Goal: Task Accomplishment & Management: Manage account settings

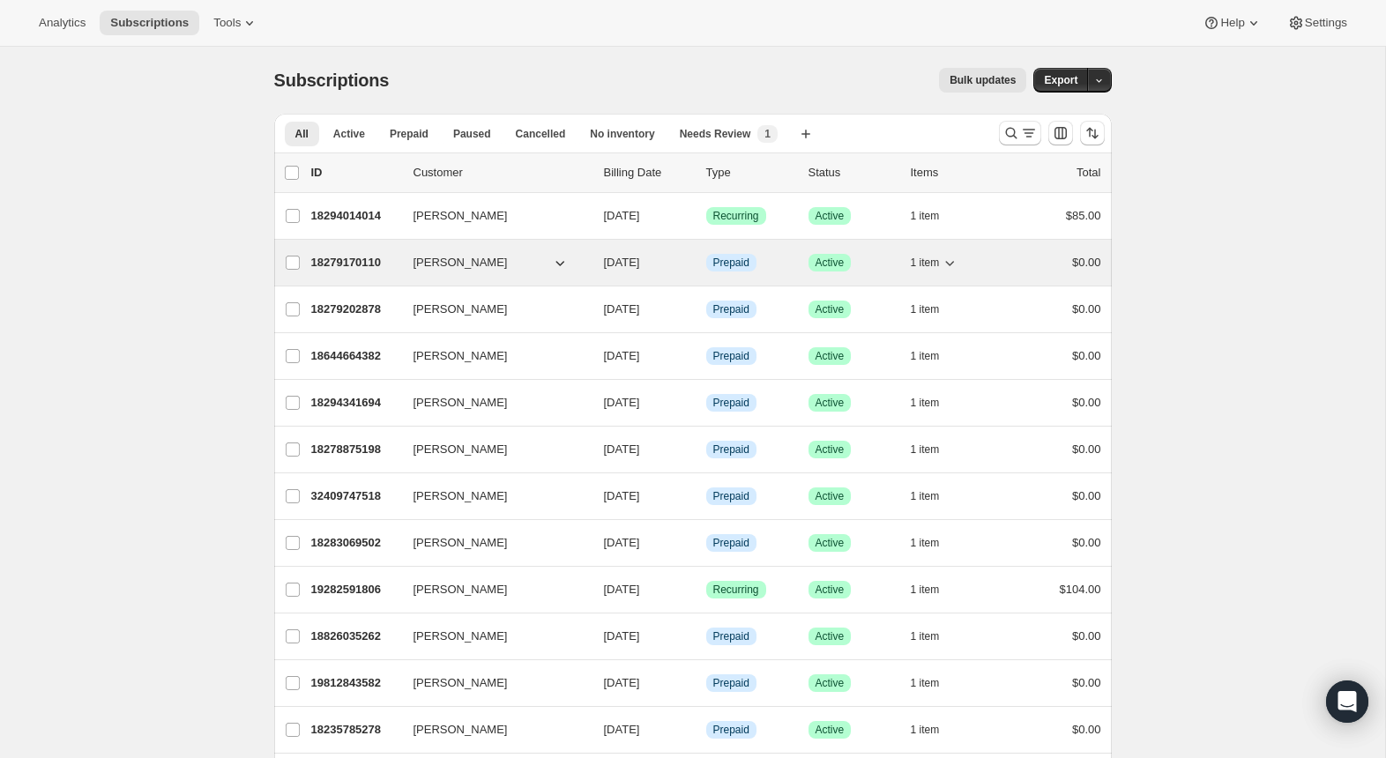
click at [347, 258] on p "18279170110" at bounding box center [355, 263] width 88 height 18
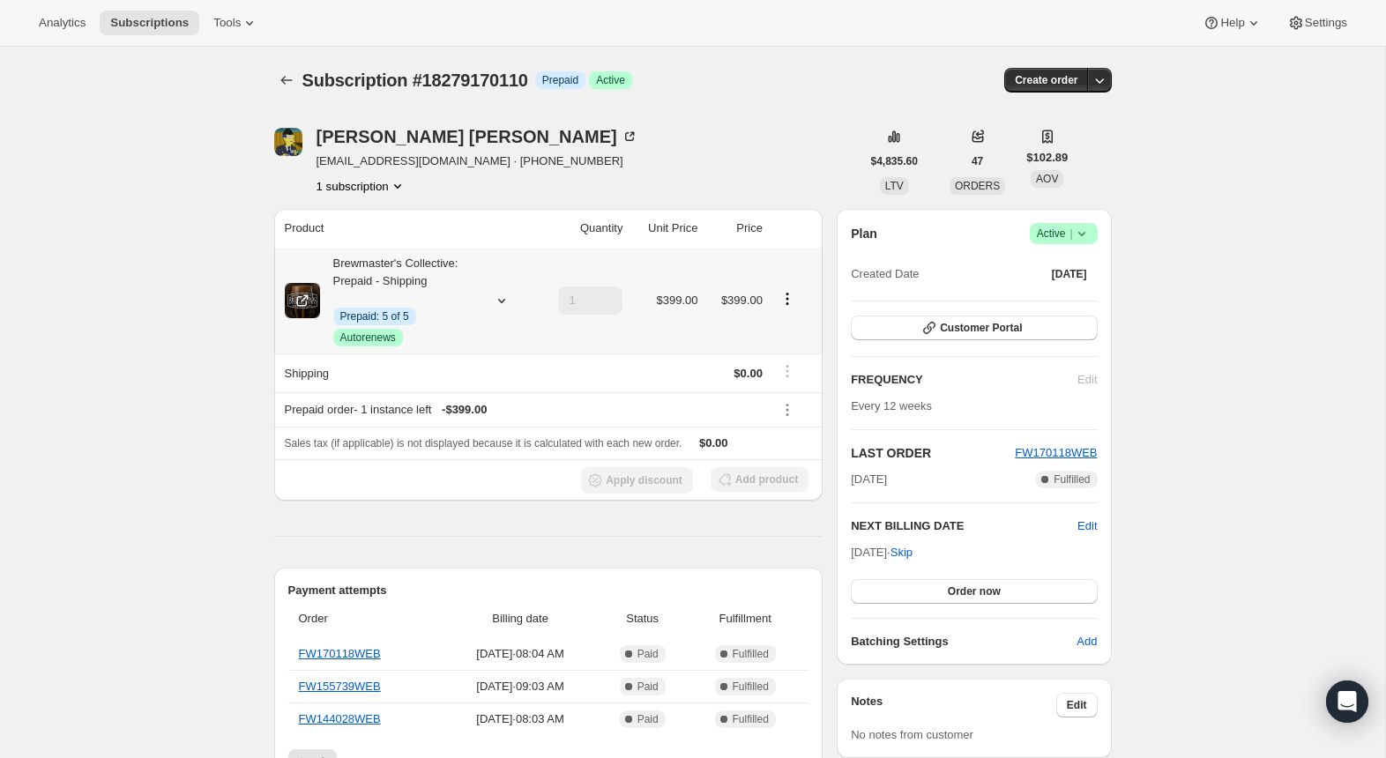
click at [346, 285] on div "Brewmaster's Collective: Prepaid - Shipping Info Prepaid: 5 of 5 Success Autore…" at bounding box center [399, 301] width 159 height 92
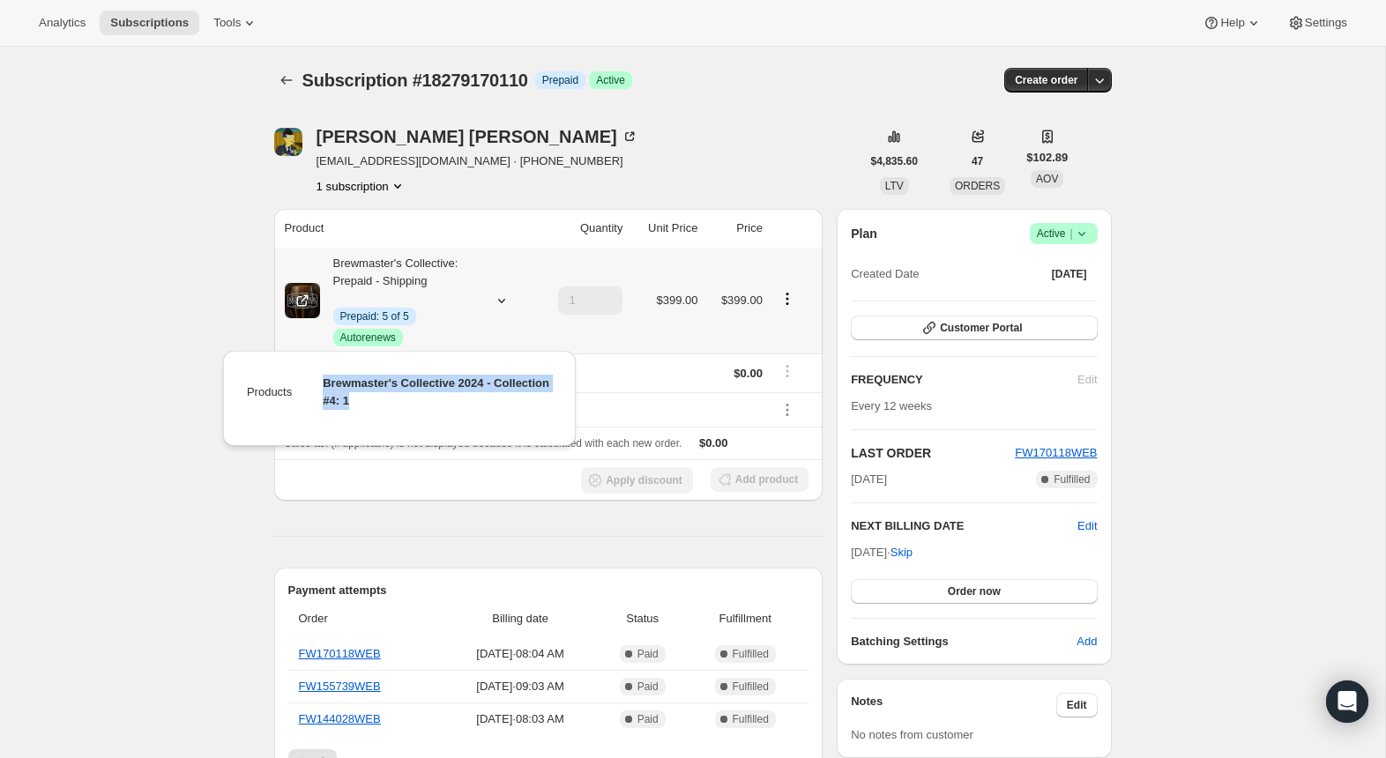
drag, startPoint x: 411, startPoint y: 400, endPoint x: 316, endPoint y: 386, distance: 96.3
click at [316, 386] on td "Brewmaster's Collective 2024 - Collection #4: 1" at bounding box center [424, 399] width 258 height 50
click at [378, 401] on span "Brewmaster's Collective 2024 - Collection #4: 1" at bounding box center [436, 392] width 227 height 31
drag, startPoint x: 436, startPoint y: 407, endPoint x: 312, endPoint y: 377, distance: 127.3
click at [312, 377] on td "Brewmaster's Collective 2024 - Collection #4: 1" at bounding box center [424, 399] width 258 height 50
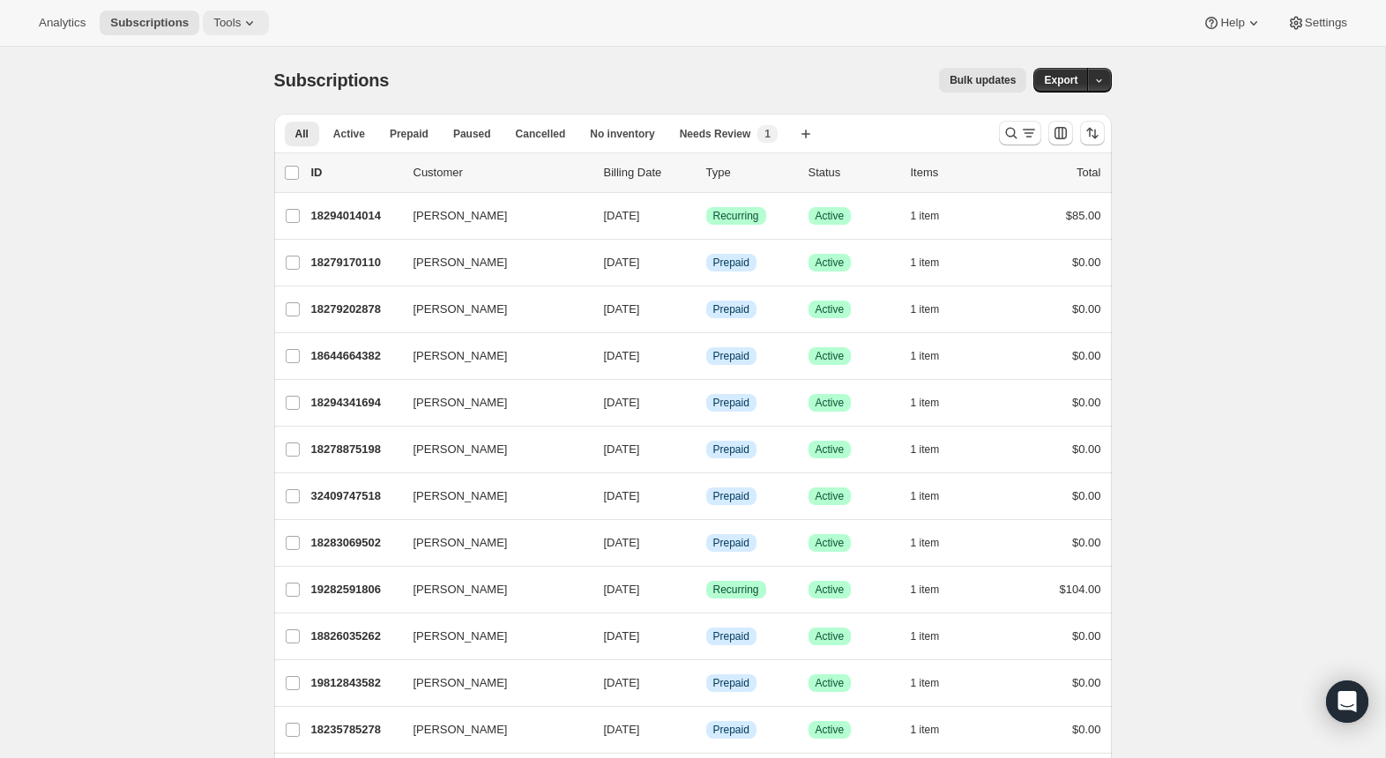
click at [231, 27] on span "Tools" at bounding box center [226, 23] width 27 height 14
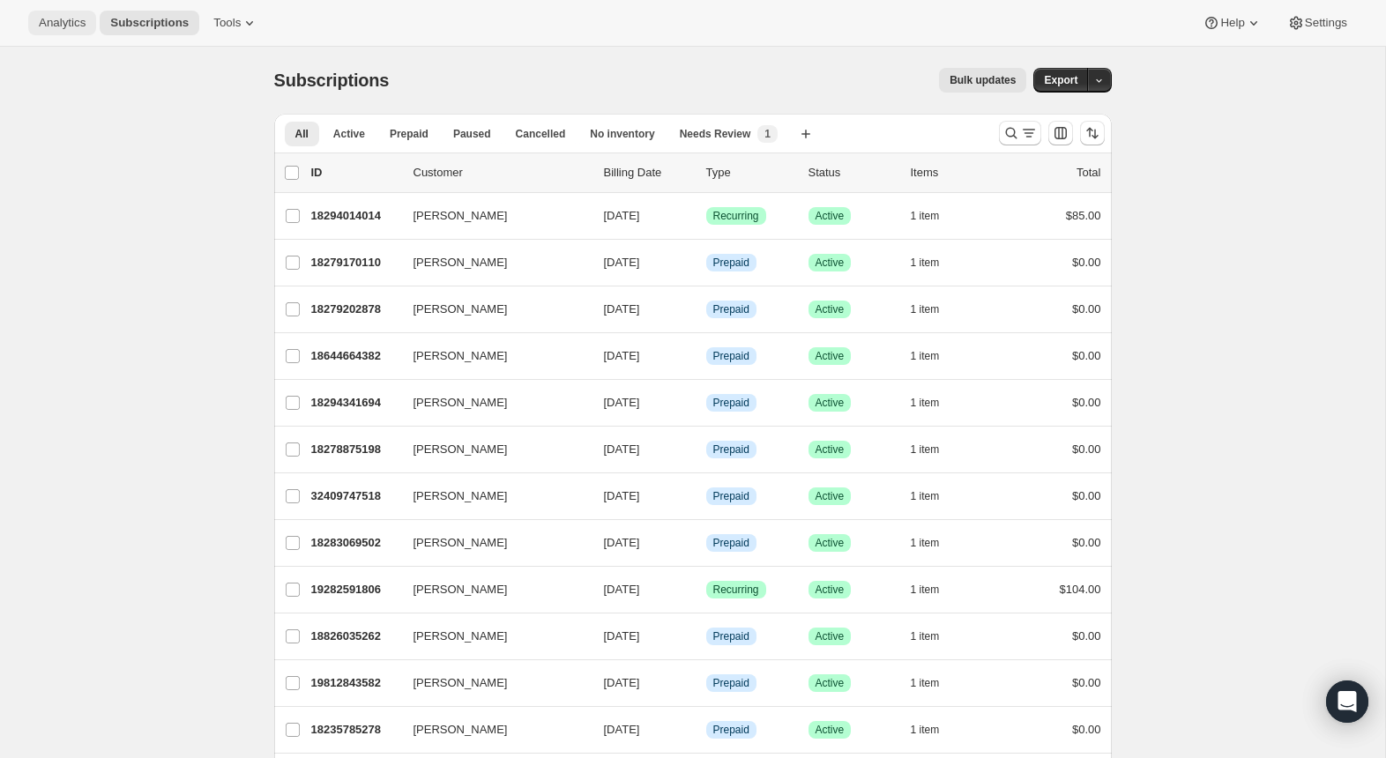
click at [91, 33] on button "Analytics" at bounding box center [62, 23] width 68 height 25
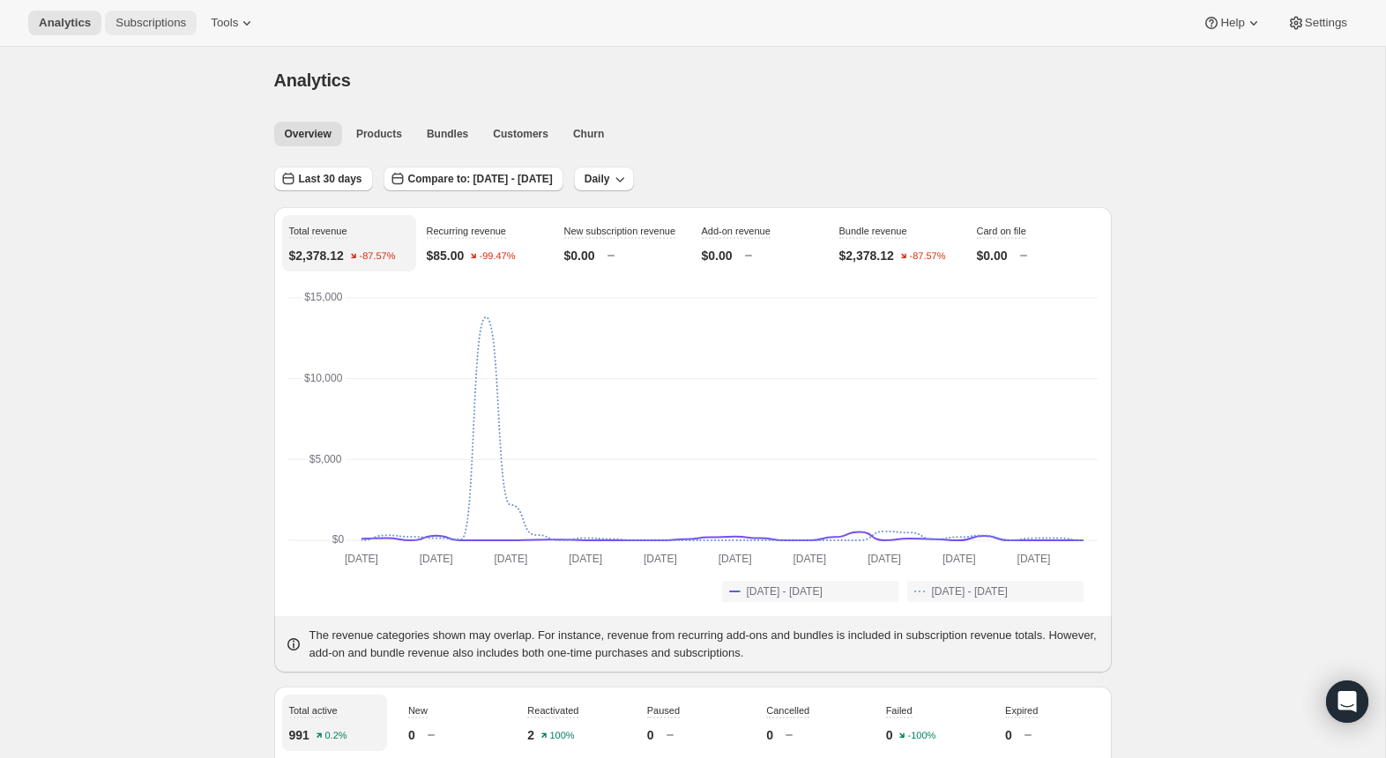
click at [132, 27] on span "Subscriptions" at bounding box center [151, 23] width 71 height 14
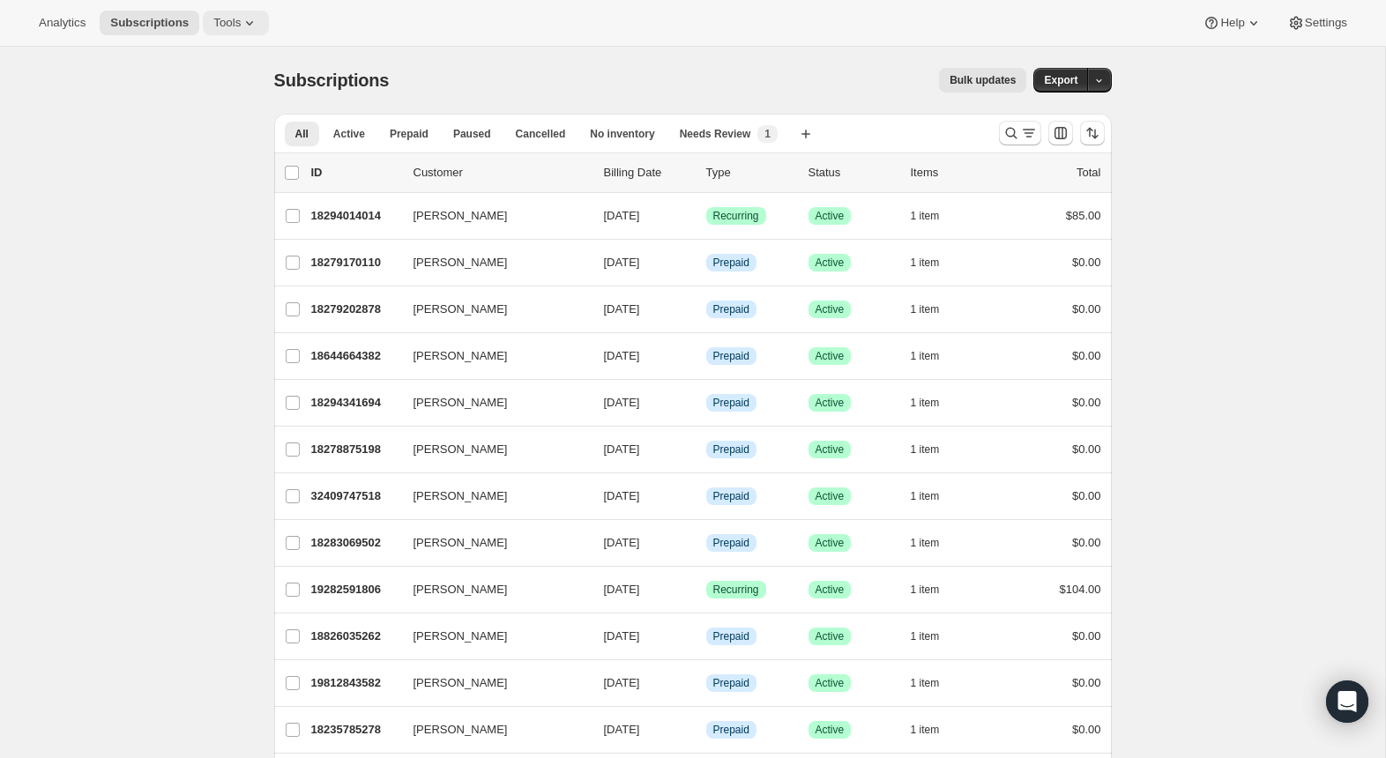
click at [215, 22] on button "Tools" at bounding box center [236, 23] width 66 height 25
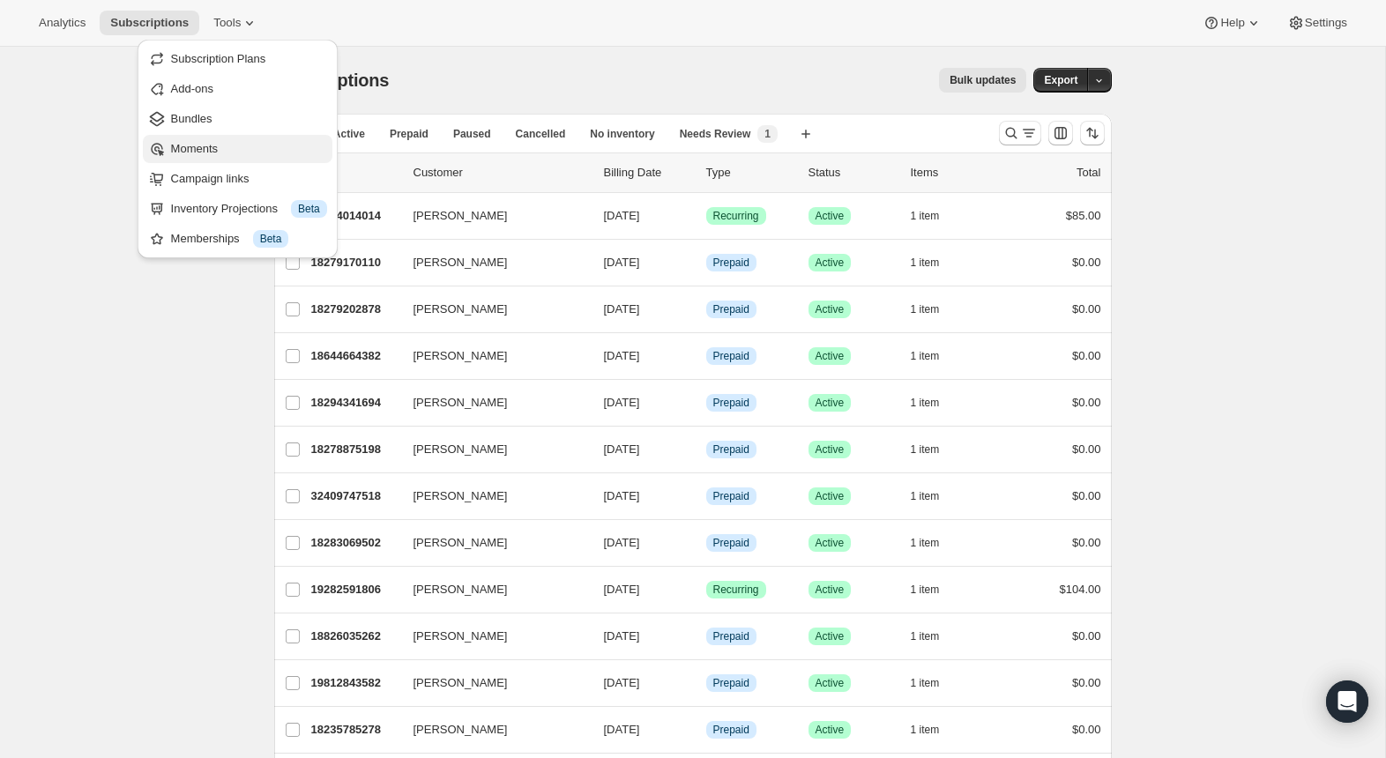
click at [171, 135] on button "Moments" at bounding box center [238, 149] width 190 height 28
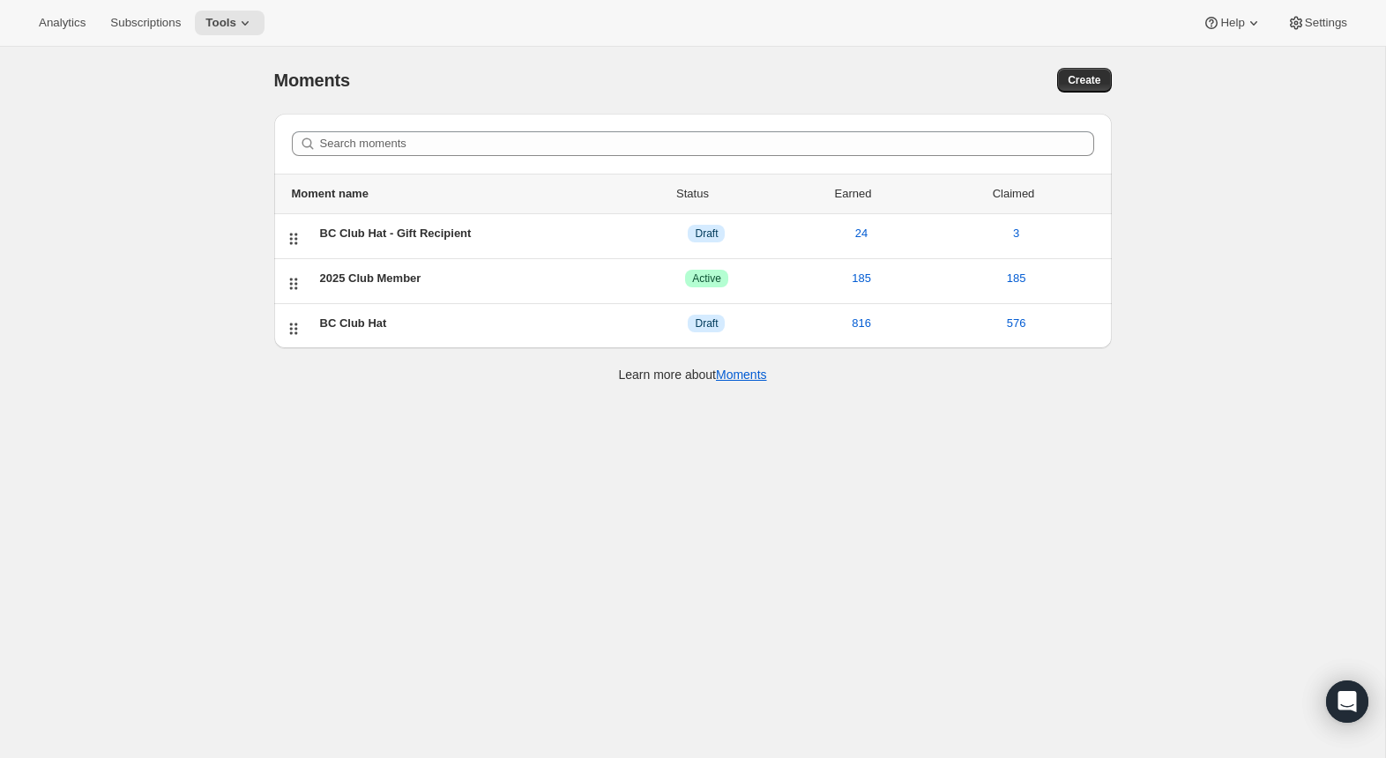
click at [221, 42] on div "Analytics Subscriptions Tools Help Settings" at bounding box center [693, 23] width 1386 height 47
click at [228, 28] on span "Tools" at bounding box center [220, 23] width 31 height 14
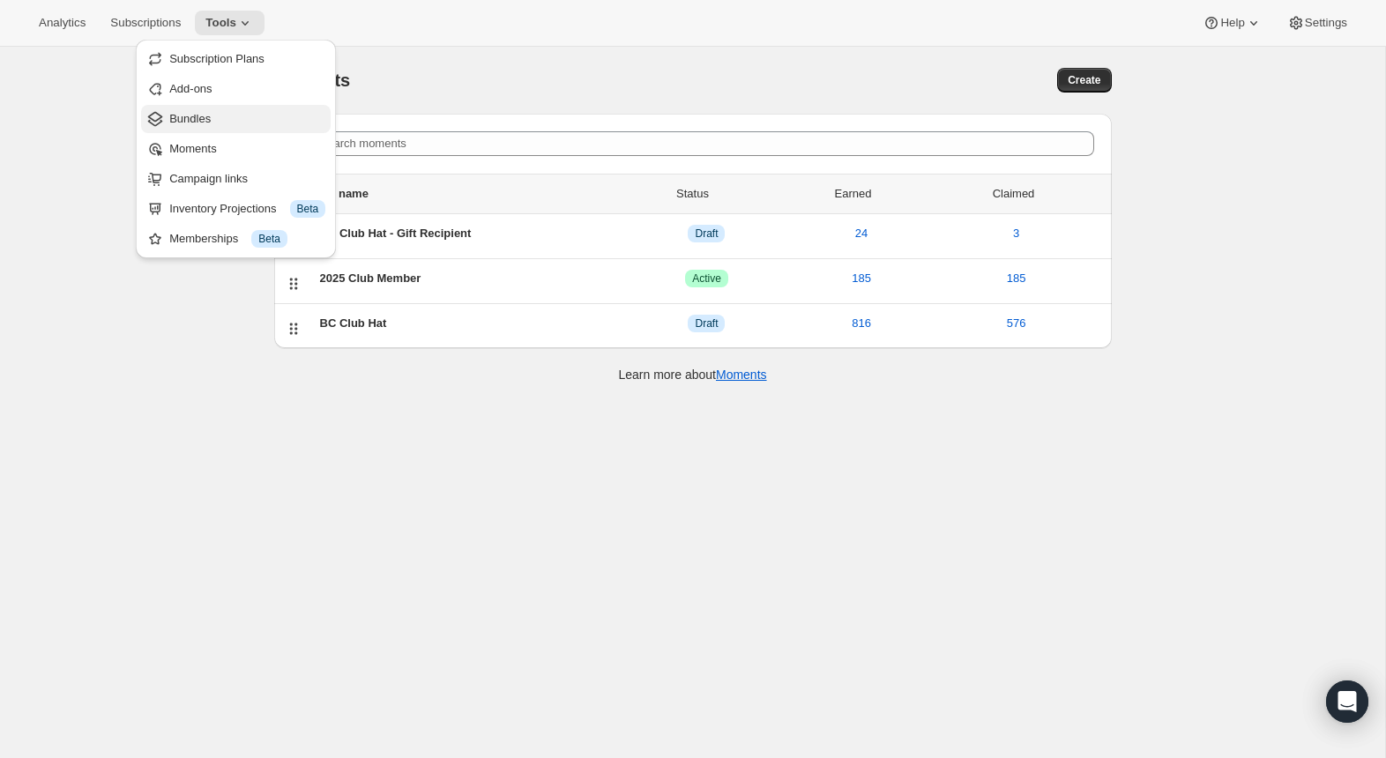
click at [198, 114] on span "Bundles" at bounding box center [189, 118] width 41 height 13
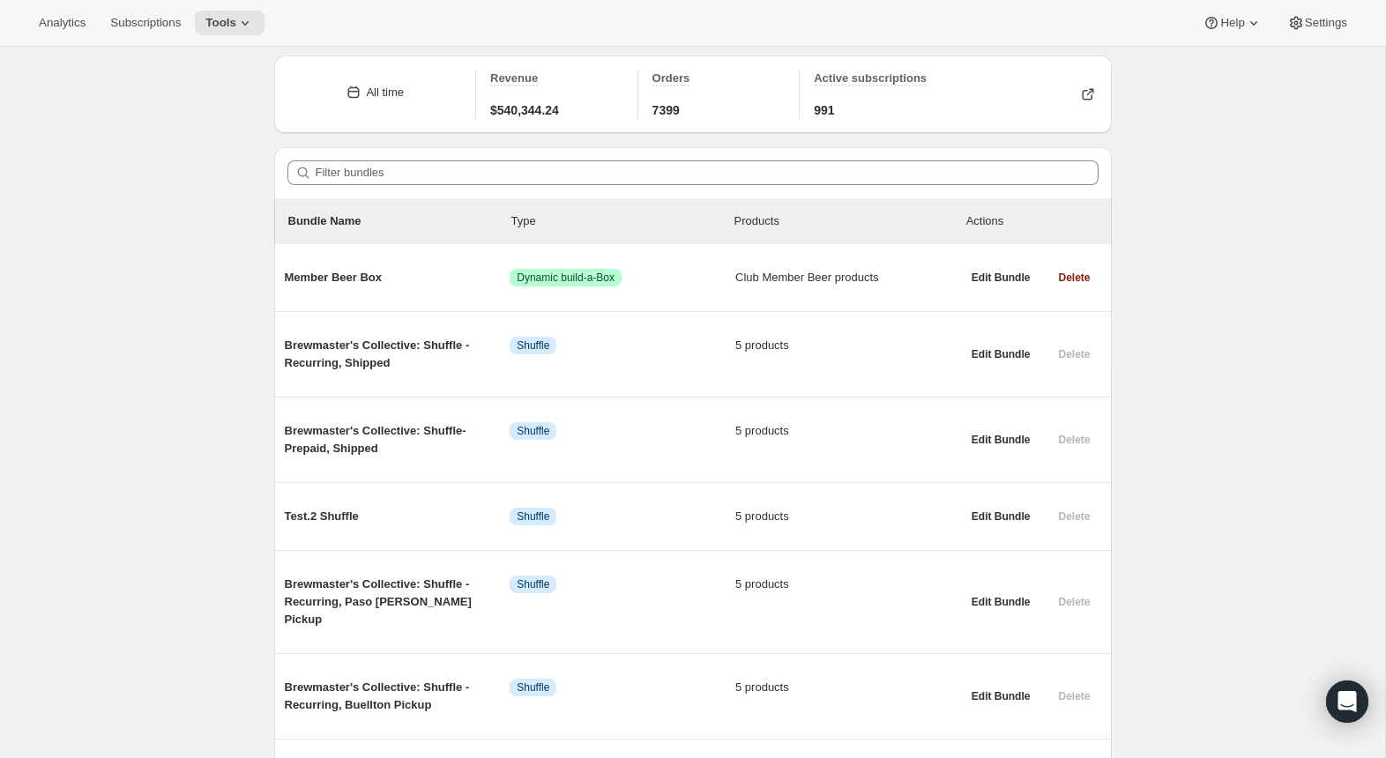
scroll to position [699, 0]
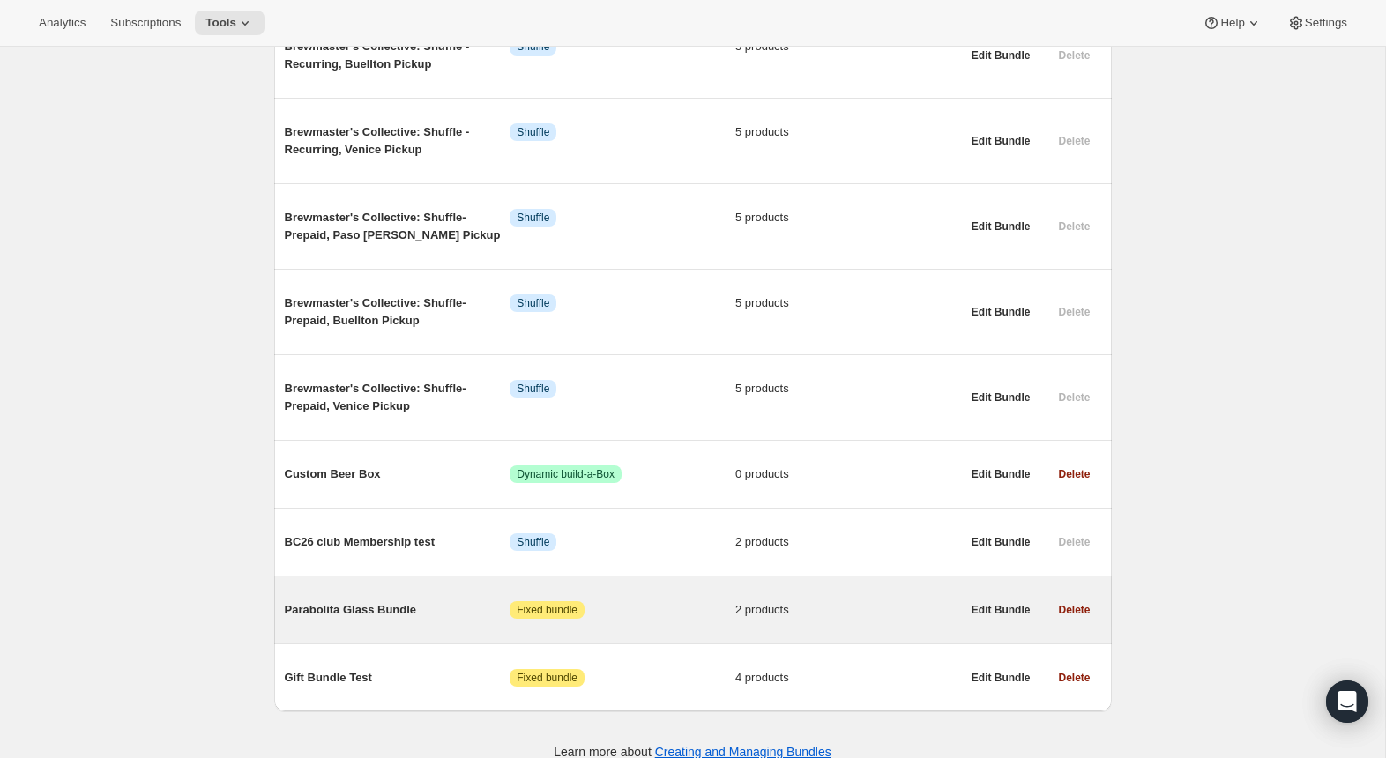
click at [431, 601] on span "Parabolita Glass Bundle" at bounding box center [398, 610] width 226 height 18
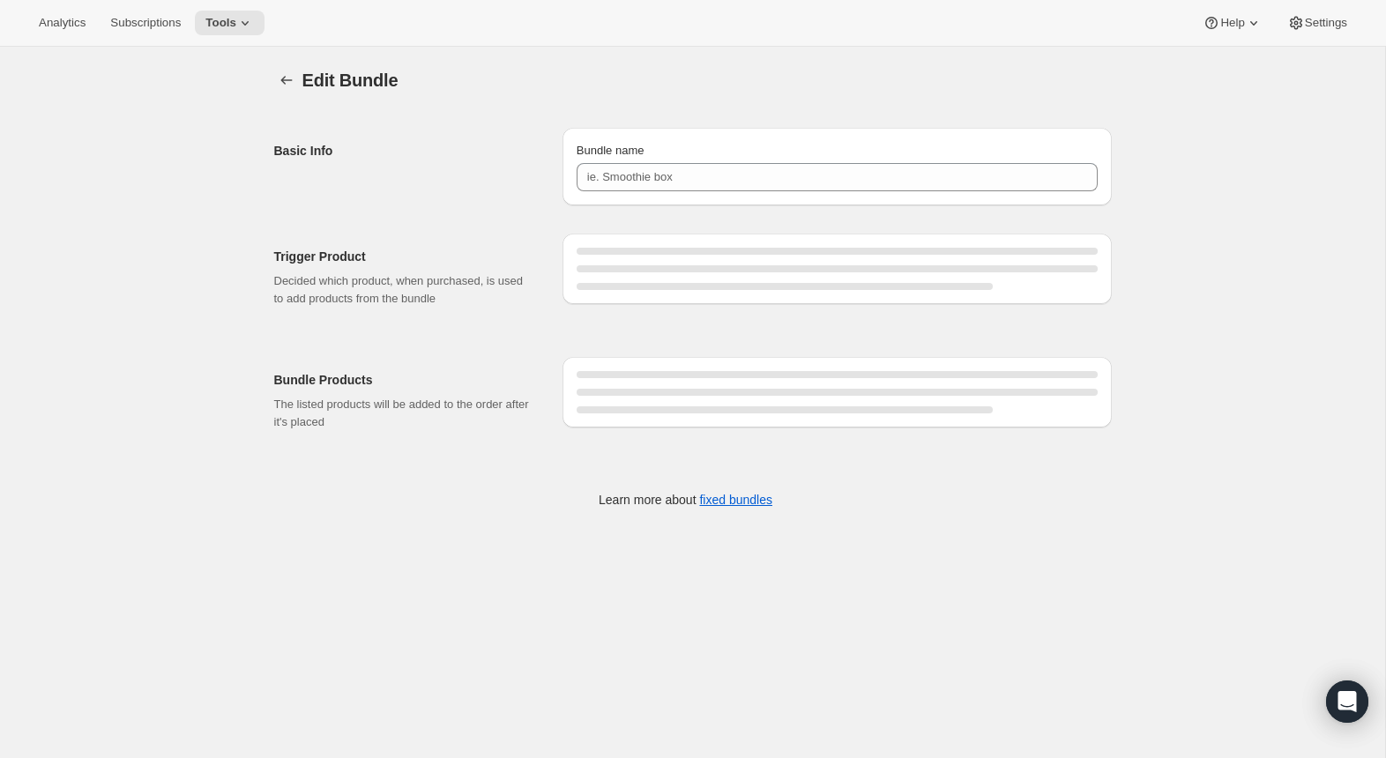
type input "Parabolita Glass Bundle"
click at [291, 81] on icon "Bundles" at bounding box center [287, 80] width 18 height 18
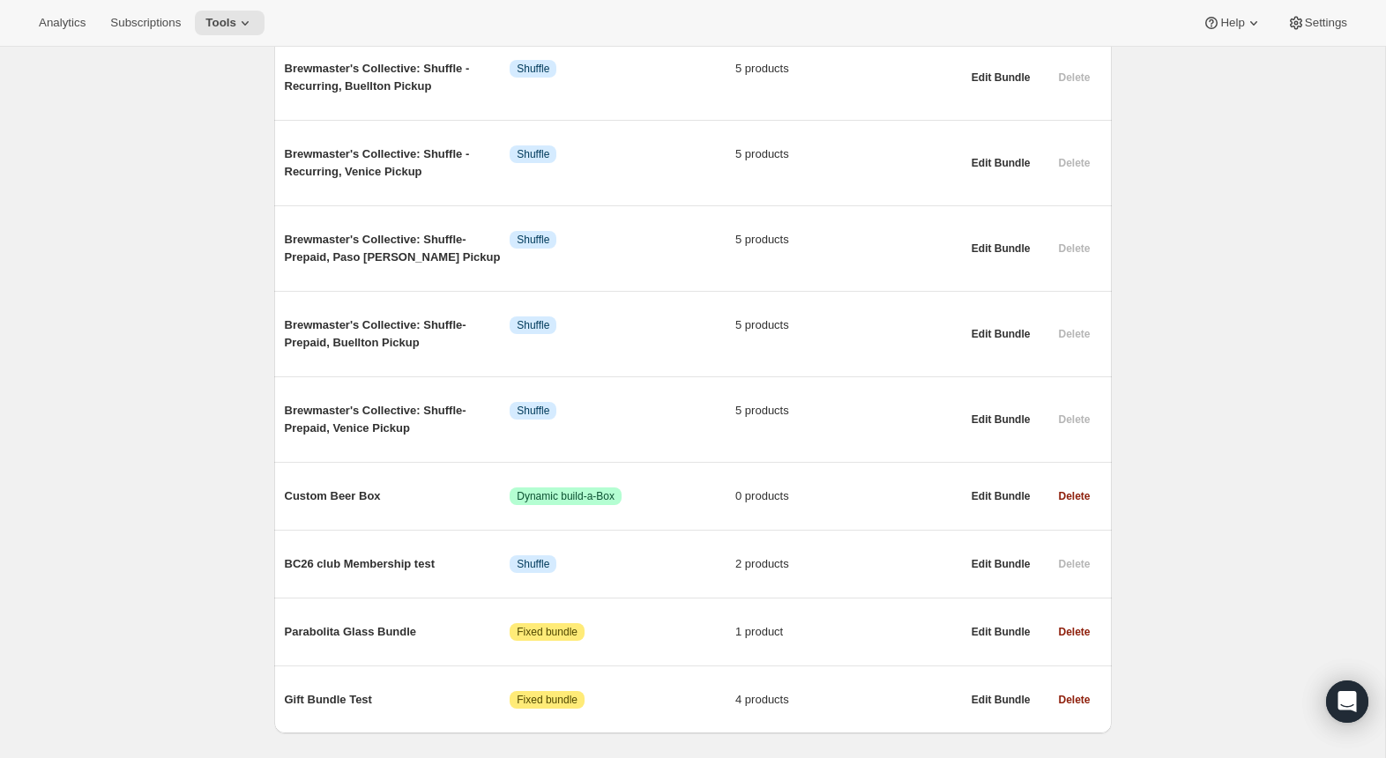
scroll to position [699, 0]
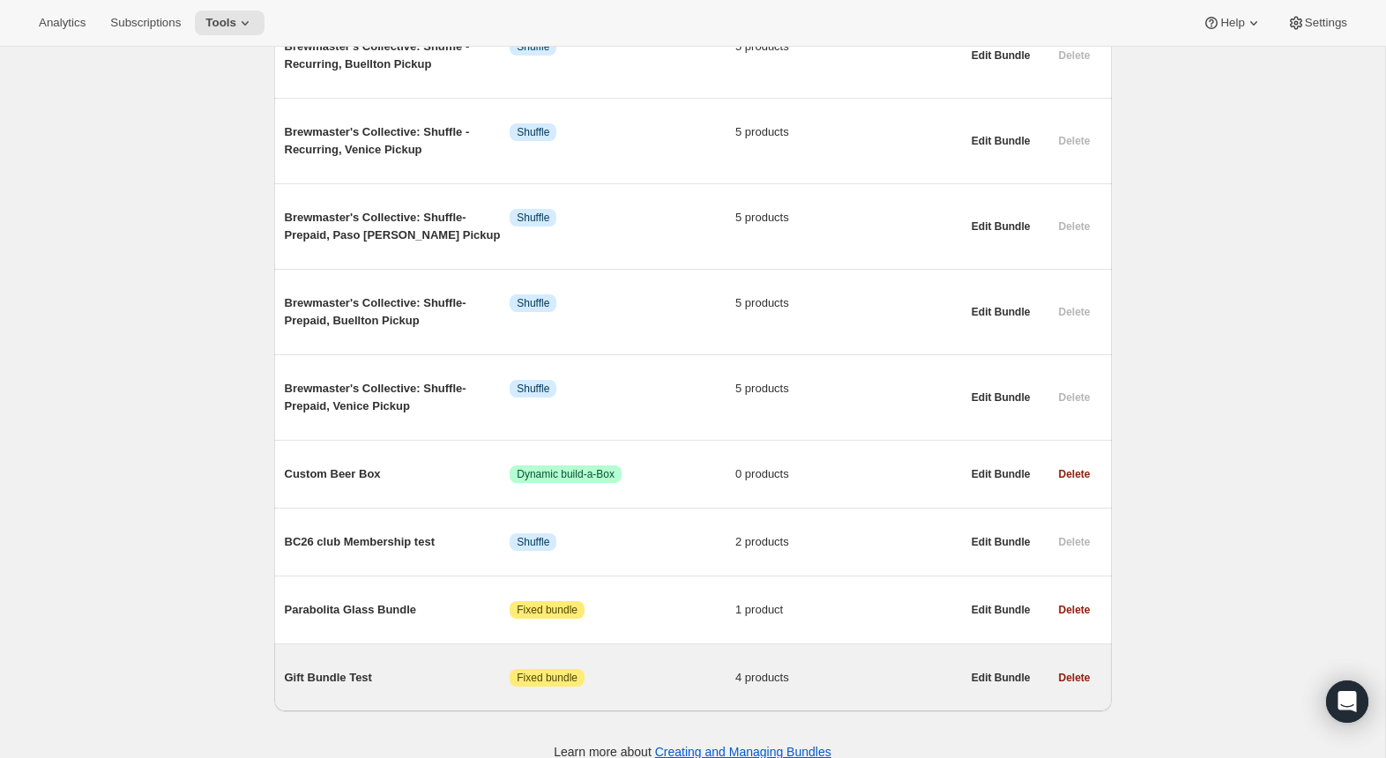
click at [361, 669] on span "Gift Bundle Test" at bounding box center [398, 678] width 226 height 18
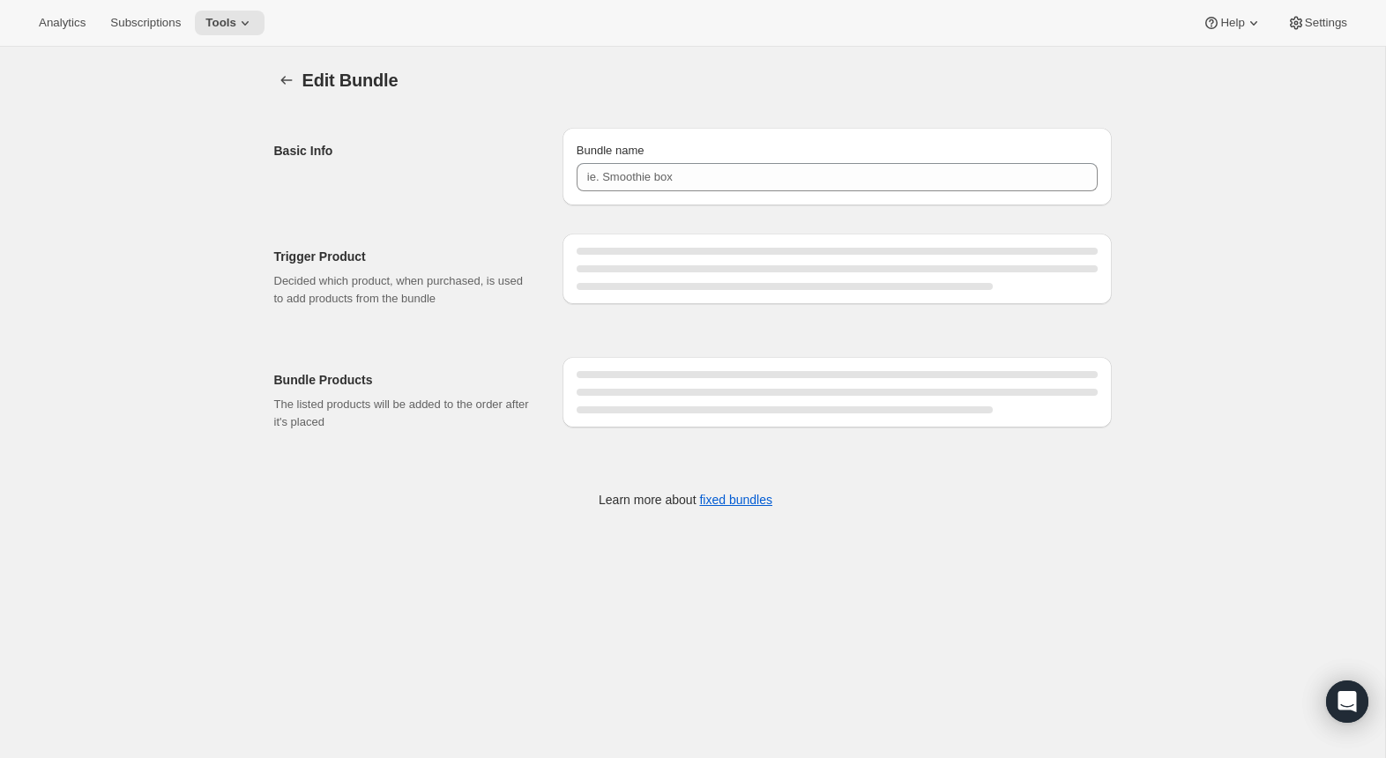
type input "Gift Bundle Test"
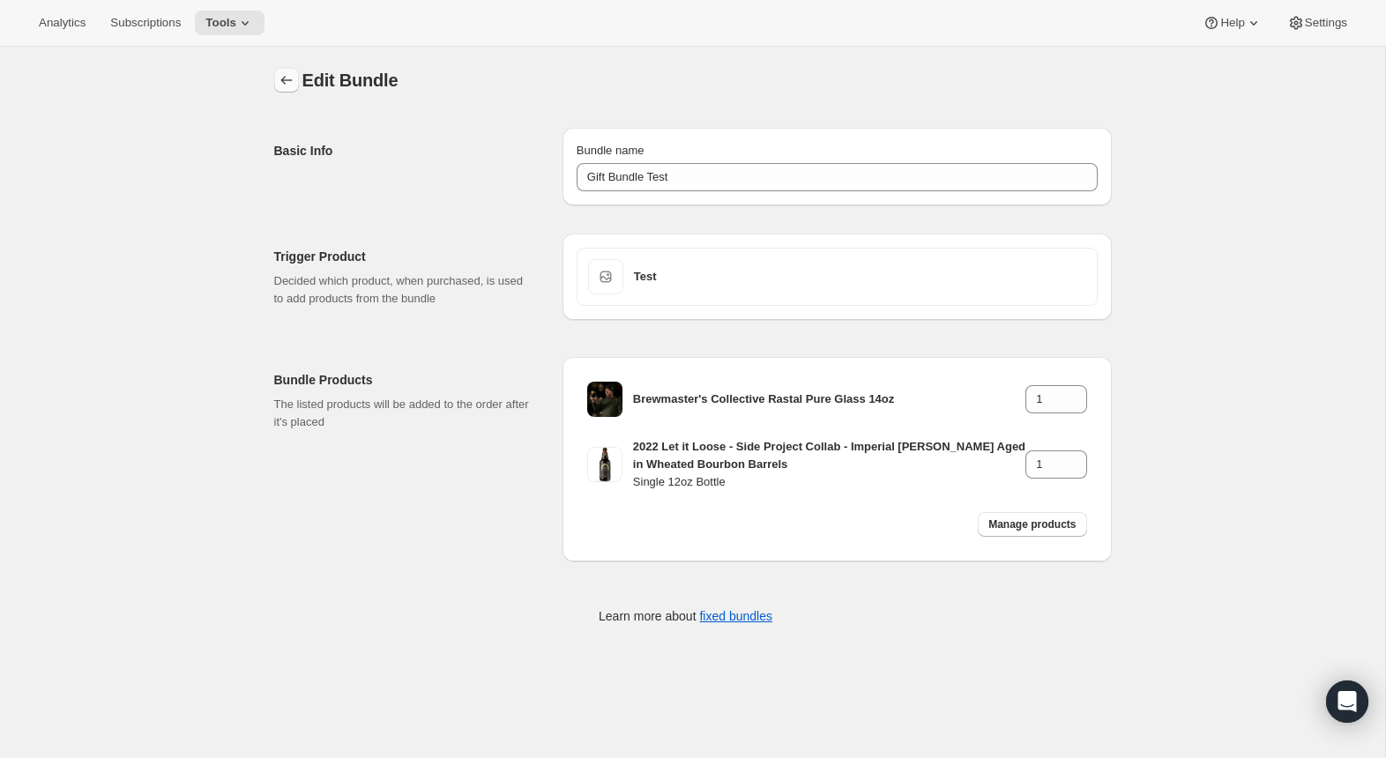
click at [286, 78] on icon "Bundles" at bounding box center [287, 80] width 18 height 18
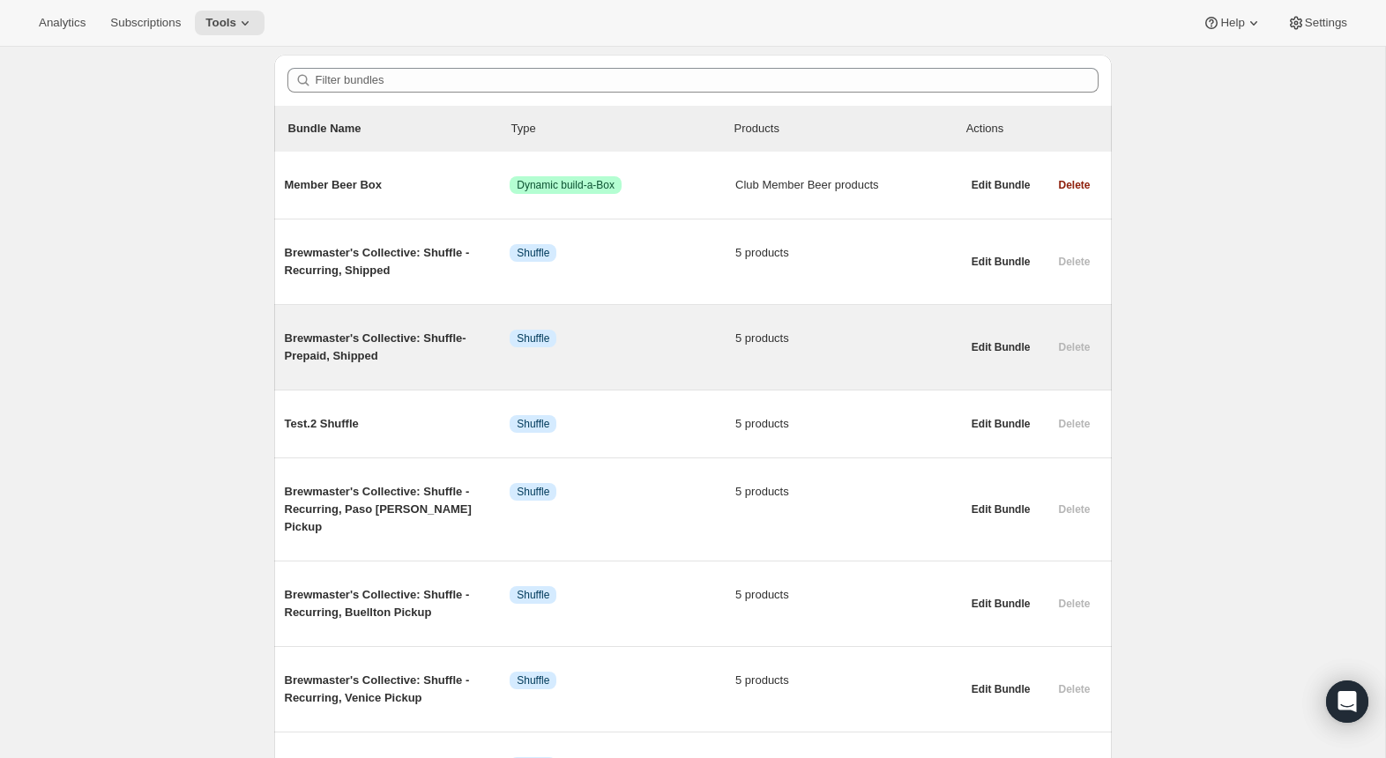
scroll to position [165, 0]
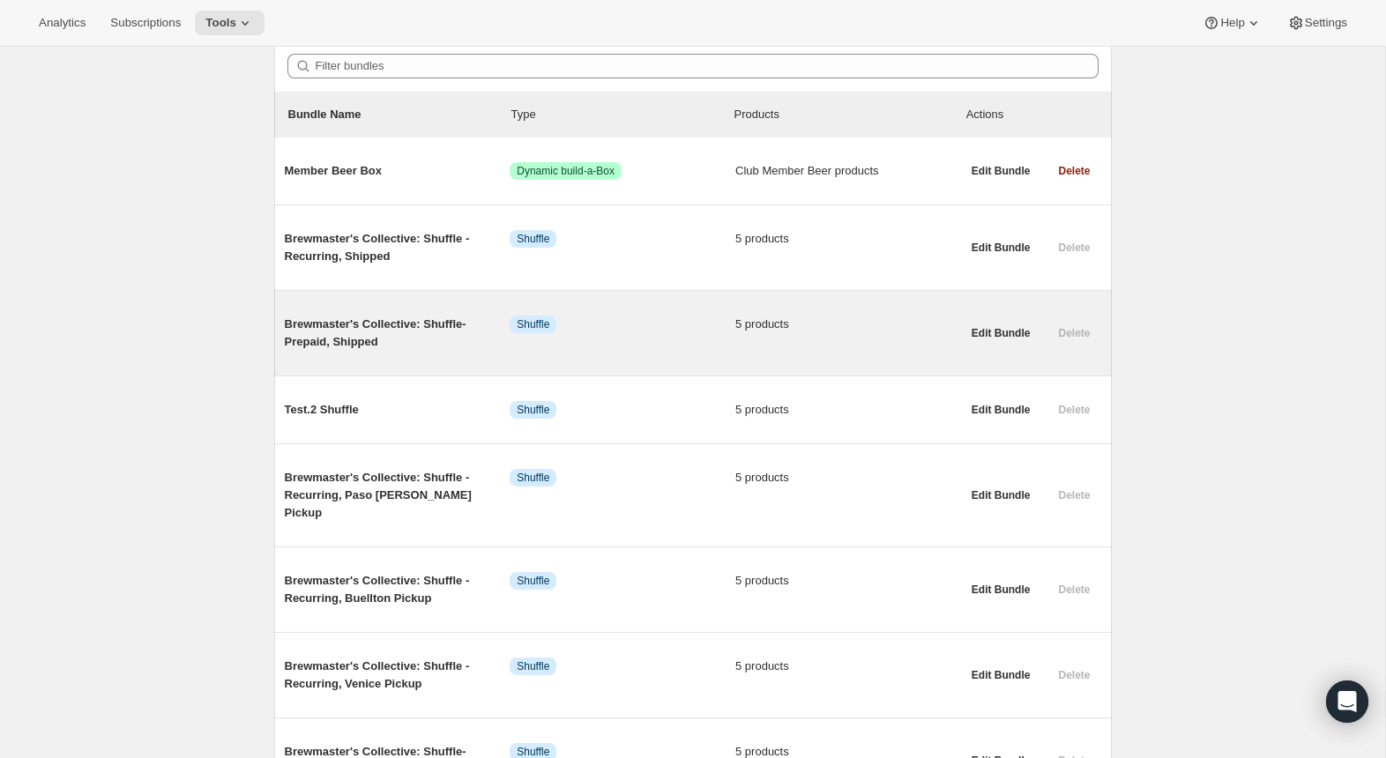
click at [385, 355] on div "Brewmaster's Collective: Shuffle- Prepaid, Shipped Info Shuffle 5 products" at bounding box center [623, 334] width 676 height 64
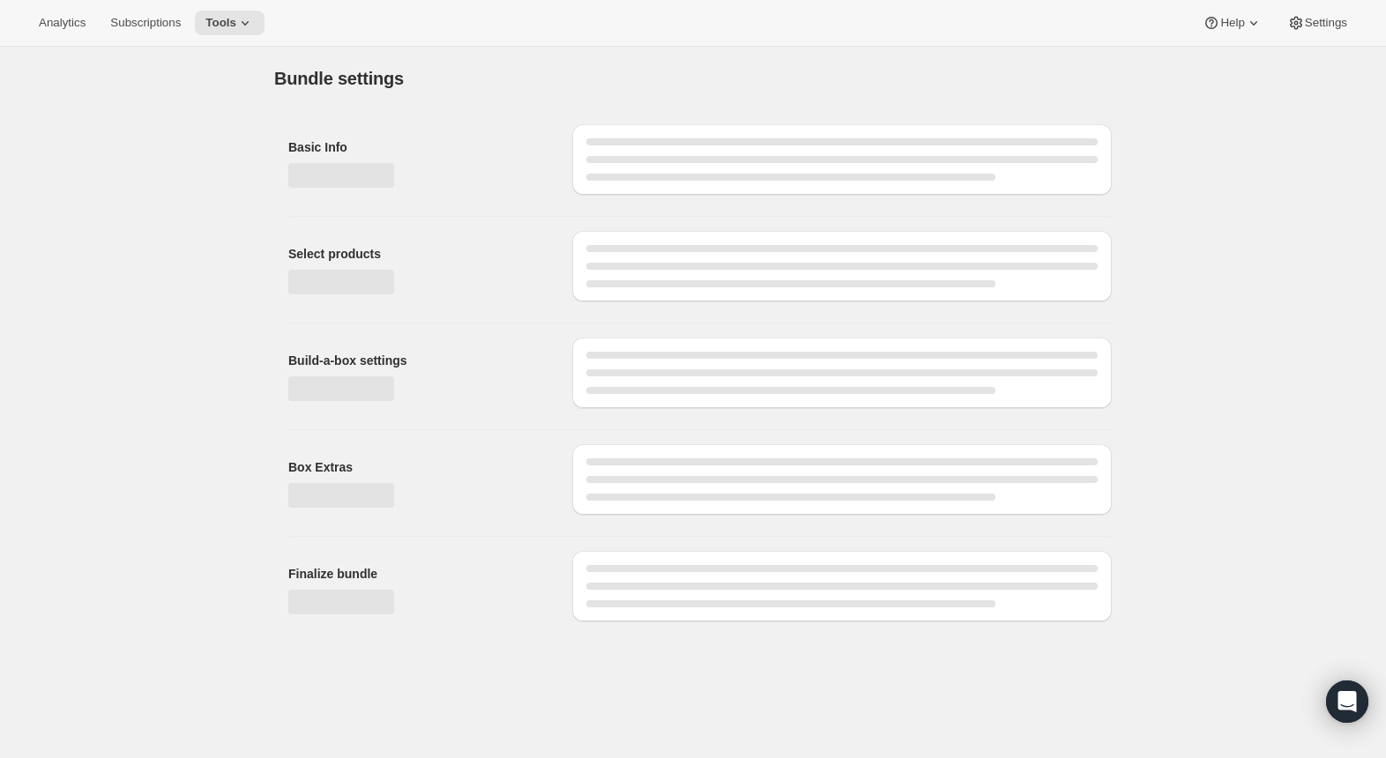
type input "Brewmaster's Collective: Shuffle- Prepaid, Shipped"
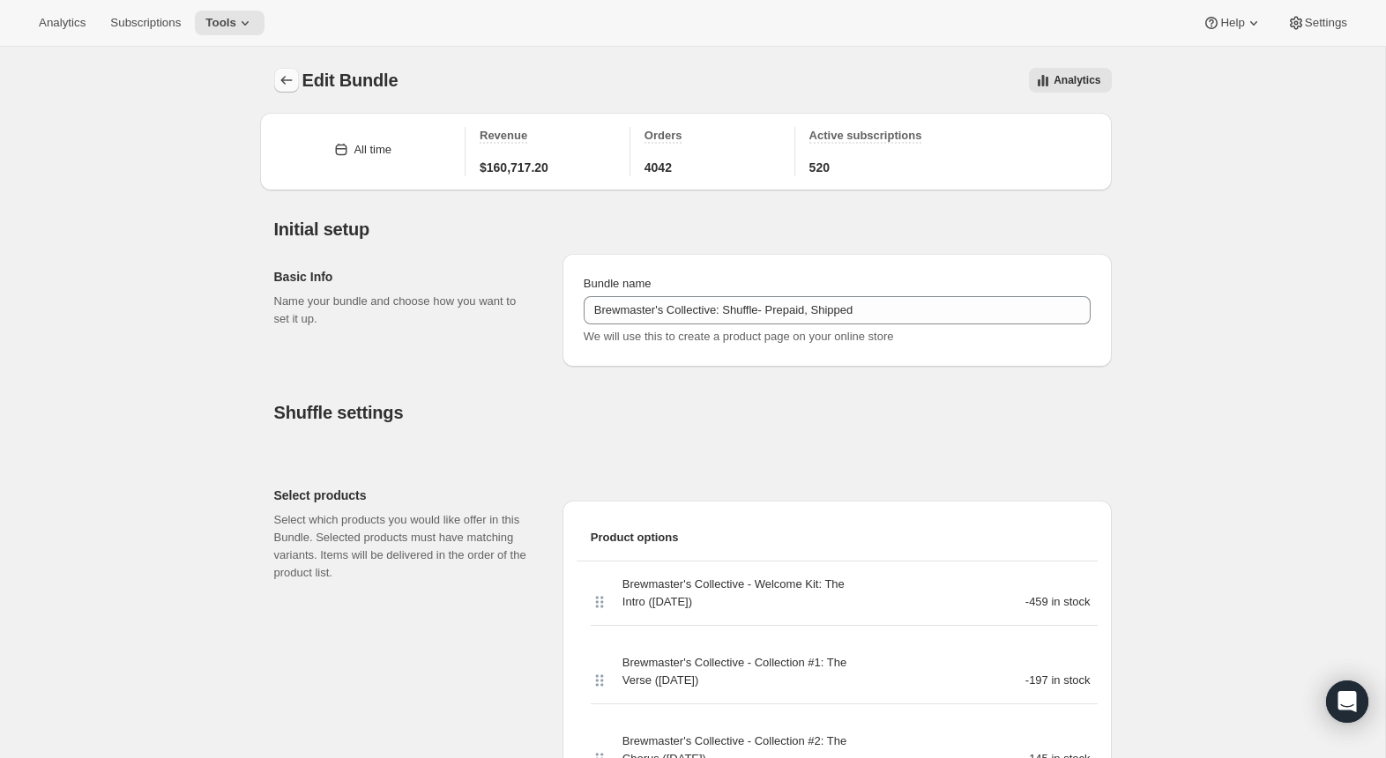
click at [276, 79] on button "Bundles" at bounding box center [286, 80] width 25 height 25
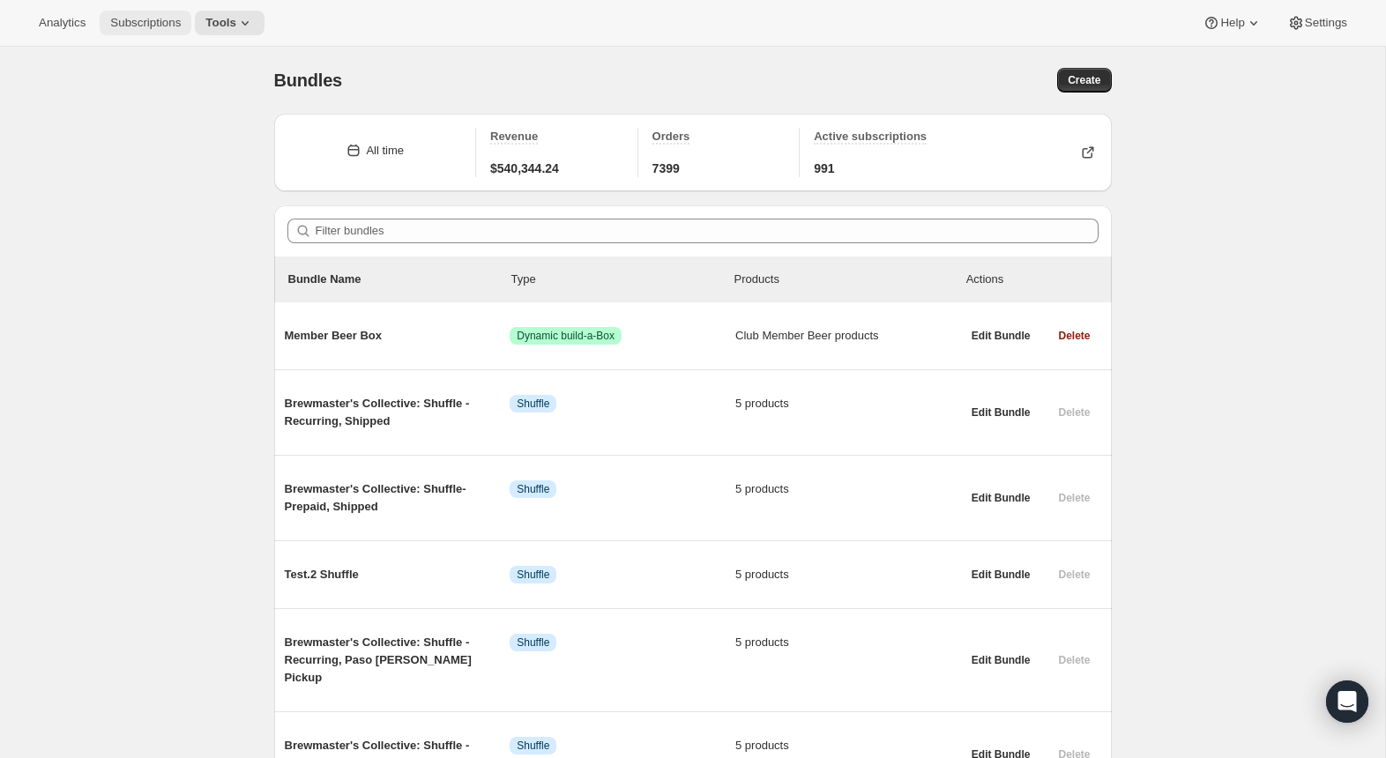
click at [177, 20] on span "Subscriptions" at bounding box center [145, 23] width 71 height 14
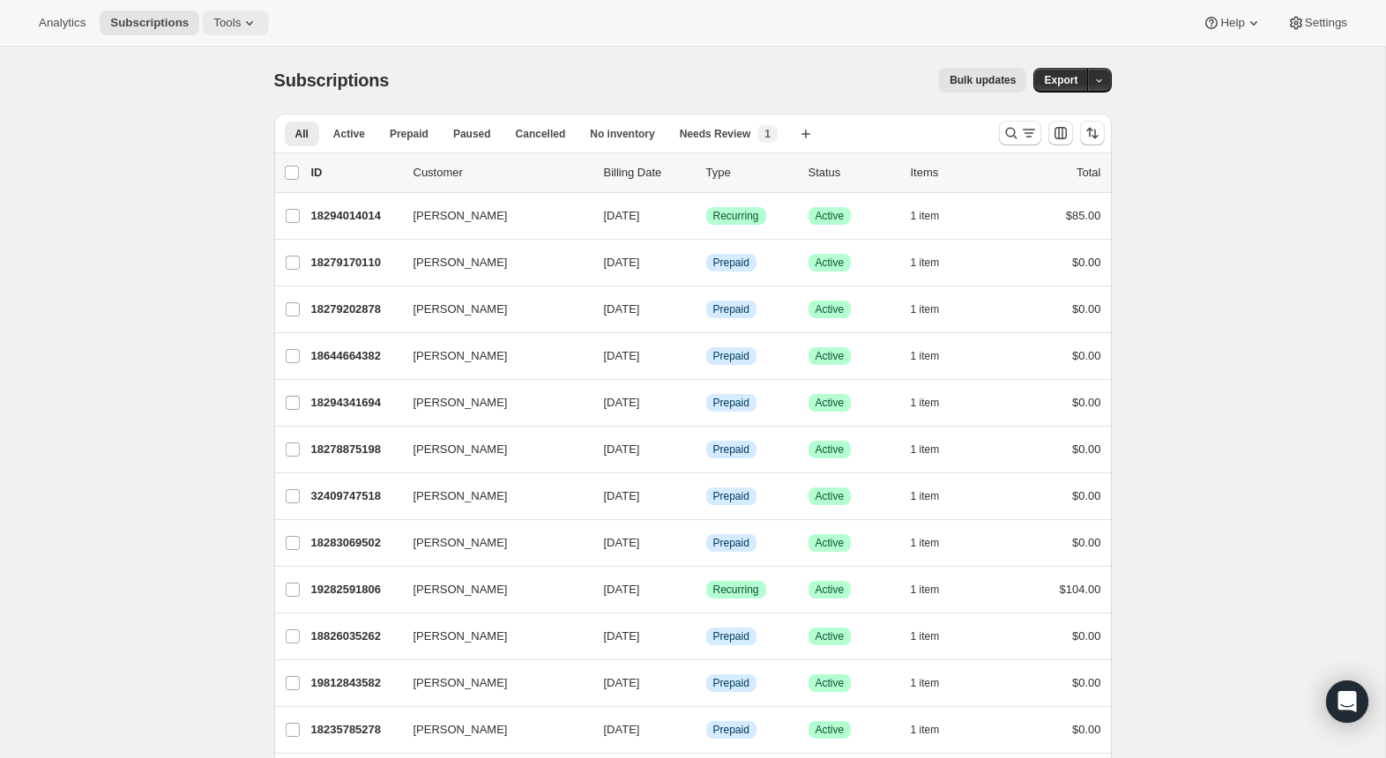
click at [249, 31] on icon at bounding box center [250, 23] width 18 height 18
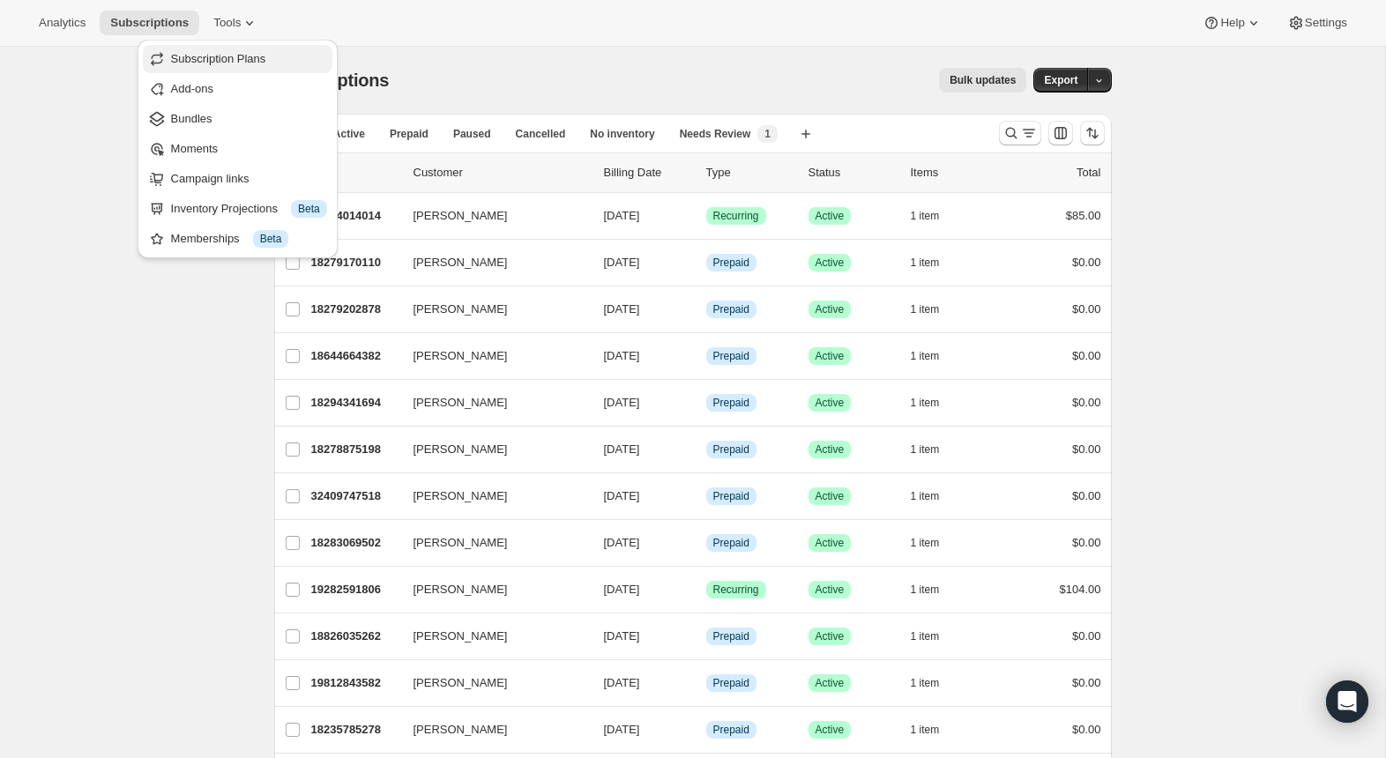
click at [235, 61] on span "Subscription Plans" at bounding box center [218, 58] width 95 height 13
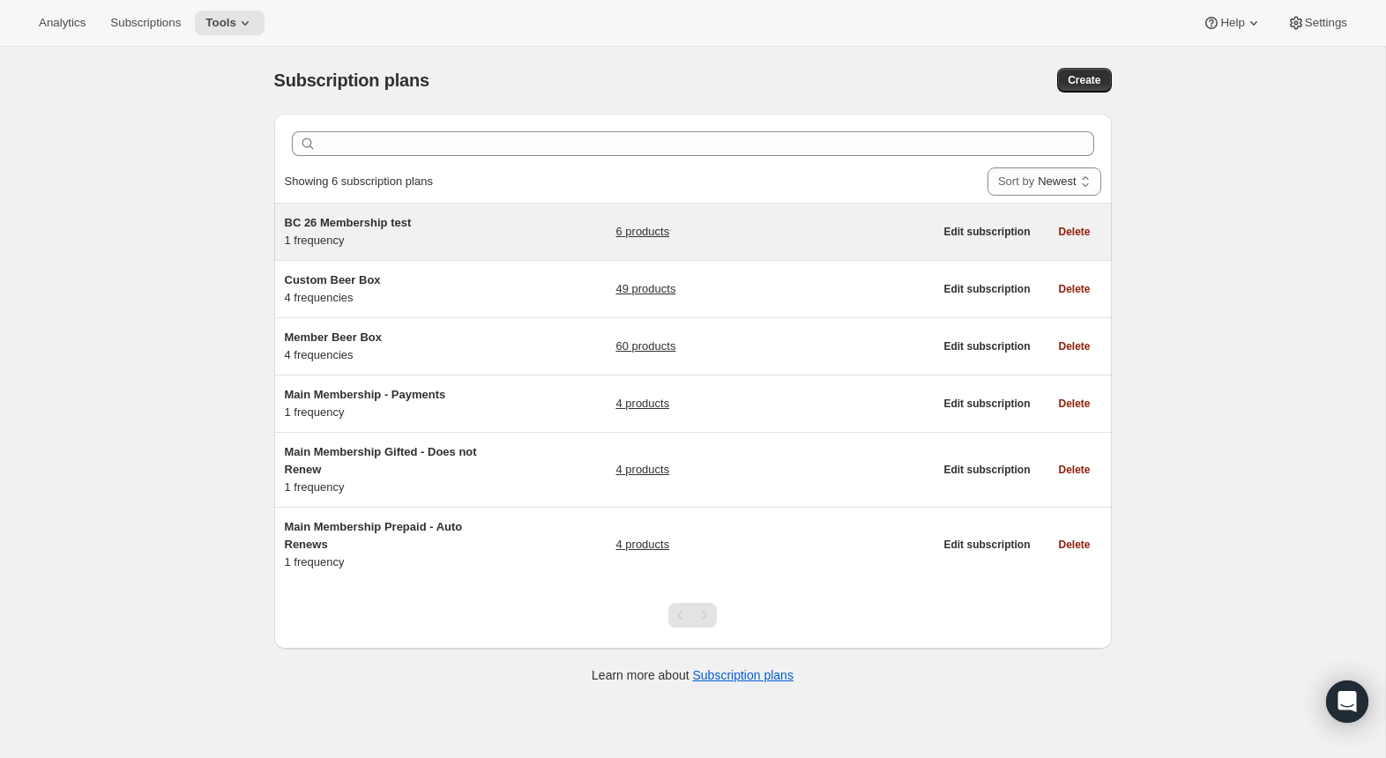
click at [381, 242] on div "BC 26 Membership test 1 frequency" at bounding box center [395, 231] width 220 height 35
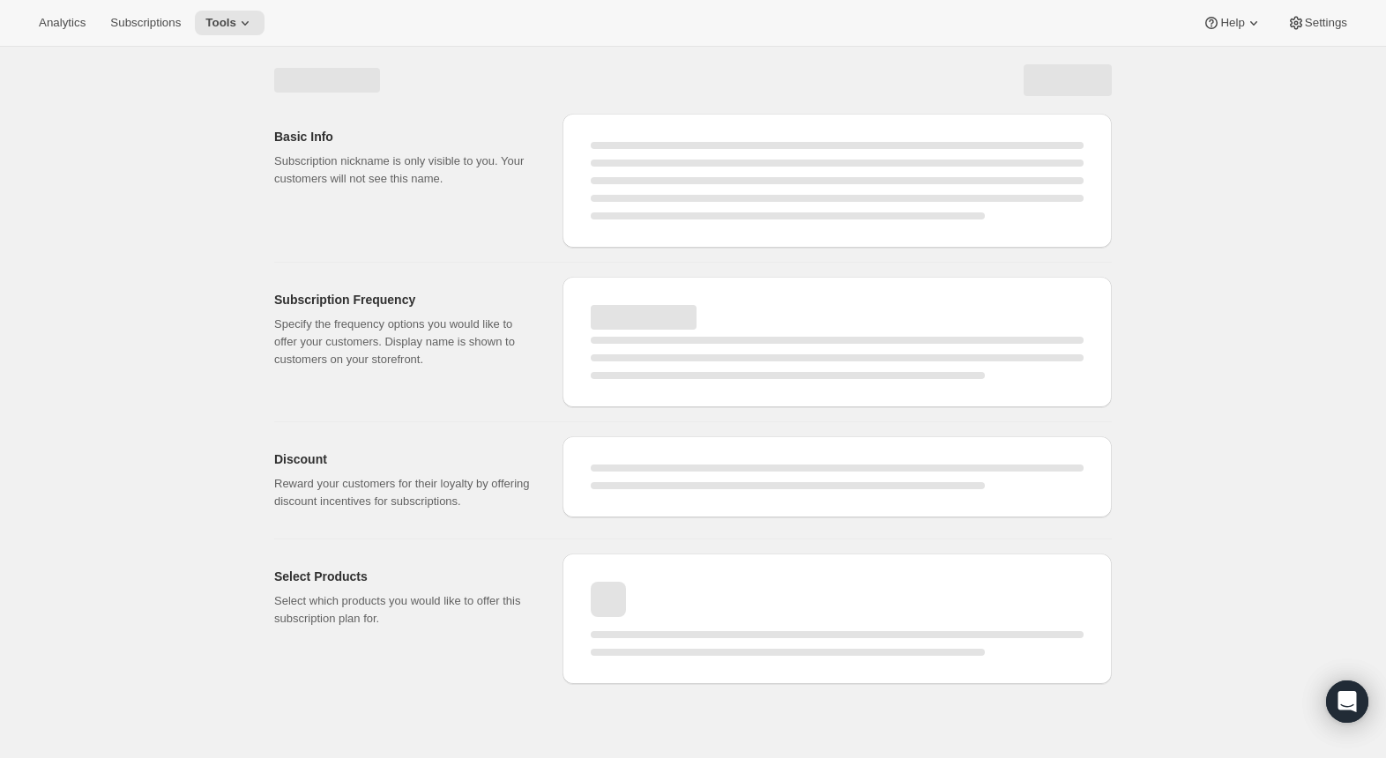
select select "WEEK"
select select "MONTH"
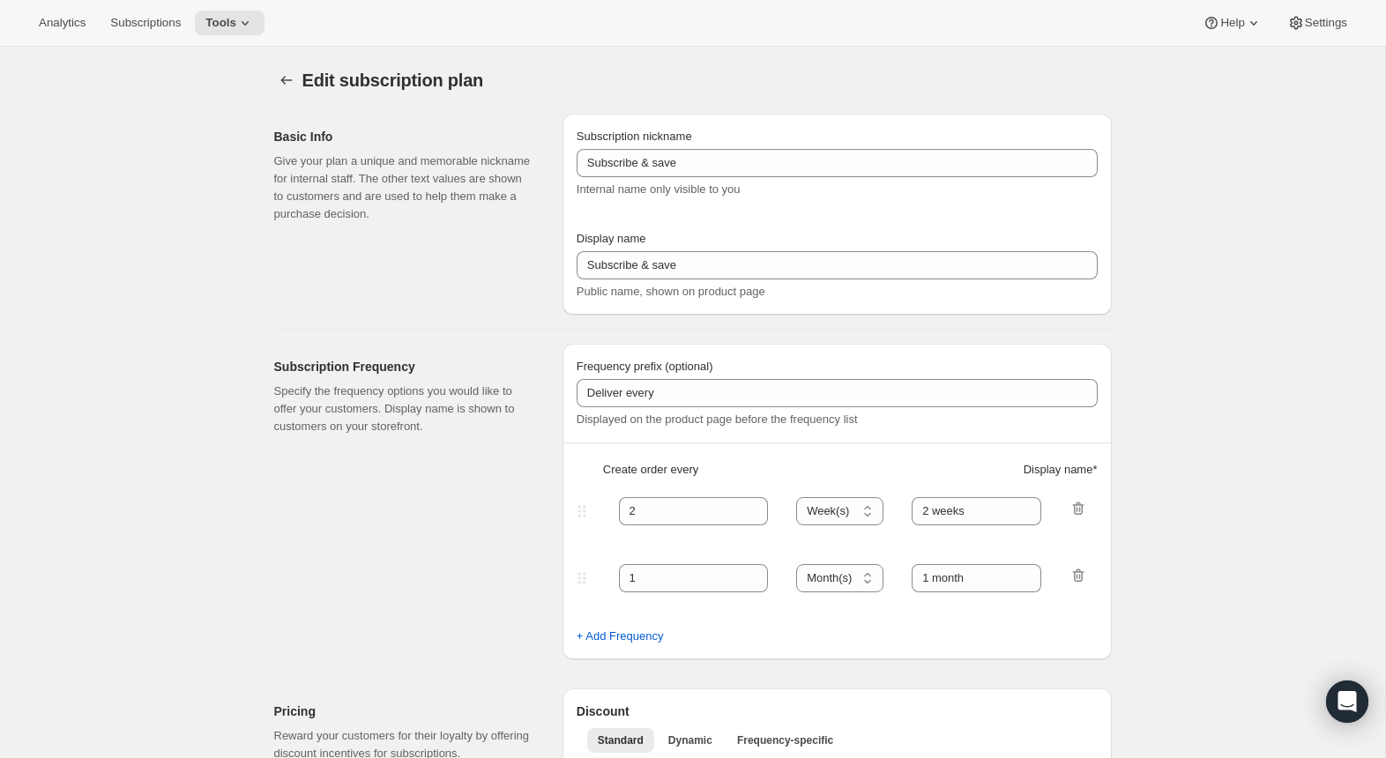
type input "BC 26 Membership test"
type input "4 Drops Annually"
type input "12"
type input "4 Collections"
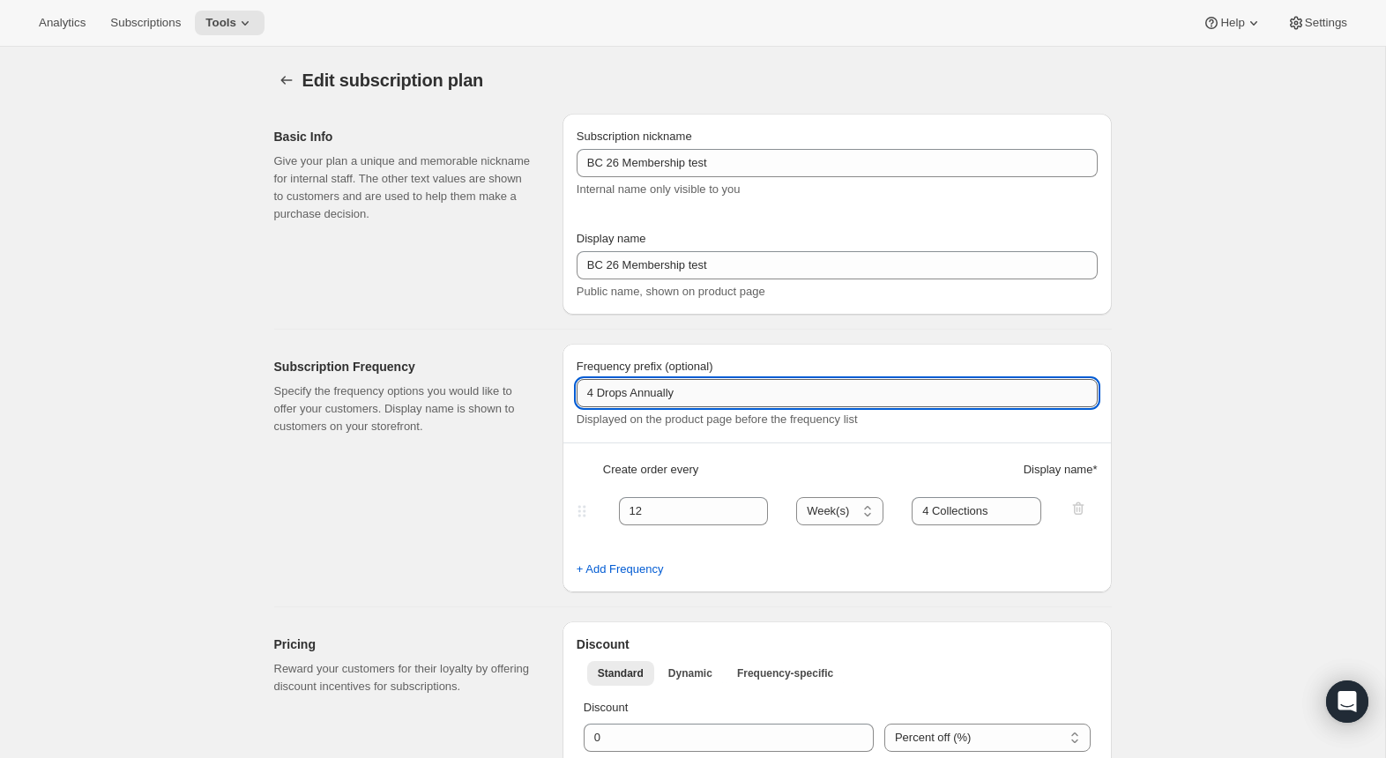
click at [712, 399] on input "4 Drops Annually" at bounding box center [837, 393] width 521 height 28
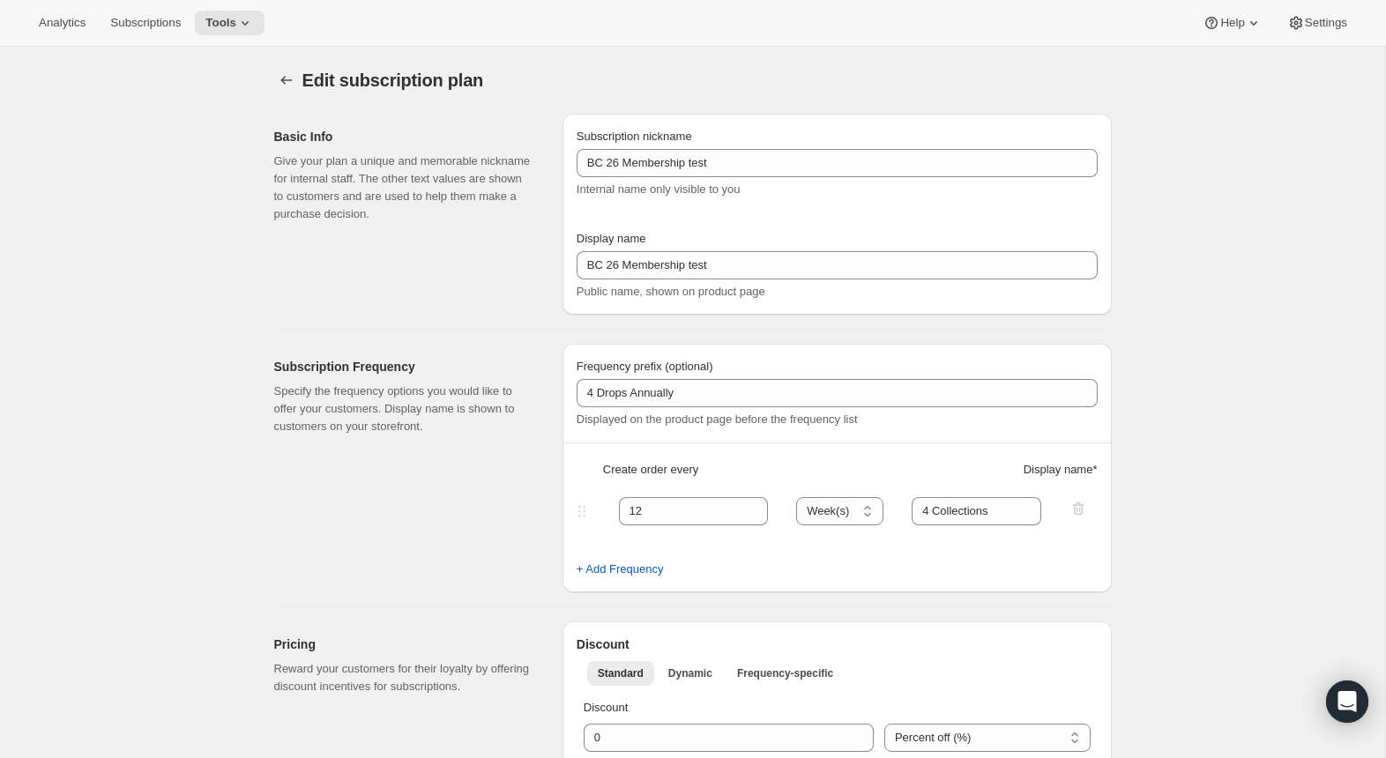
click at [525, 493] on div "Subscription Frequency Specify the frequency options you would like to offer yo…" at bounding box center [411, 468] width 274 height 249
click at [964, 510] on input "4 Collections" at bounding box center [977, 511] width 130 height 28
click at [410, 535] on div "Subscription Frequency Specify the frequency options you would like to offer yo…" at bounding box center [411, 468] width 274 height 249
click at [296, 80] on button "Subscription plans" at bounding box center [286, 80] width 25 height 25
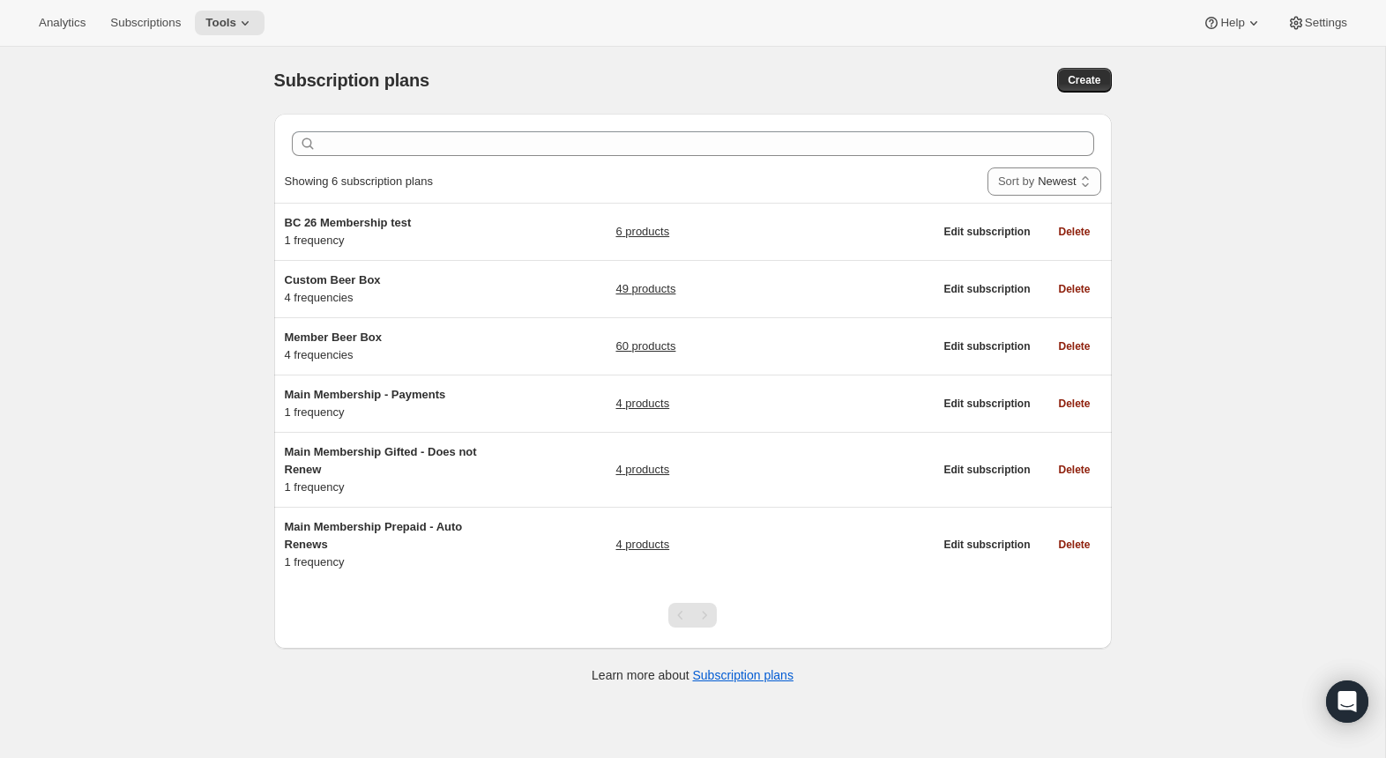
click at [602, 80] on div "Subscription plans" at bounding box center [505, 80] width 463 height 25
click at [1296, 25] on icon at bounding box center [1297, 23] width 18 height 18
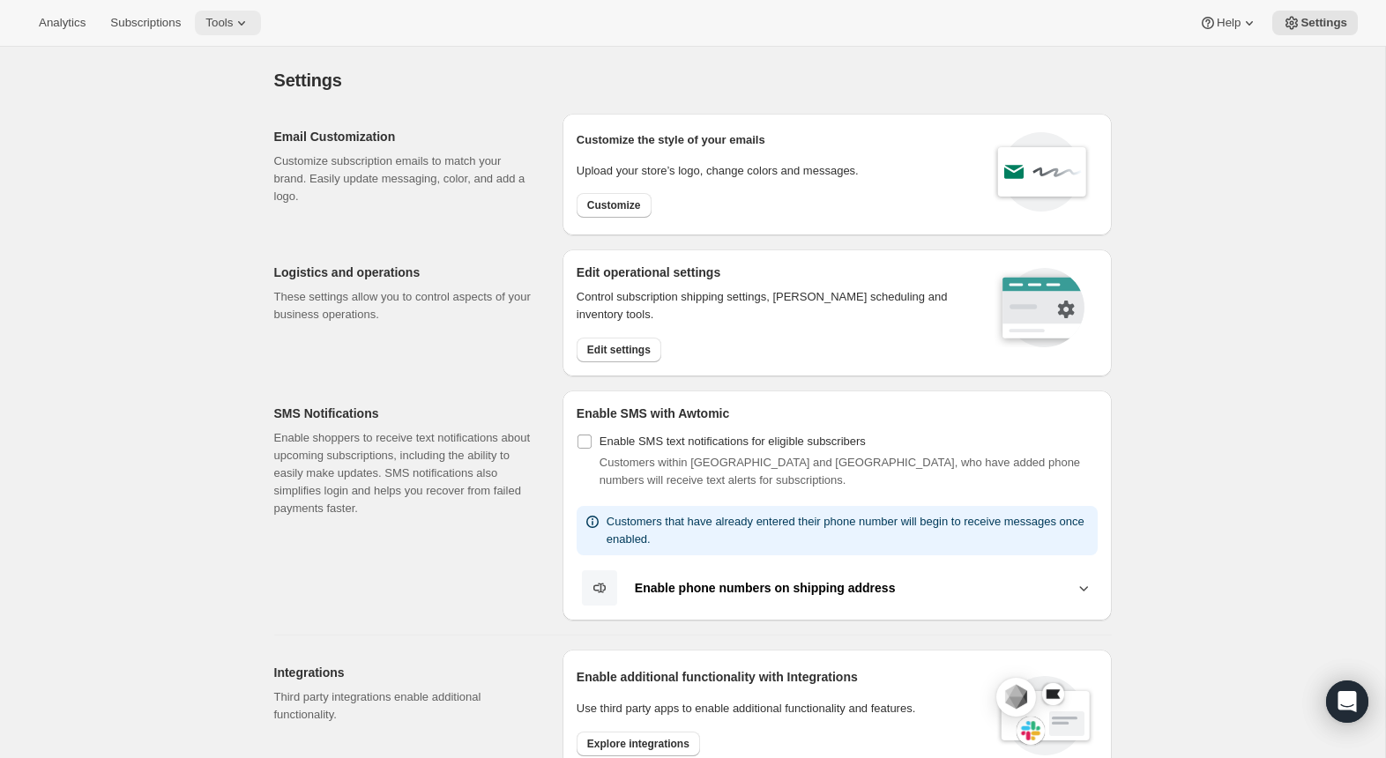
click at [233, 16] on span "Tools" at bounding box center [218, 23] width 27 height 14
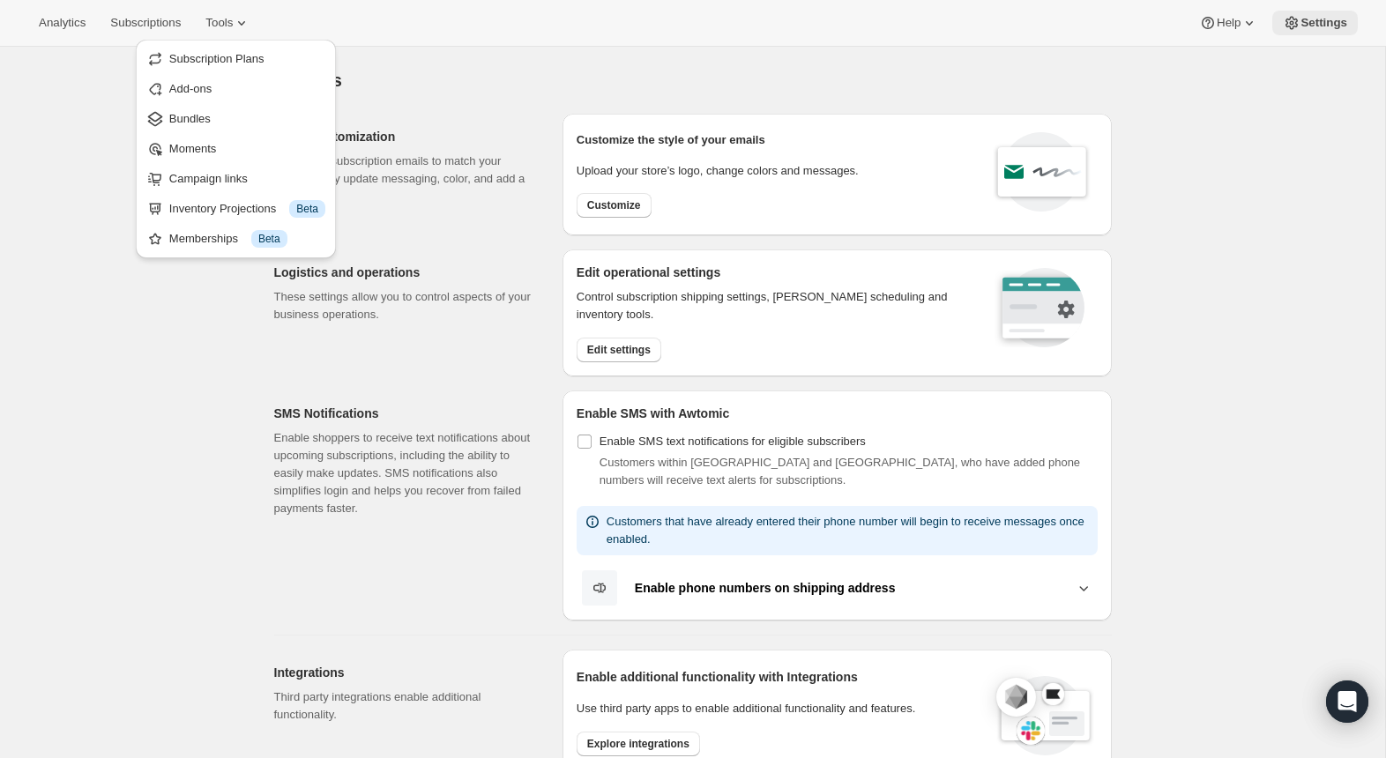
click at [1292, 29] on icon at bounding box center [1292, 23] width 18 height 18
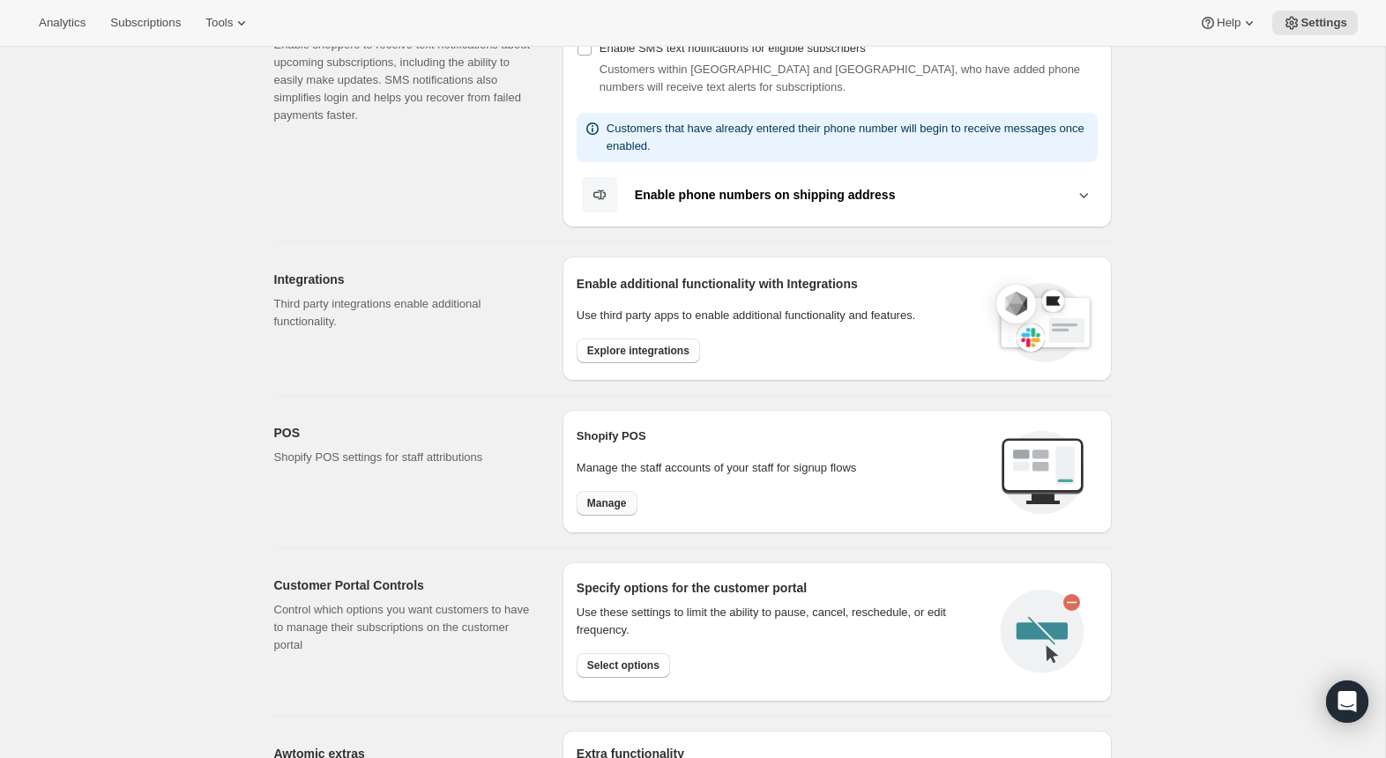
scroll to position [391, 0]
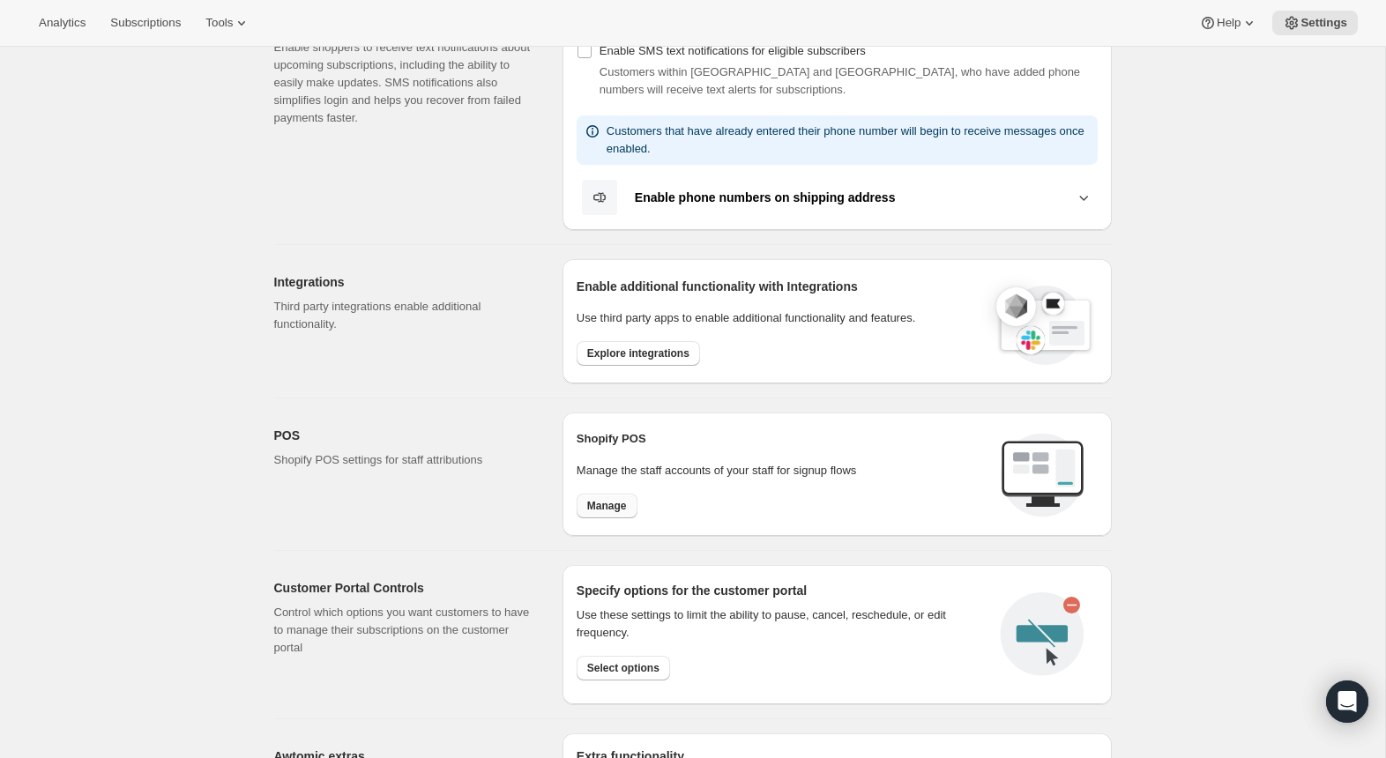
click at [608, 494] on button "Manage" at bounding box center [607, 506] width 61 height 25
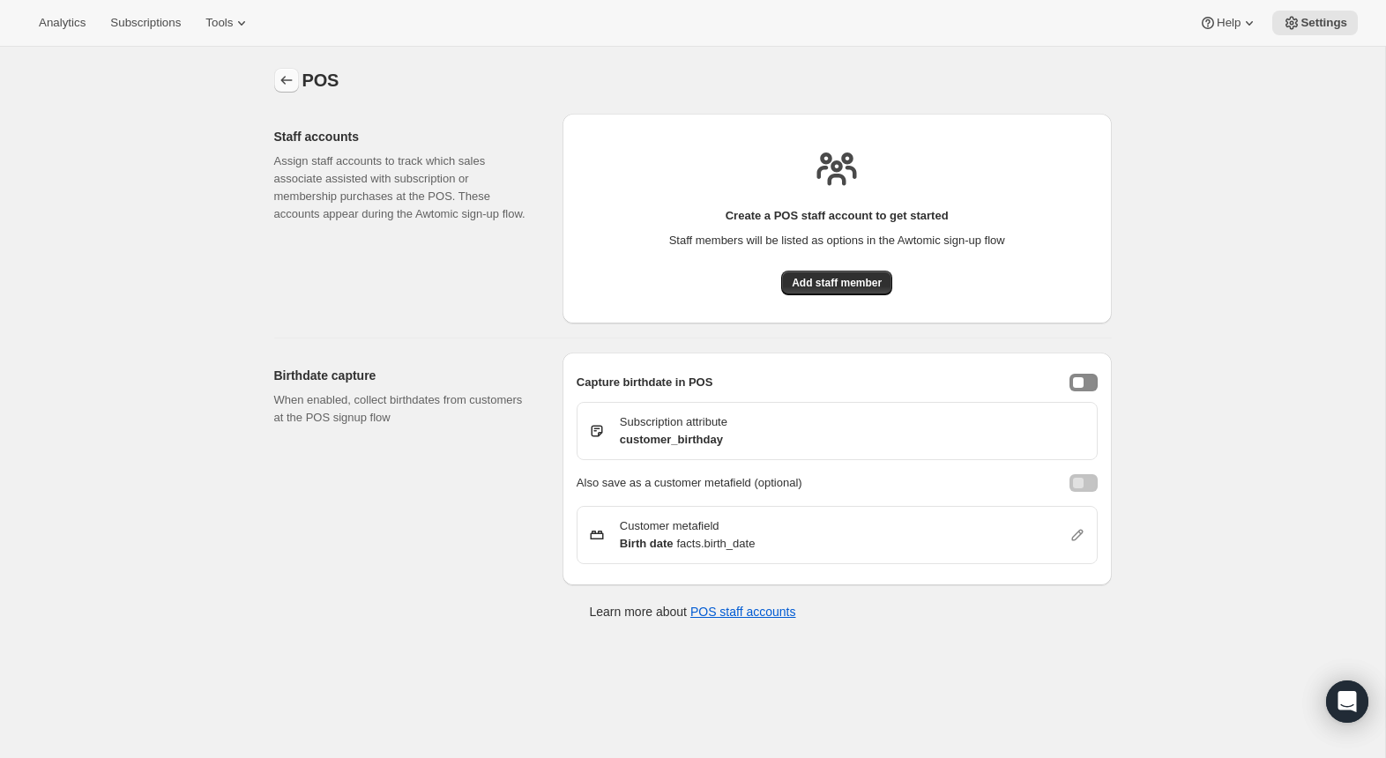
click at [288, 83] on icon "Settings" at bounding box center [287, 80] width 18 height 18
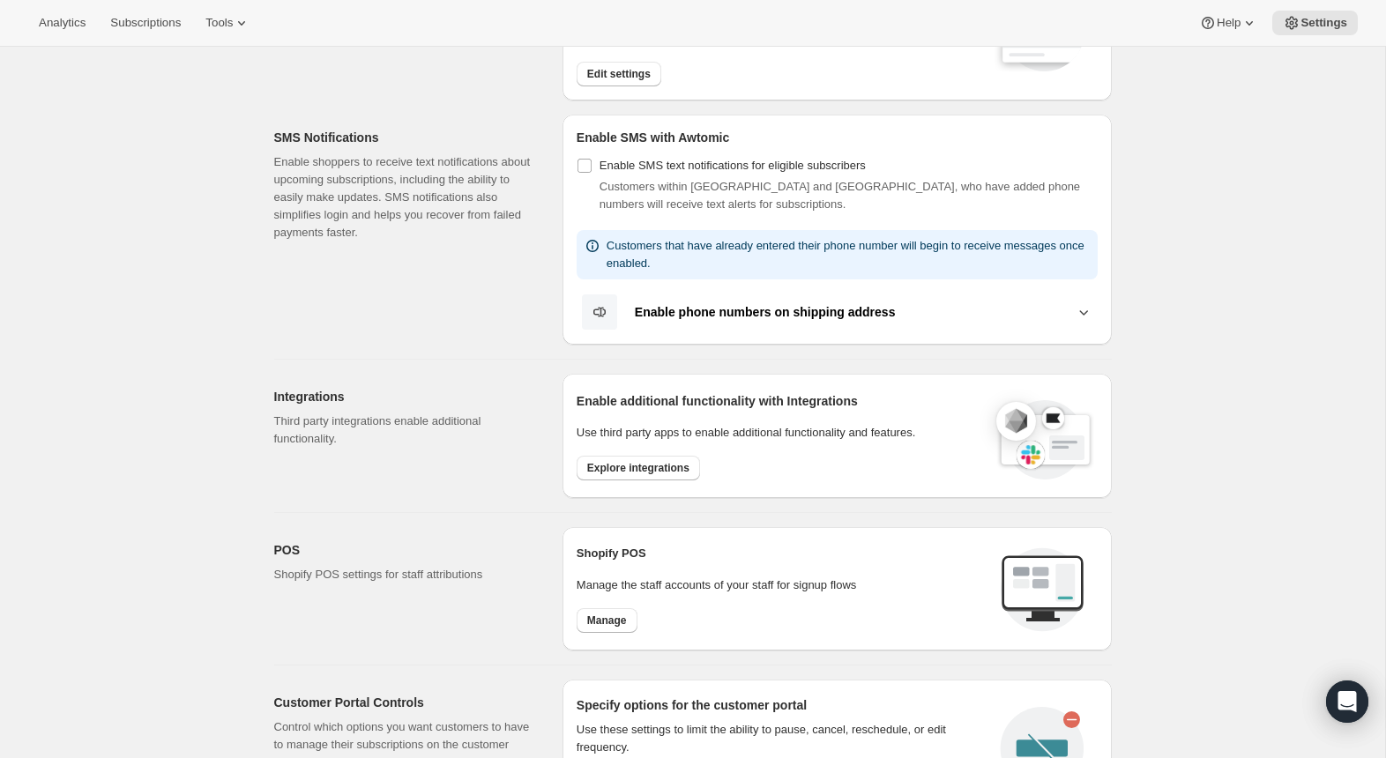
scroll to position [283, 0]
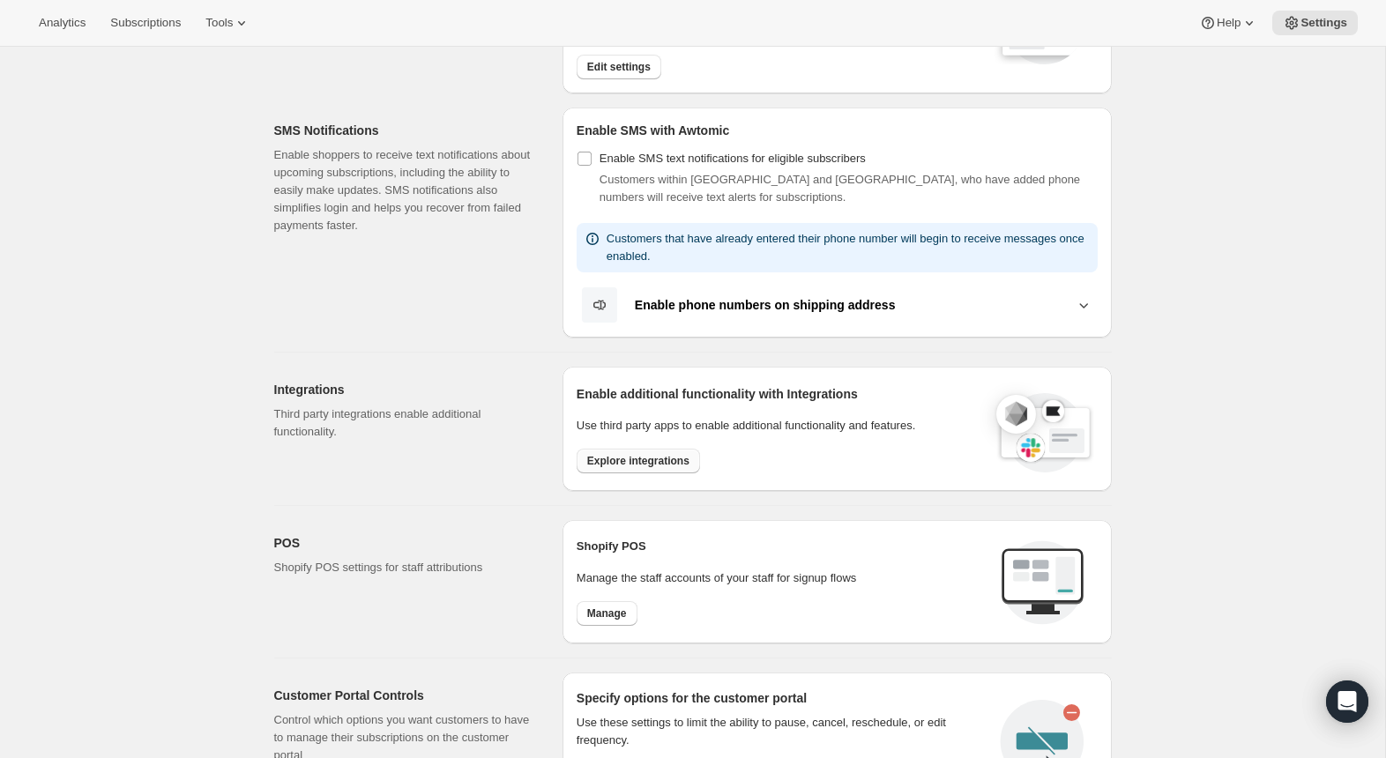
click at [669, 449] on button "Explore integrations" at bounding box center [638, 461] width 123 height 25
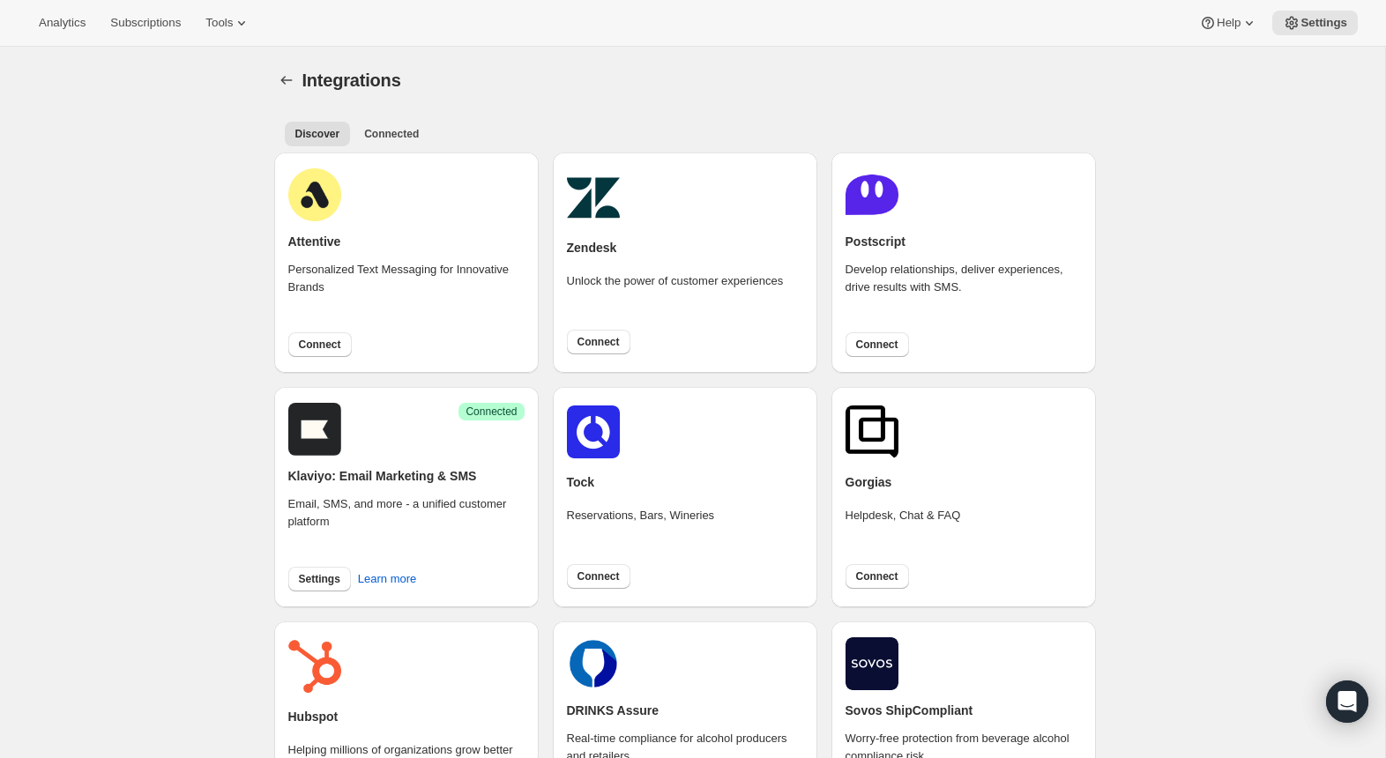
click at [398, 146] on div "Discover Connected More views Discover Connected More views" at bounding box center [693, 133] width 838 height 39
click at [398, 141] on button "Connected" at bounding box center [392, 134] width 76 height 25
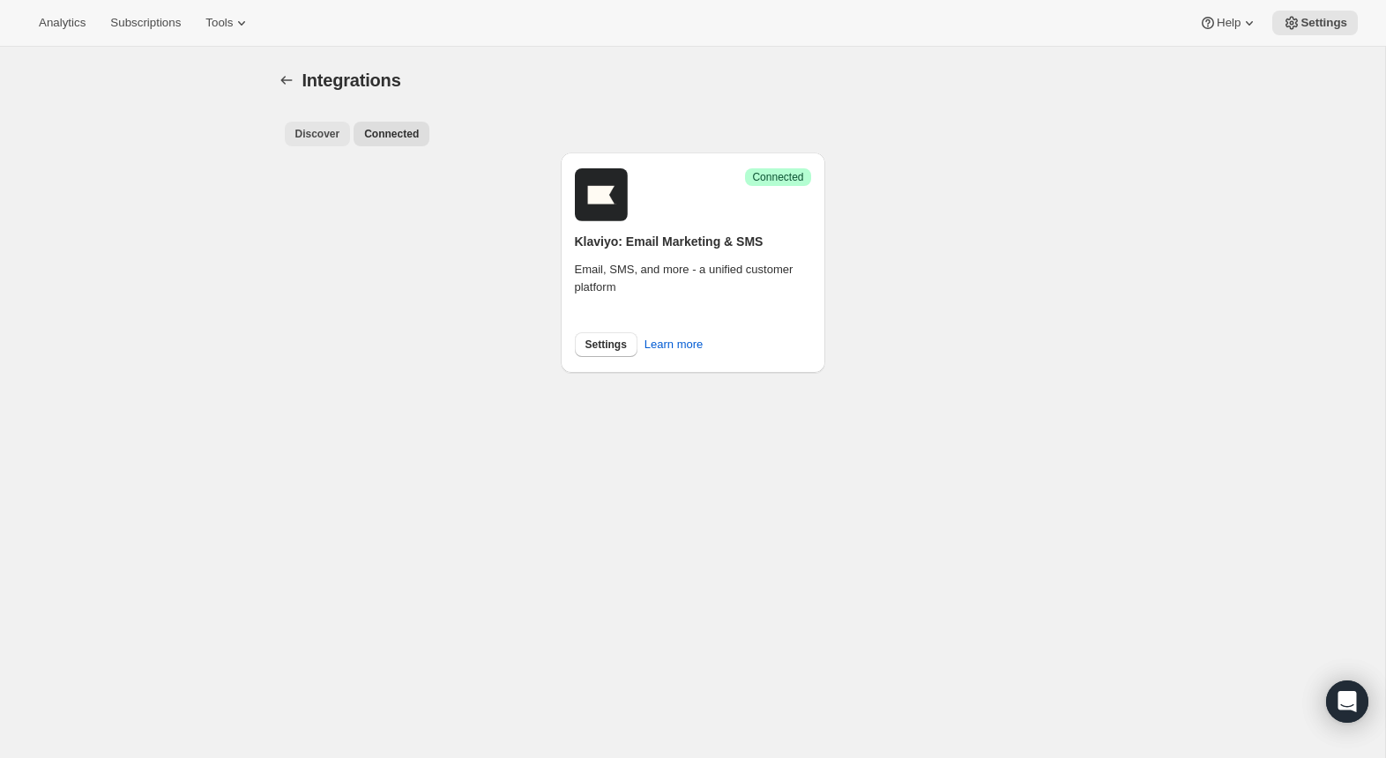
click at [339, 125] on button "Discover" at bounding box center [318, 134] width 66 height 25
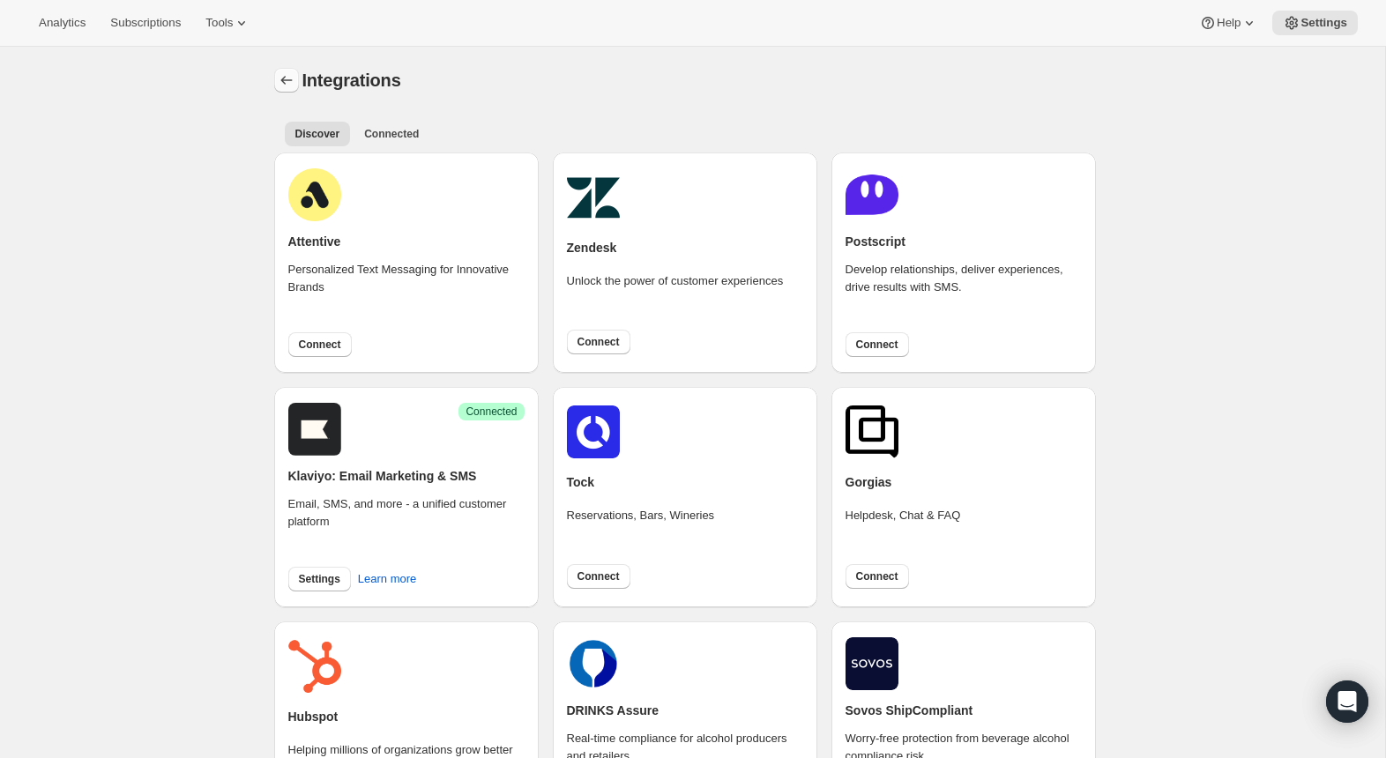
click at [287, 73] on icon "Settings" at bounding box center [287, 80] width 18 height 18
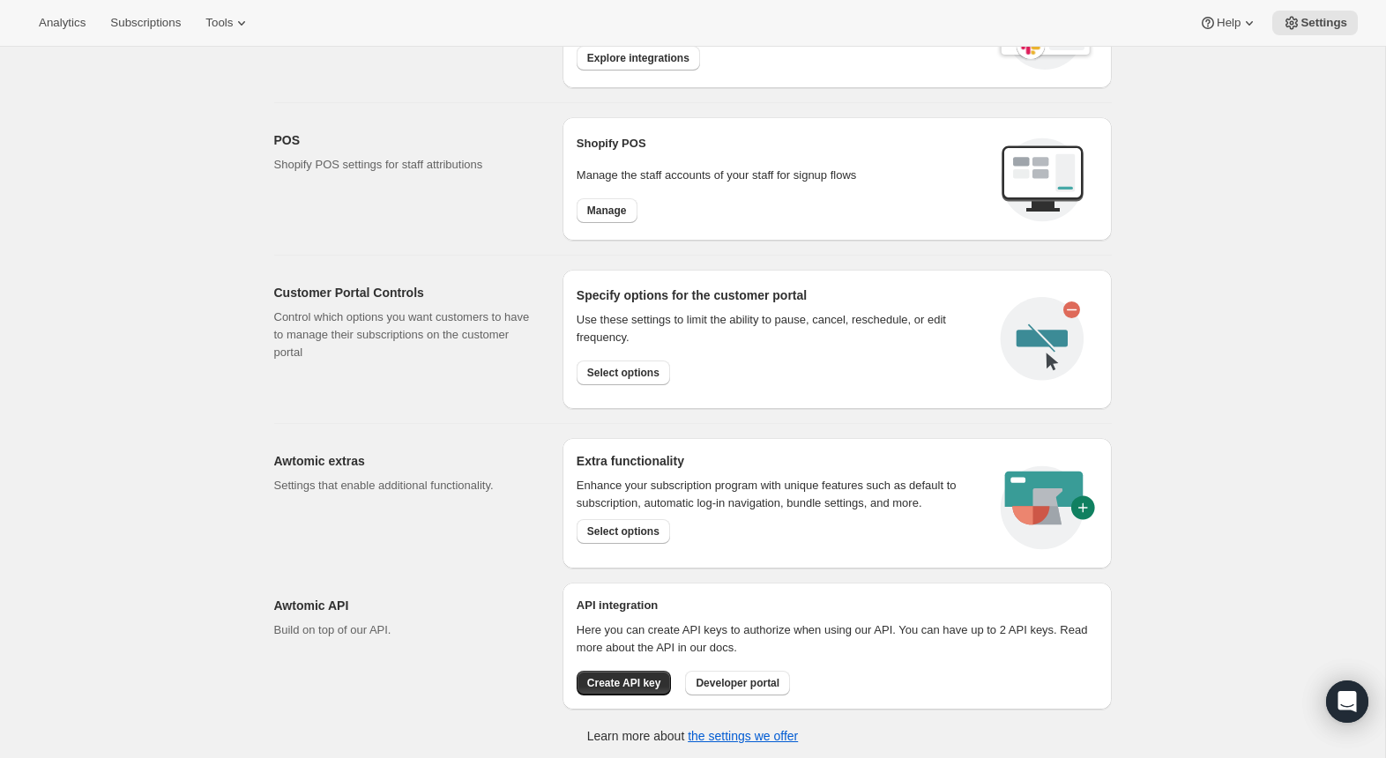
scroll to position [688, 0]
click at [598, 532] on span "Select options" at bounding box center [623, 530] width 72 height 14
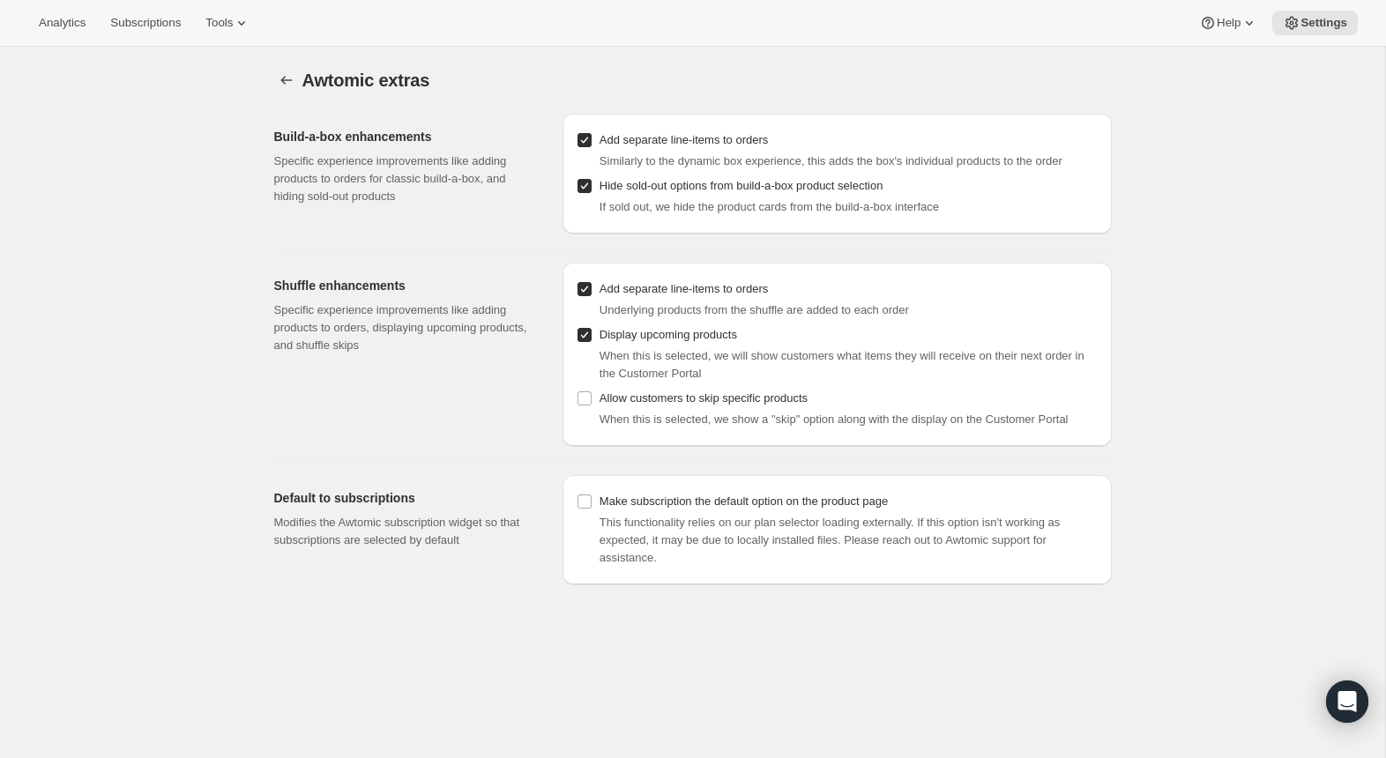
click at [1119, 280] on div "Awtomic extras. This page is ready Awtomic extras Build-a-box enhancements Spec…" at bounding box center [693, 316] width 880 height 538
click at [1241, 138] on div "Awtomic extras. This page is ready Awtomic extras Build-a-box enhancements Spec…" at bounding box center [693, 426] width 1386 height 758
click at [962, 85] on div "Awtomic extras" at bounding box center [708, 80] width 810 height 25
click at [208, 27] on button "Tools" at bounding box center [228, 23] width 66 height 25
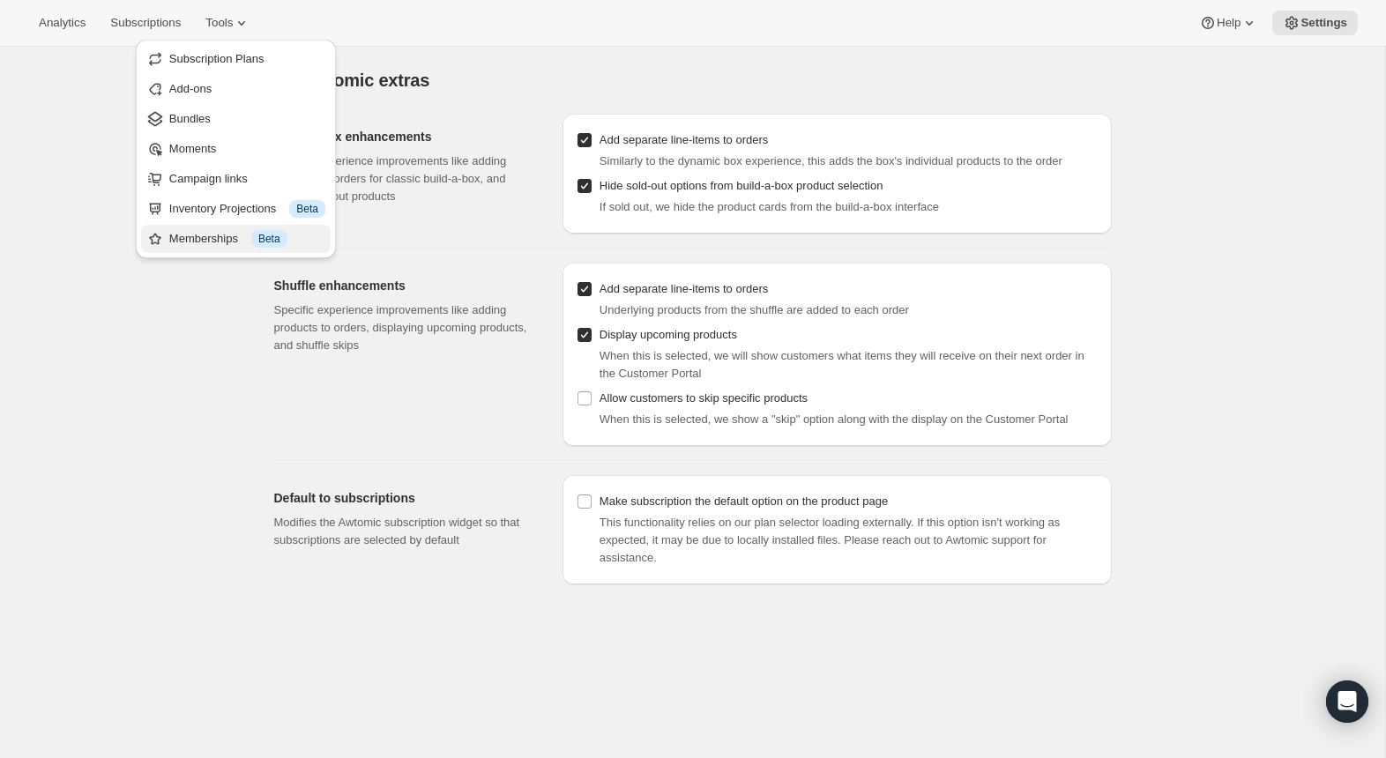
click at [219, 237] on div "Memberships Info Beta" at bounding box center [247, 239] width 156 height 18
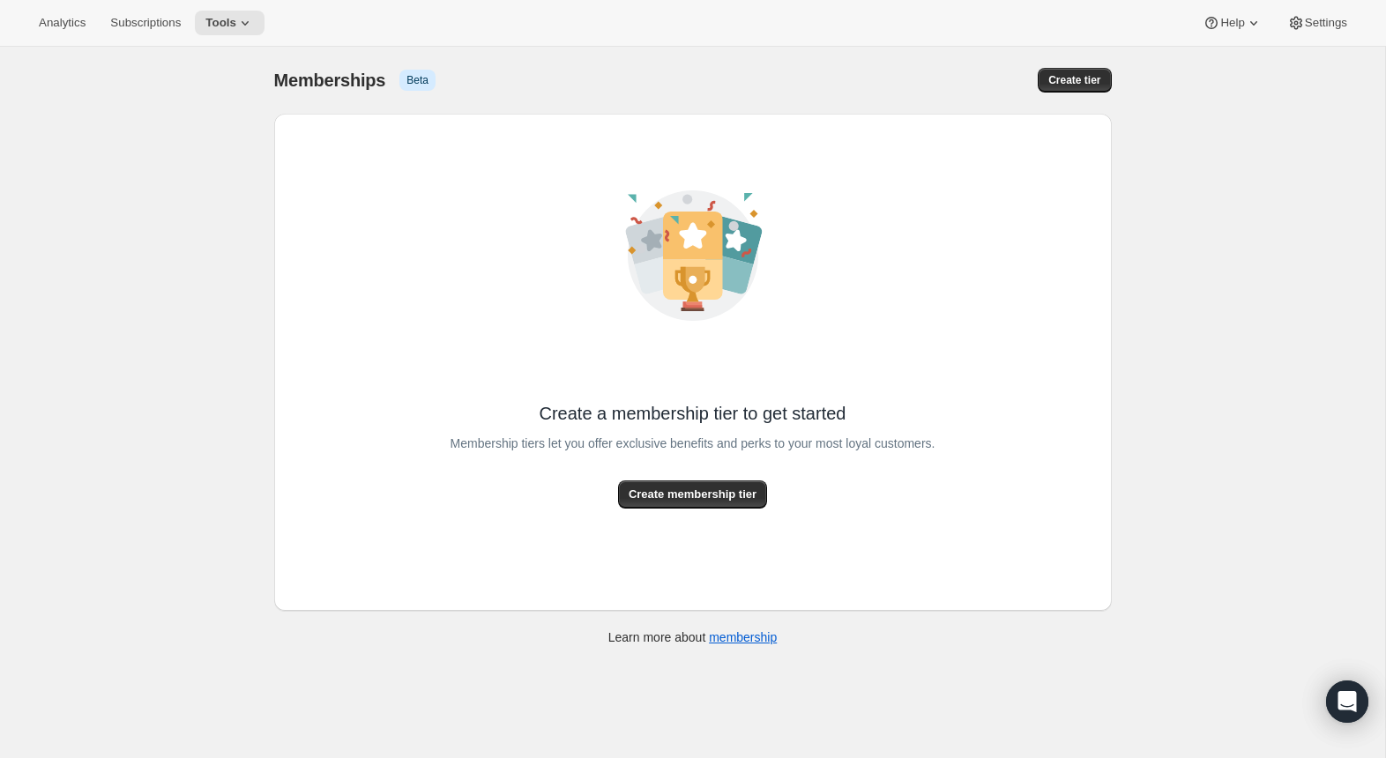
click at [651, 509] on div "Create a membership tier to get started Membership tiers let you offer exclusiv…" at bounding box center [693, 362] width 838 height 497
click at [654, 486] on span "Create membership tier" at bounding box center [693, 495] width 128 height 18
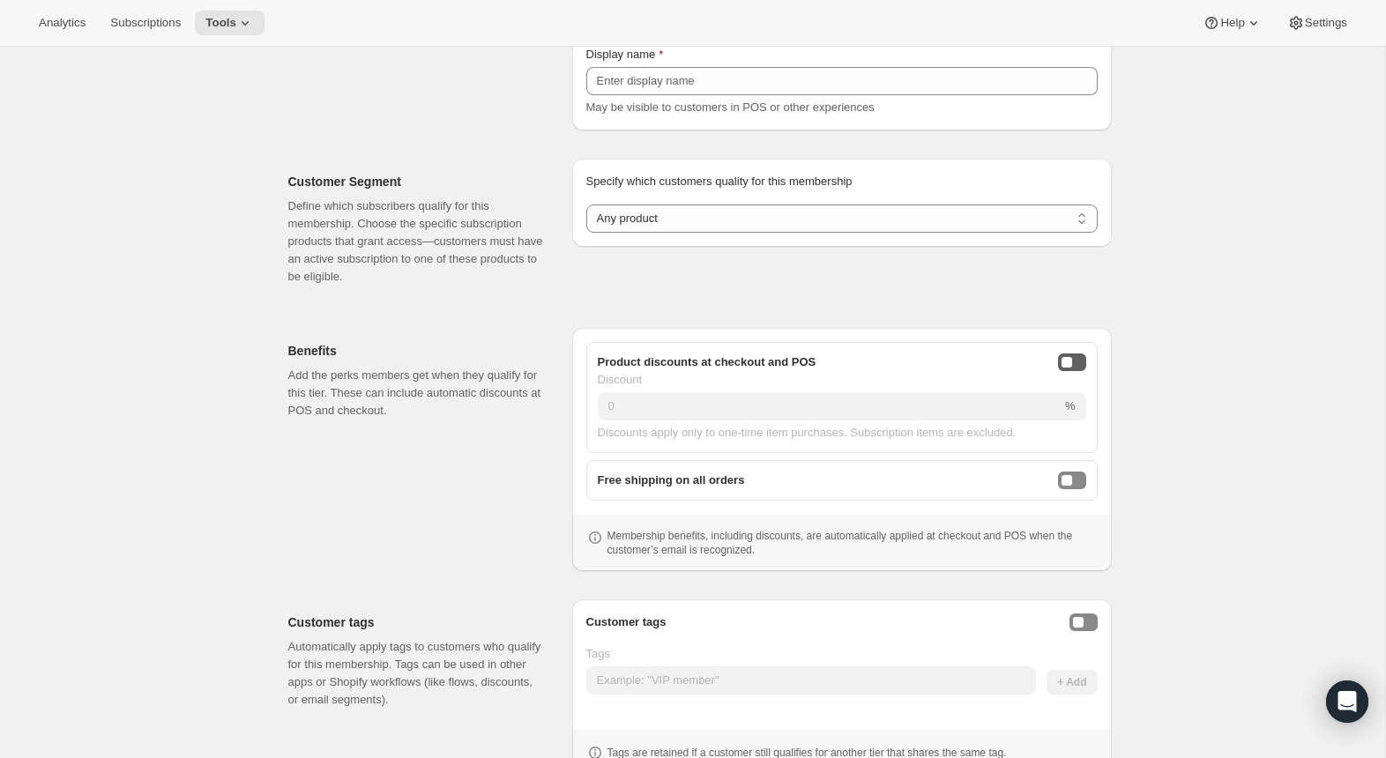
scroll to position [177, 0]
click at [1045, 219] on select "Any product Subscribe to specific product(s) Subscribe to specific variant(s)" at bounding box center [843, 222] width 512 height 28
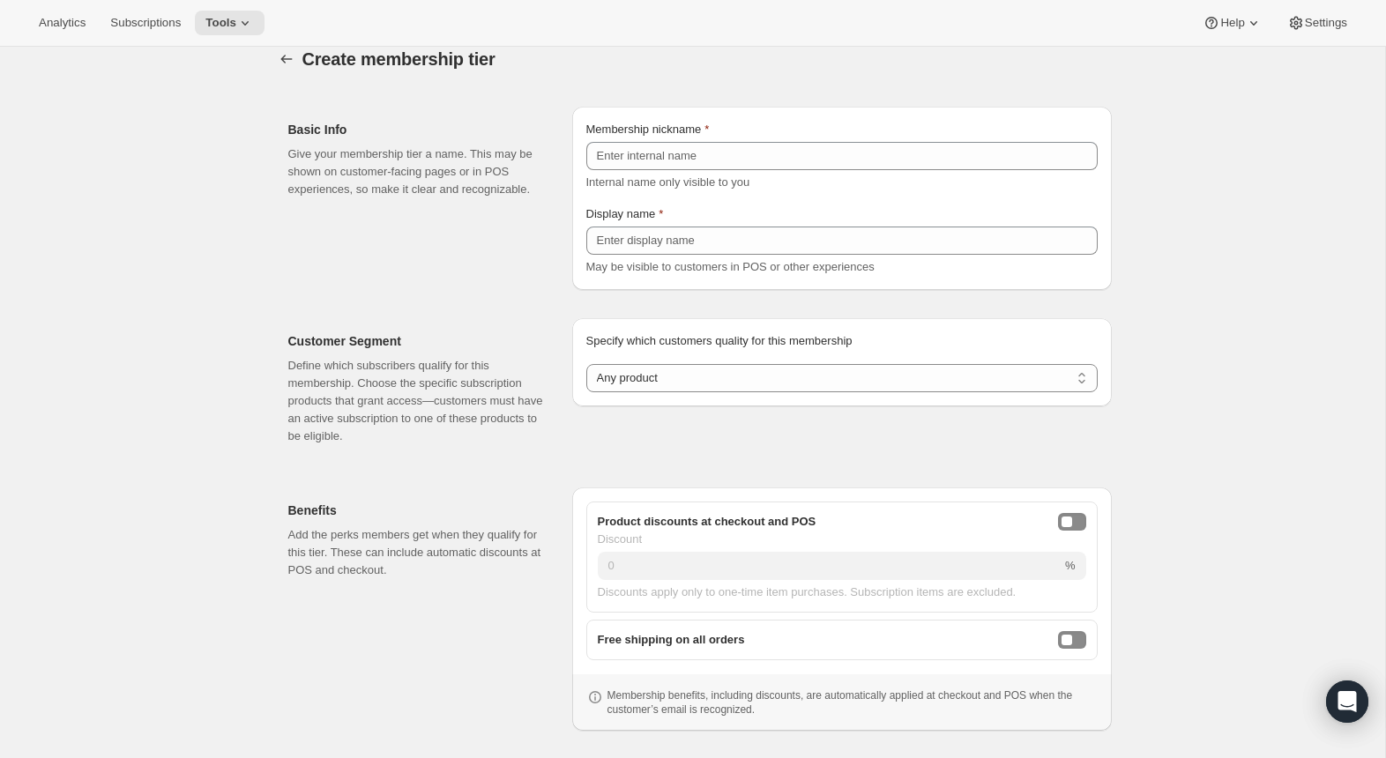
scroll to position [0, 0]
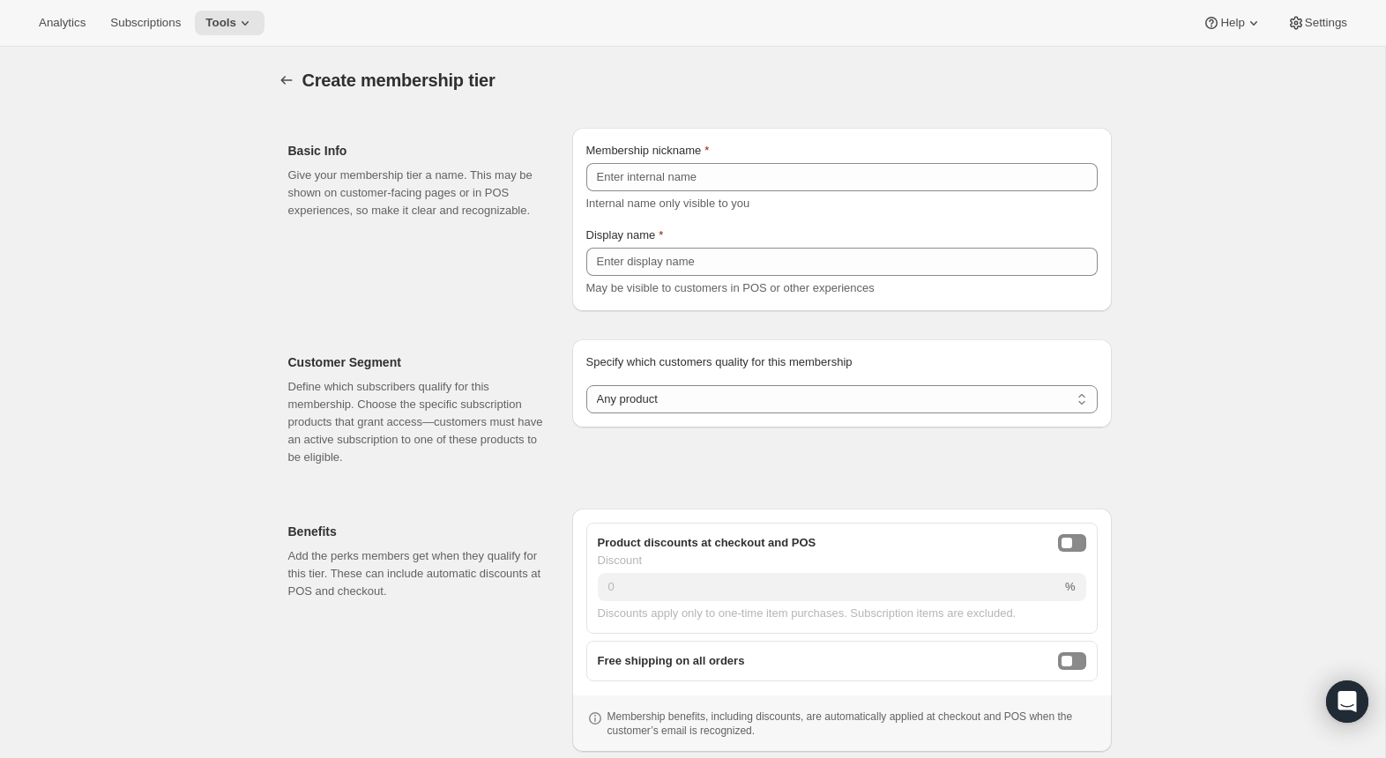
click at [1229, 137] on div "Create membership tier. This page is ready Create membership tier Basic Info Gi…" at bounding box center [693, 528] width 1386 height 963
click at [1240, 213] on div "Create membership tier. This page is ready Create membership tier Basic Info Gi…" at bounding box center [693, 528] width 1386 height 963
click at [1298, 23] on icon at bounding box center [1297, 23] width 18 height 18
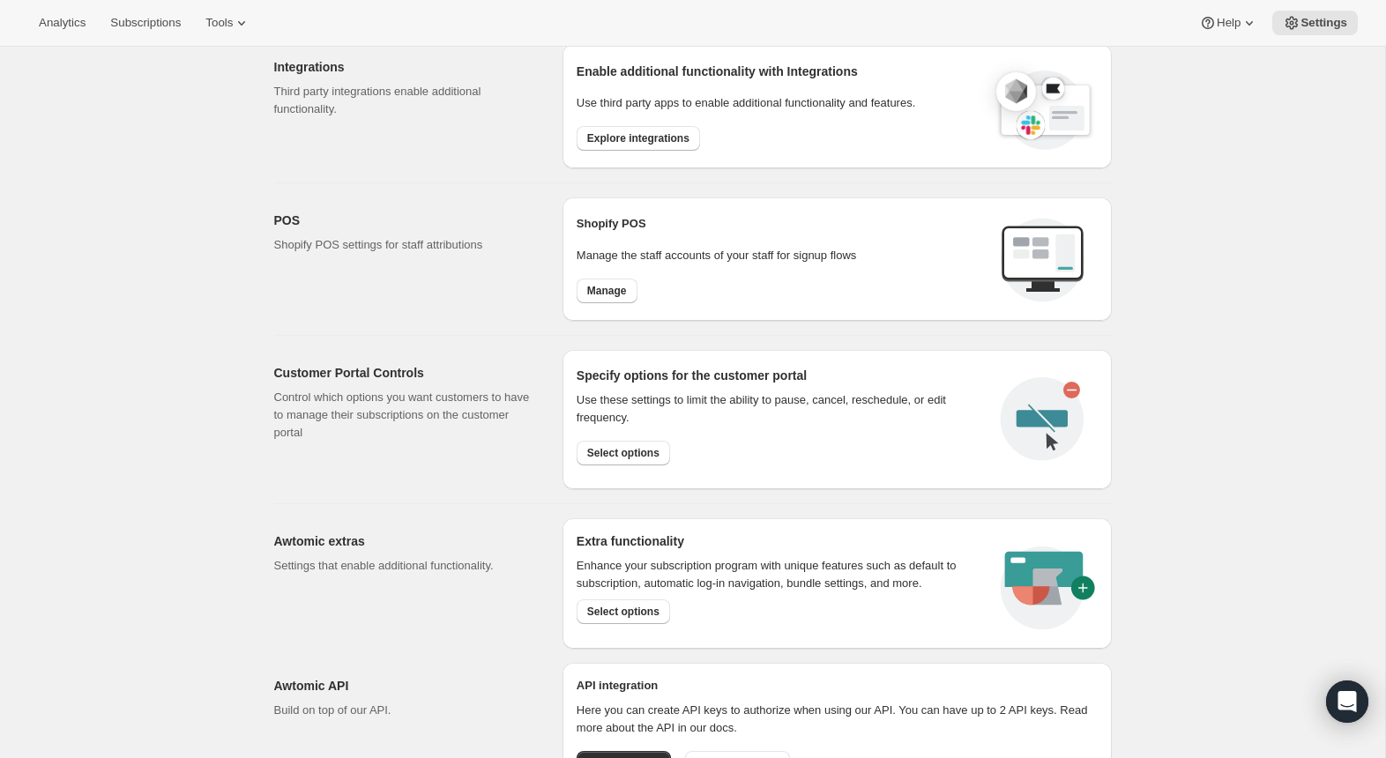
scroll to position [688, 0]
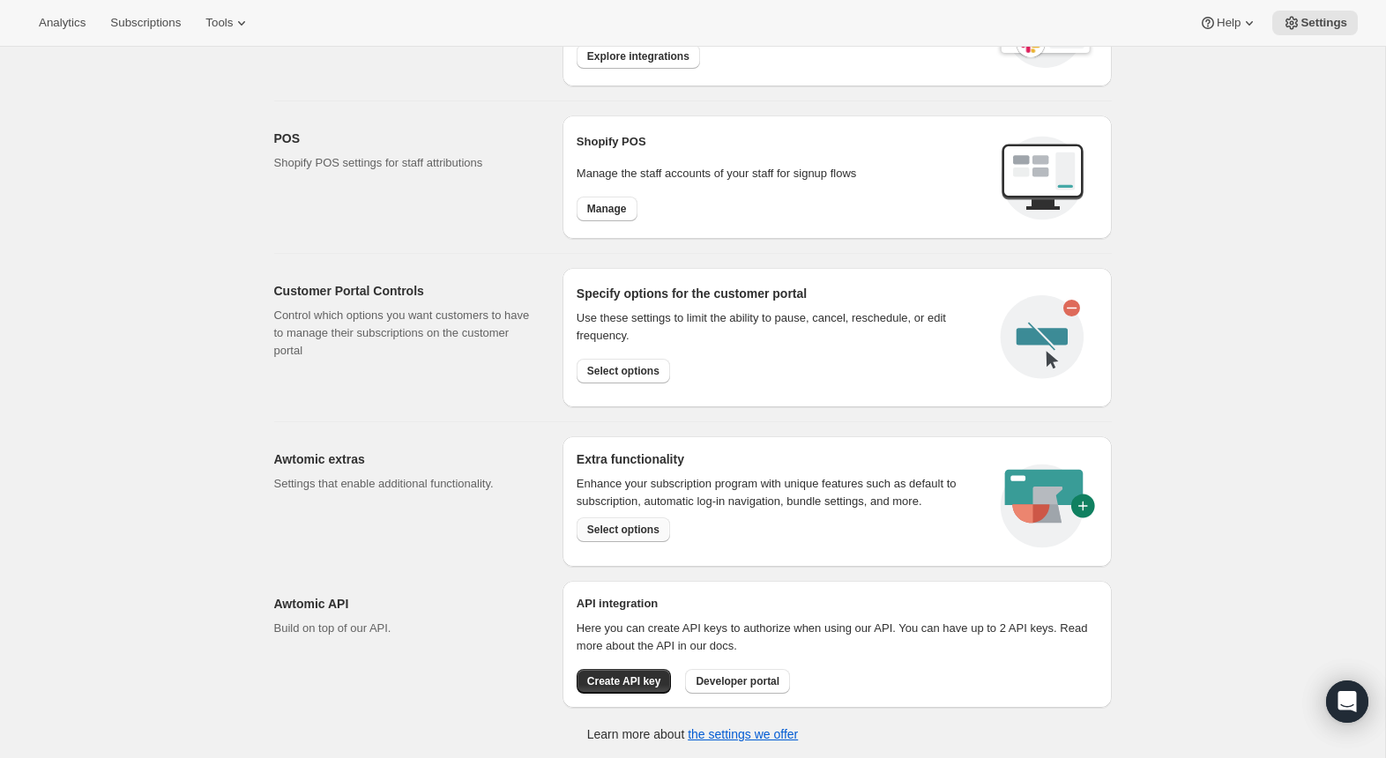
click at [637, 534] on span "Select options" at bounding box center [623, 530] width 72 height 14
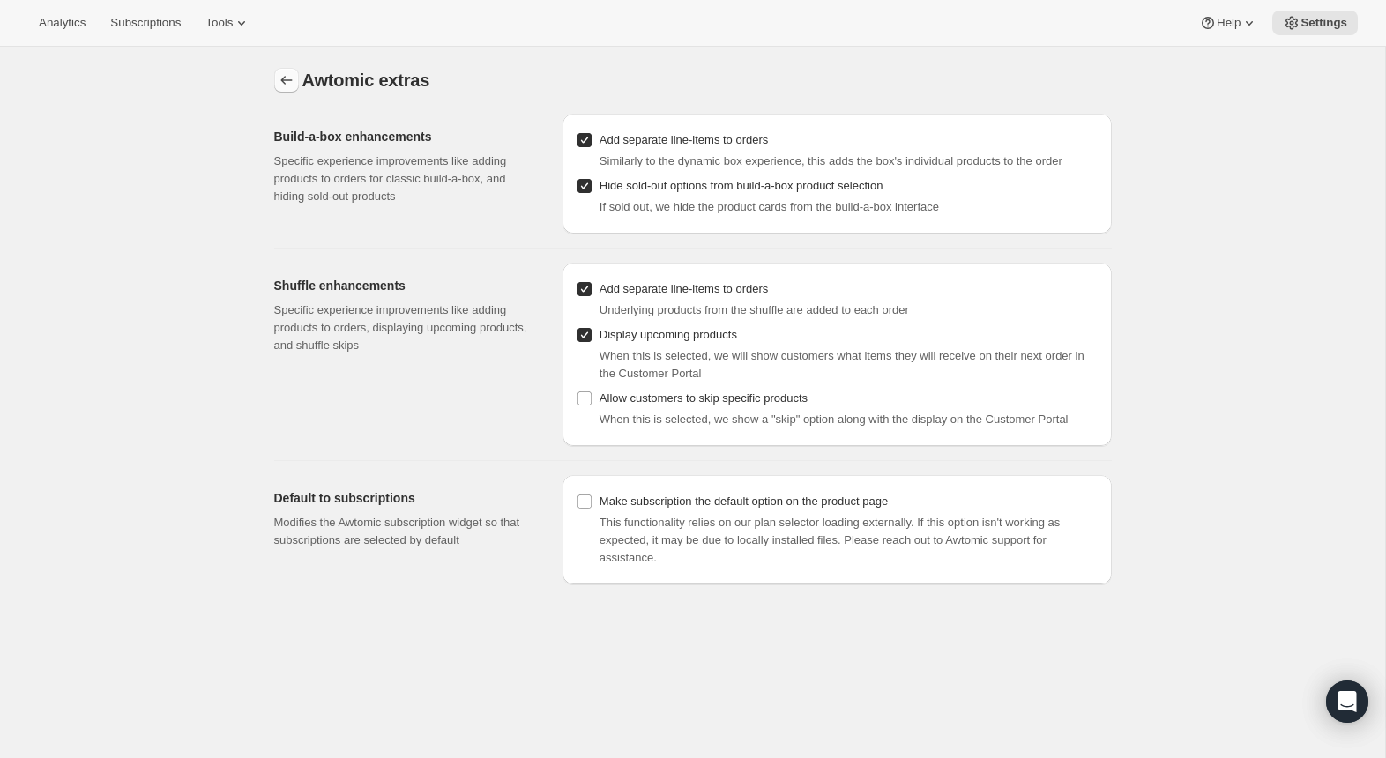
click at [289, 77] on icon "Settings" at bounding box center [287, 80] width 18 height 18
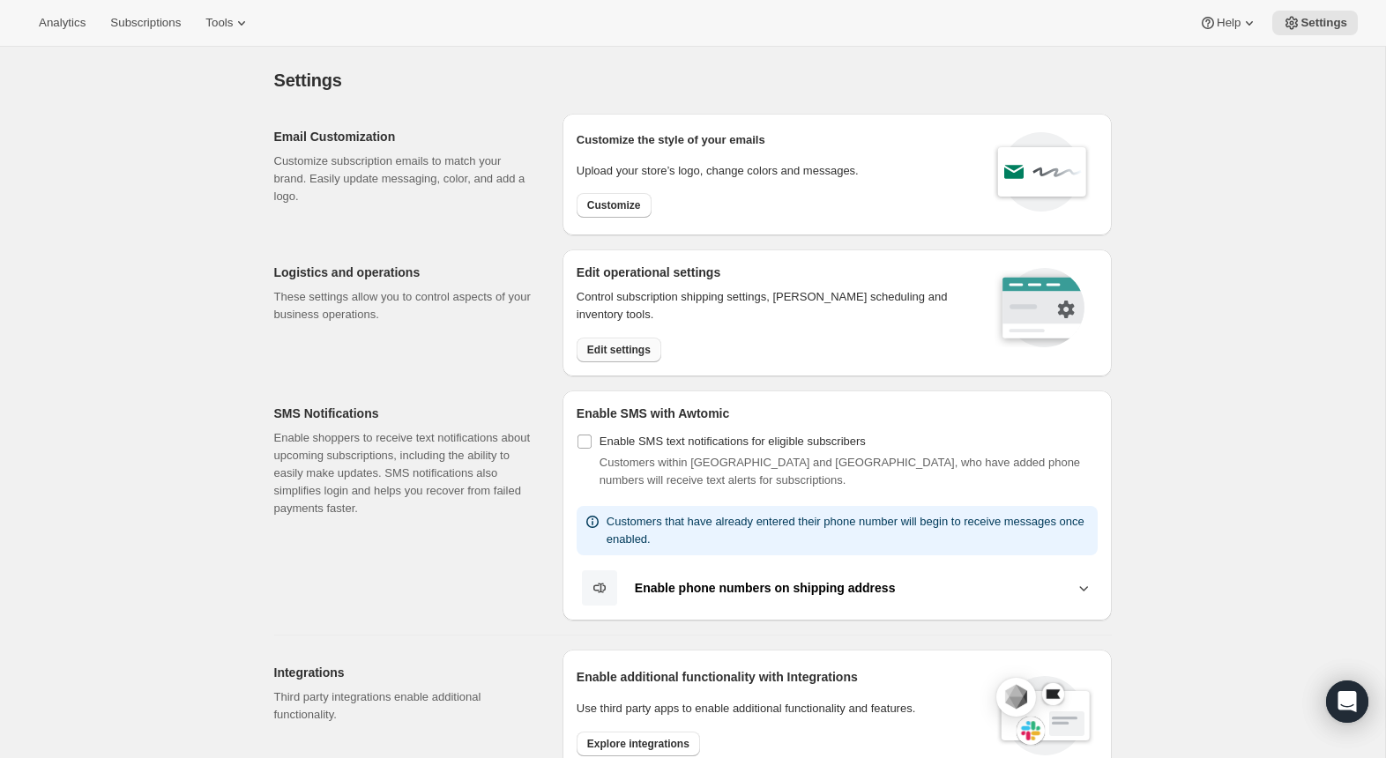
click at [624, 351] on span "Edit settings" at bounding box center [619, 350] width 64 height 14
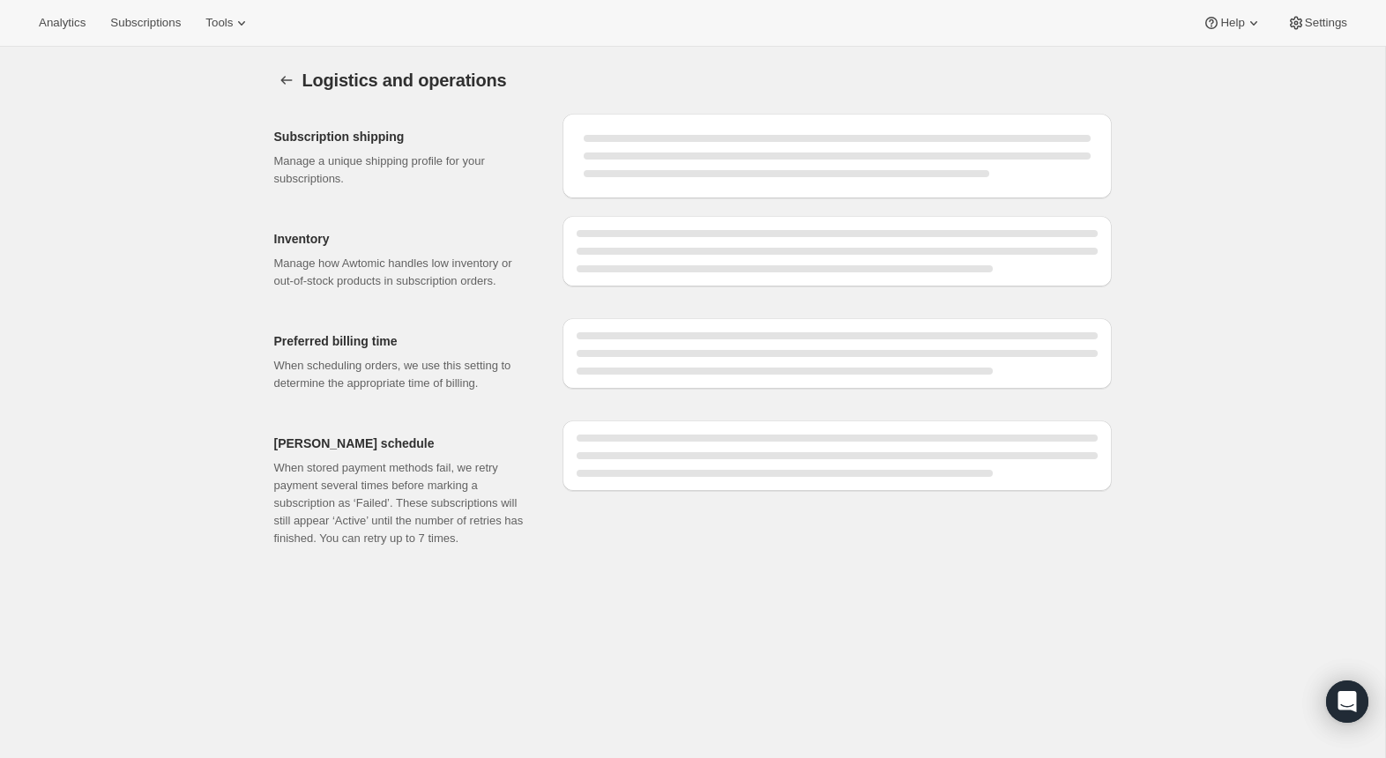
select select "08:00"
select select "DAY"
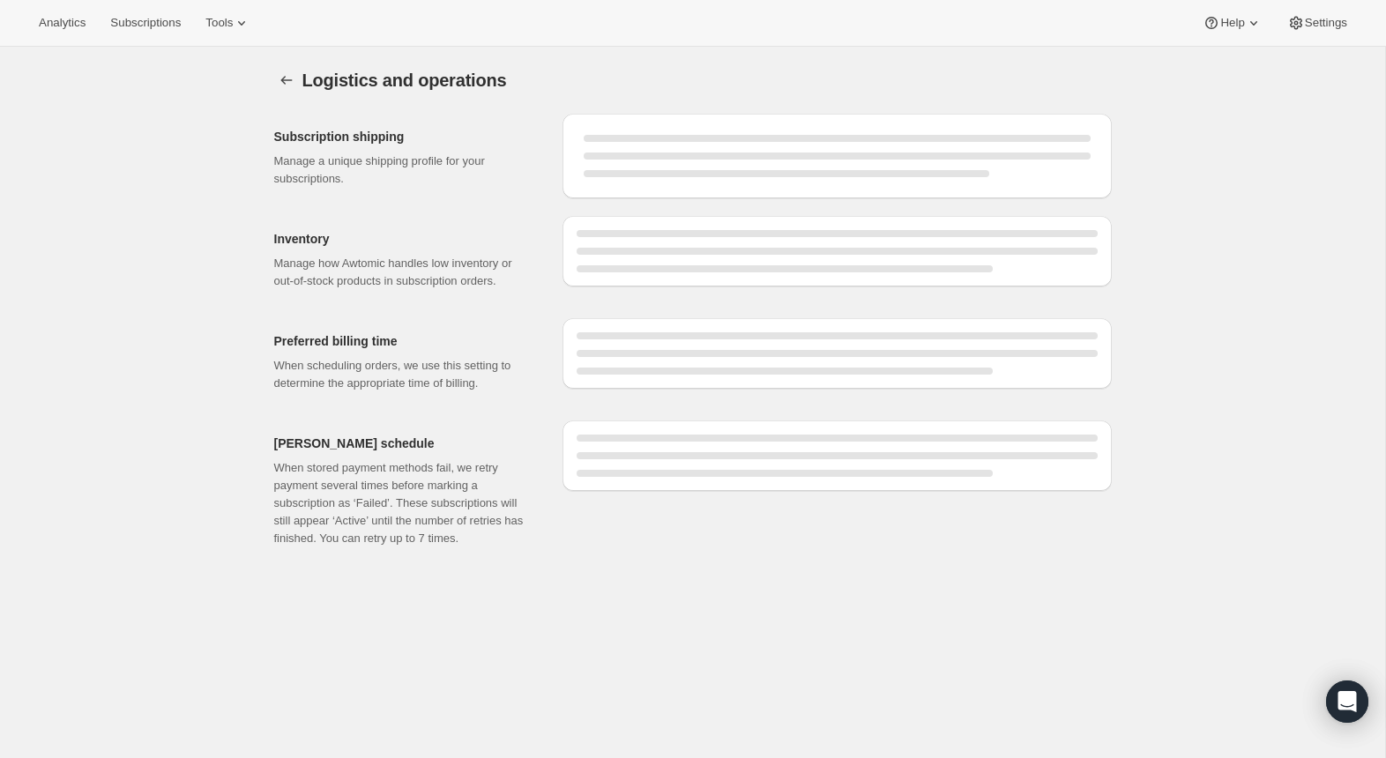
select select "DAY"
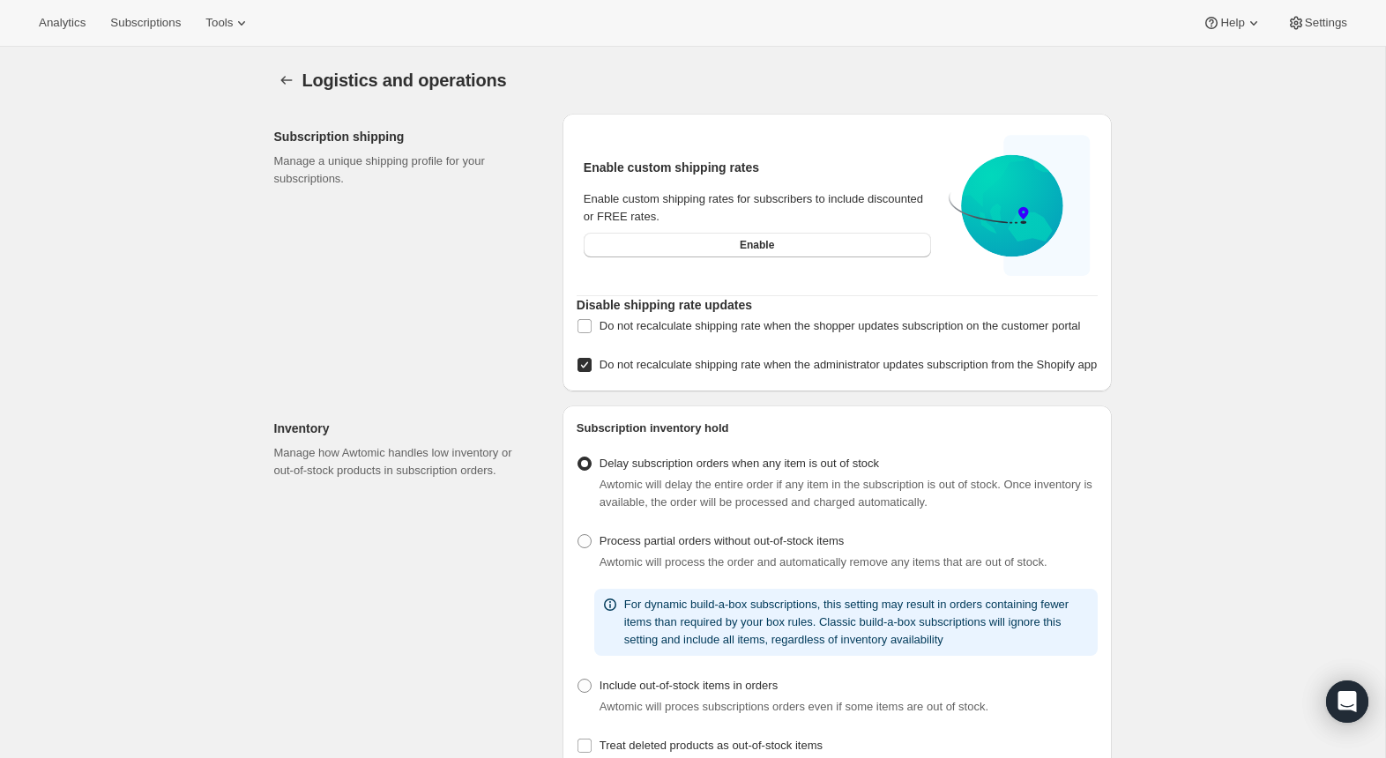
click at [285, 66] on div "Logistics and operations. This page is ready Logistics and operations" at bounding box center [693, 80] width 838 height 67
click at [288, 78] on icon "Settings" at bounding box center [287, 80] width 18 height 18
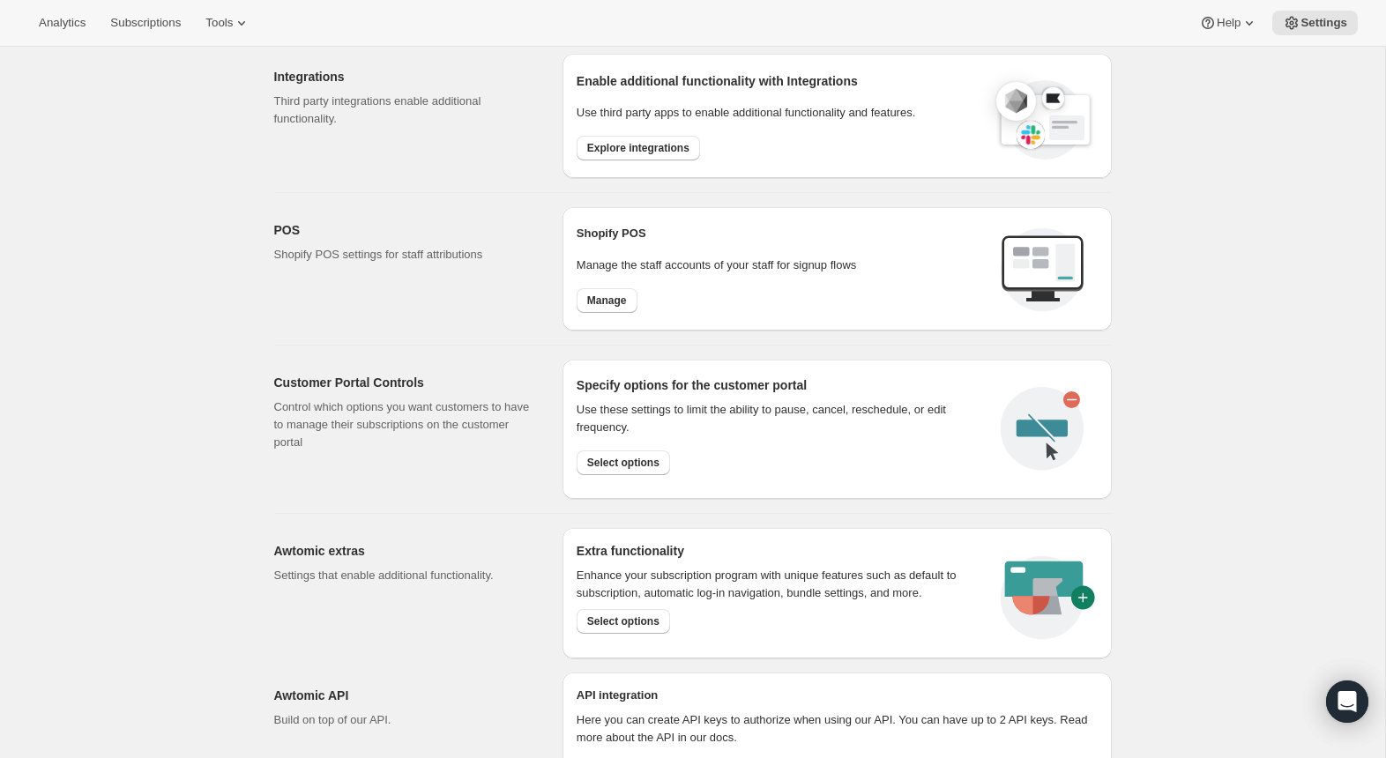
scroll to position [688, 0]
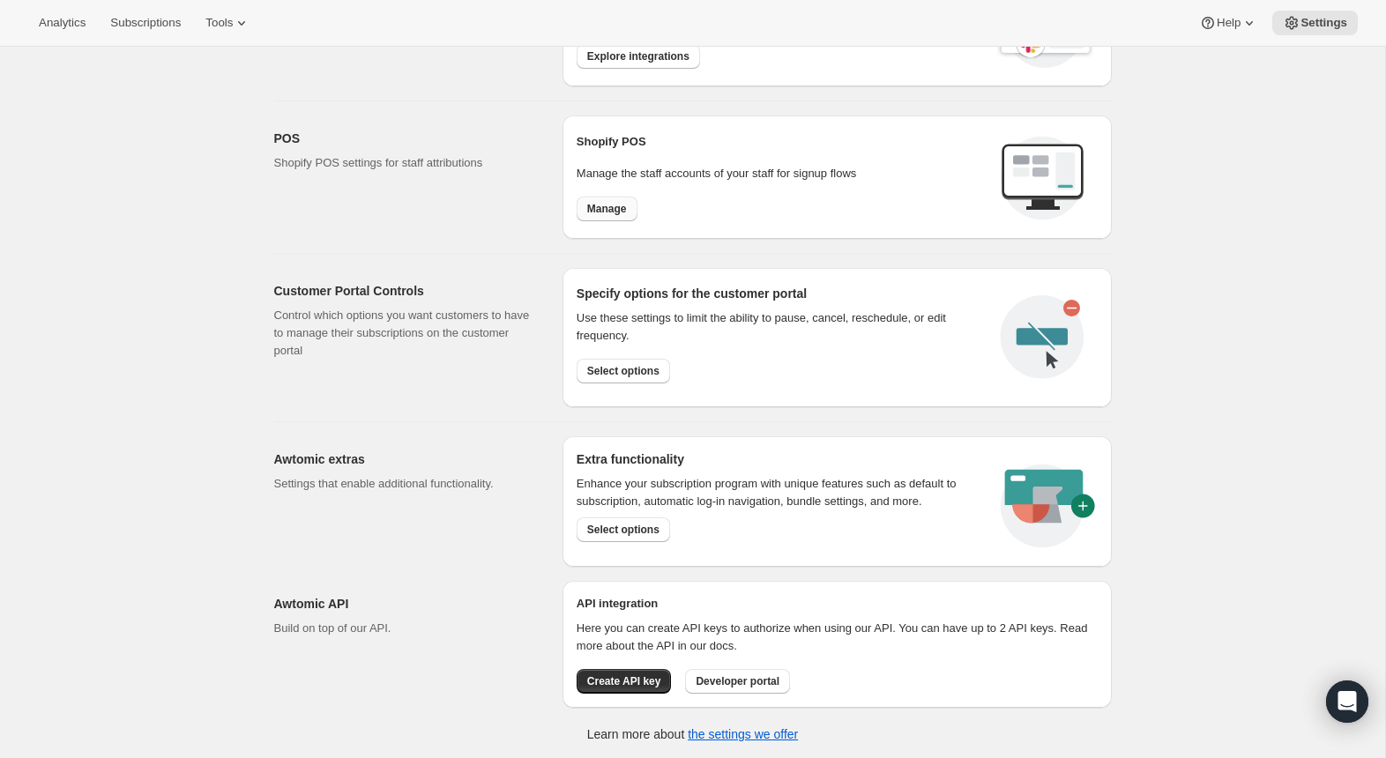
click at [581, 209] on button "Manage" at bounding box center [607, 209] width 61 height 25
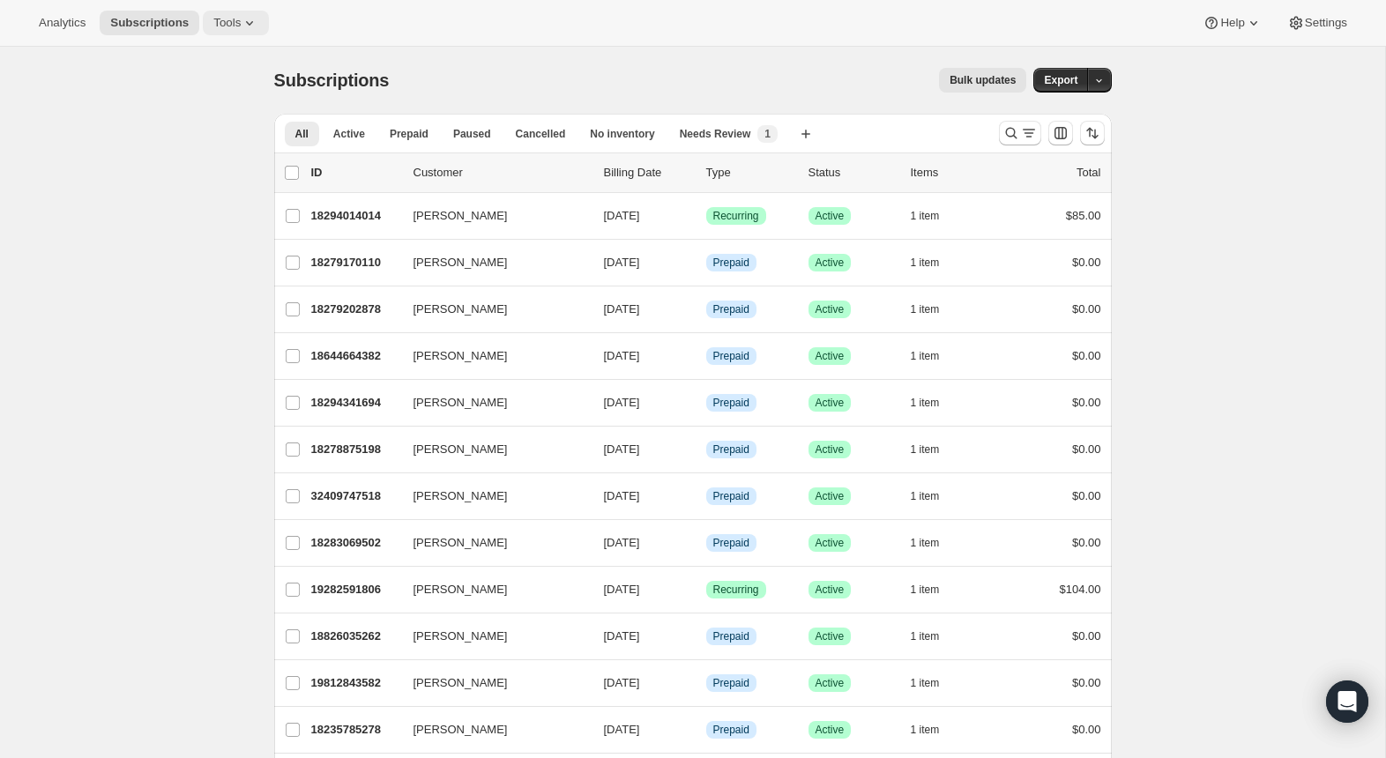
click at [241, 22] on span "Tools" at bounding box center [226, 23] width 27 height 14
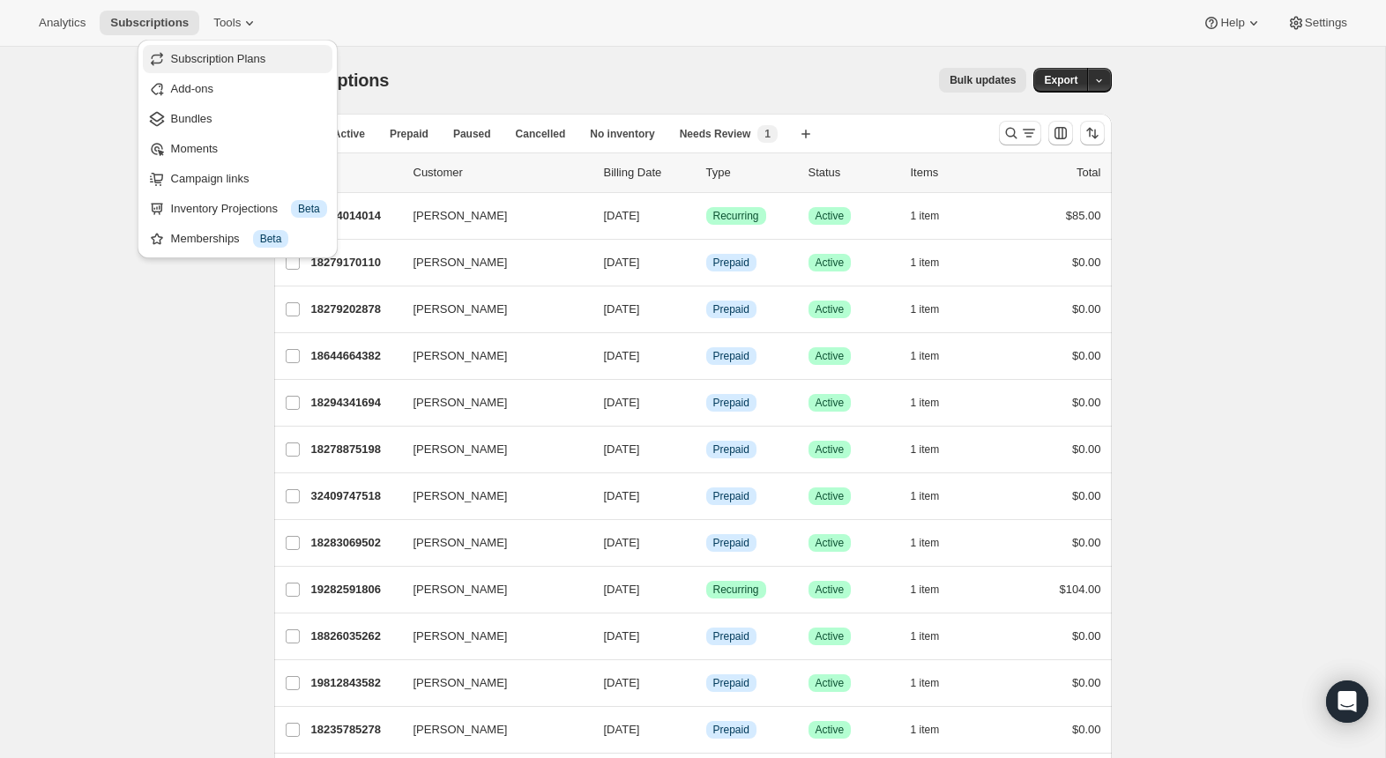
click at [235, 52] on span "Subscription Plans" at bounding box center [218, 58] width 95 height 13
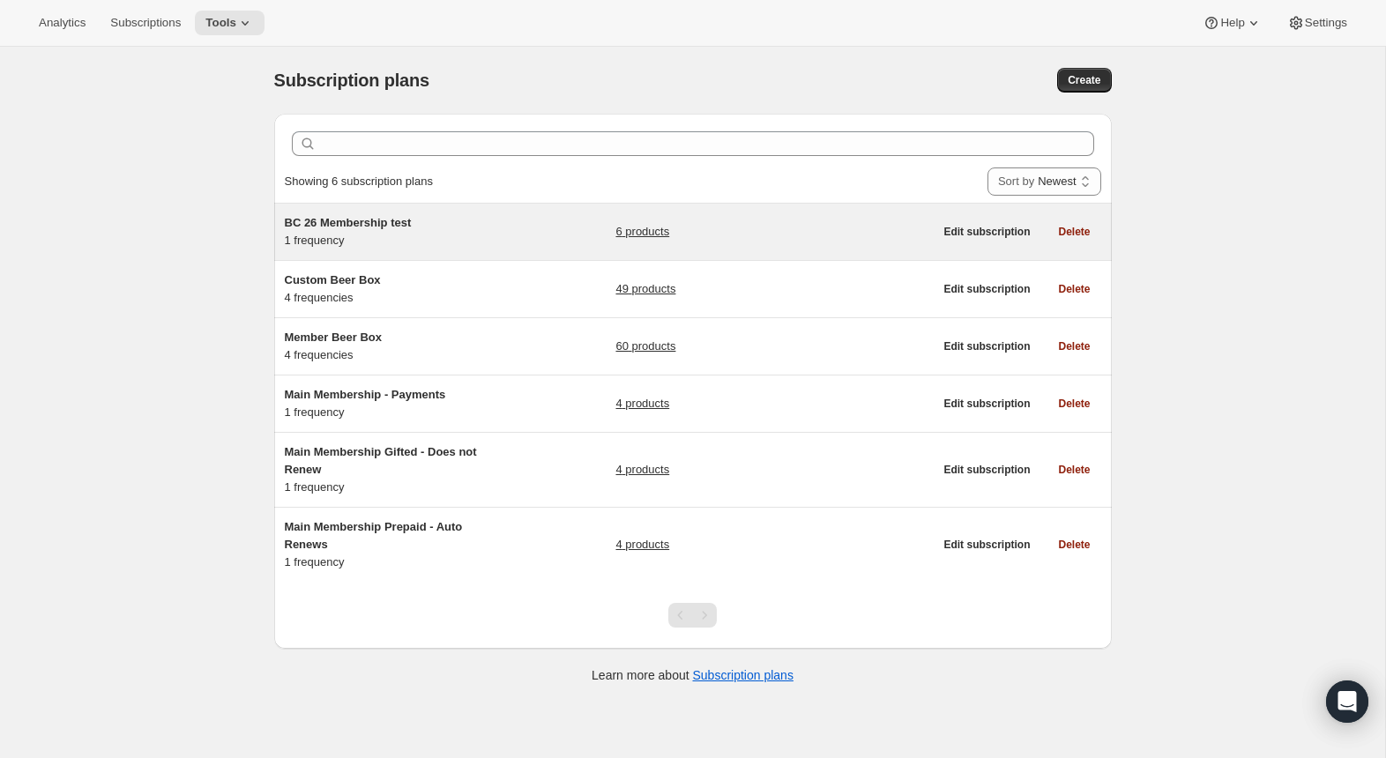
click at [384, 229] on h5 "BC 26 Membership test" at bounding box center [395, 223] width 220 height 18
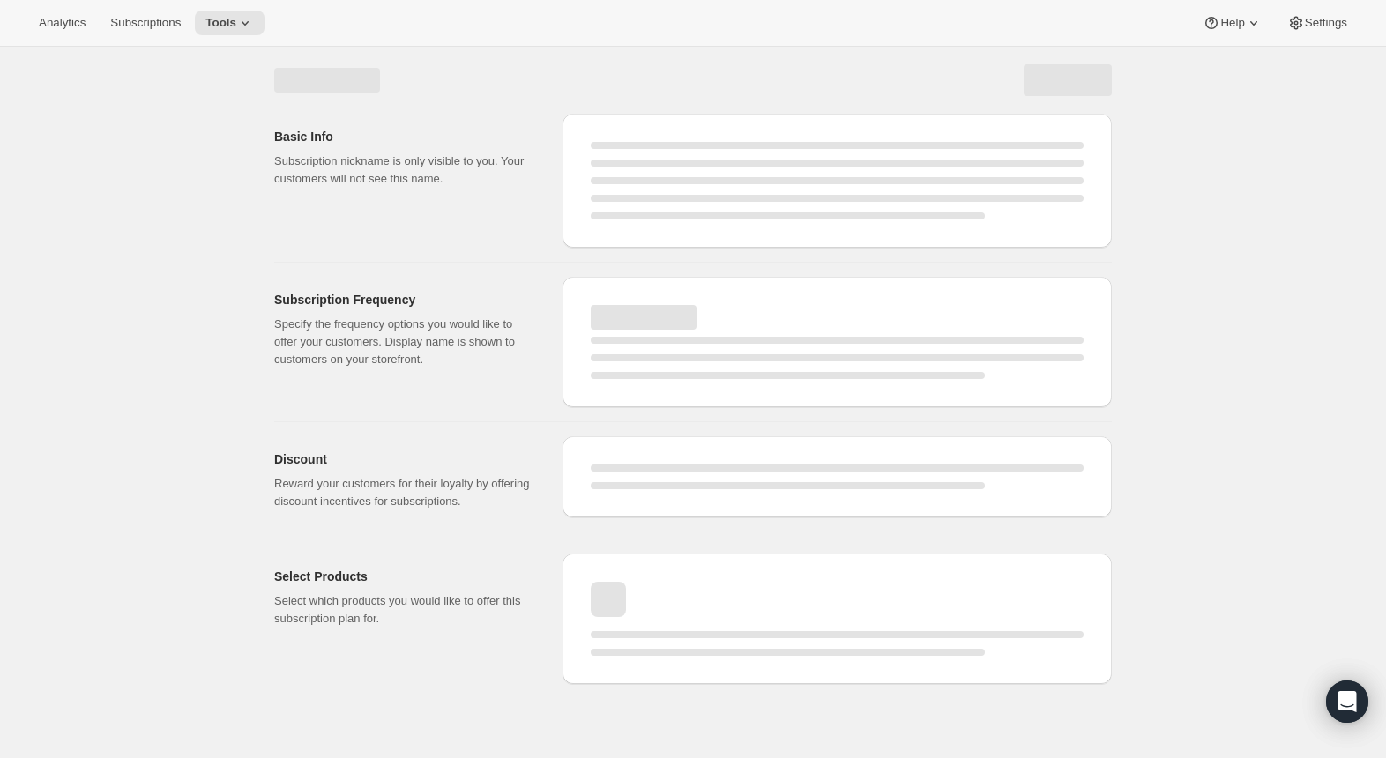
select select "WEEK"
select select "MONTH"
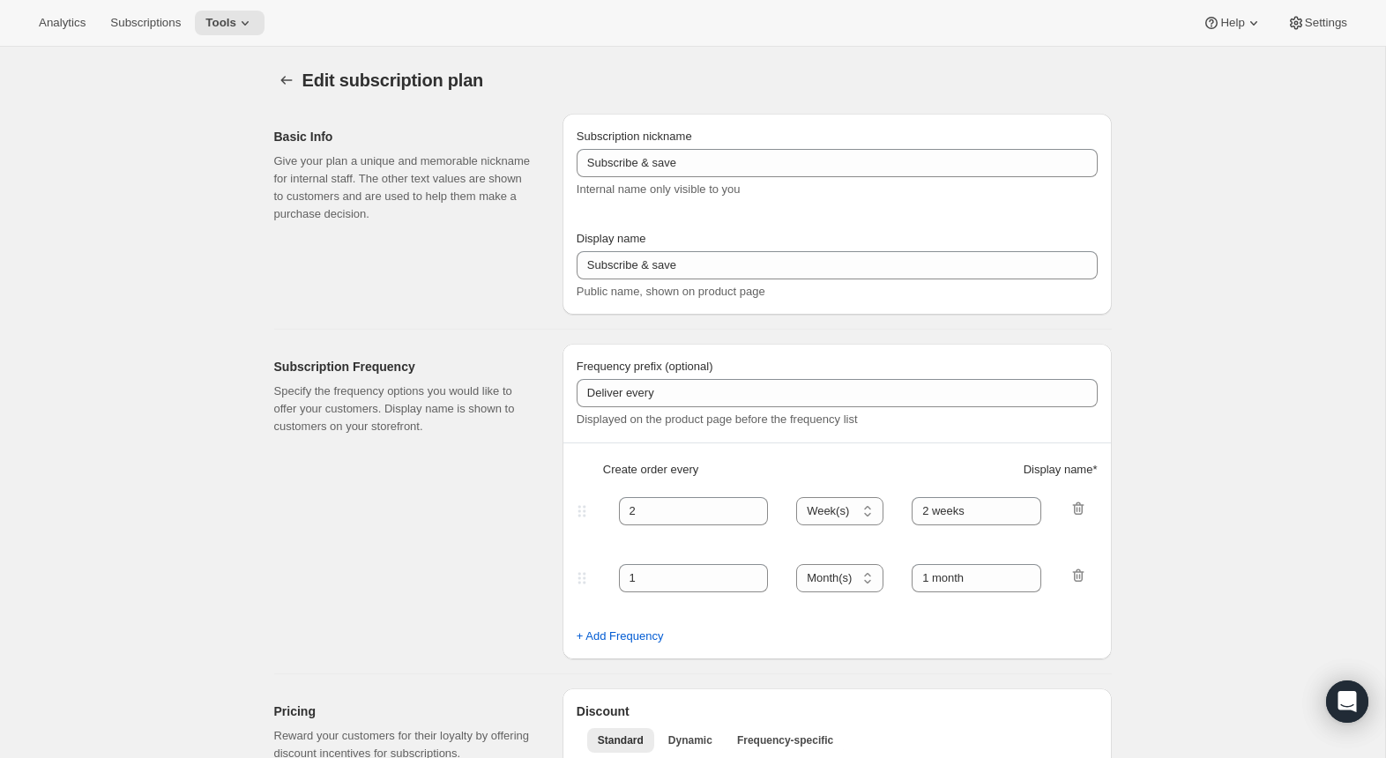
type input "BC 26 Membership test"
type input "4 Drops Annually"
type input "12"
type input "4 Collections"
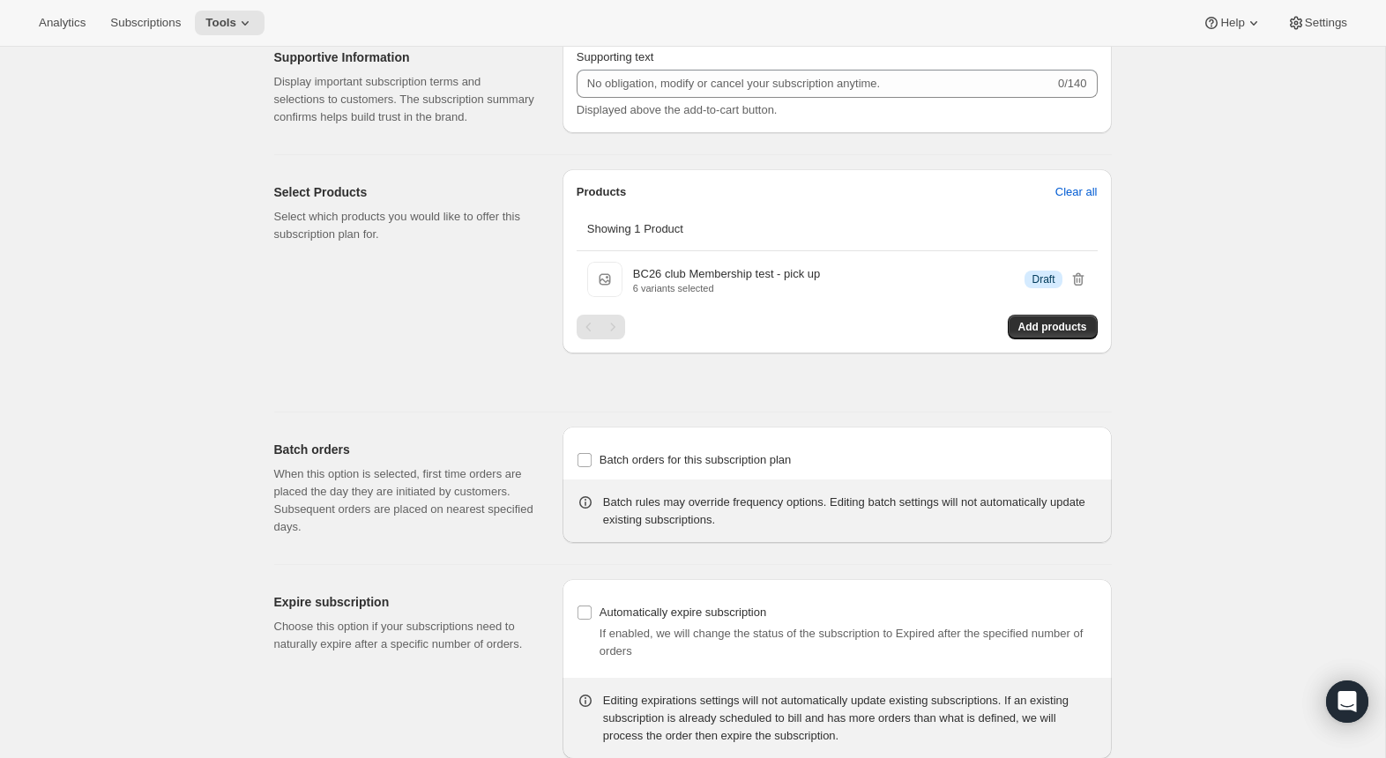
scroll to position [895, 0]
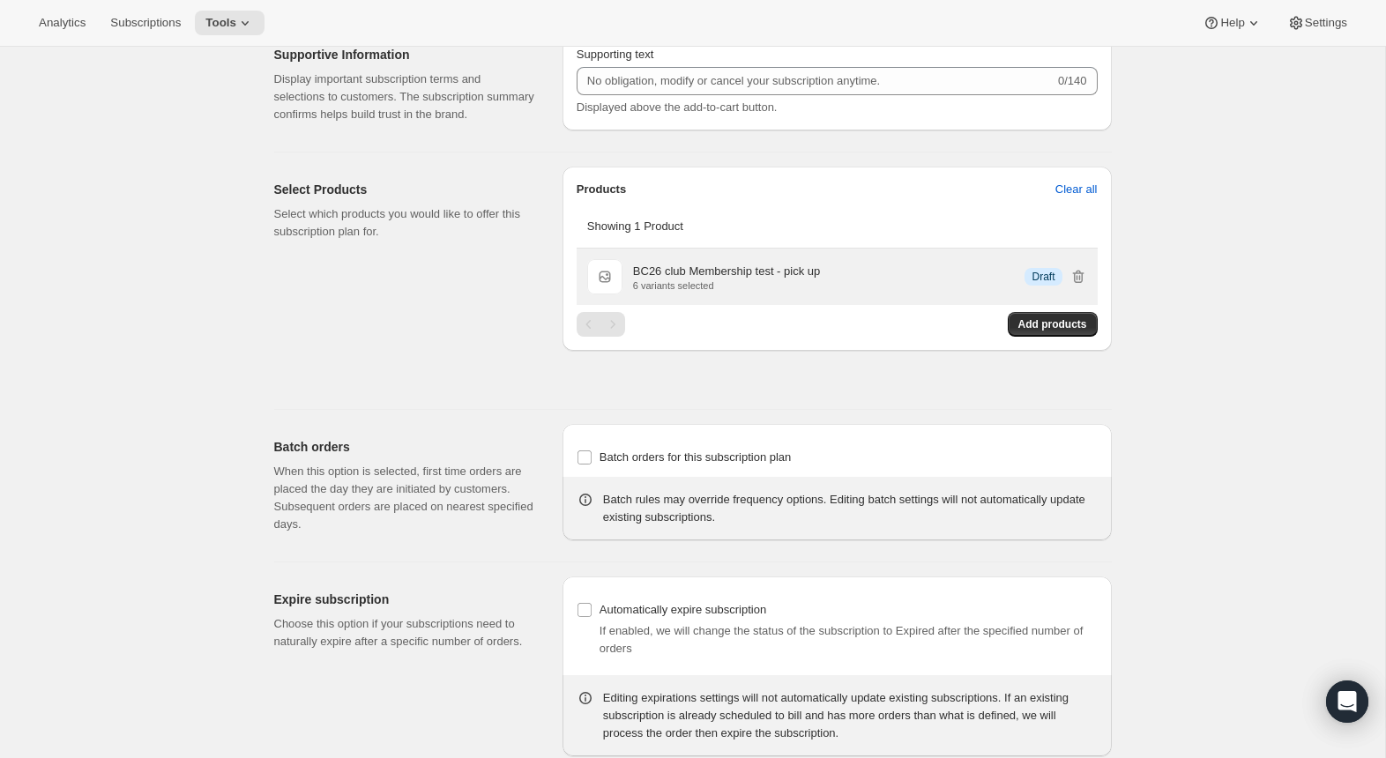
click at [665, 291] on p "6 variants selected" at bounding box center [726, 285] width 187 height 11
click at [743, 280] on p "BC26 club Membership test - pick up" at bounding box center [726, 272] width 187 height 18
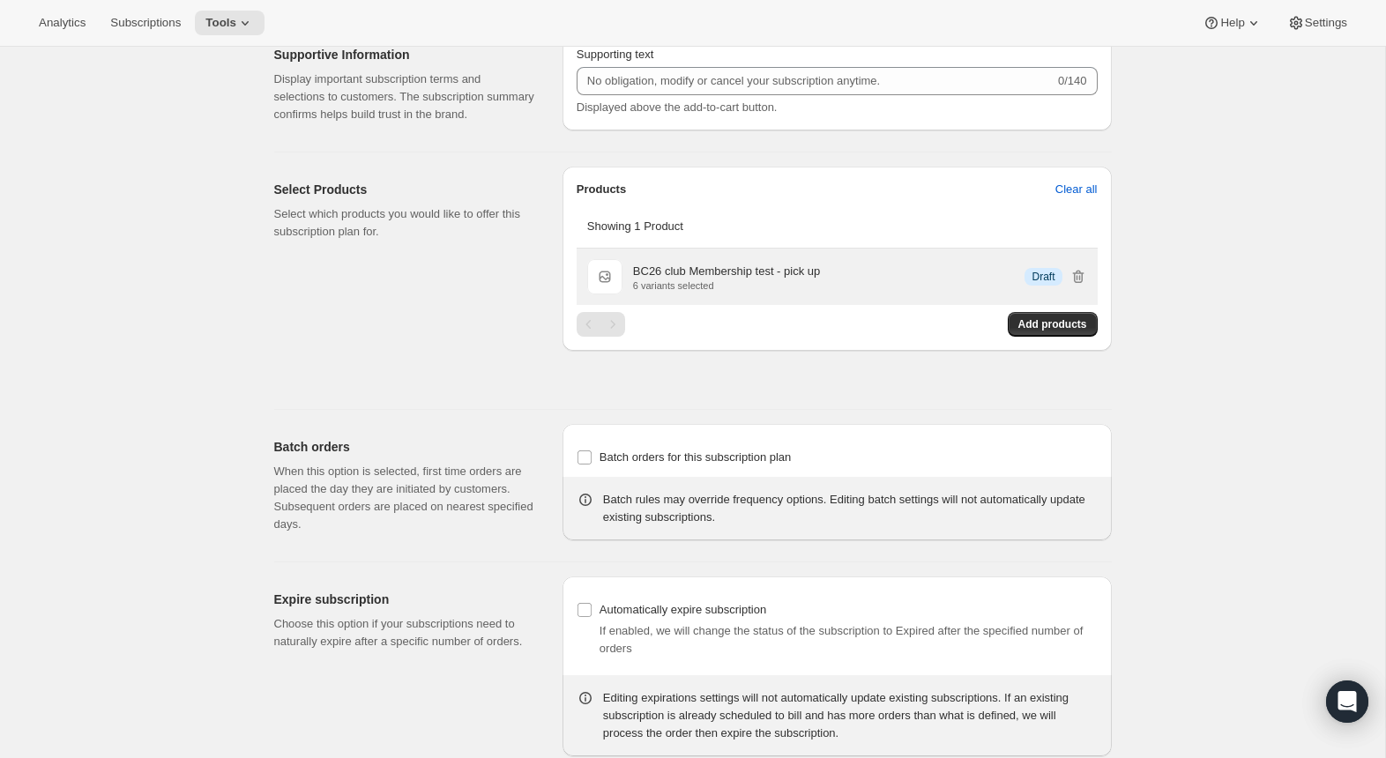
click at [614, 295] on span "BC26 club Membership test - pick up" at bounding box center [604, 276] width 35 height 35
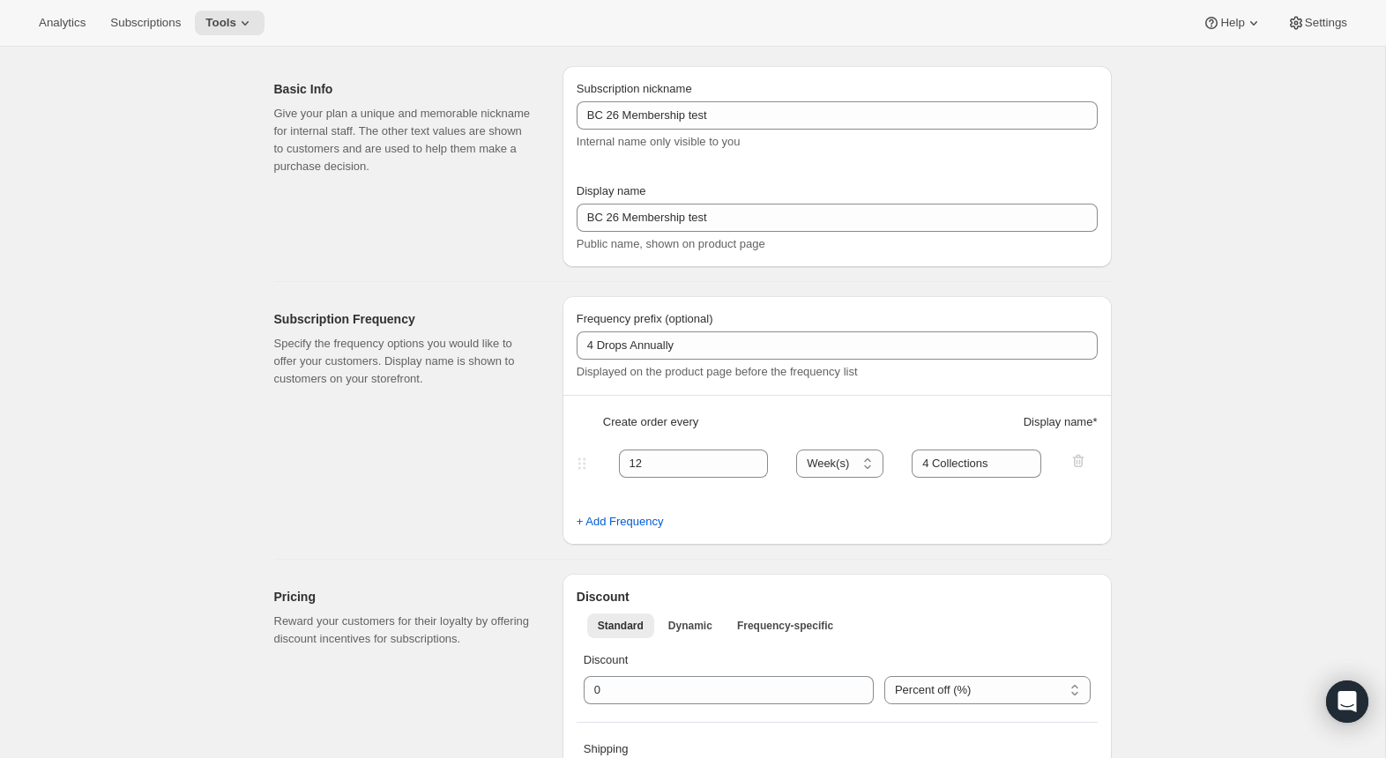
scroll to position [0, 0]
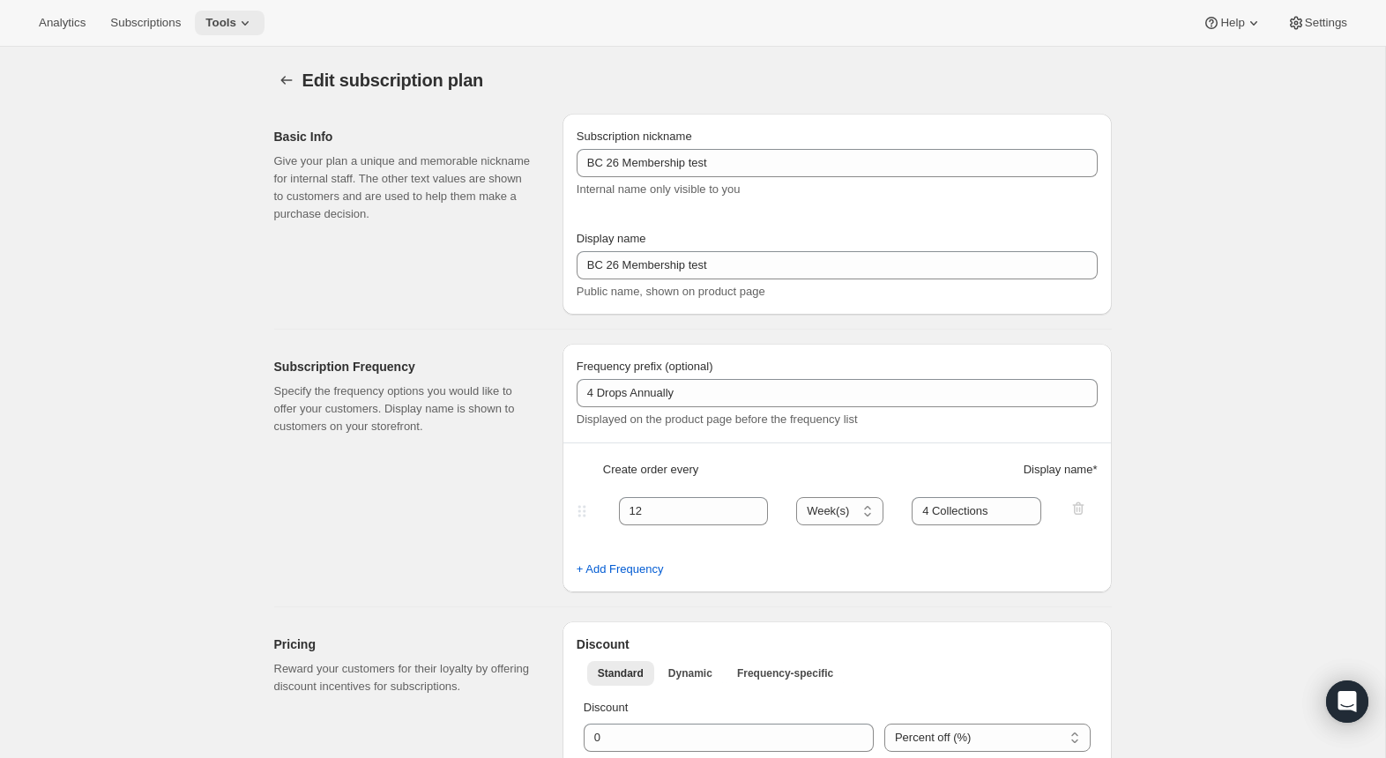
click at [242, 13] on button "Tools" at bounding box center [230, 23] width 70 height 25
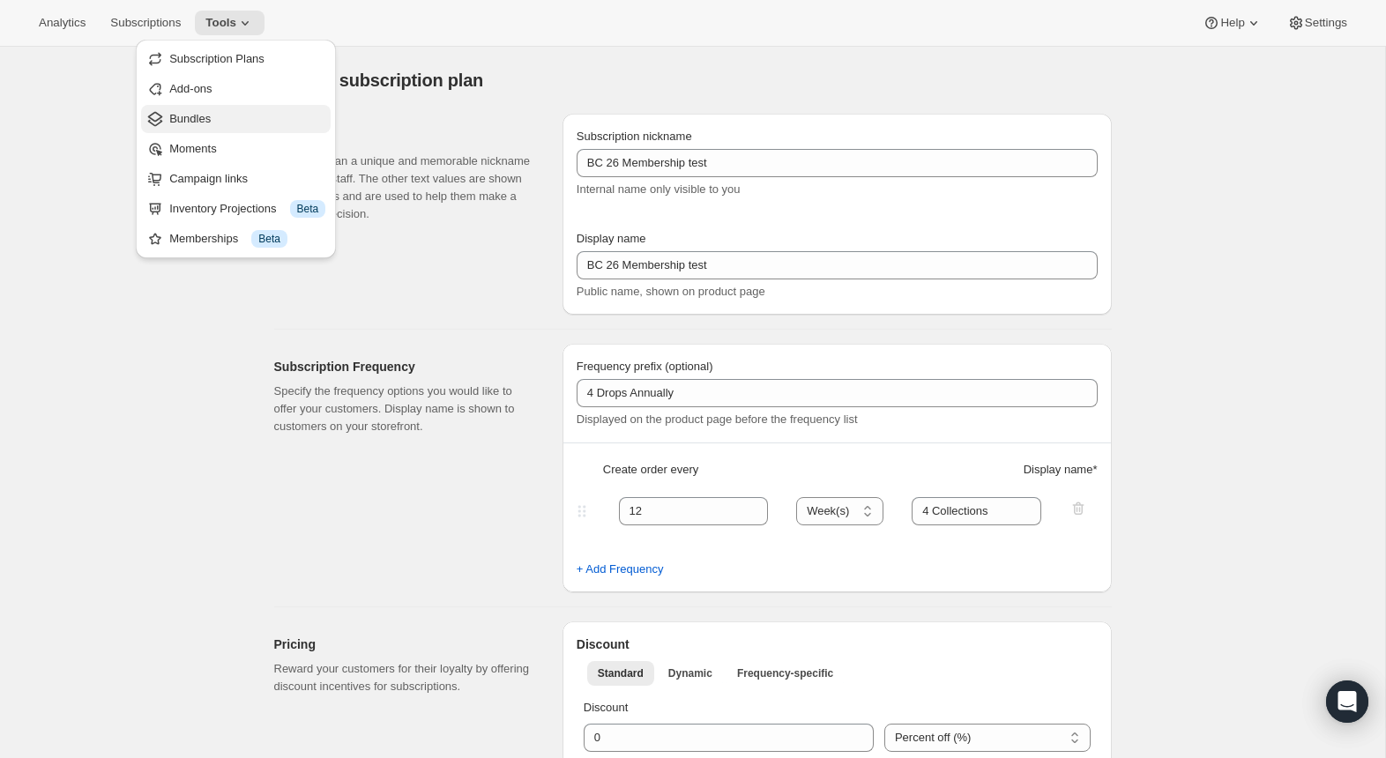
click at [232, 121] on span "Bundles" at bounding box center [247, 119] width 156 height 18
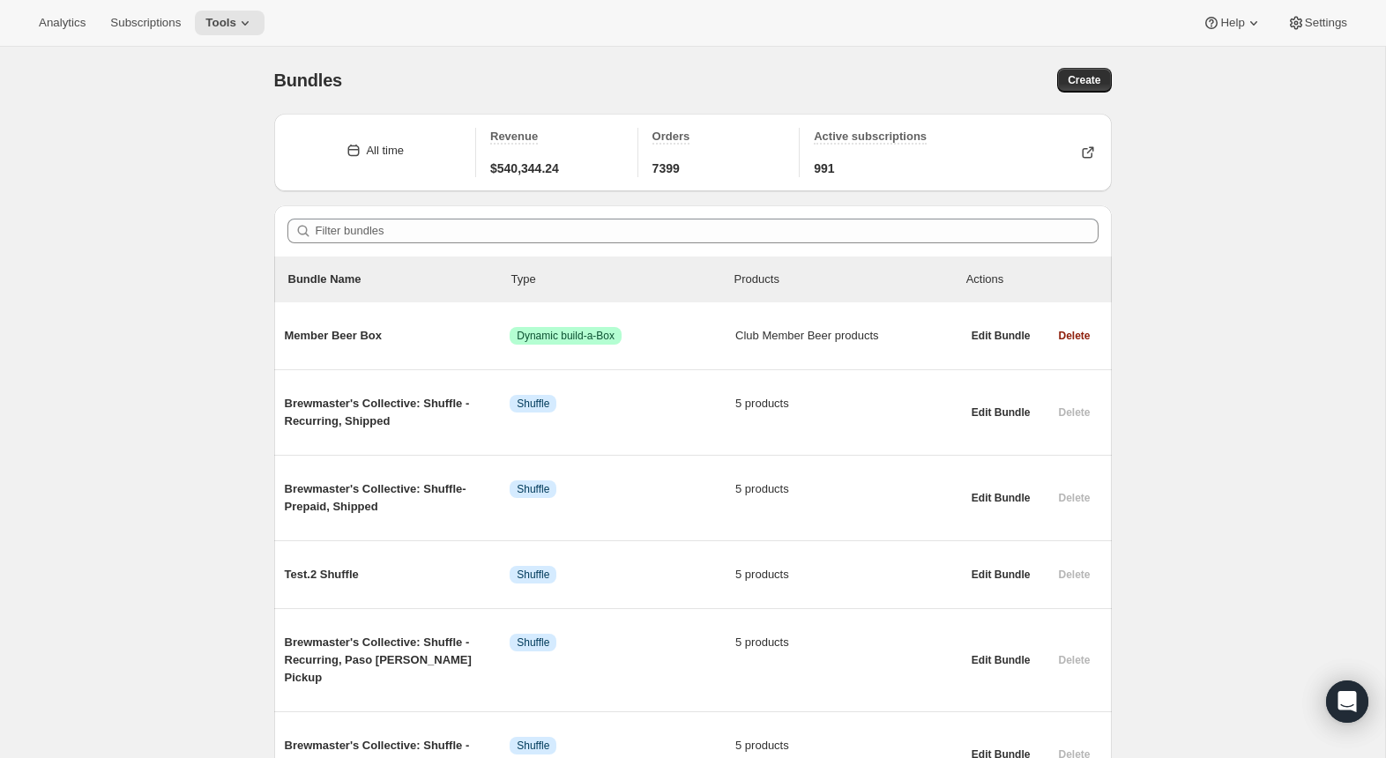
click at [246, 41] on div "Analytics Subscriptions Tools Help Settings" at bounding box center [693, 23] width 1386 height 47
click at [236, 25] on span "Tools" at bounding box center [220, 23] width 31 height 14
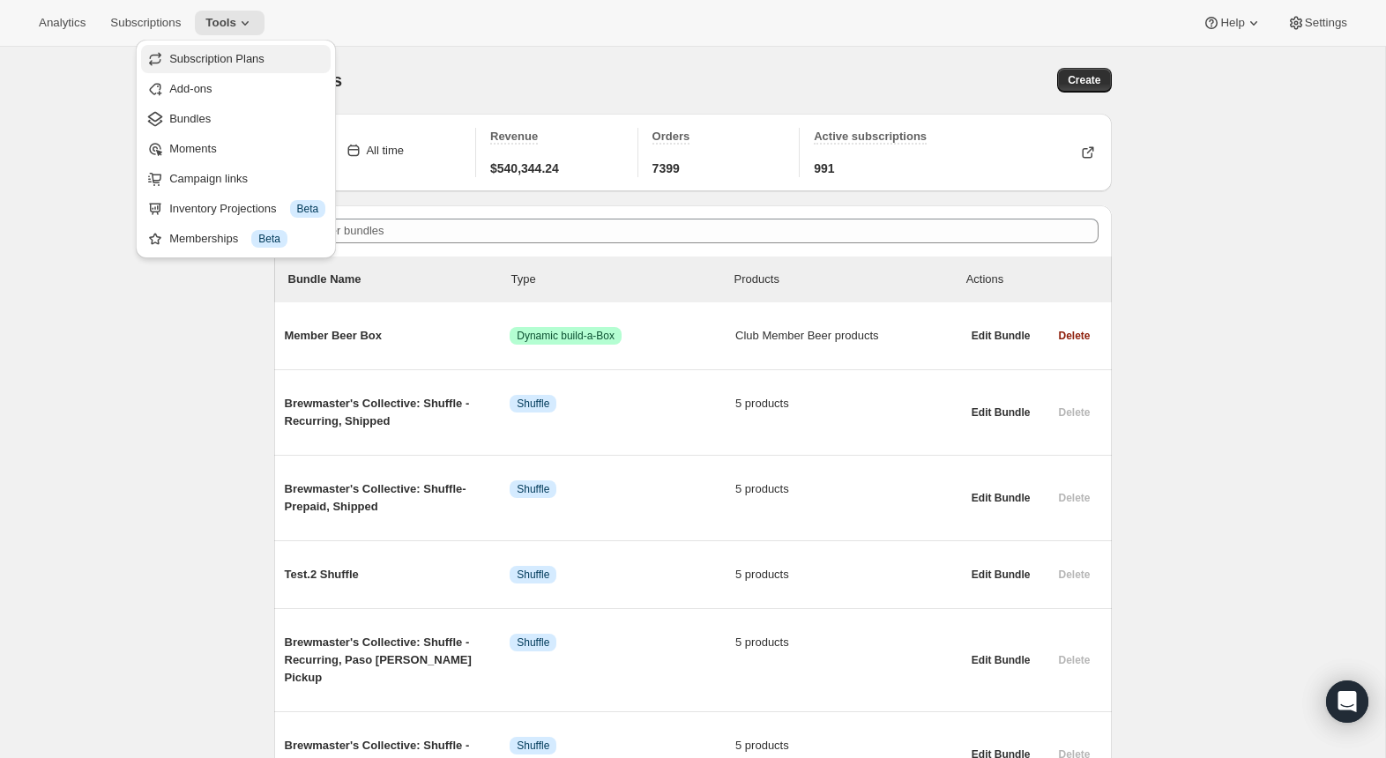
click at [239, 63] on span "Subscription Plans" at bounding box center [216, 58] width 95 height 13
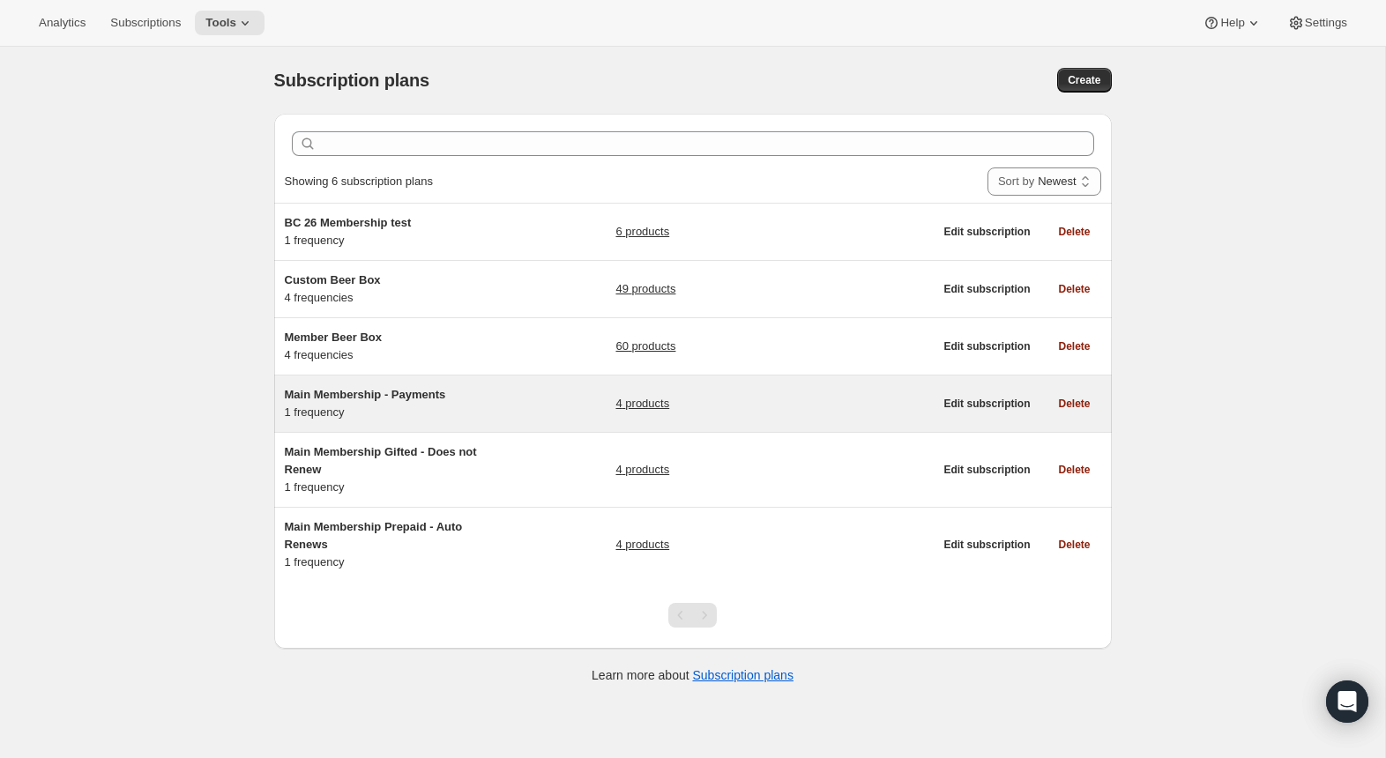
click at [347, 397] on span "Main Membership - Payments" at bounding box center [365, 394] width 161 height 13
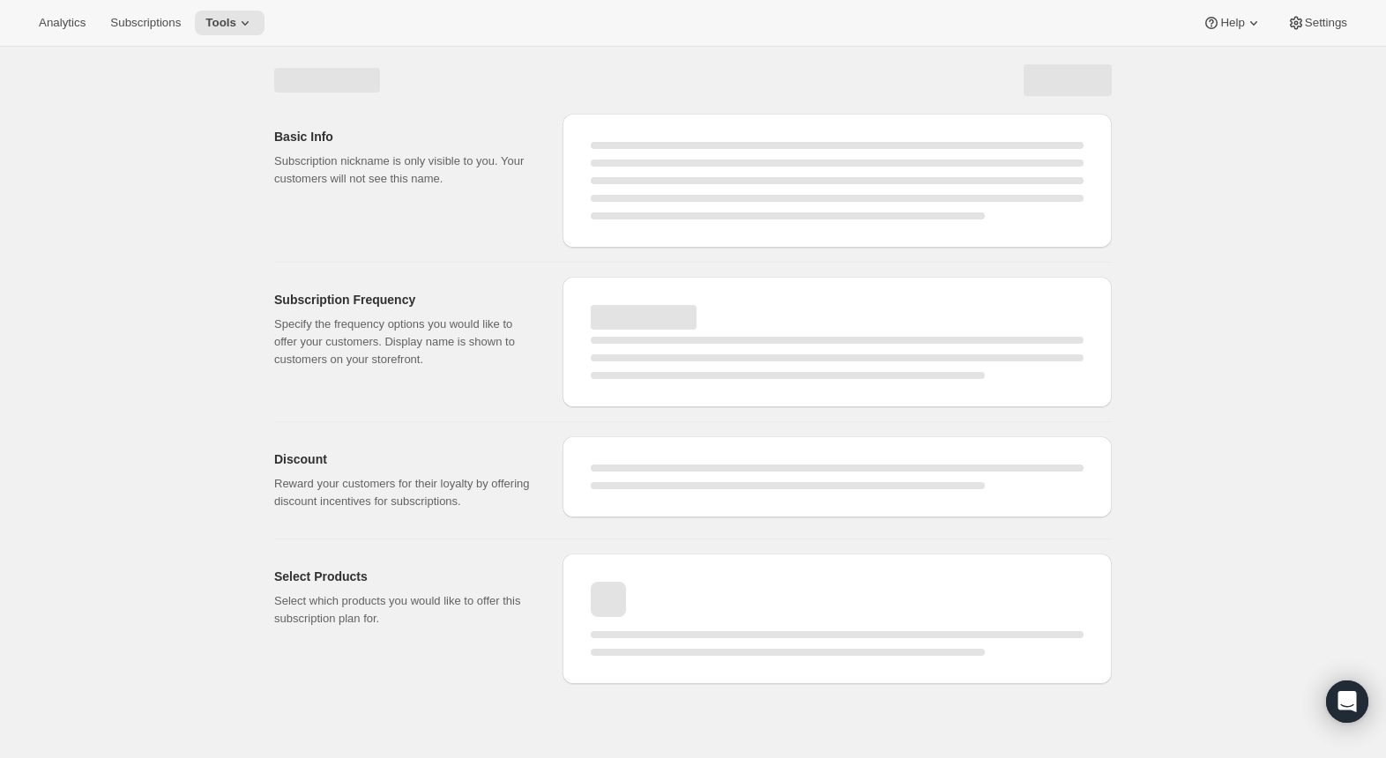
select select "WEEK"
select select "MONTH"
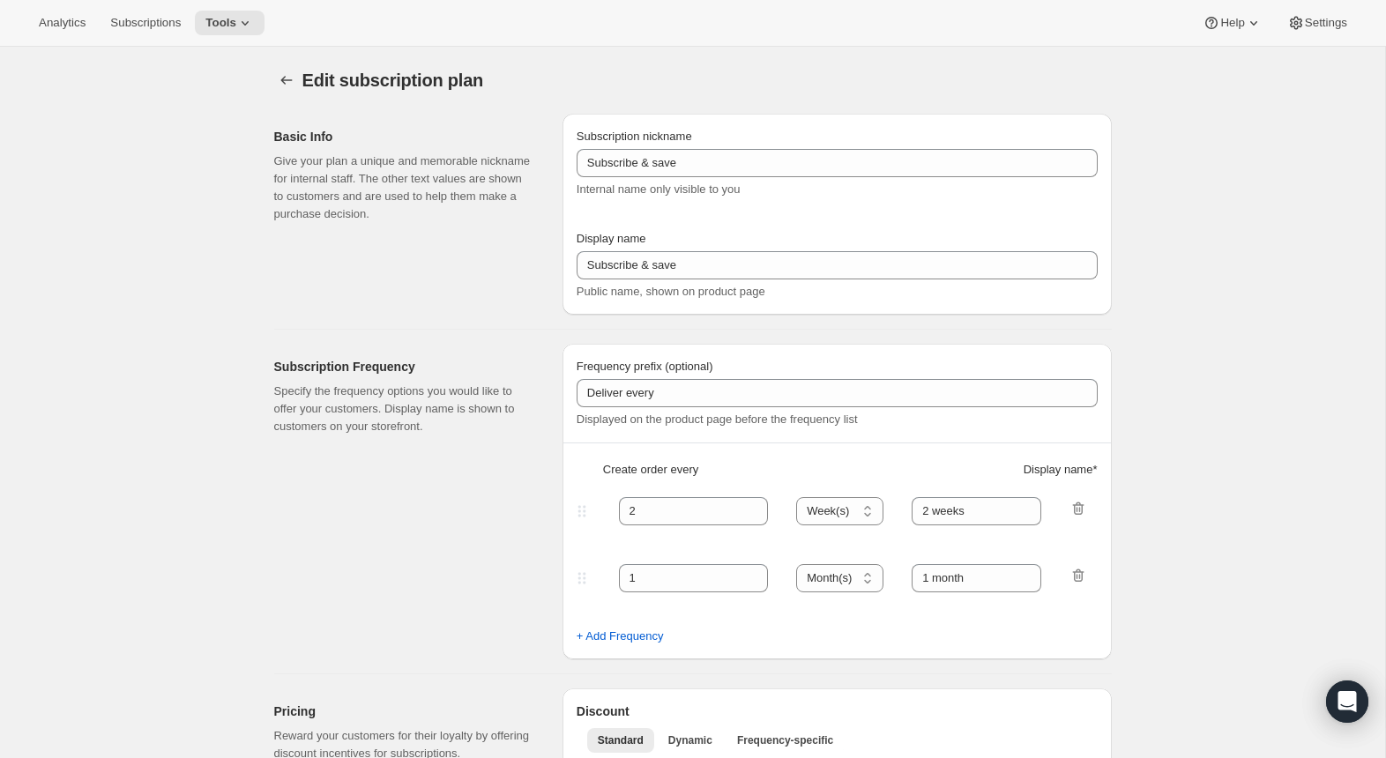
type input "Main Membership - Payments"
type input "2025 Annual Membership - Payment Installments"
type input "12"
type input "Includes Welcome Kit + 4 Quarterly Collections."
type input "$85+ tax & shipping charged prior to each of the 4 quarterly Collections."
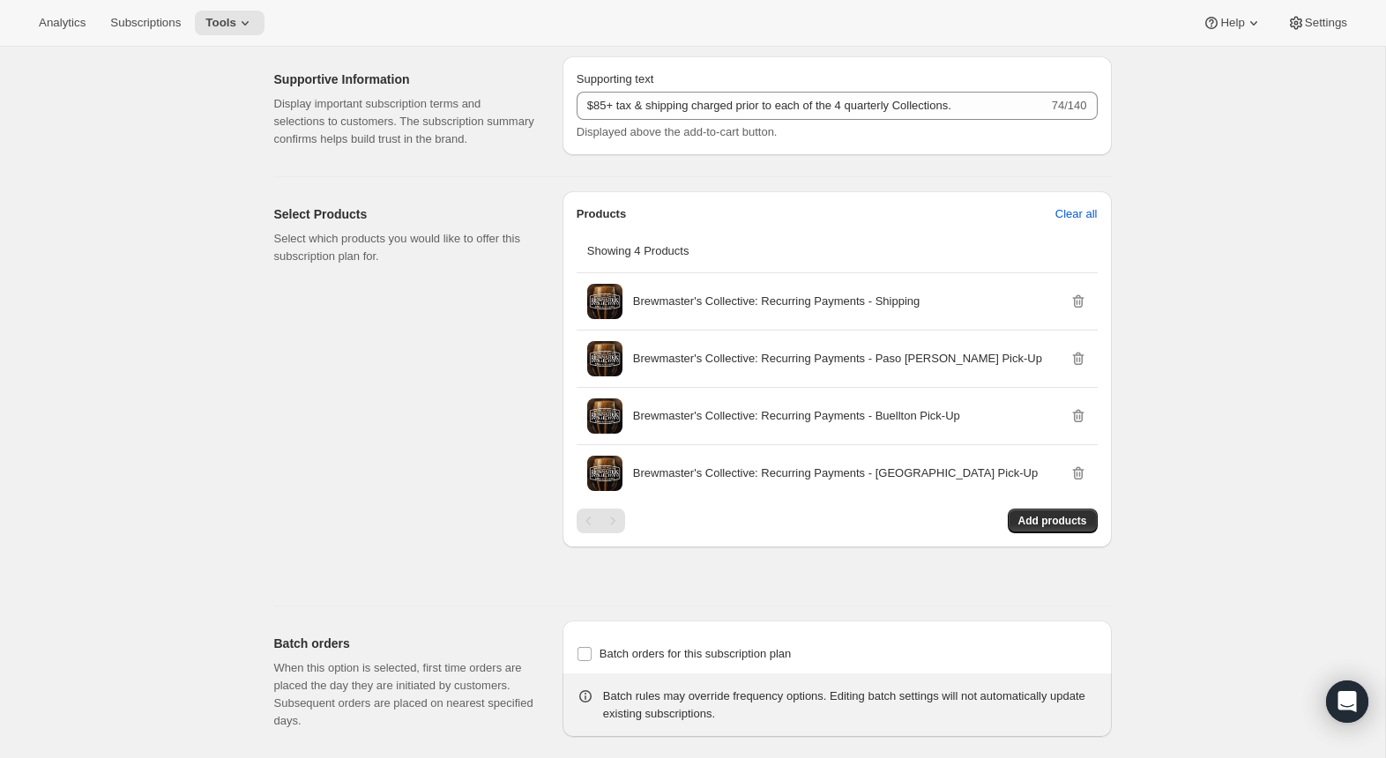
scroll to position [887, 0]
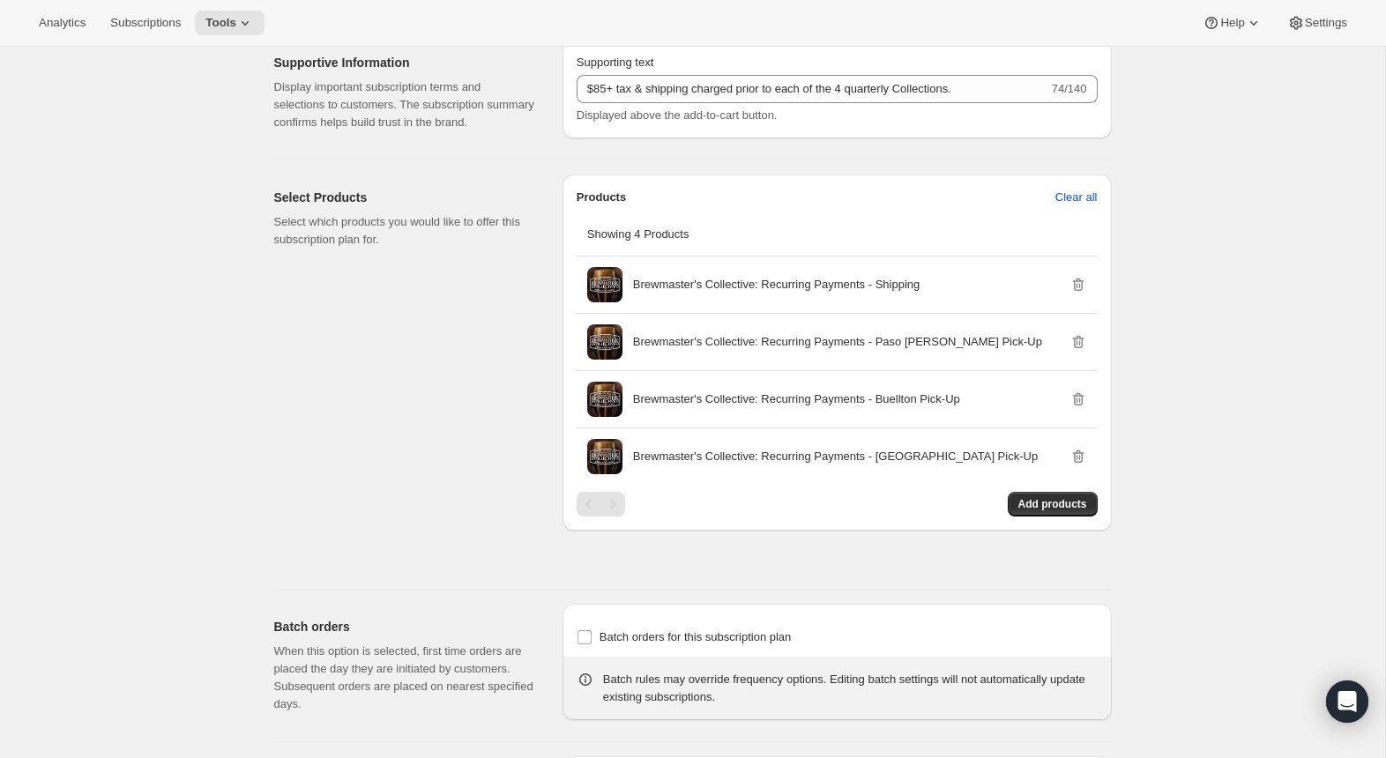
click at [245, 10] on div "Analytics Subscriptions Tools Help Settings" at bounding box center [693, 23] width 1386 height 47
click at [236, 19] on span "Tools" at bounding box center [220, 23] width 31 height 14
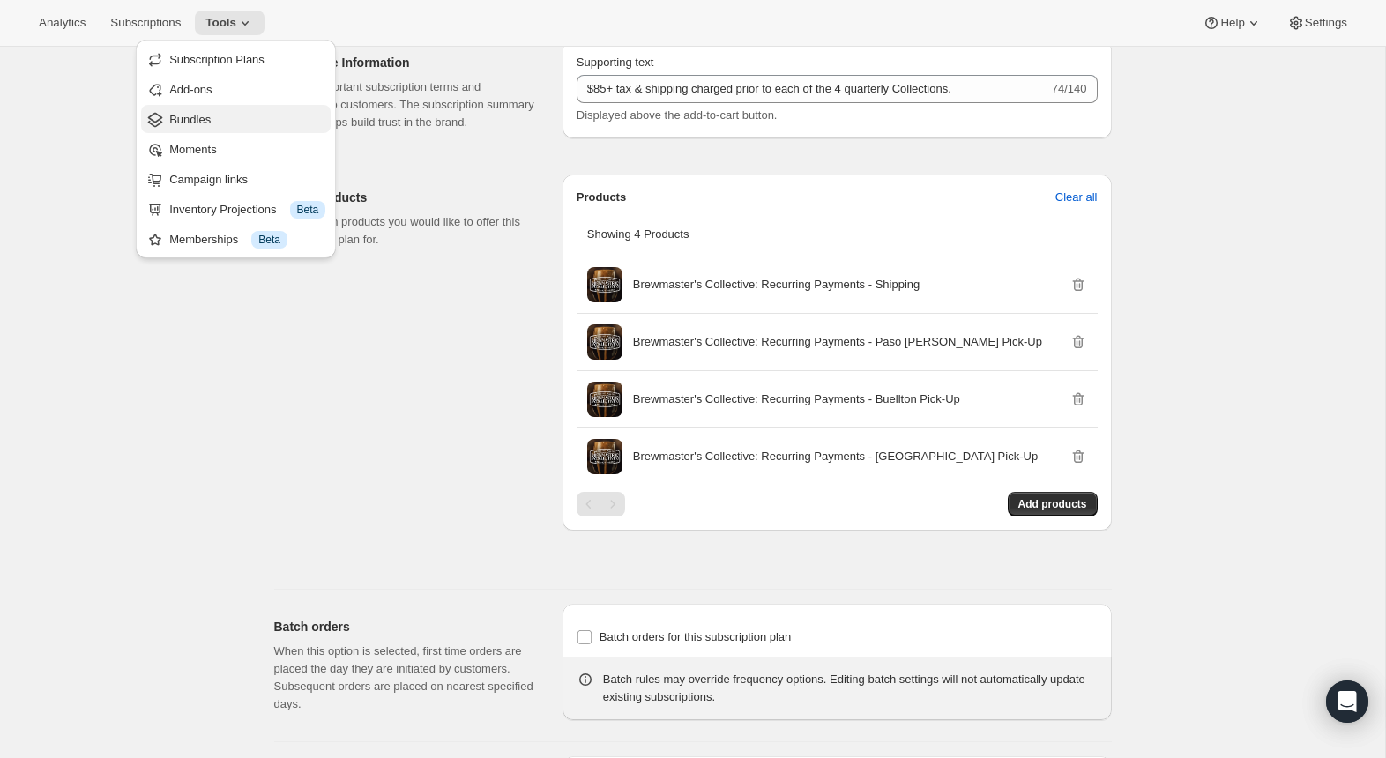
click at [215, 107] on button "Bundles" at bounding box center [236, 119] width 190 height 28
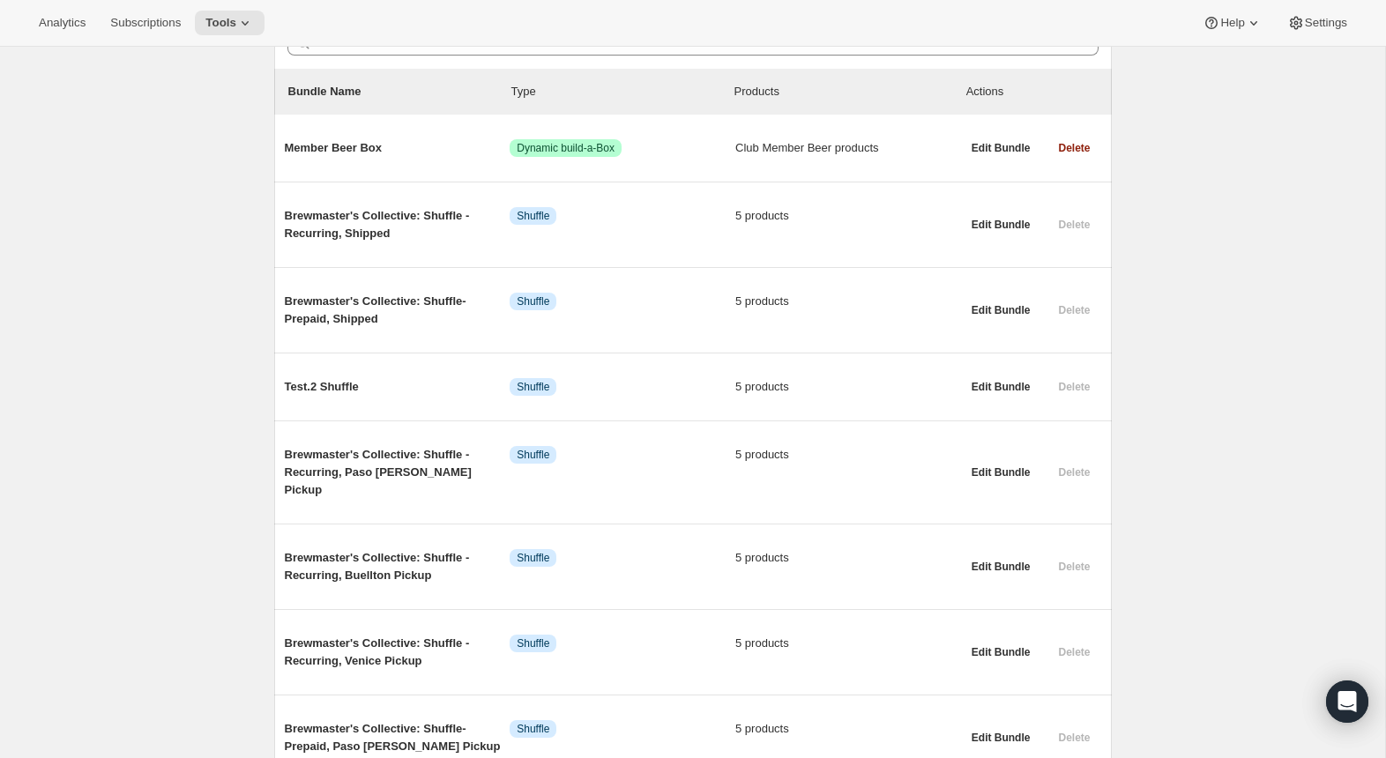
scroll to position [190, 0]
click at [240, 33] on button "Tools" at bounding box center [230, 23] width 70 height 25
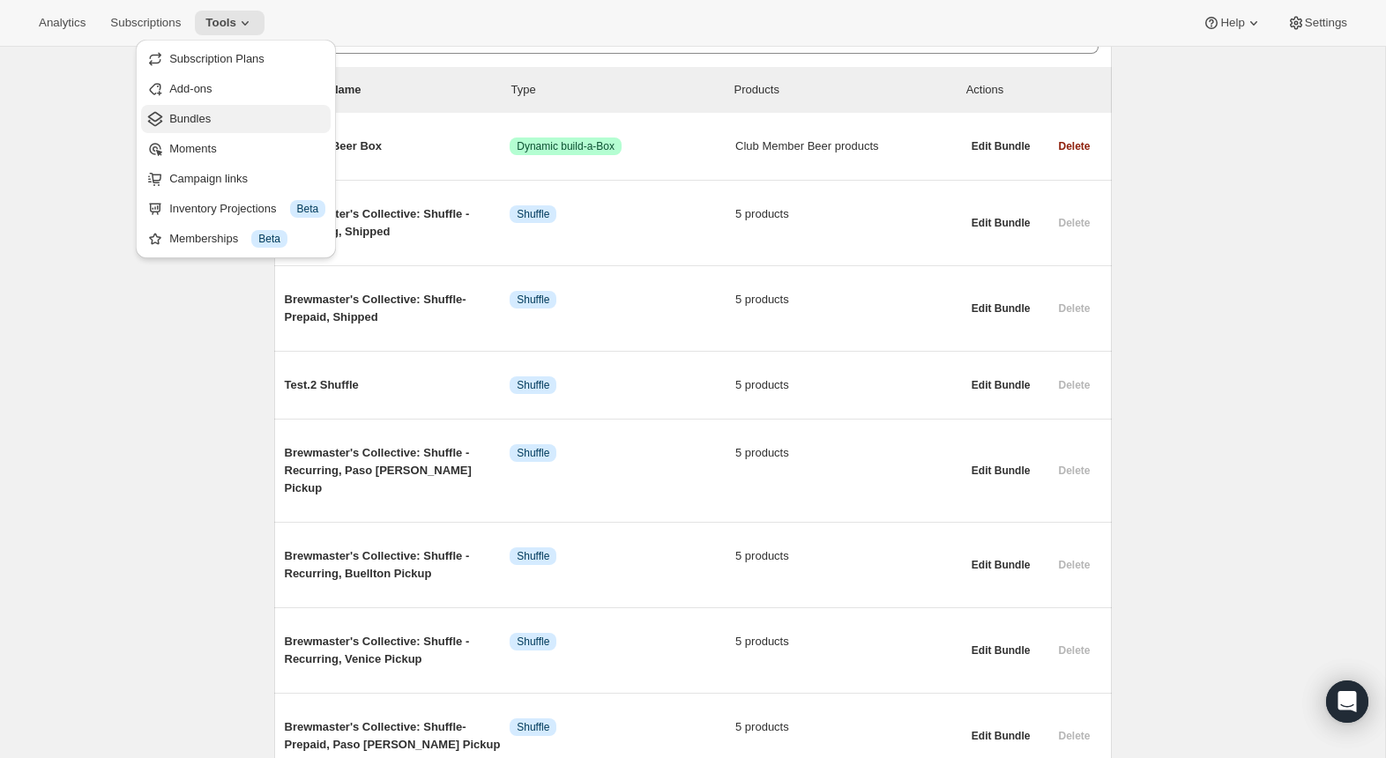
click at [215, 124] on span "Bundles" at bounding box center [247, 119] width 156 height 18
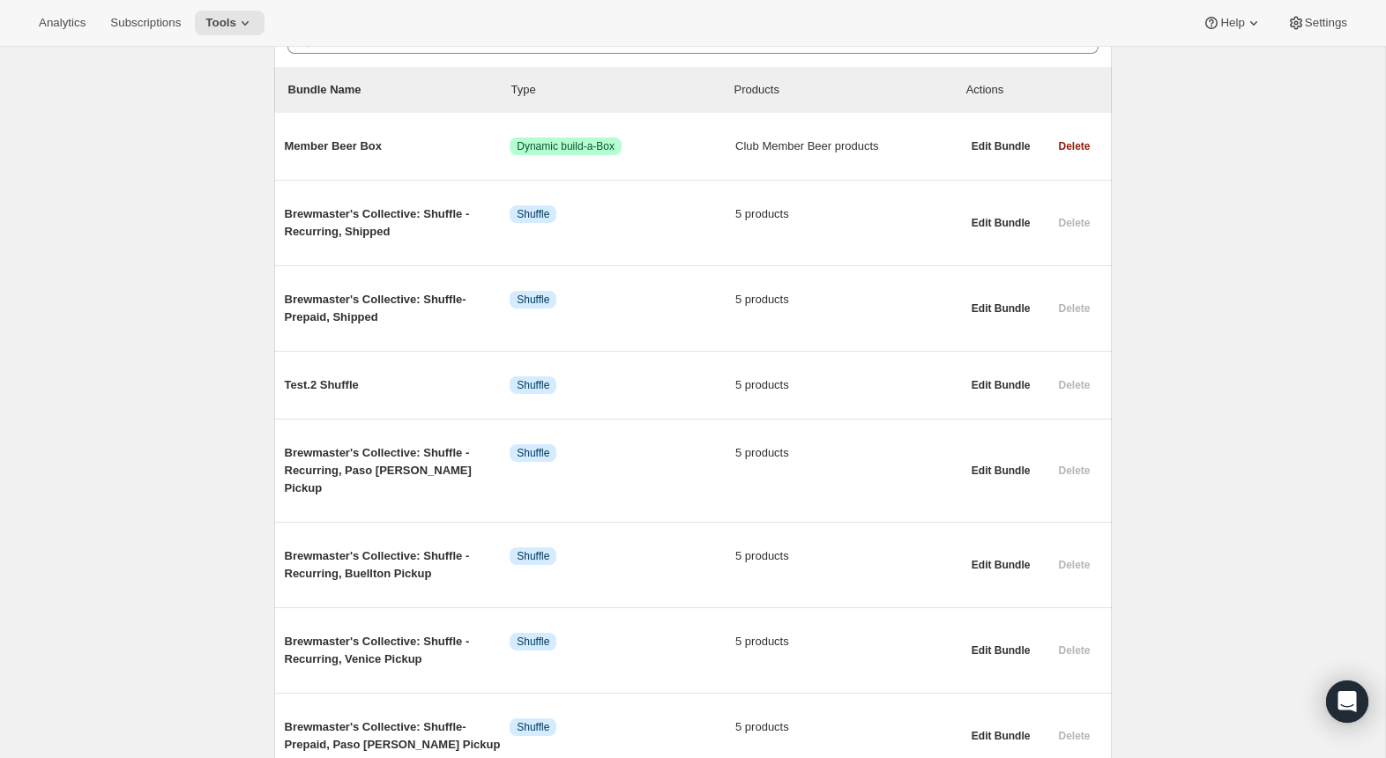
scroll to position [0, 0]
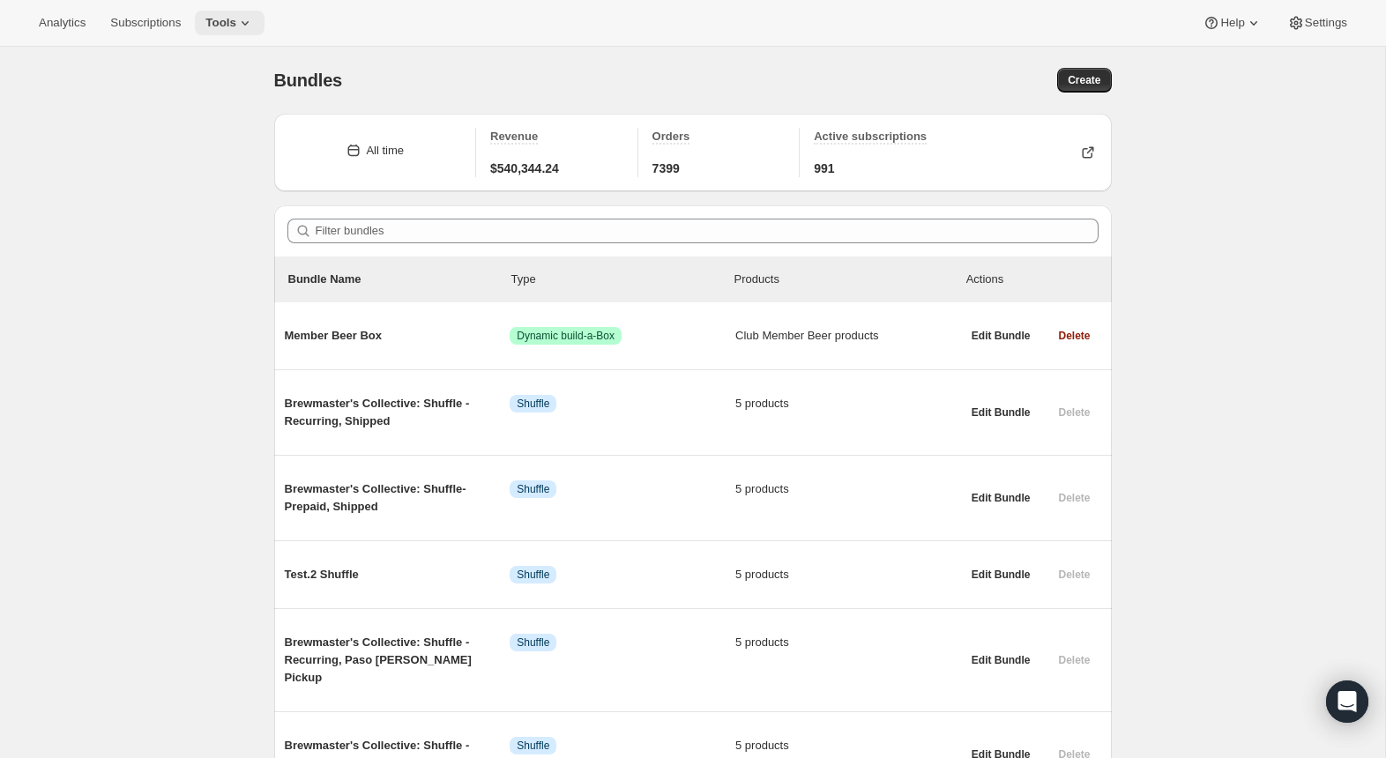
click at [265, 31] on button "Tools" at bounding box center [230, 23] width 70 height 25
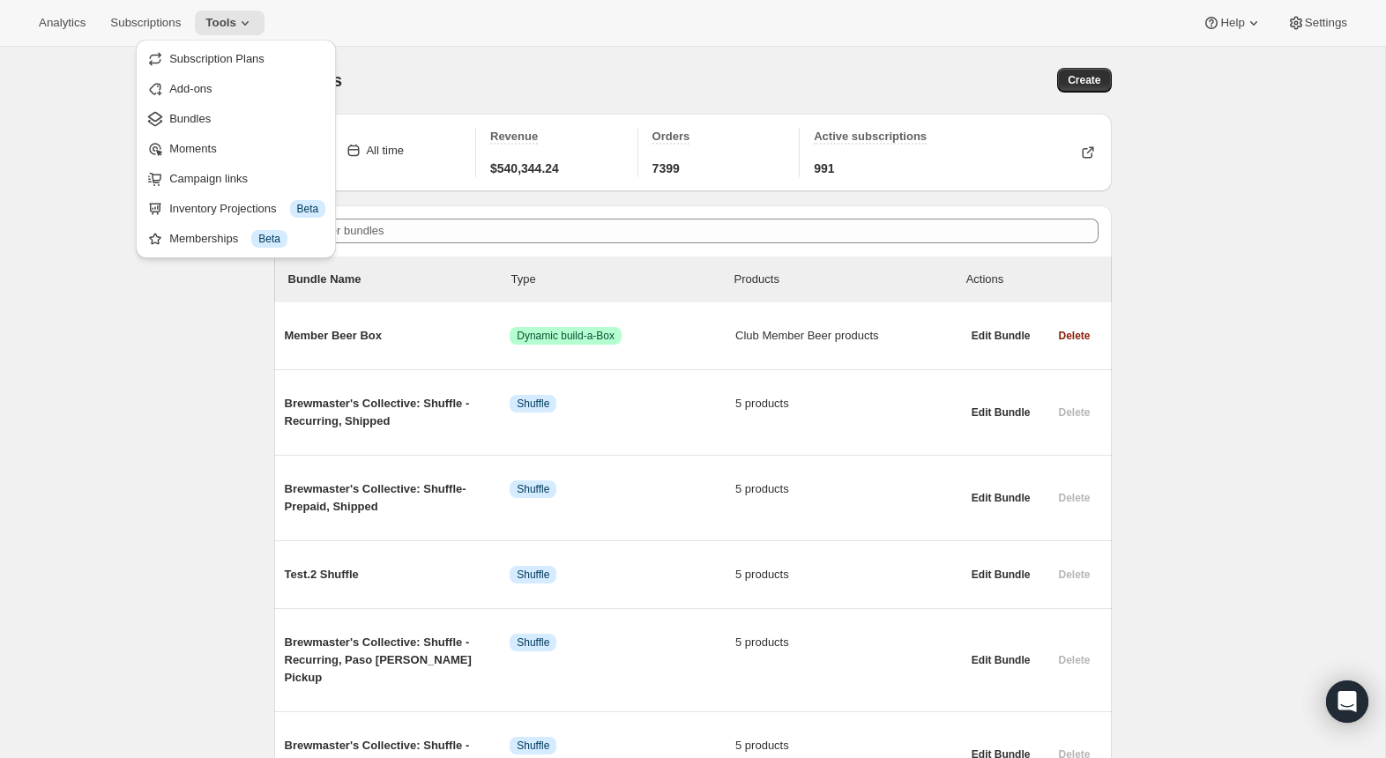
click at [225, 479] on div "Bundles. This page is ready Bundles Create All time Revenue $540,344.24 Orders …" at bounding box center [693, 762] width 1386 height 1431
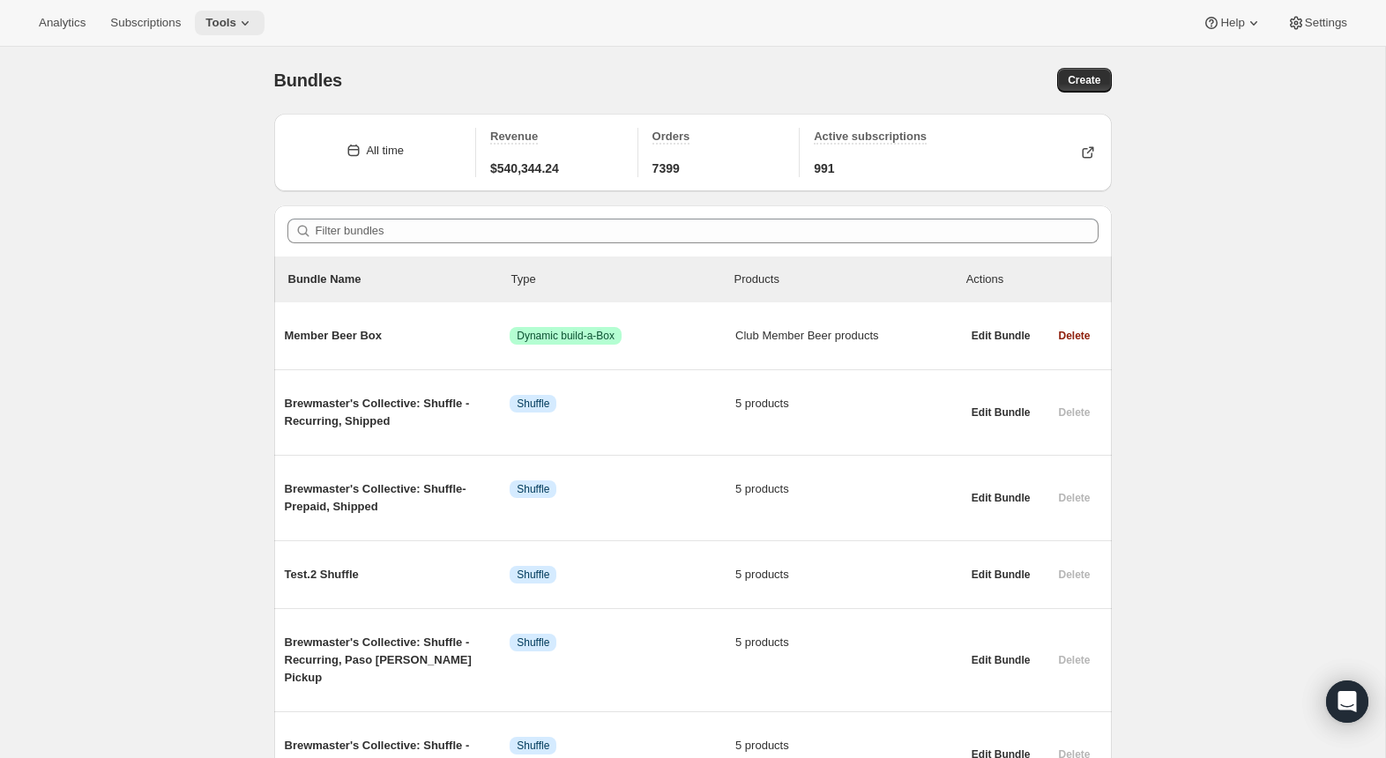
click at [229, 34] on button "Tools" at bounding box center [230, 23] width 70 height 25
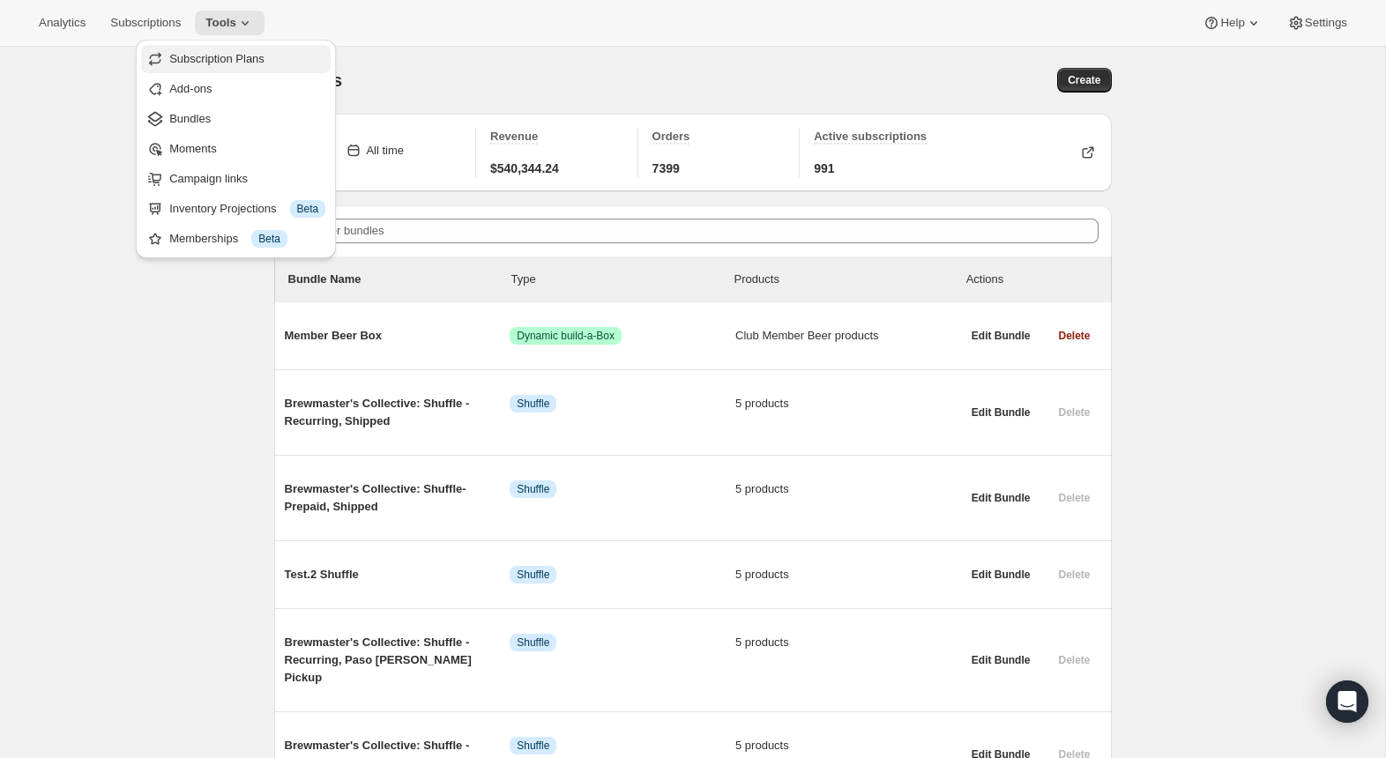
click at [225, 65] on span "Subscription Plans" at bounding box center [216, 58] width 95 height 13
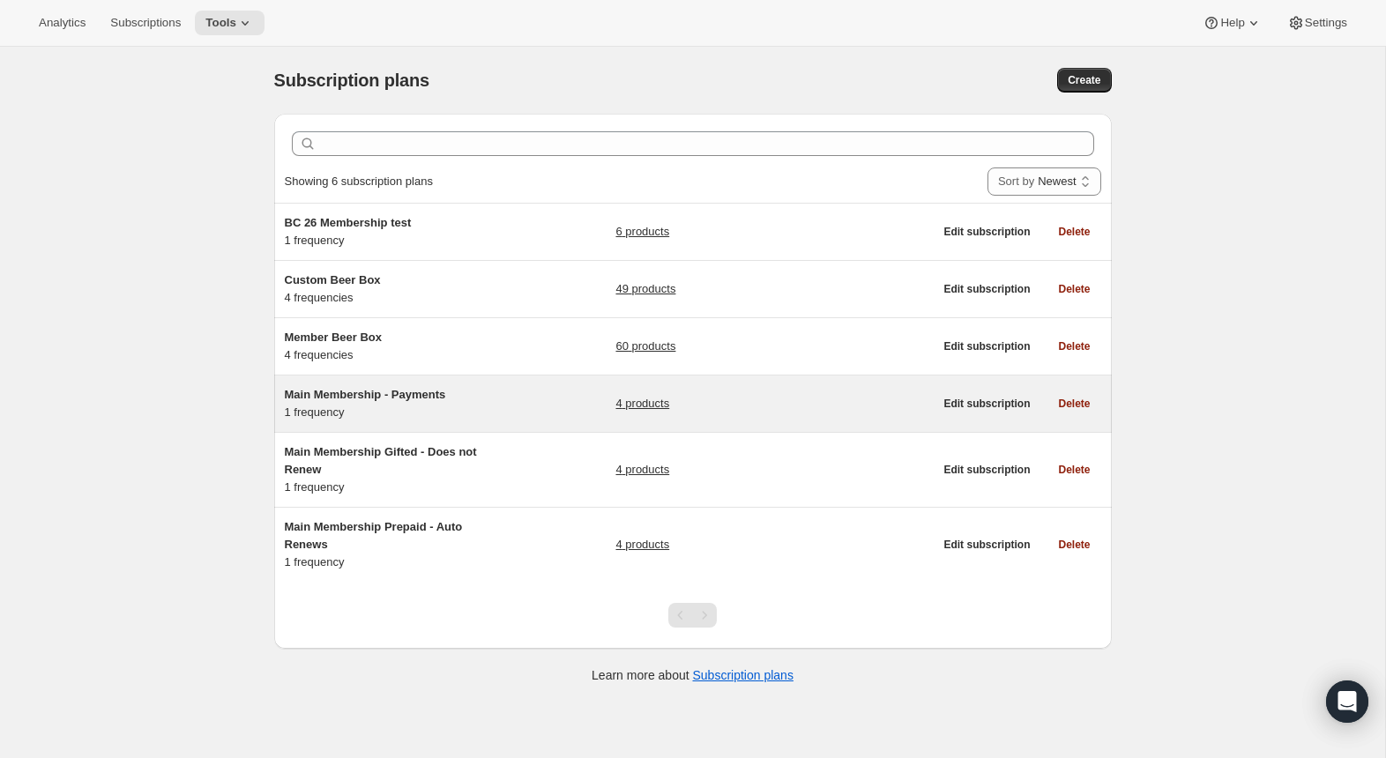
click at [376, 407] on div "Main Membership - Payments 1 frequency" at bounding box center [395, 403] width 220 height 35
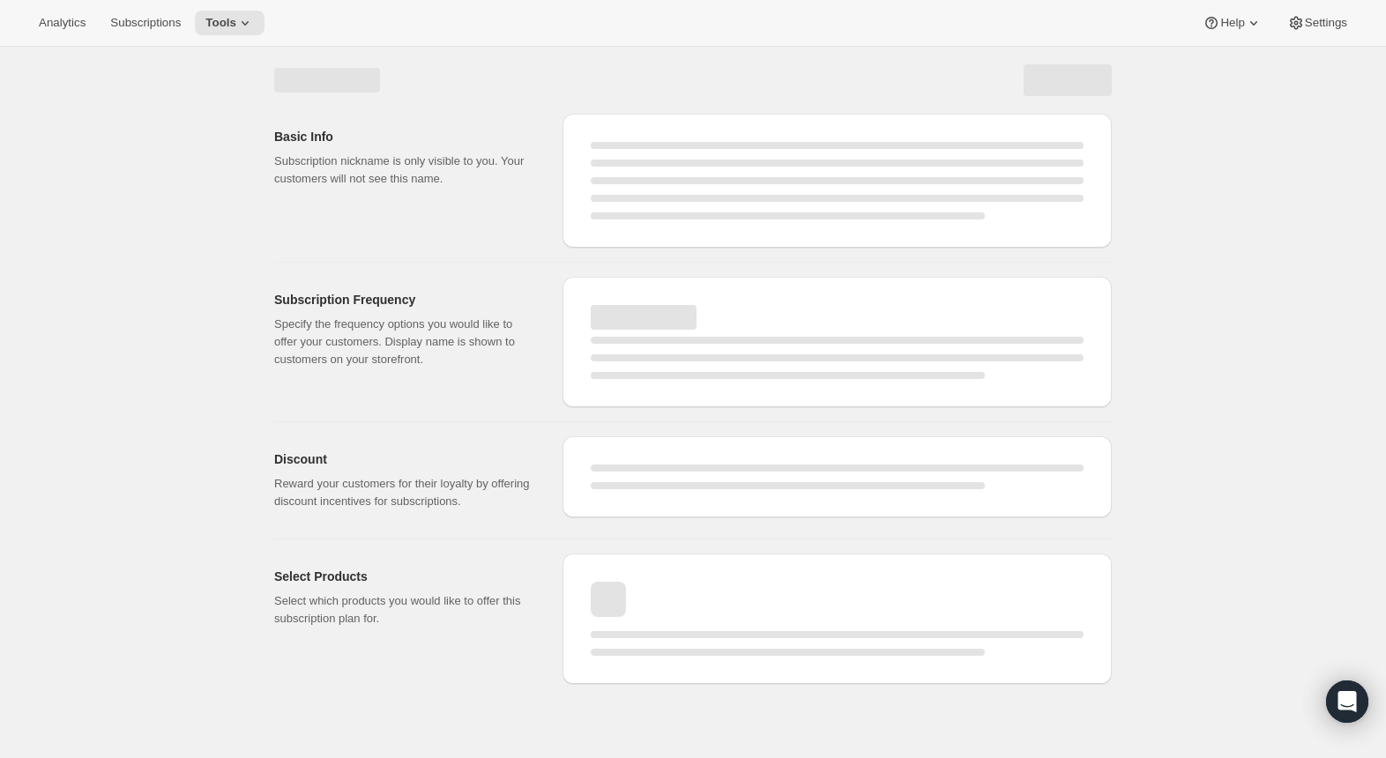
select select "WEEK"
select select "MONTH"
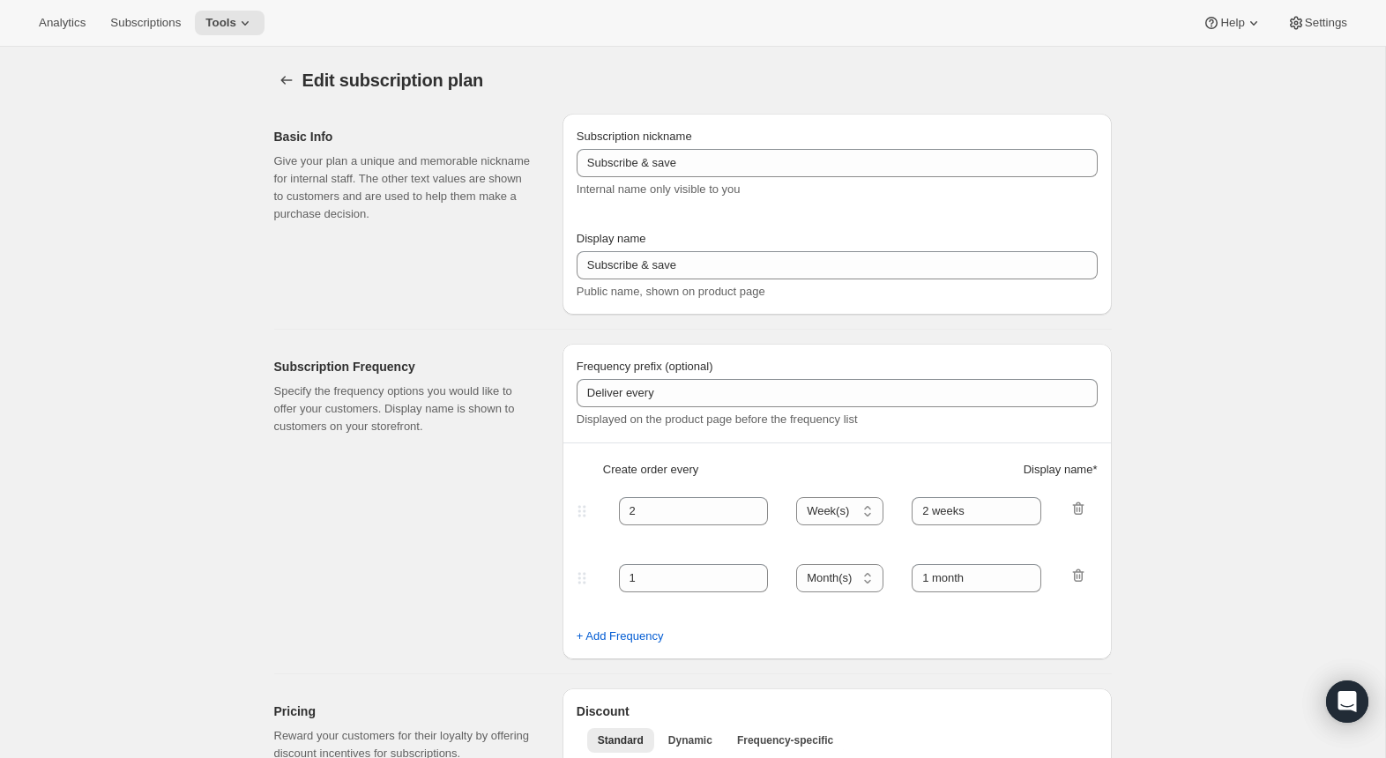
type input "Main Membership - Payments"
type input "2025 Annual Membership - Payment Installments"
type input "12"
type input "Includes Welcome Kit + 4 Quarterly Collections."
type input "$85+ tax & shipping charged prior to each of the 4 quarterly Collections."
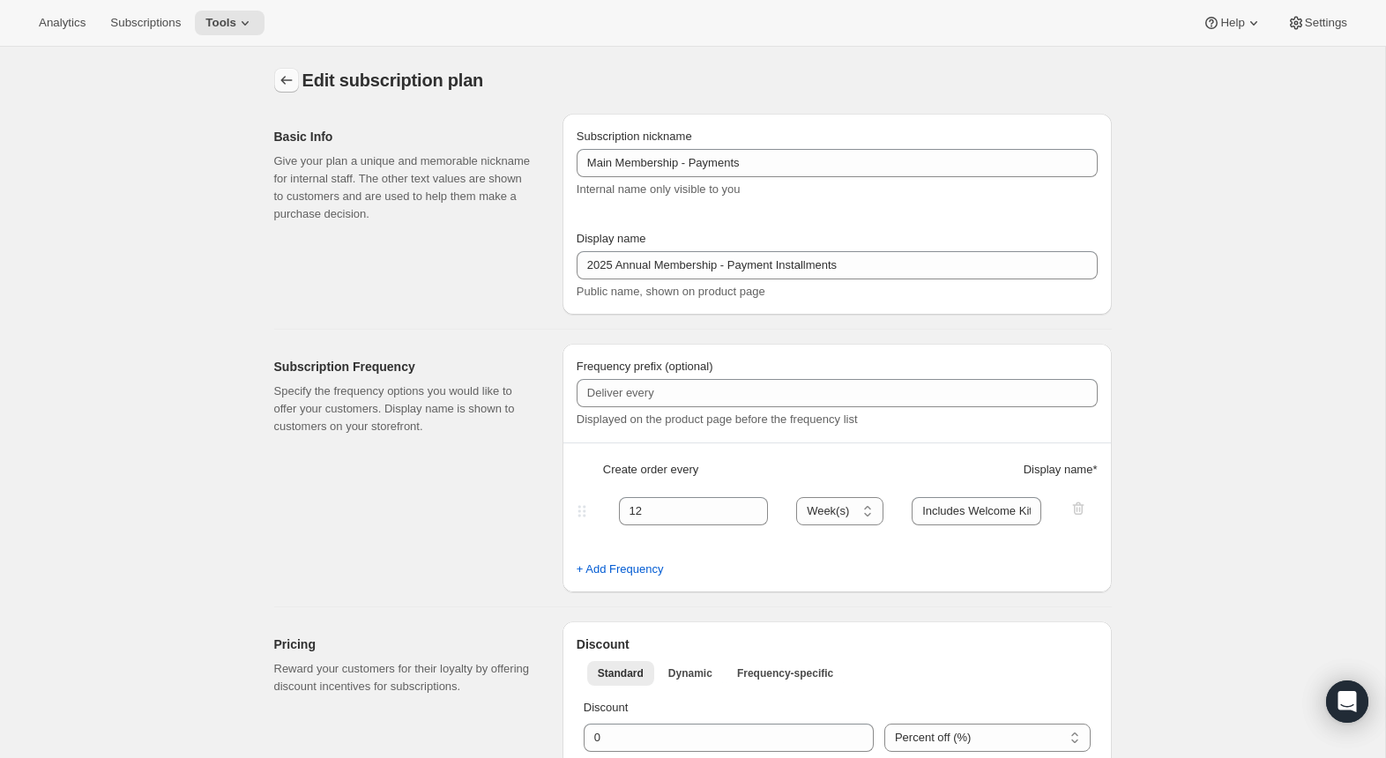
click at [290, 77] on icon "Subscription plans" at bounding box center [287, 80] width 18 height 18
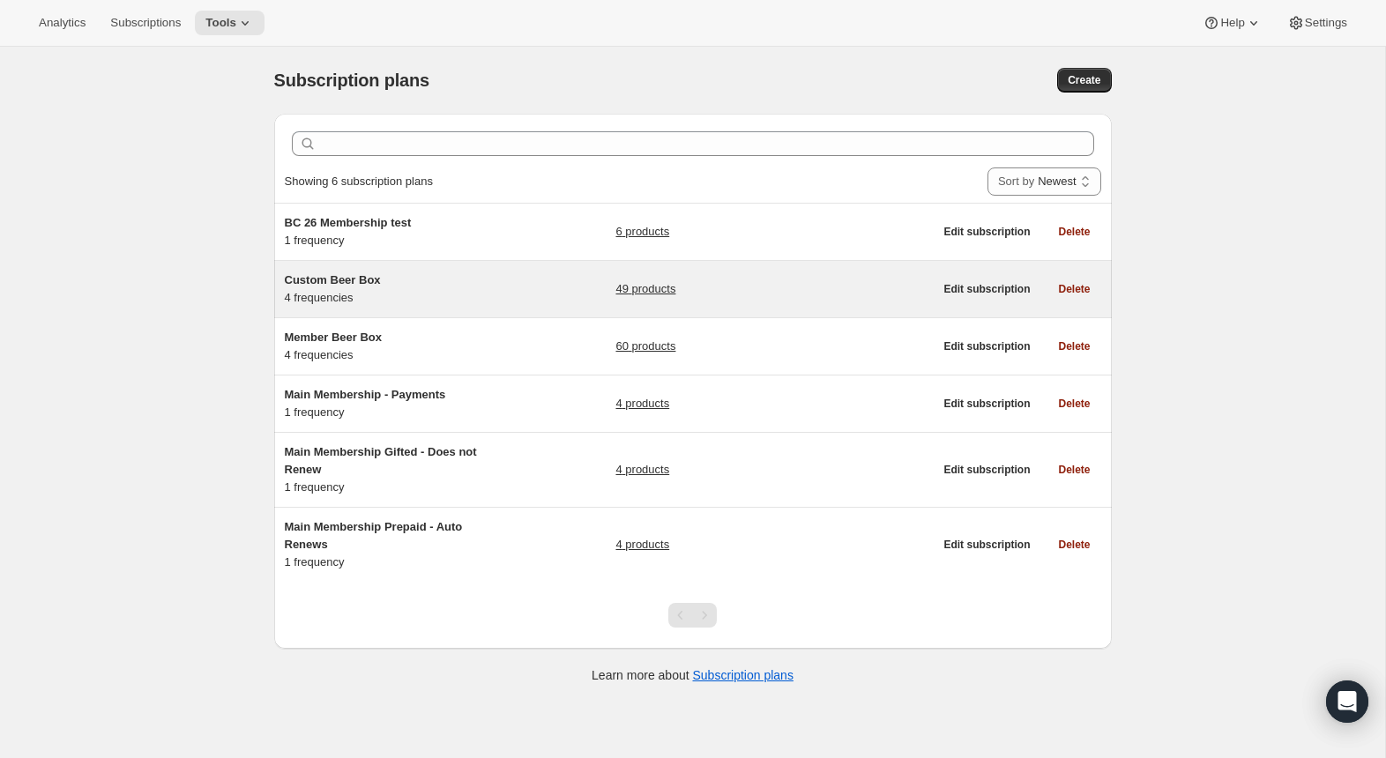
click at [395, 303] on div "Custom Beer Box 4 frequencies" at bounding box center [395, 289] width 220 height 35
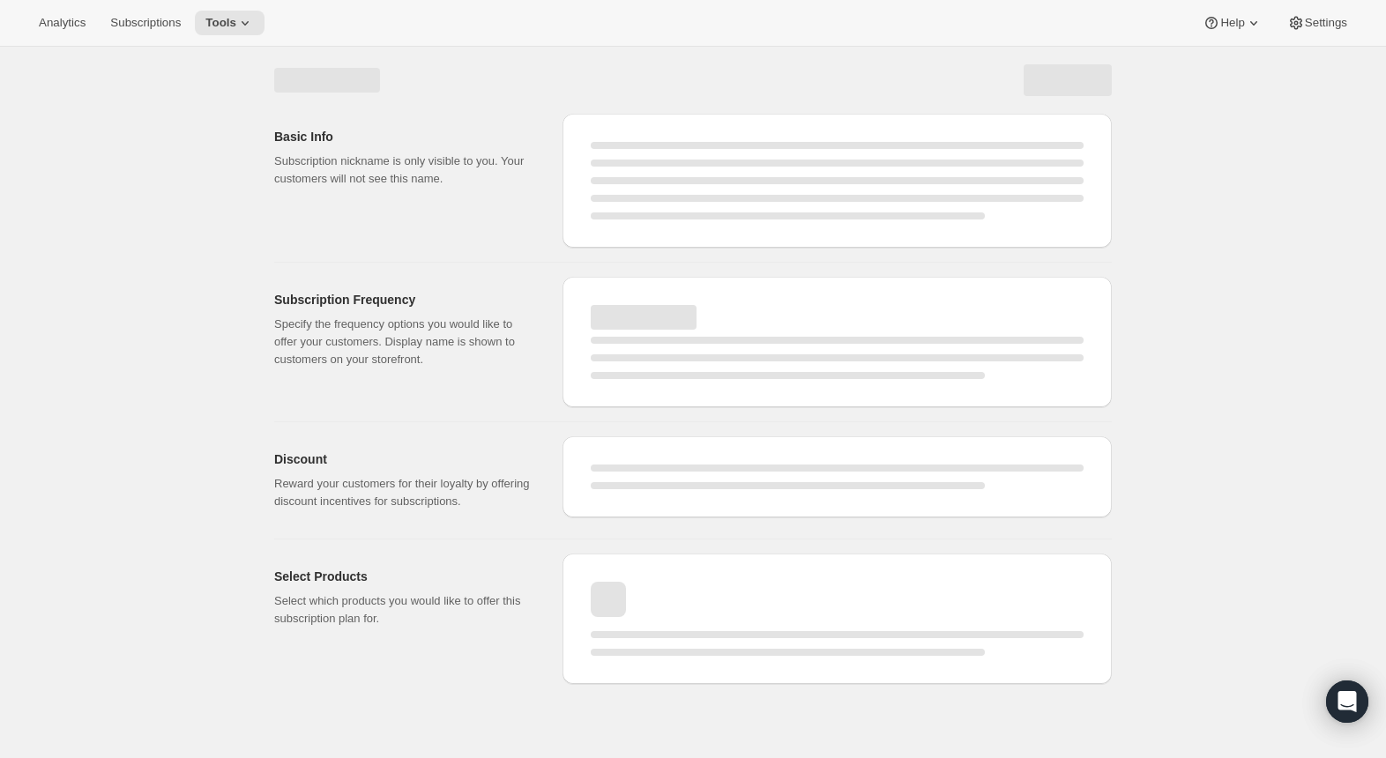
select select "WEEK"
select select "MONTH"
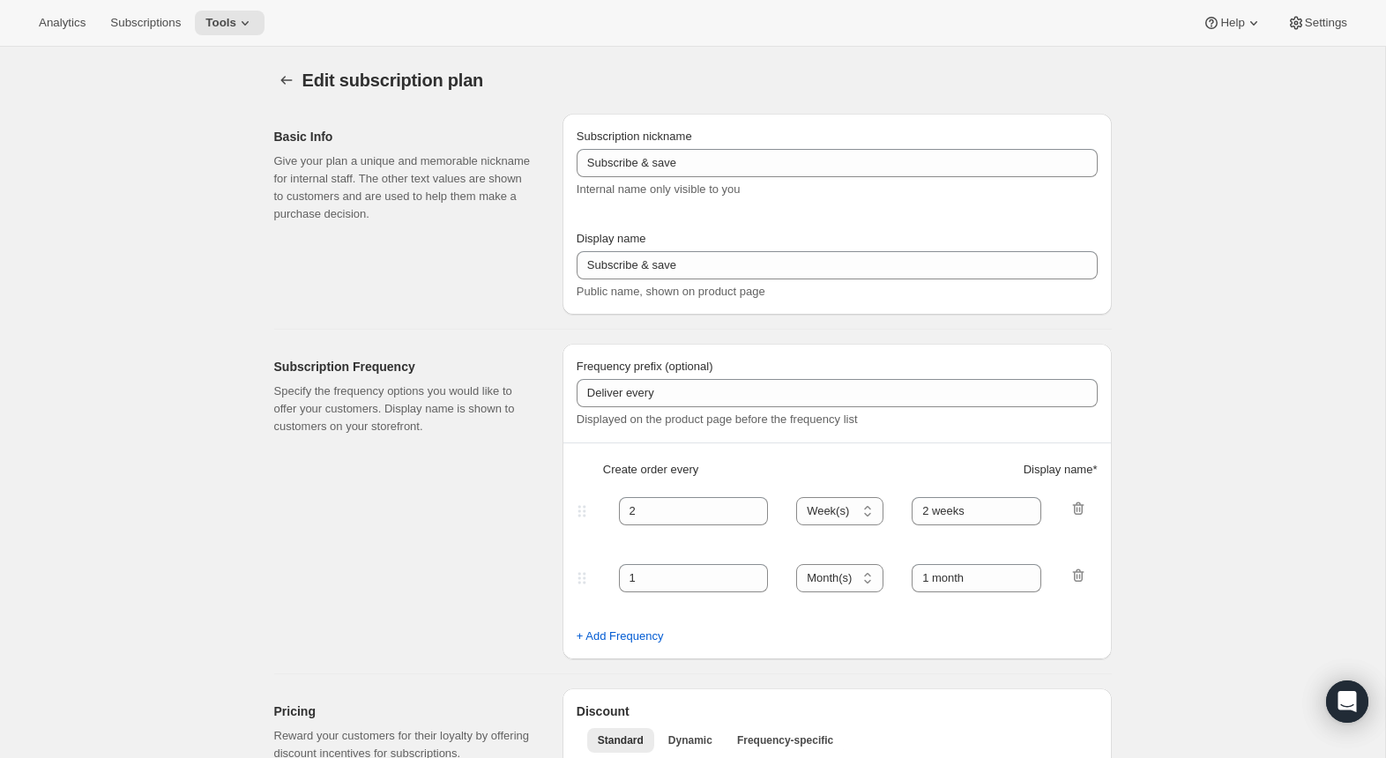
type input "Custom Beer Box"
type input "Recurring Custom Beer Box"
type input "NOTE: Beer is only available to purchase in quantities of six. Beer & Merchandi…"
checkbox input "true"
select select "MONTH"
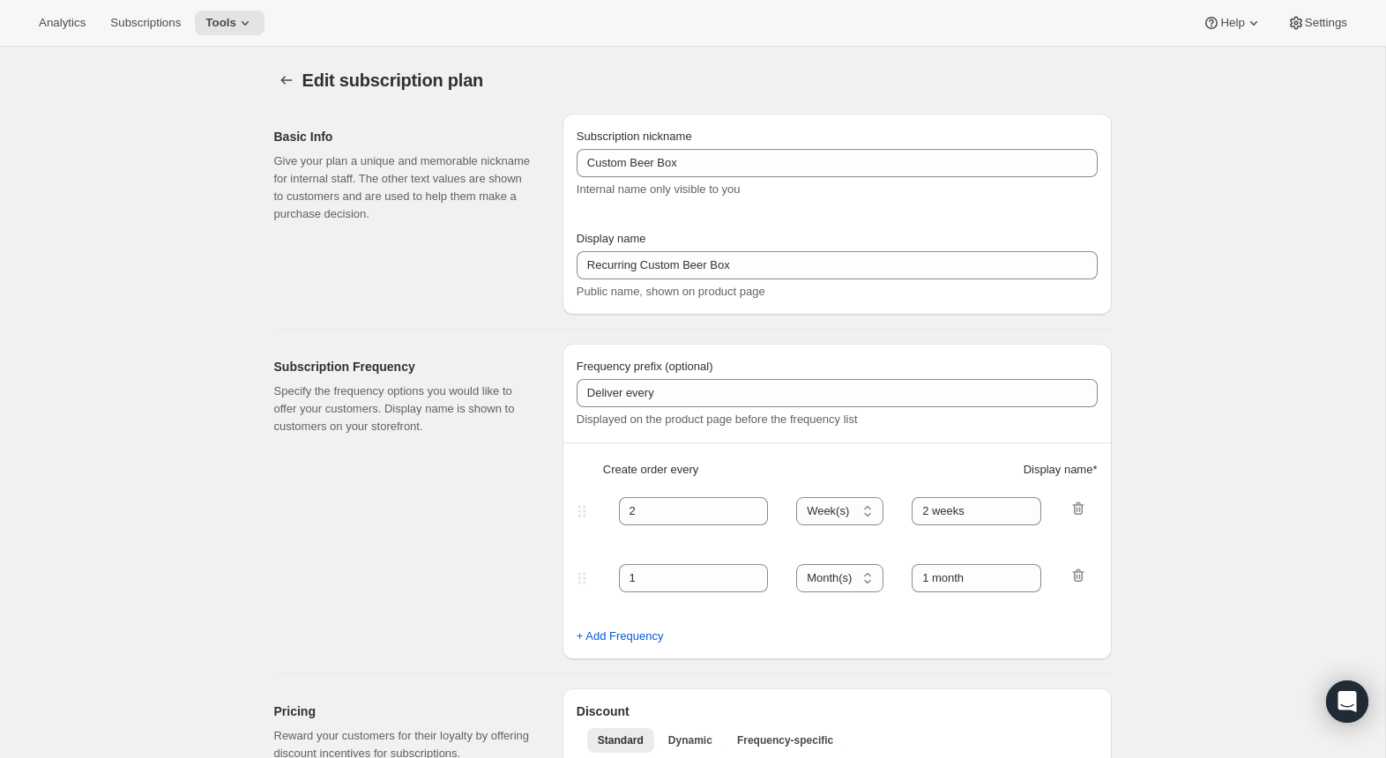
select select "MONTH"
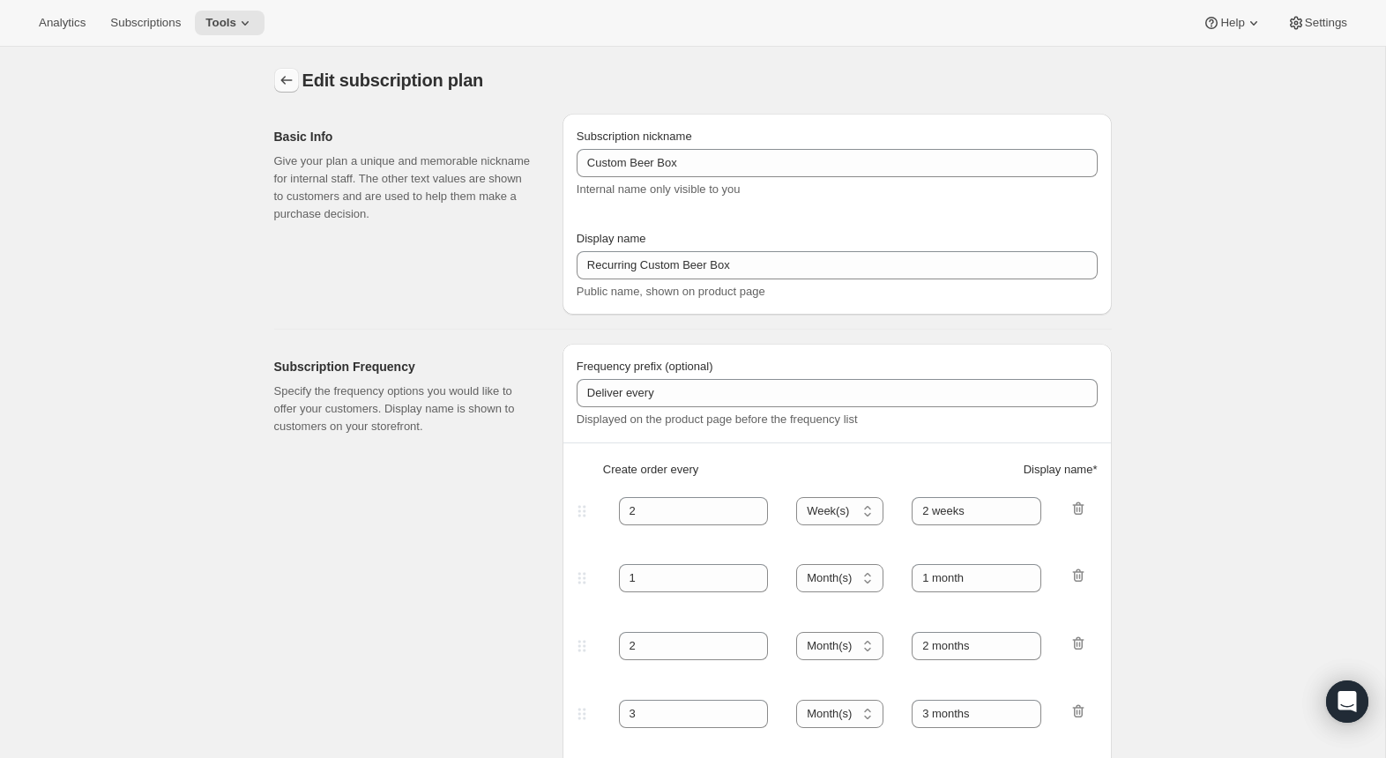
click at [282, 80] on icon "Subscription plans" at bounding box center [285, 80] width 11 height 9
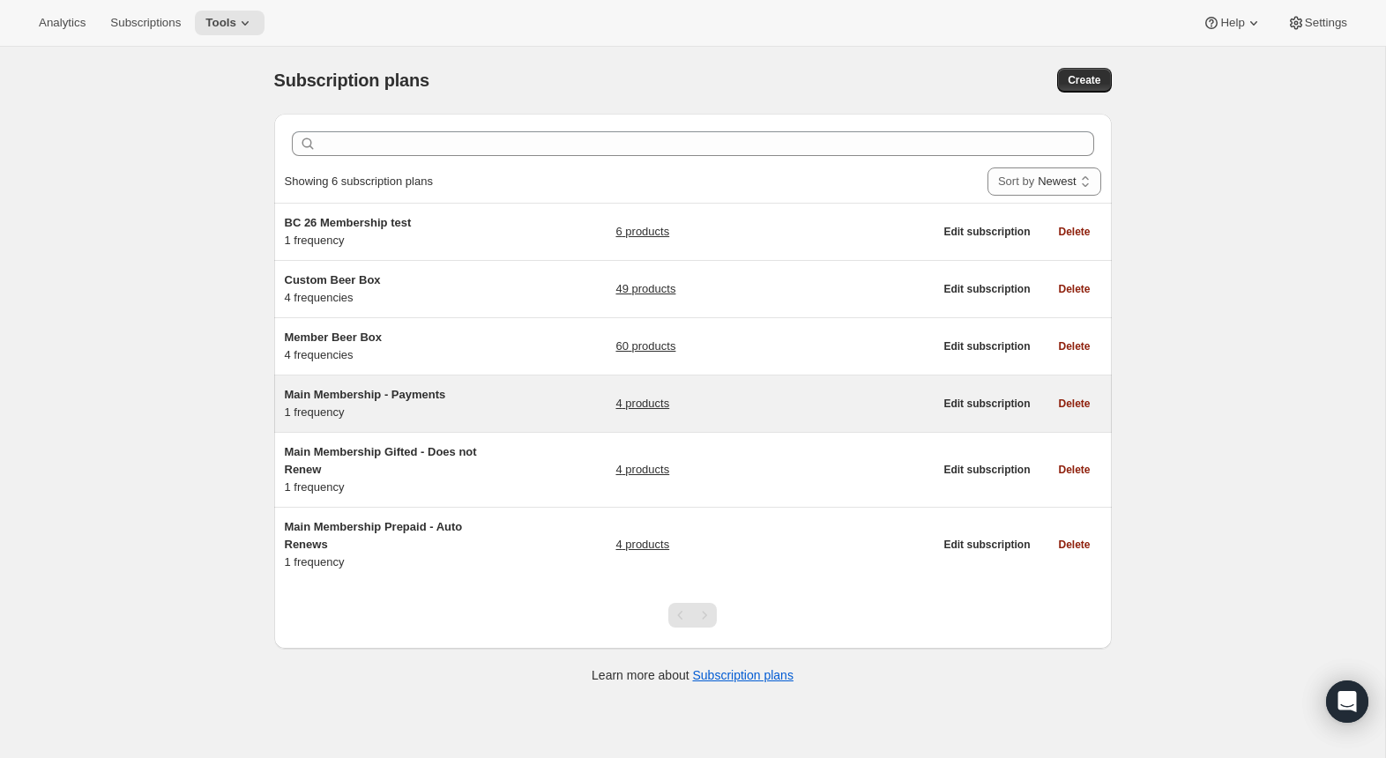
click at [402, 400] on h5 "Main Membership - Payments" at bounding box center [395, 395] width 220 height 18
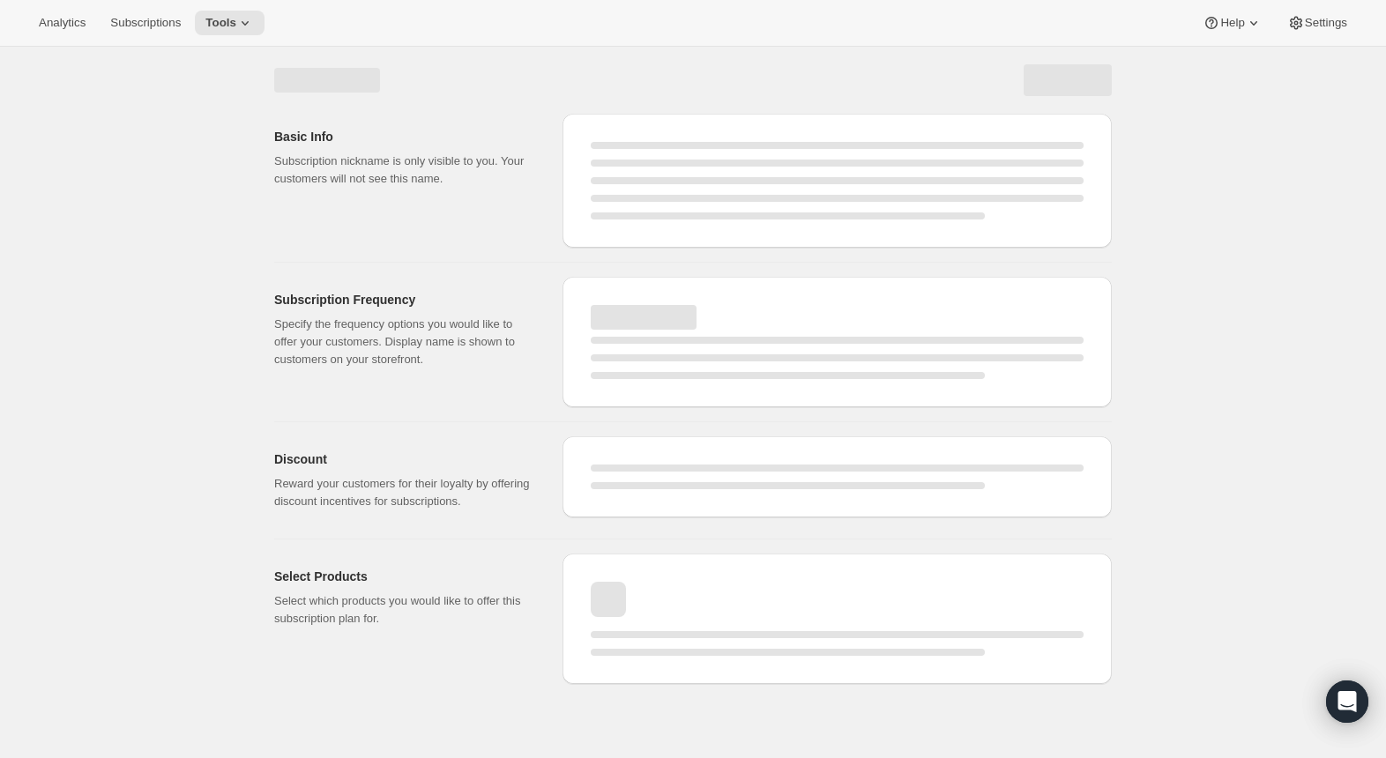
select select "WEEK"
select select "MONTH"
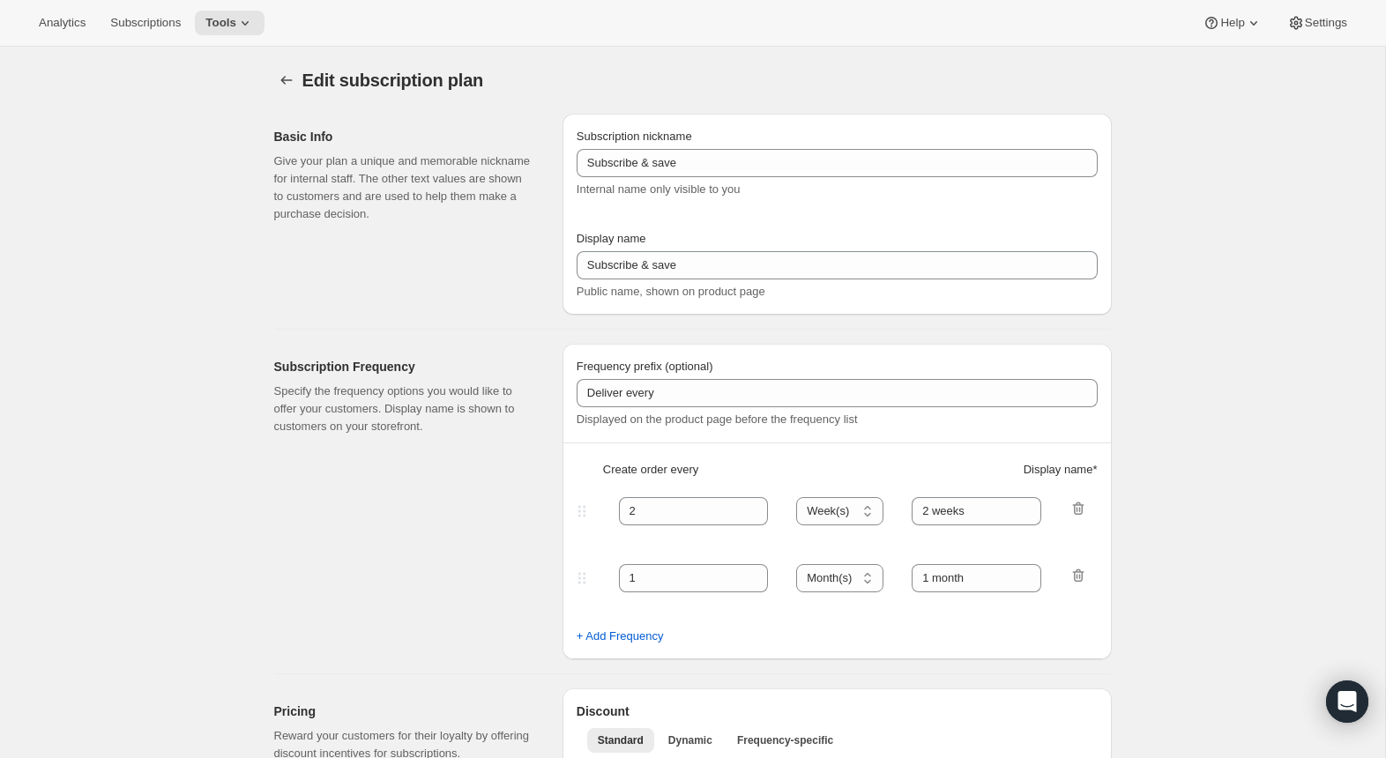
type input "Main Membership - Payments"
type input "2025 Annual Membership - Payment Installments"
type input "12"
type input "Includes Welcome Kit + 4 Quarterly Collections."
type input "$85+ tax & shipping charged prior to each of the 4 quarterly Collections."
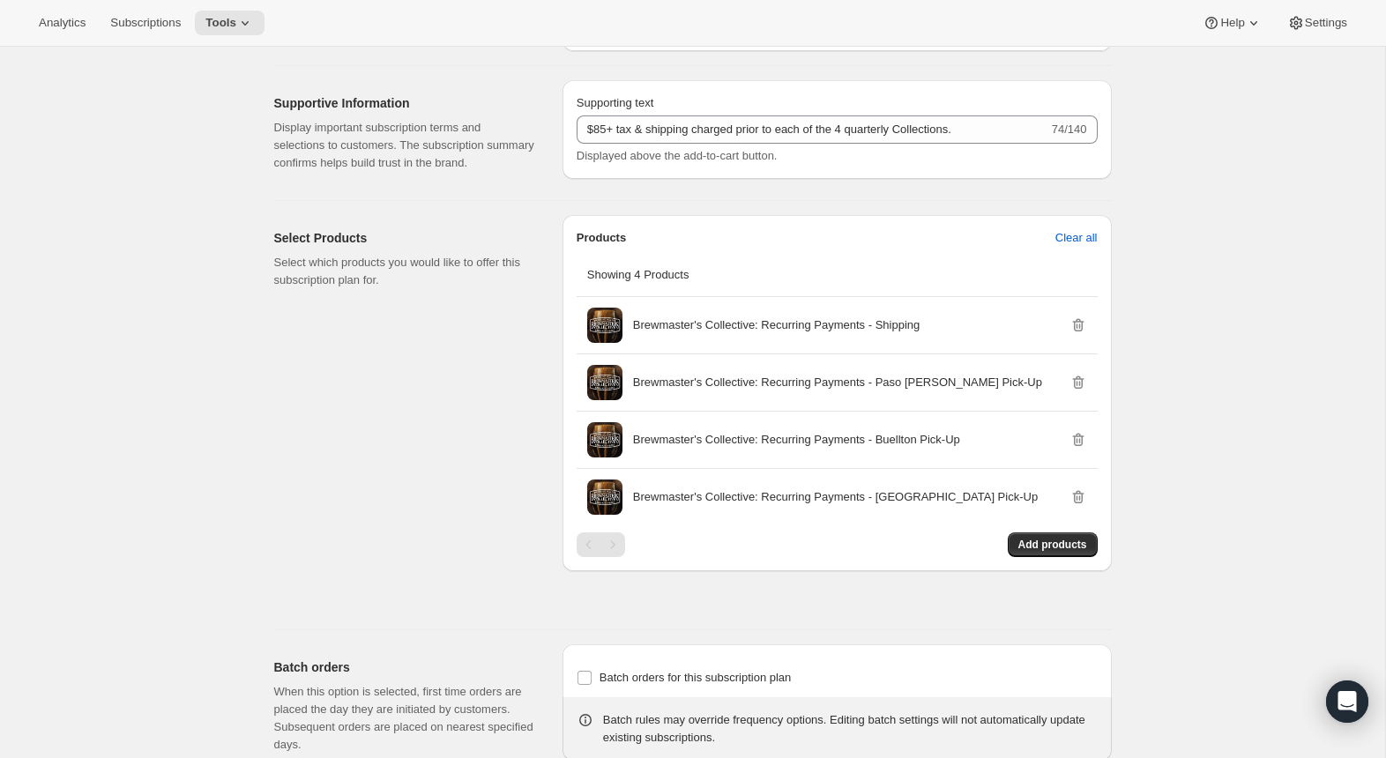
scroll to position [836, 0]
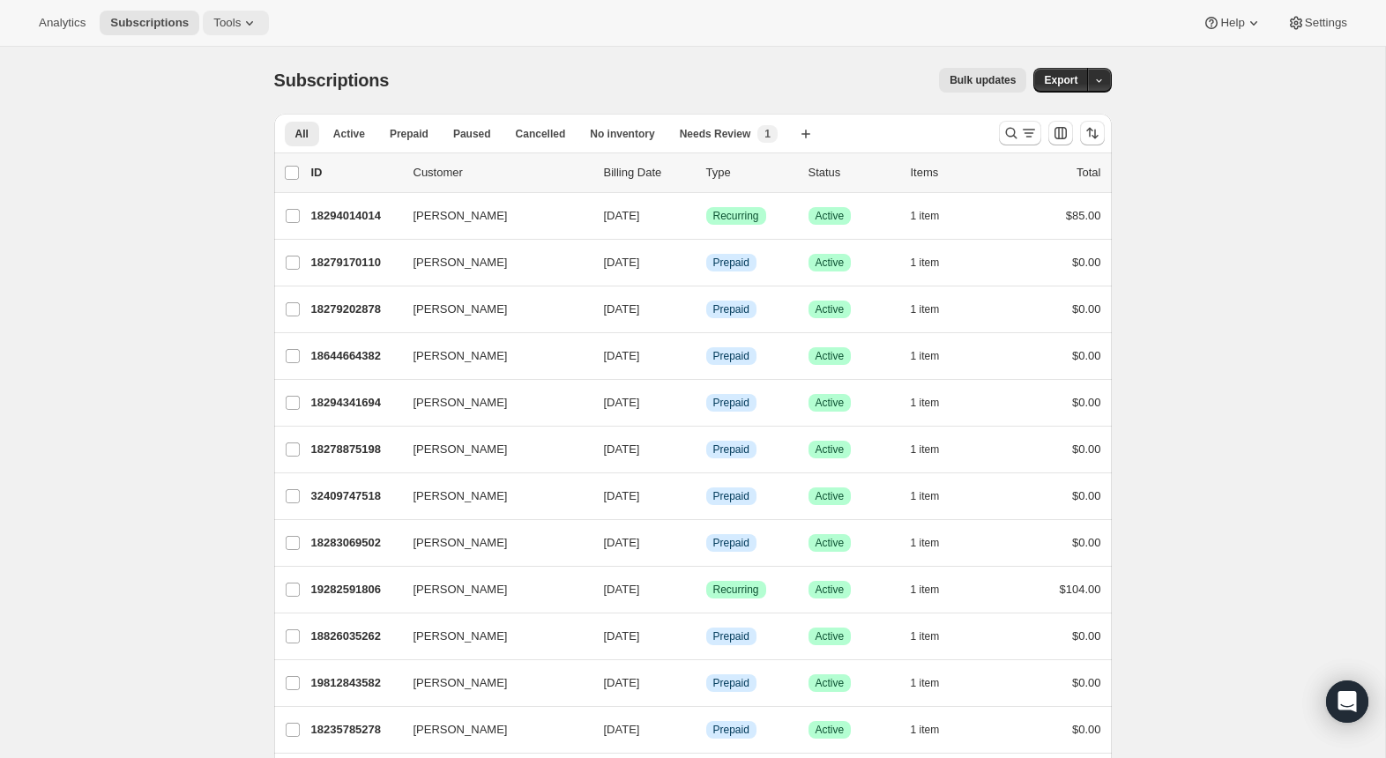
click at [256, 24] on icon at bounding box center [250, 23] width 18 height 18
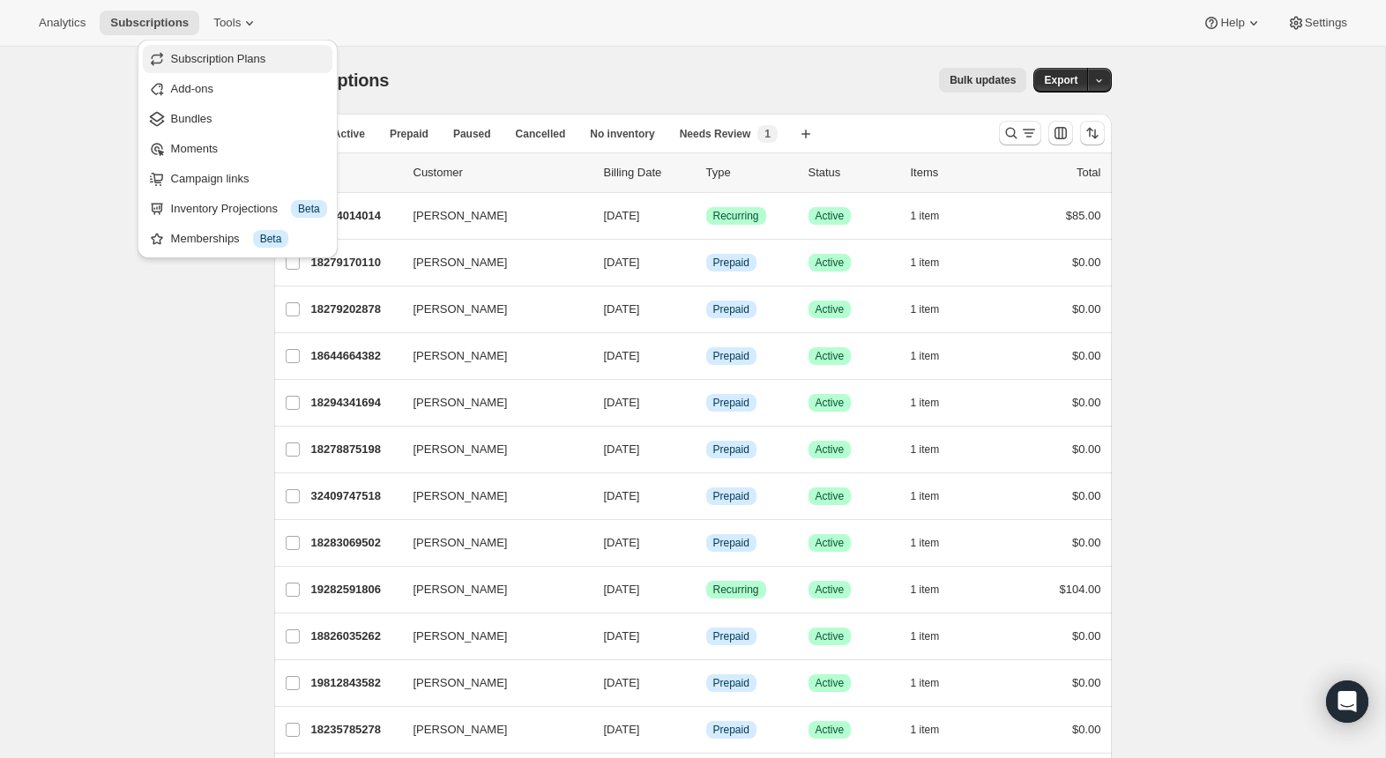
click at [242, 64] on span "Subscription Plans" at bounding box center [218, 58] width 95 height 13
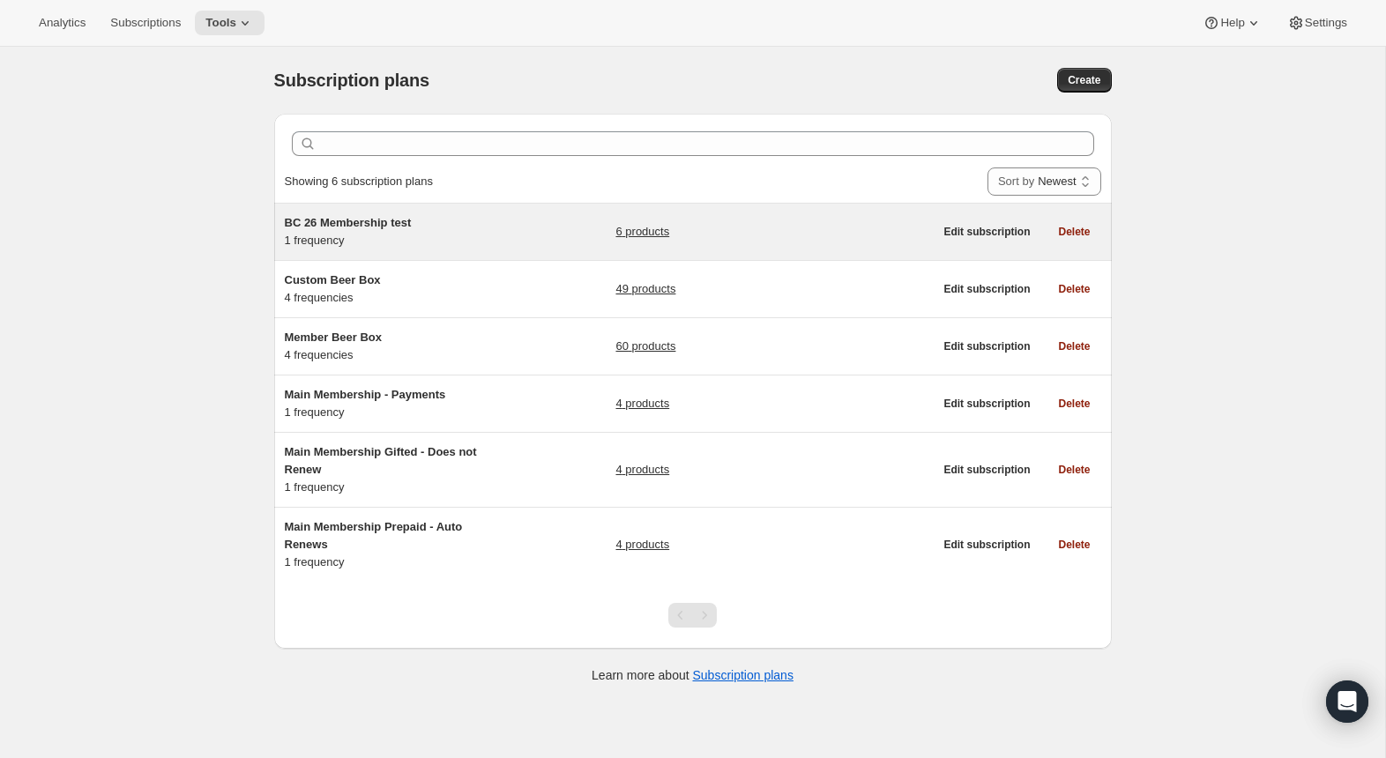
click at [344, 232] on div "BC 26 Membership test 1 frequency" at bounding box center [395, 231] width 220 height 35
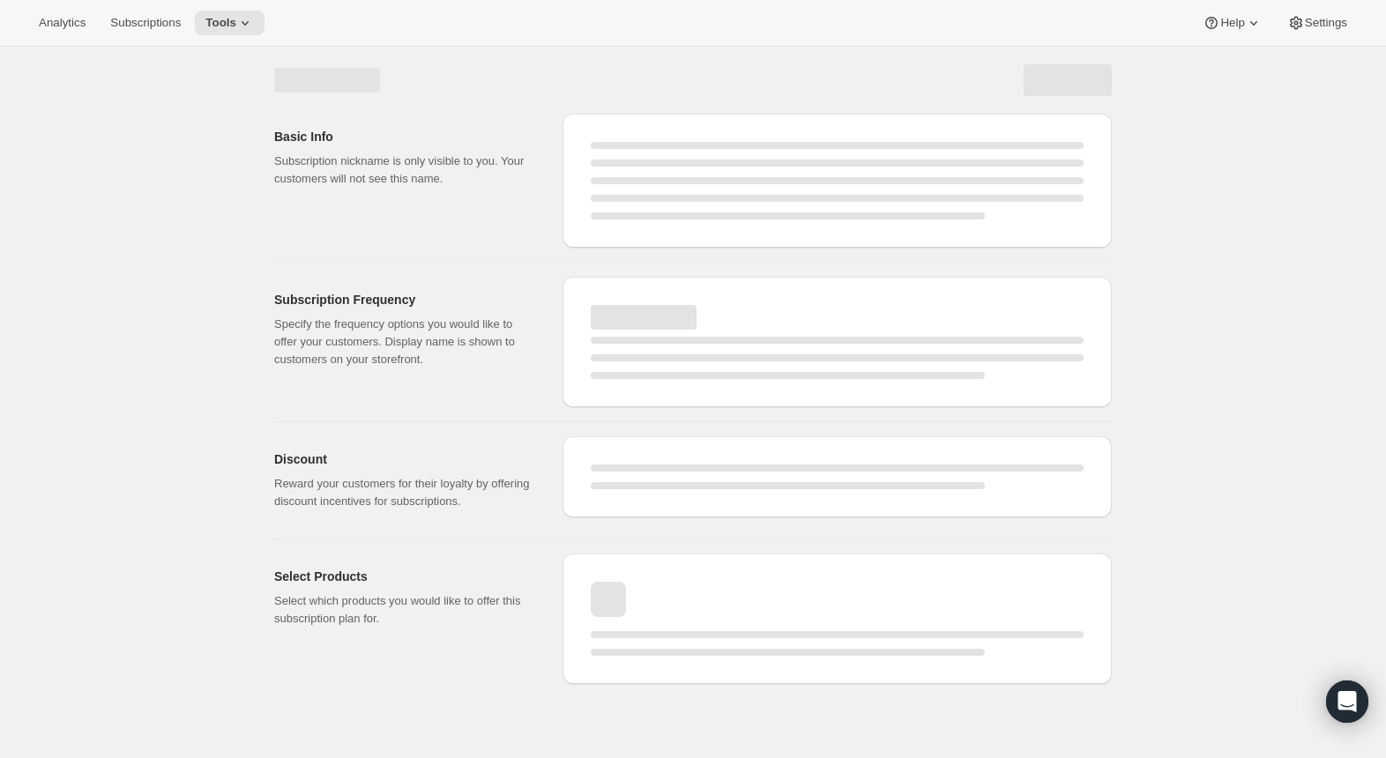
select select "WEEK"
select select "MONTH"
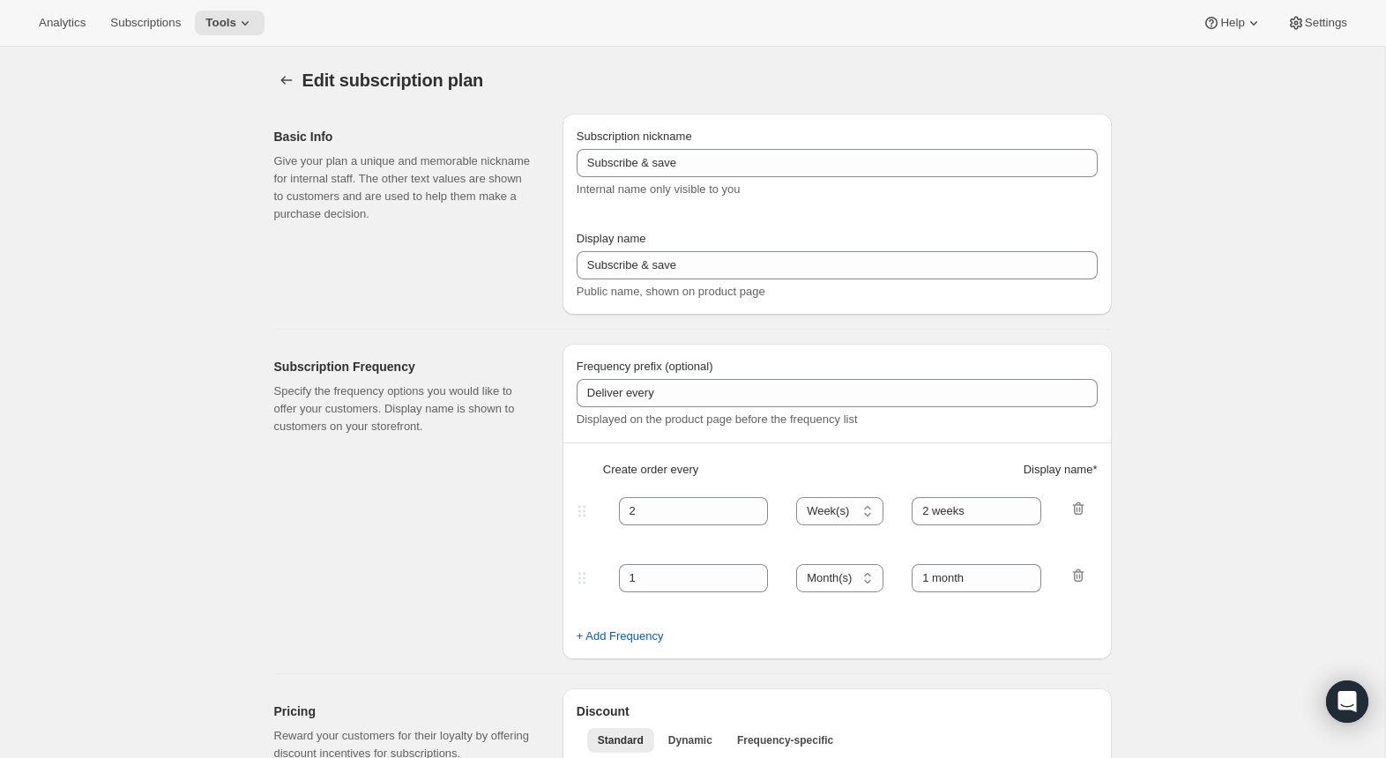
type input "BC 26 Membership test"
type input "4 Drops Annually"
type input "12"
type input "4 Collections"
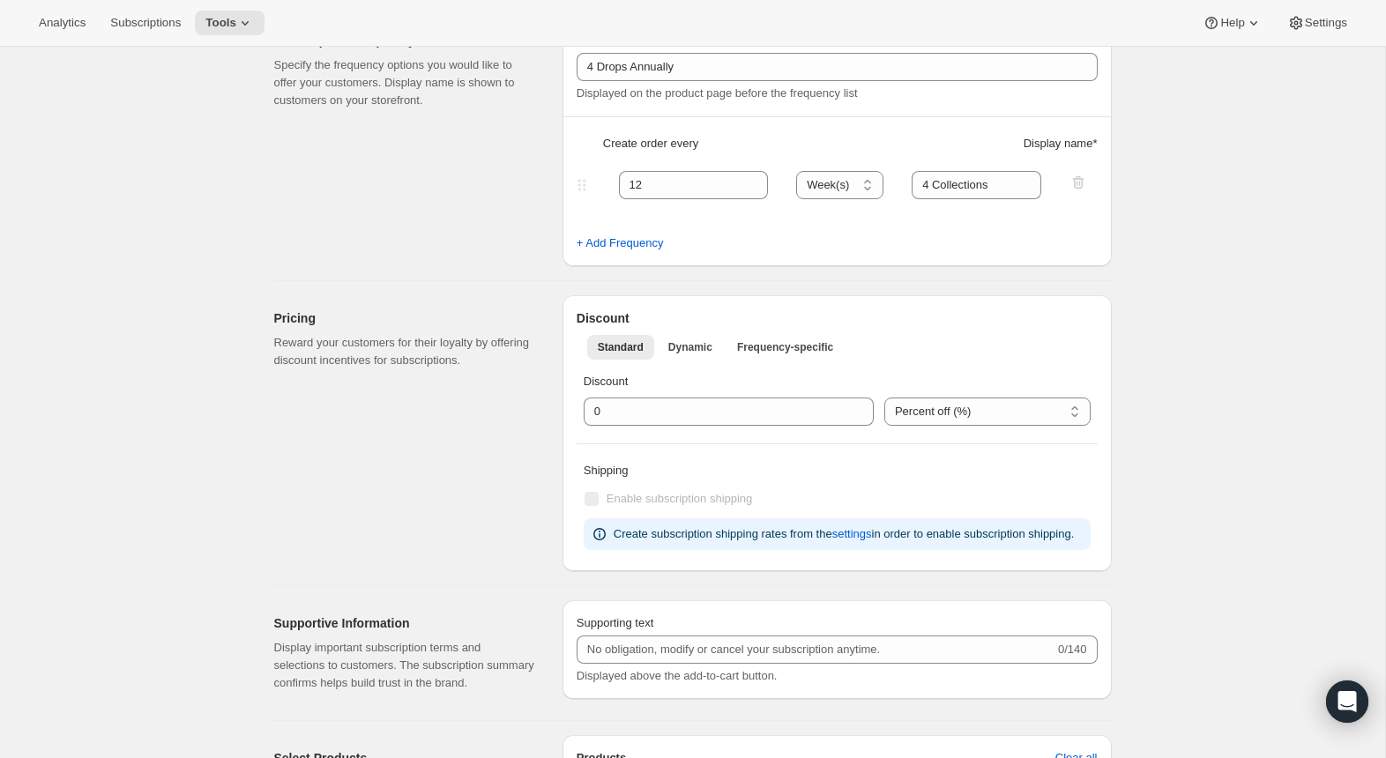
scroll to position [327, 0]
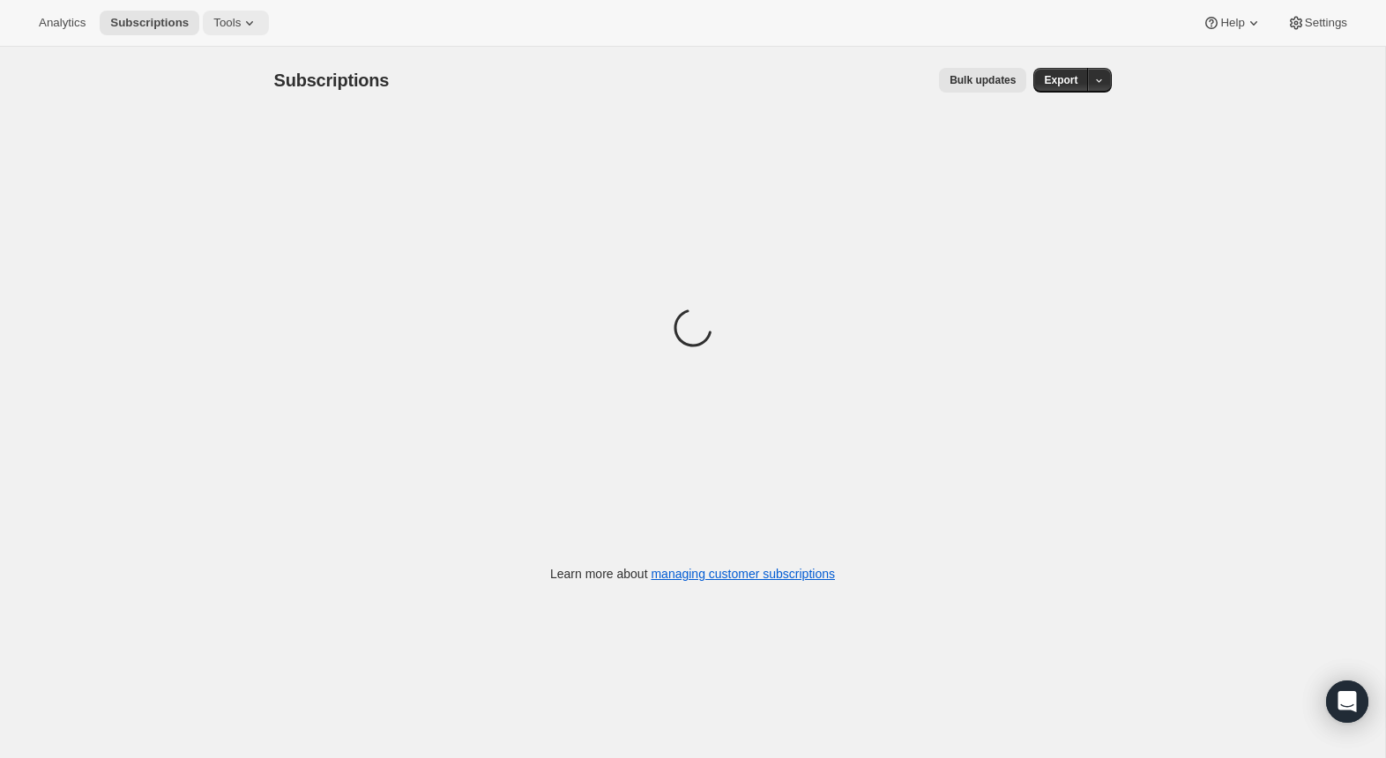
click at [253, 24] on icon at bounding box center [250, 23] width 18 height 18
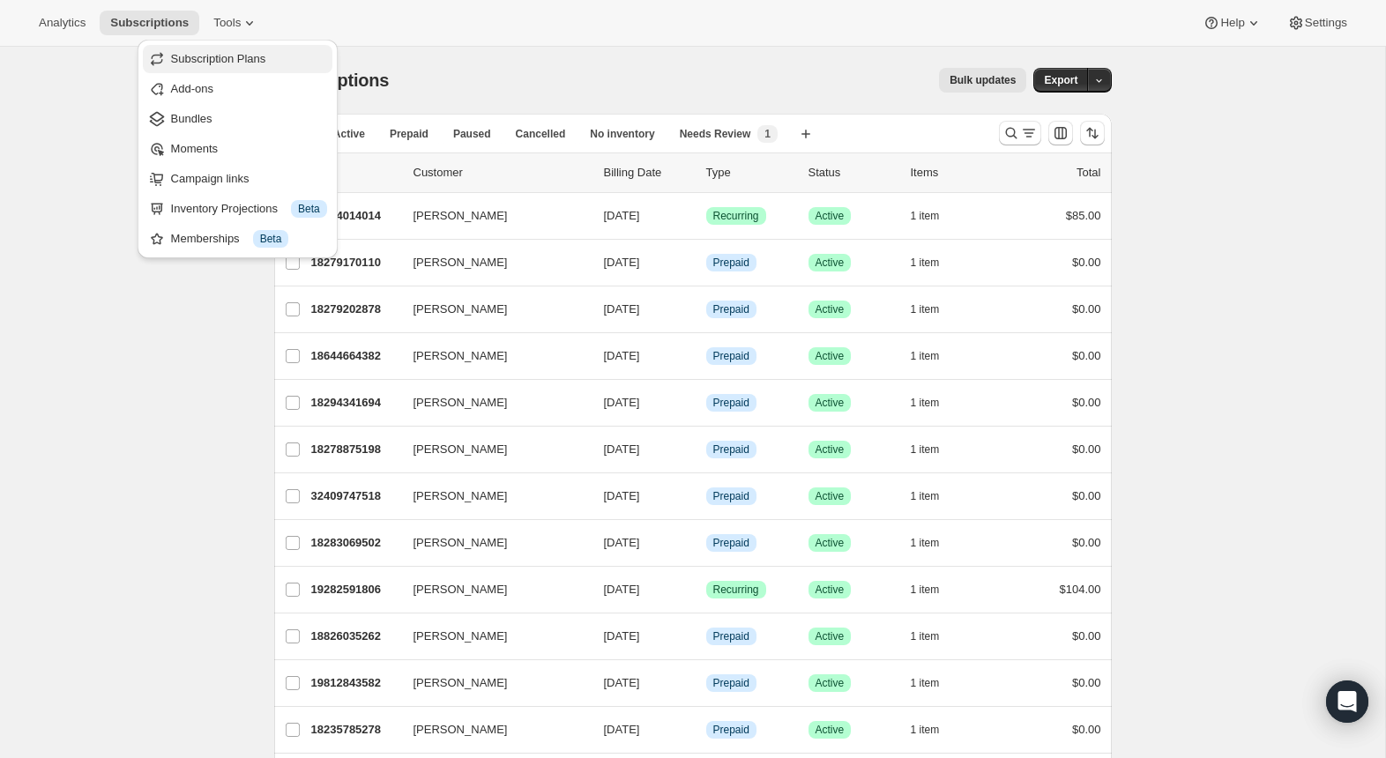
click at [246, 52] on span "Subscription Plans" at bounding box center [218, 58] width 95 height 13
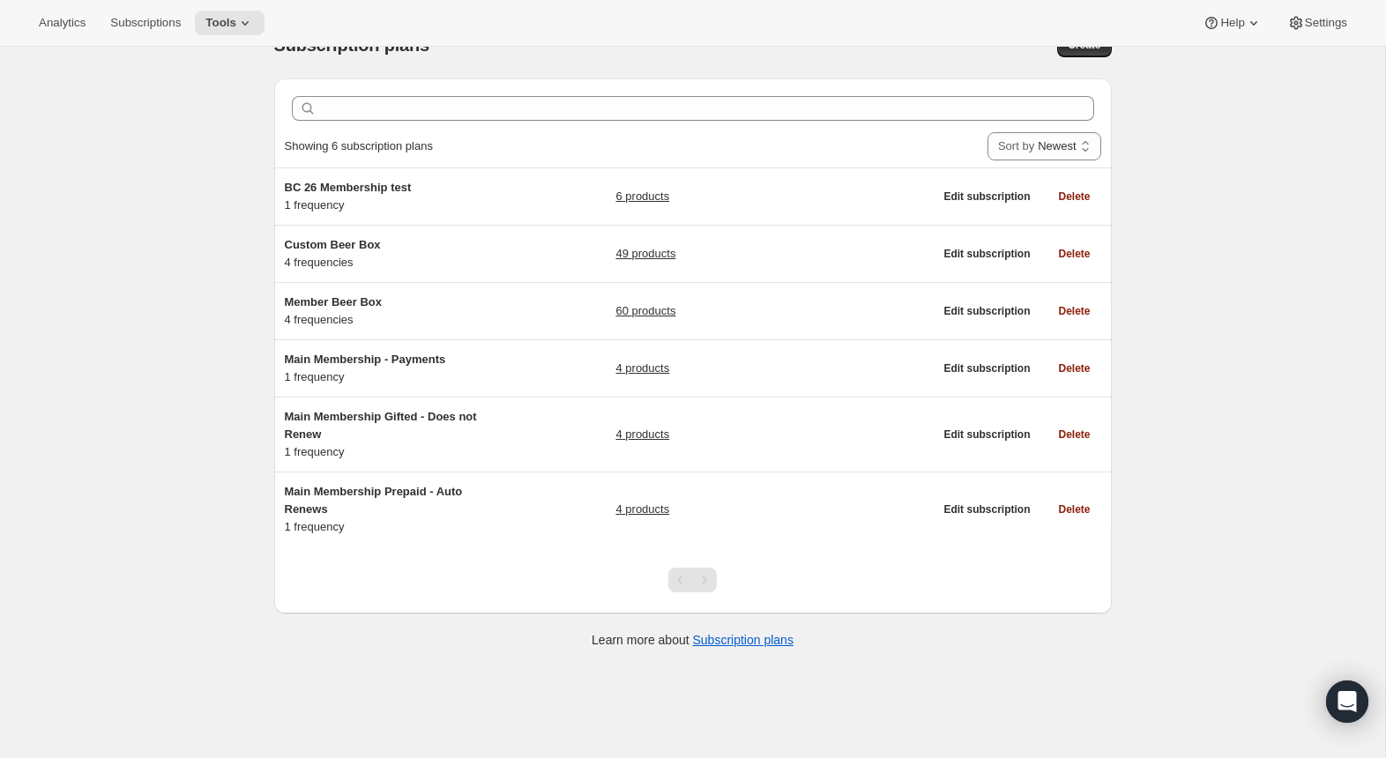
scroll to position [46, 0]
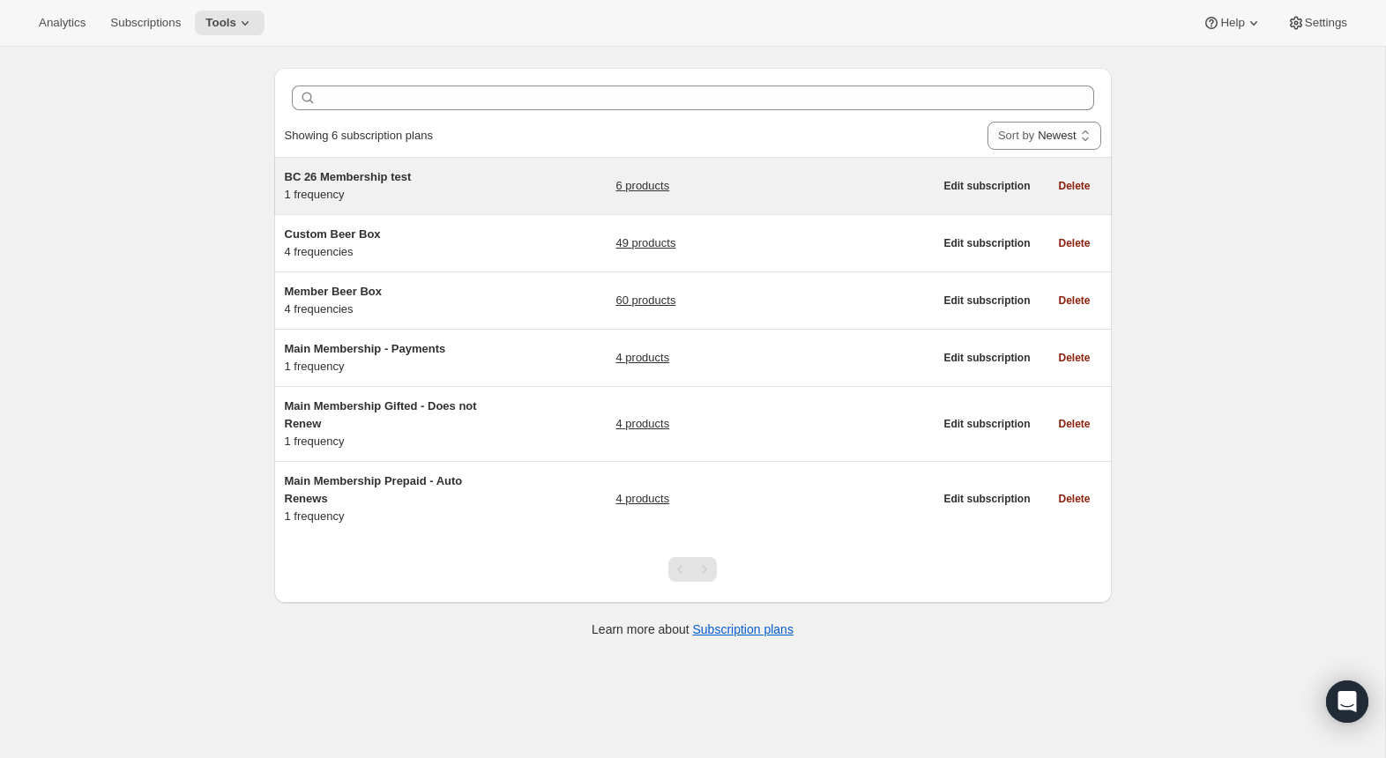
click at [378, 180] on span "BC 26 Membership test" at bounding box center [348, 176] width 127 height 13
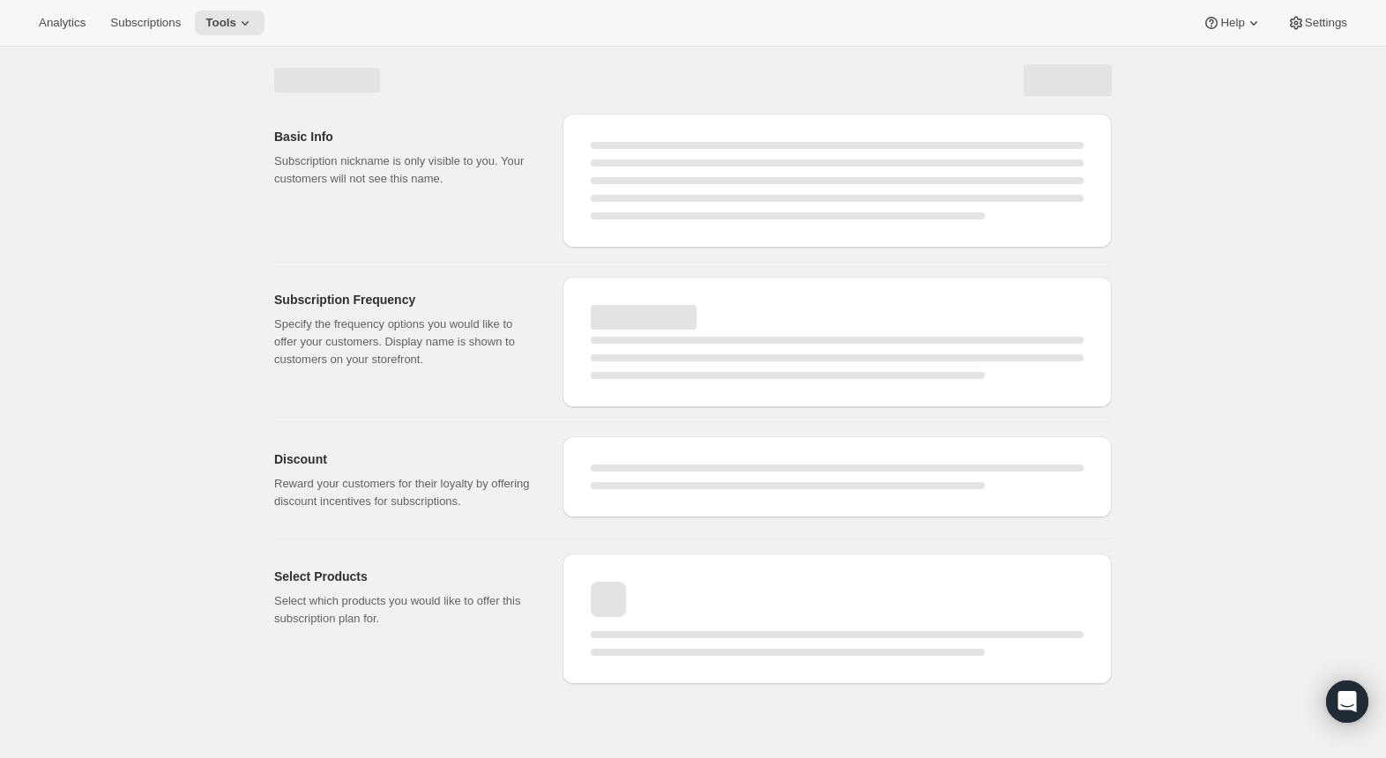
select select "WEEK"
select select "MONTH"
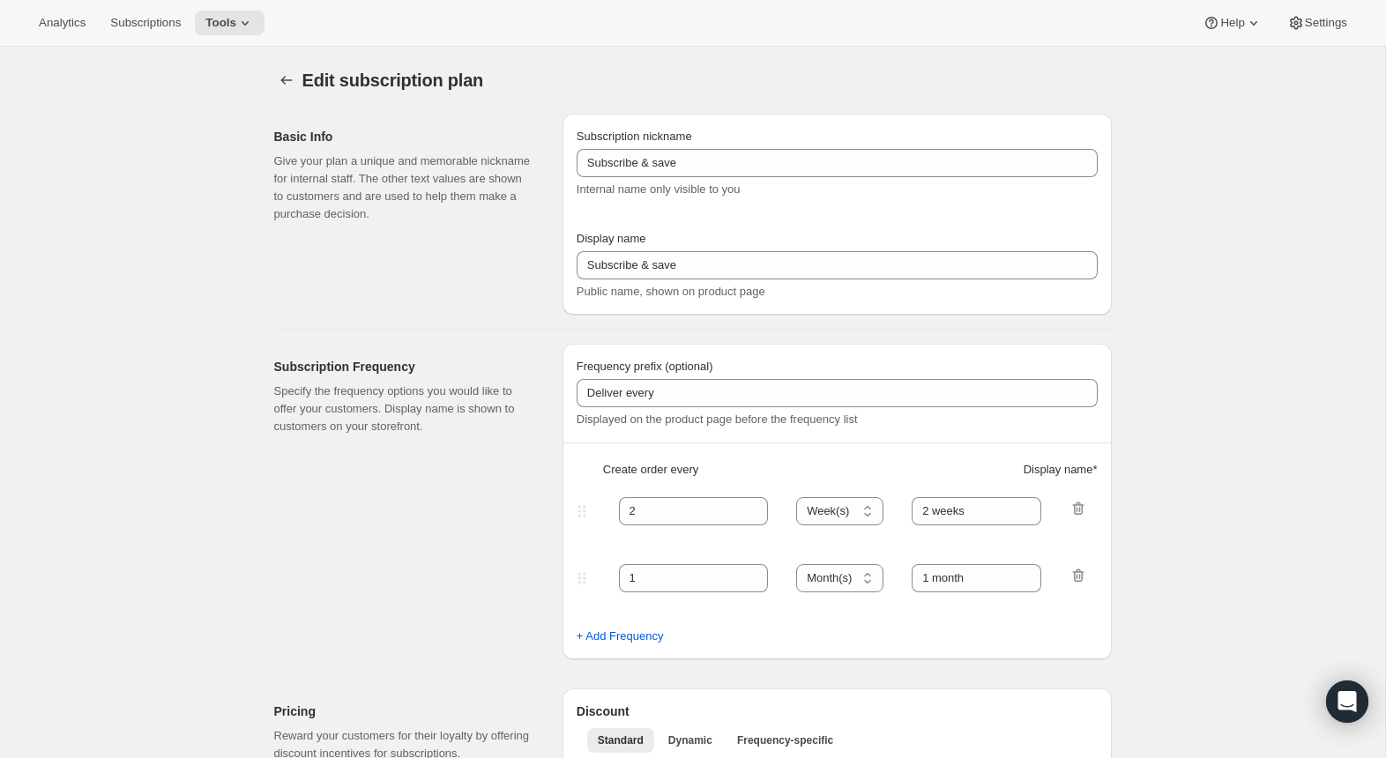
type input "BC 26 Membership test"
type input "4 Drops Annually"
type input "12"
type input "4 Collections"
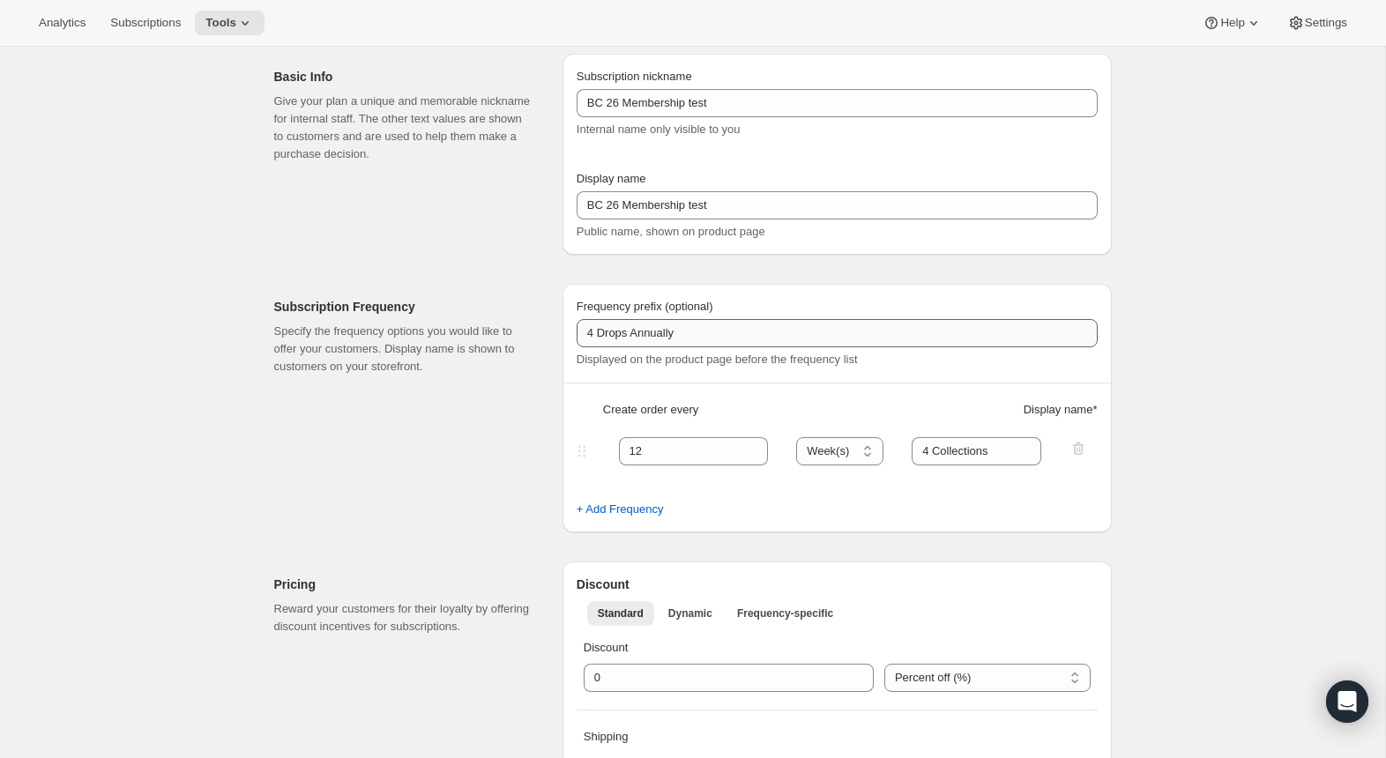
scroll to position [159, 0]
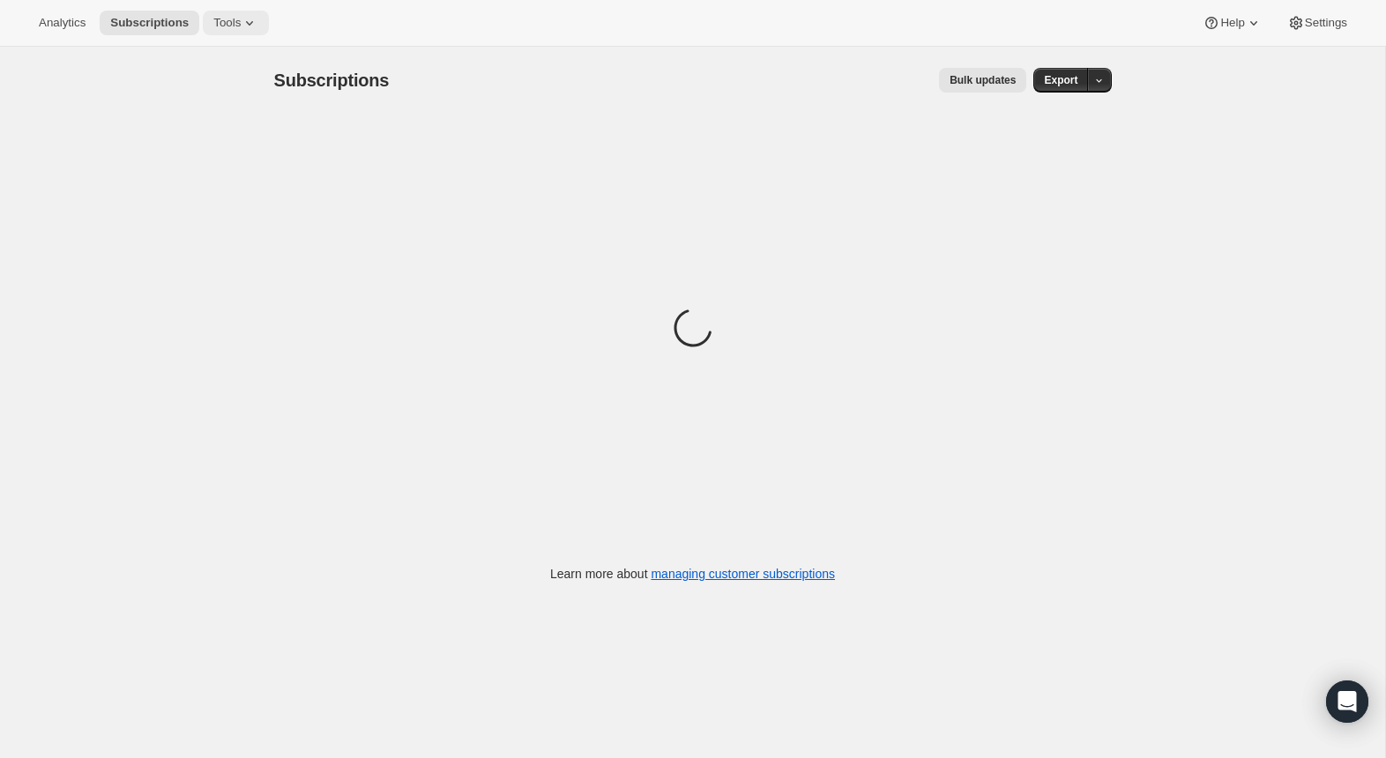
click at [261, 34] on button "Tools" at bounding box center [236, 23] width 66 height 25
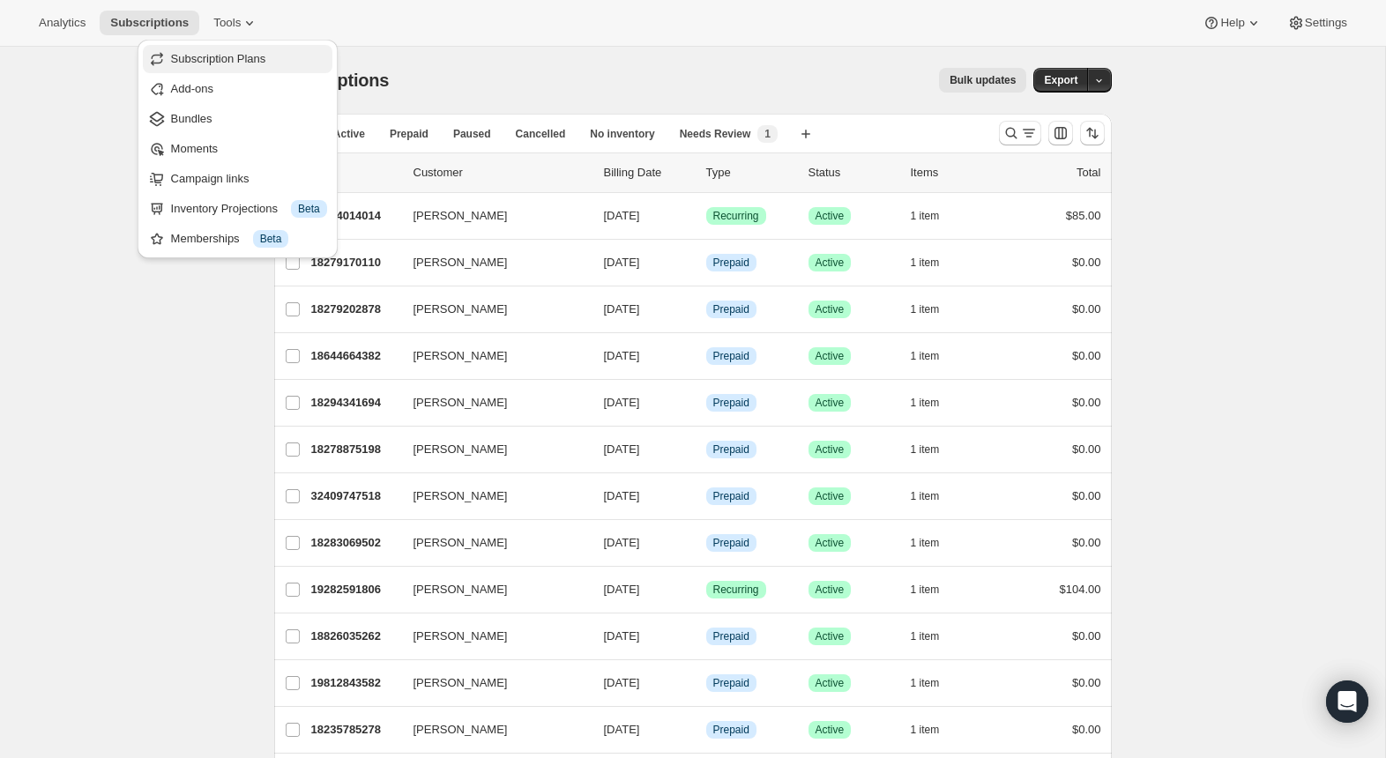
click at [254, 61] on span "Subscription Plans" at bounding box center [218, 58] width 95 height 13
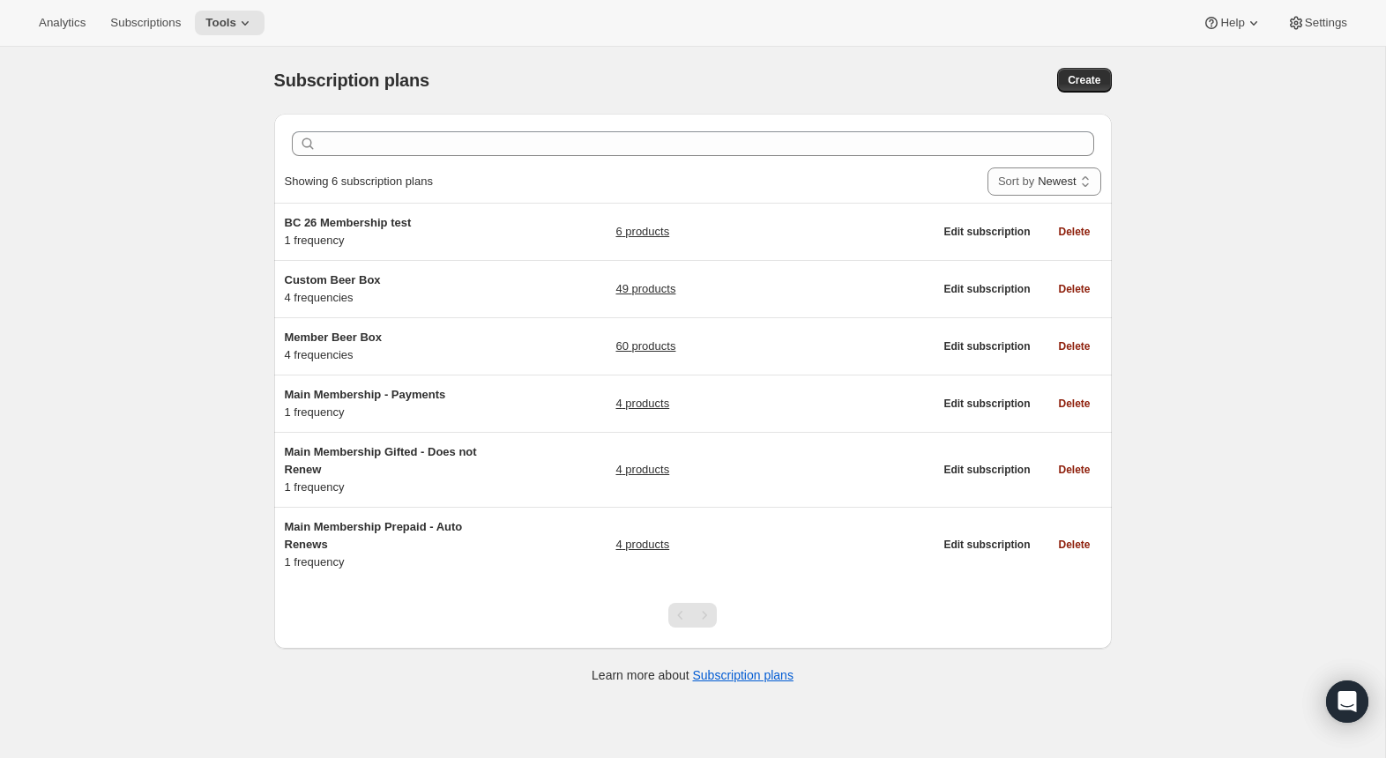
click at [247, 58] on div "Subscription plans. This page is ready Subscription plans Create Clear Showing …" at bounding box center [693, 426] width 1386 height 758
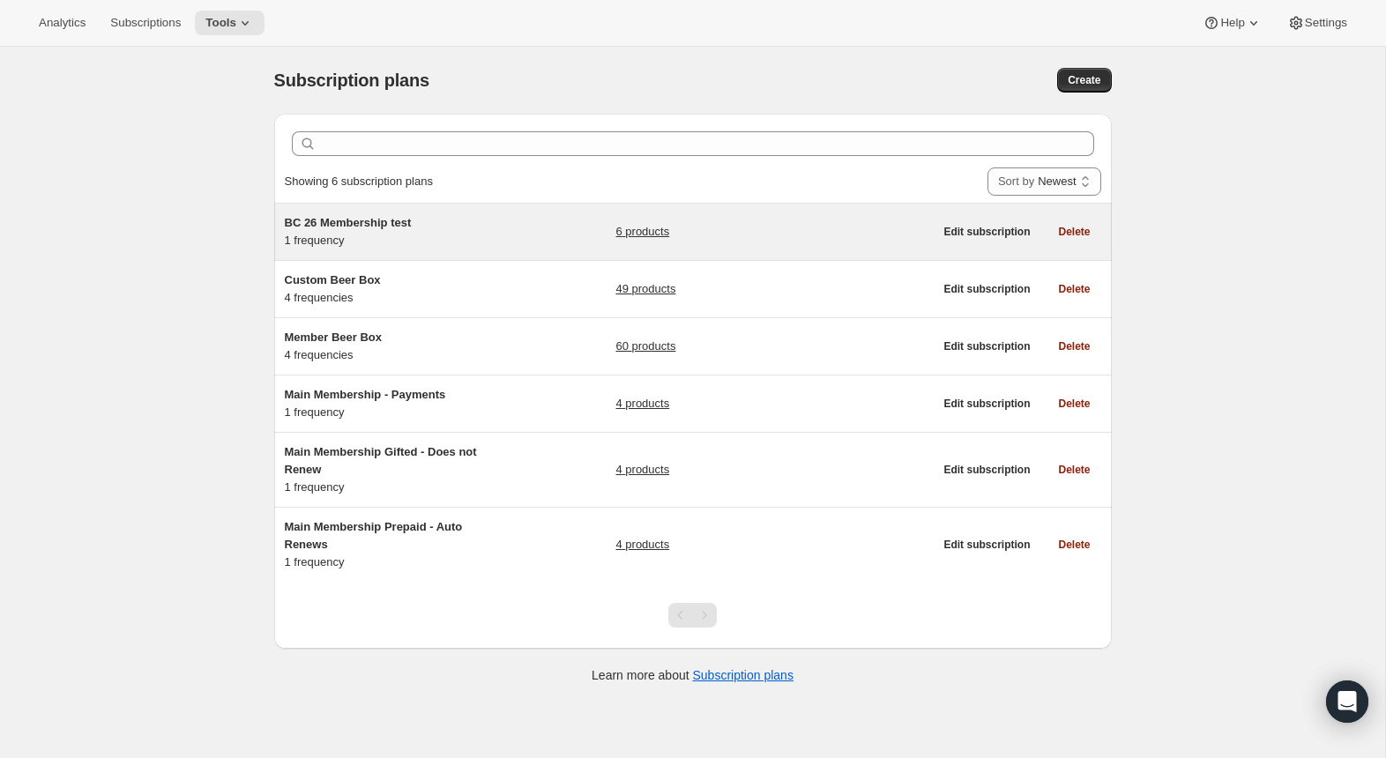
click at [507, 245] on div "BC 26 Membership test 1 frequency 6 products" at bounding box center [609, 231] width 649 height 35
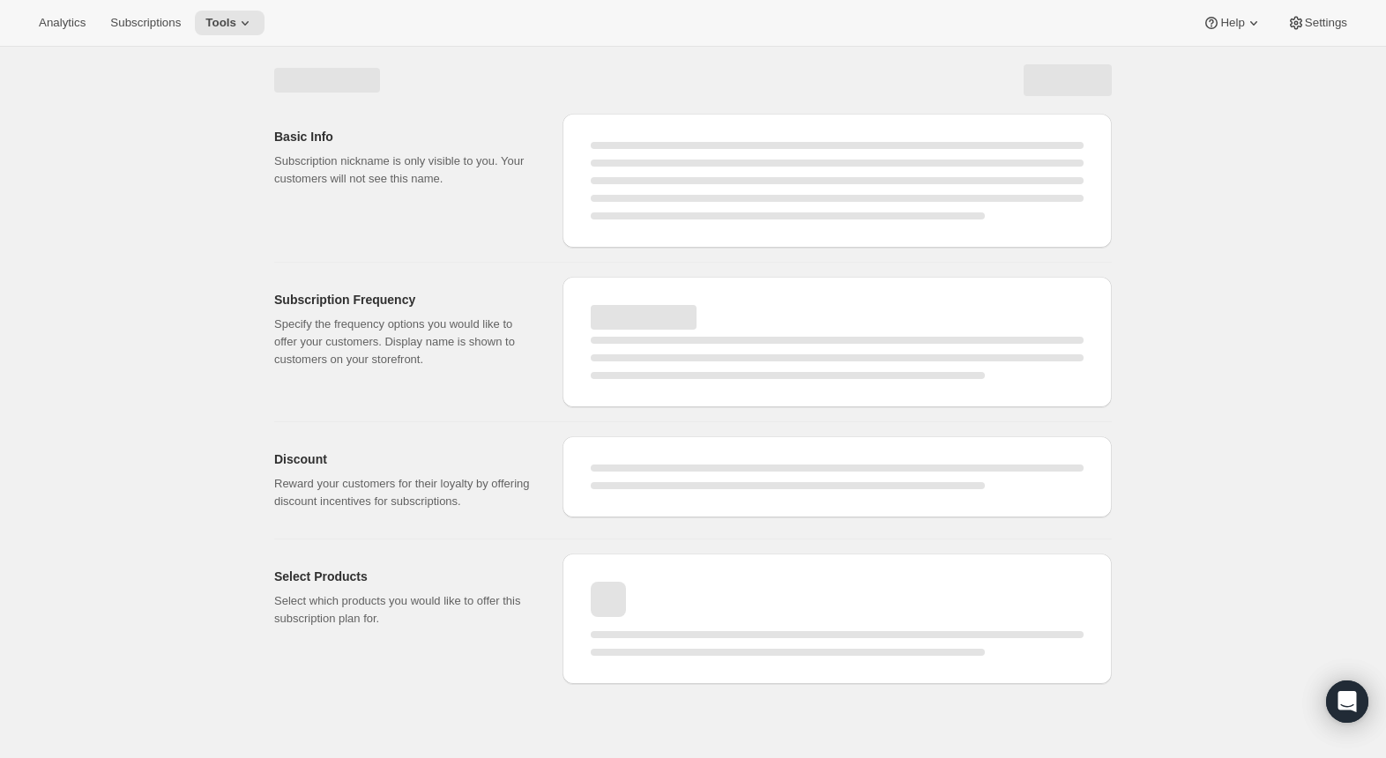
select select "WEEK"
select select "MONTH"
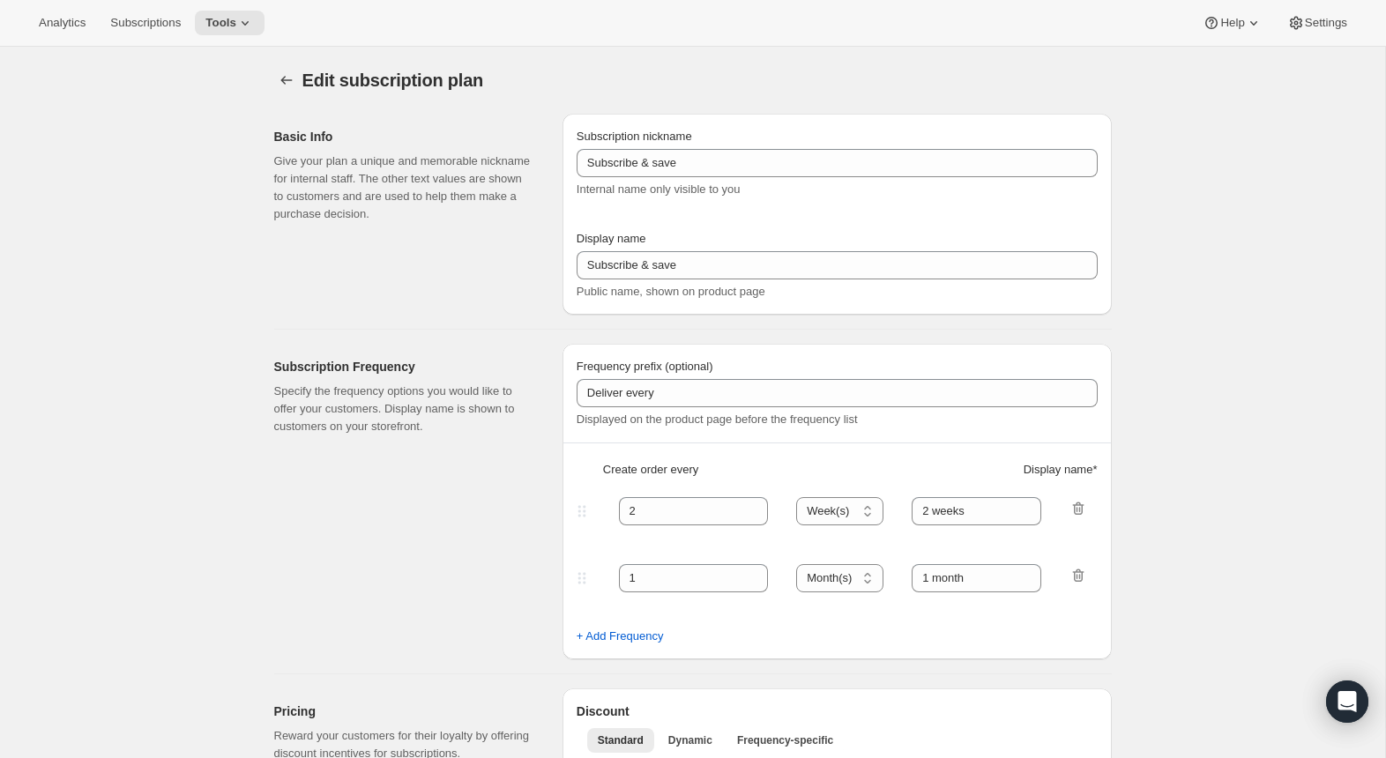
type input "BC 26 Membership test"
type input "4 Drops Annually"
type input "12"
type input "4 Collections"
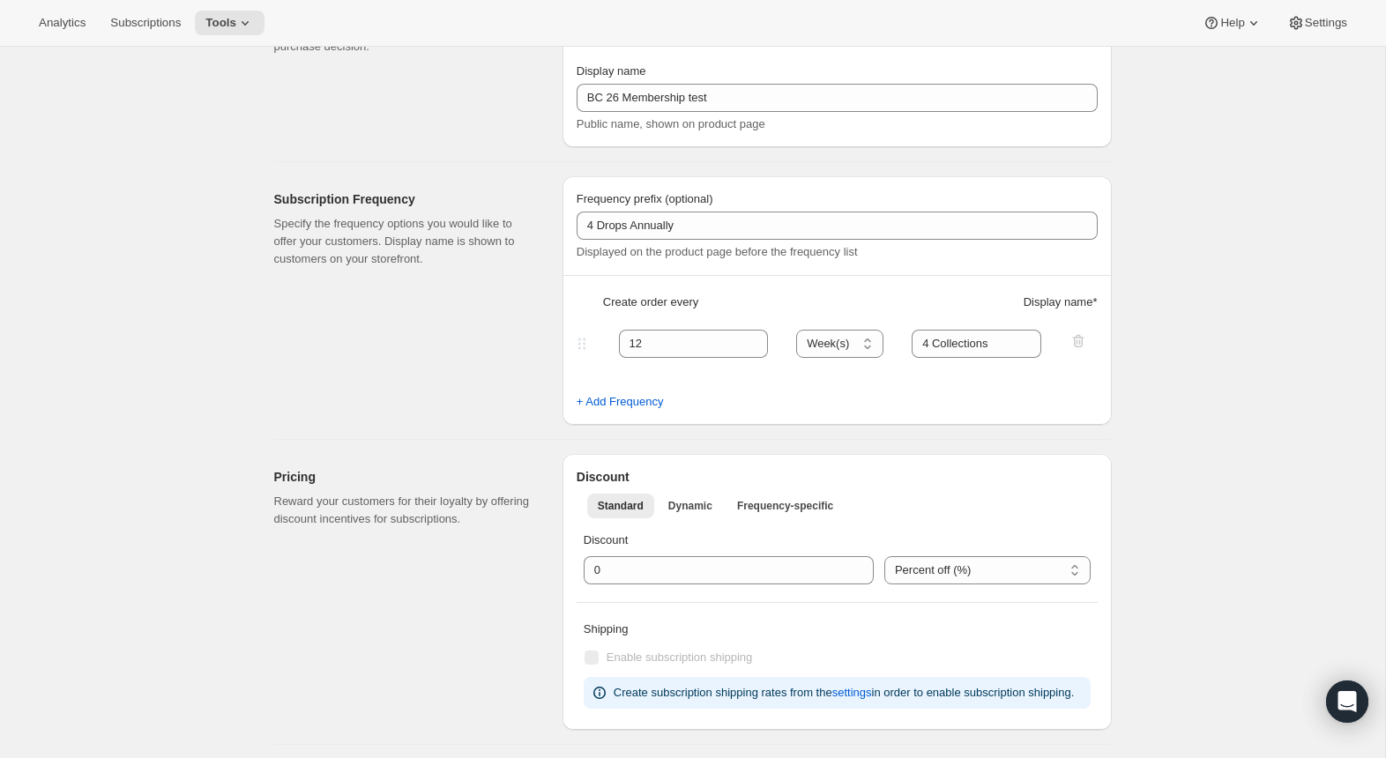
scroll to position [183, 0]
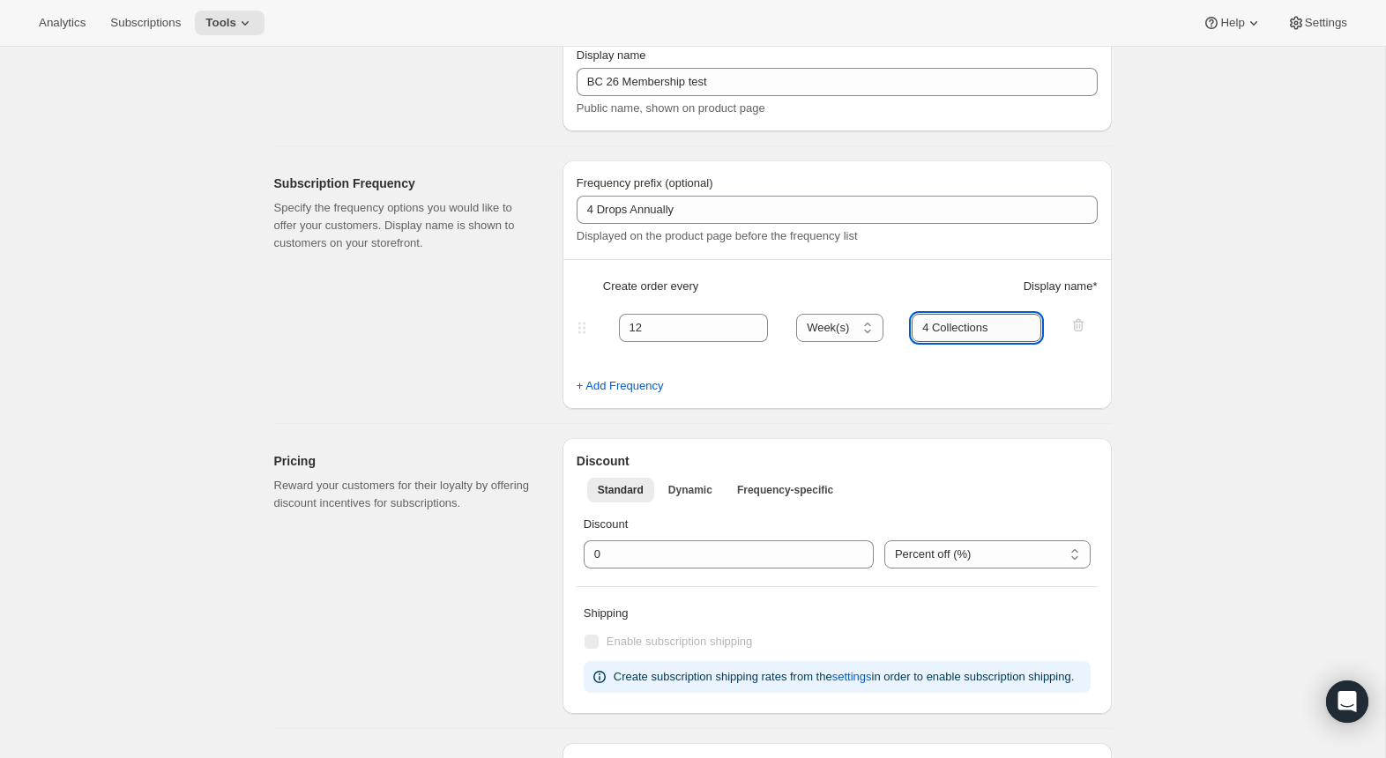
click at [1012, 332] on input "4 Collections" at bounding box center [977, 328] width 130 height 28
click at [456, 400] on div "Subscription Frequency Specify the frequency options you would like to offer yo…" at bounding box center [411, 285] width 274 height 249
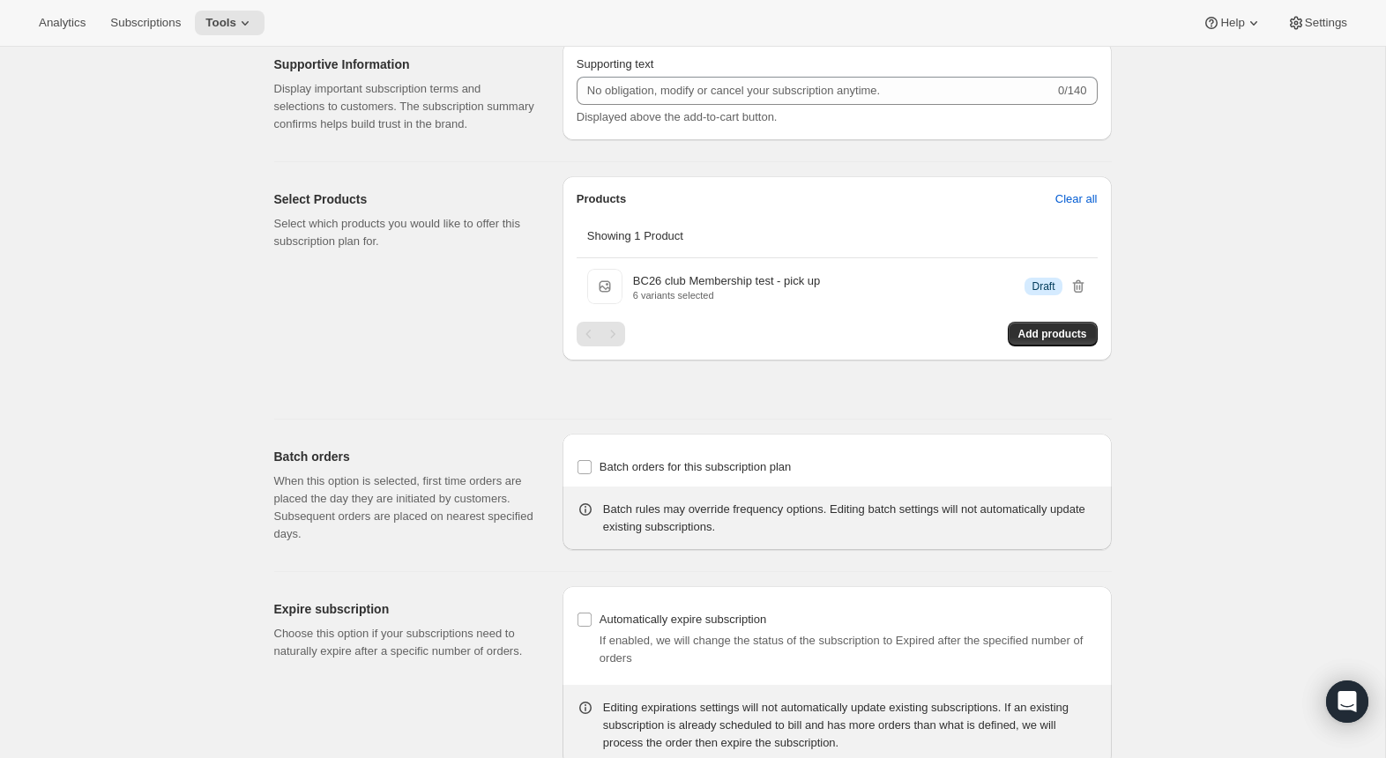
scroll to position [863, 0]
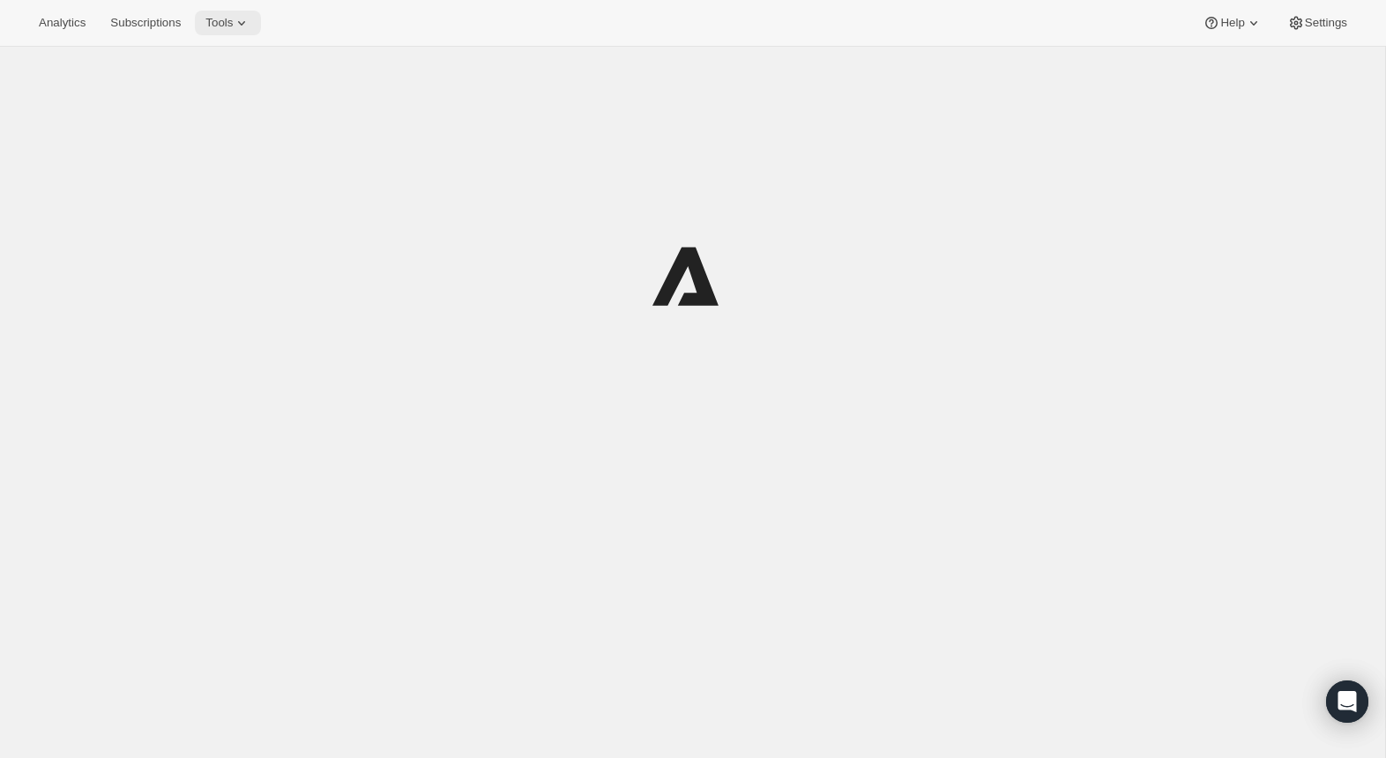
click at [233, 19] on span "Tools" at bounding box center [218, 23] width 27 height 14
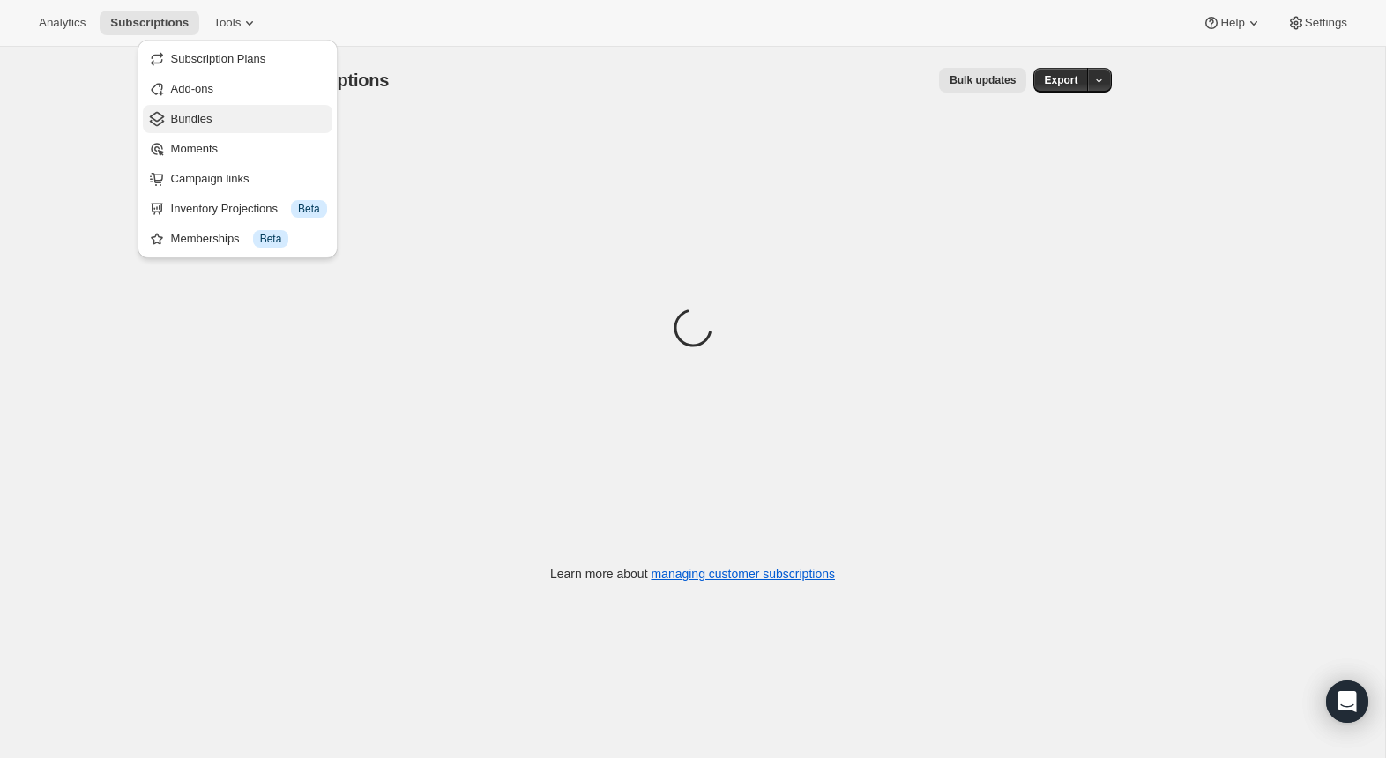
click at [203, 129] on button "Bundles" at bounding box center [238, 119] width 190 height 28
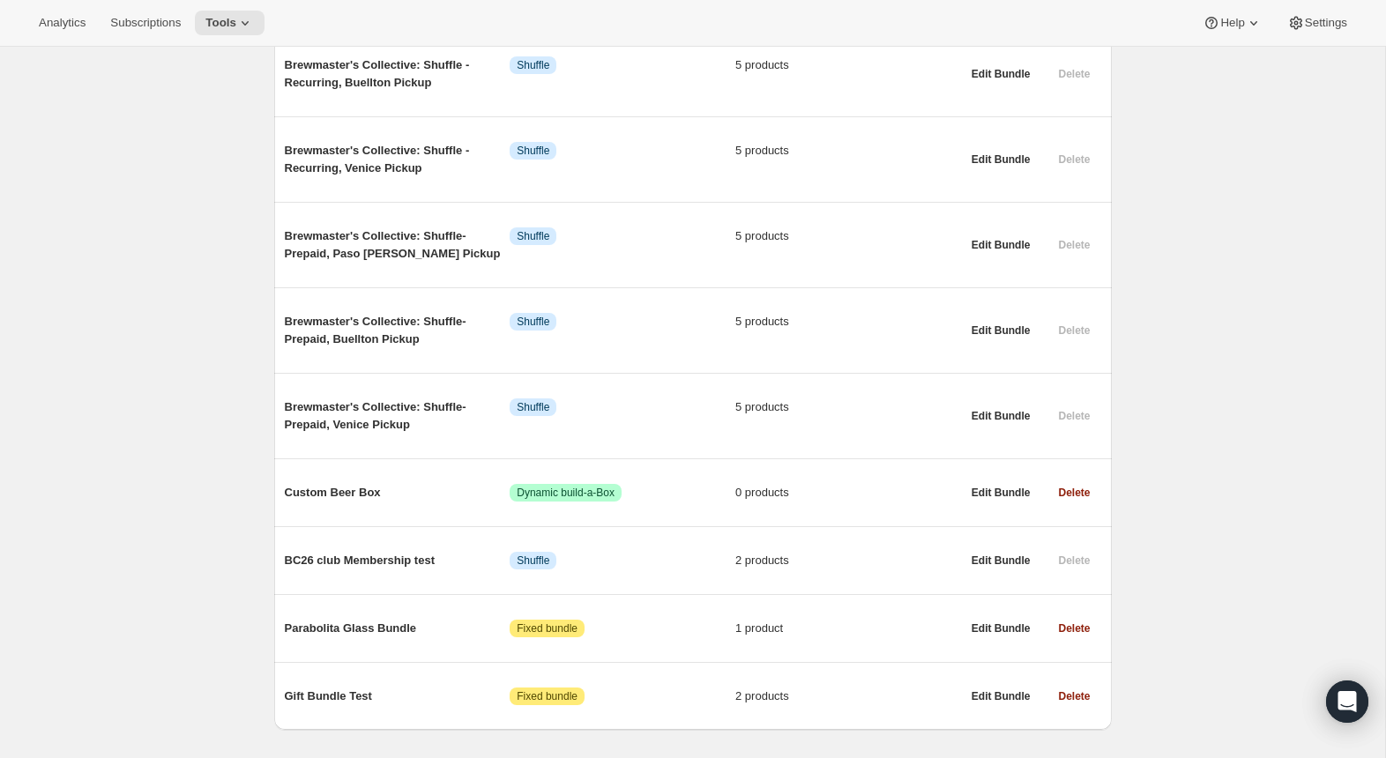
scroll to position [699, 0]
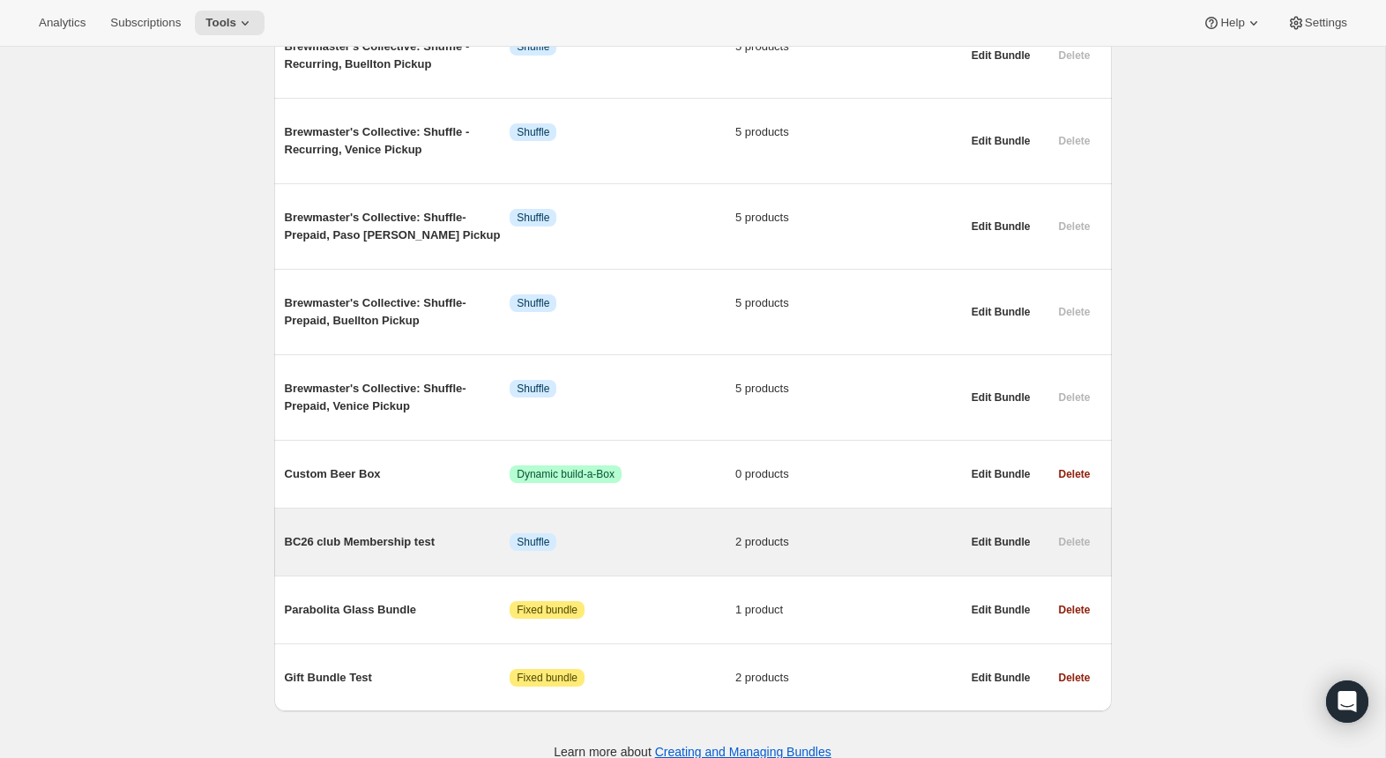
click at [415, 534] on span "BC26 club Membership test" at bounding box center [398, 543] width 226 height 18
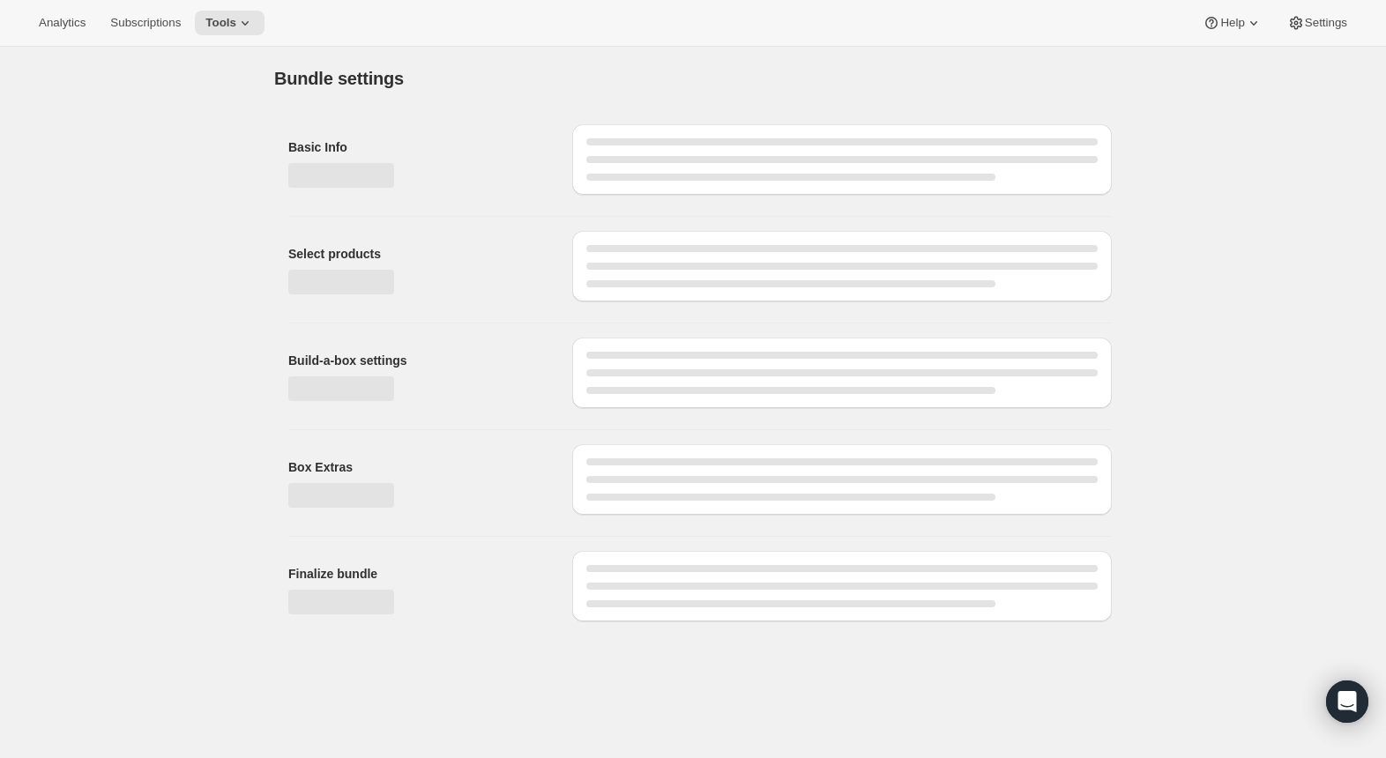
type input "BC26 club Membership test"
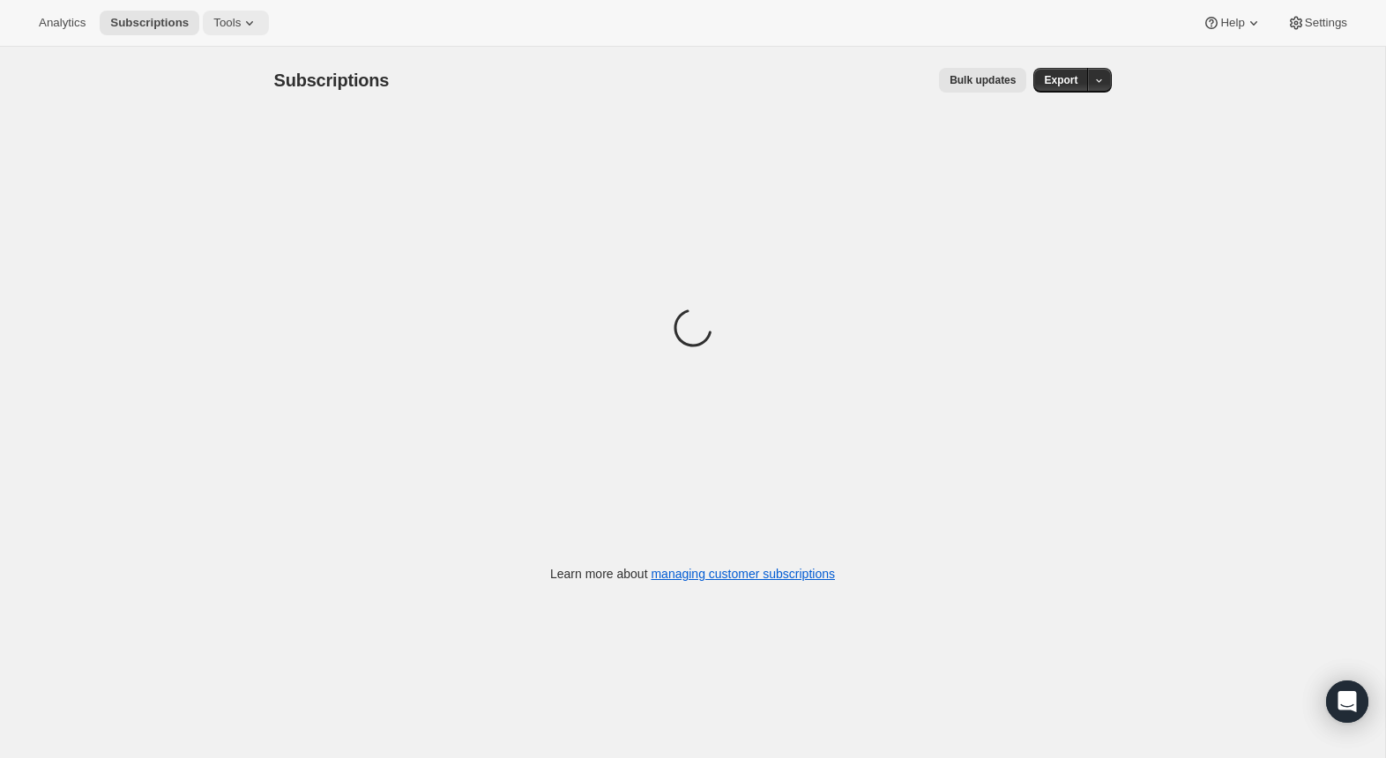
click at [248, 33] on button "Tools" at bounding box center [236, 23] width 66 height 25
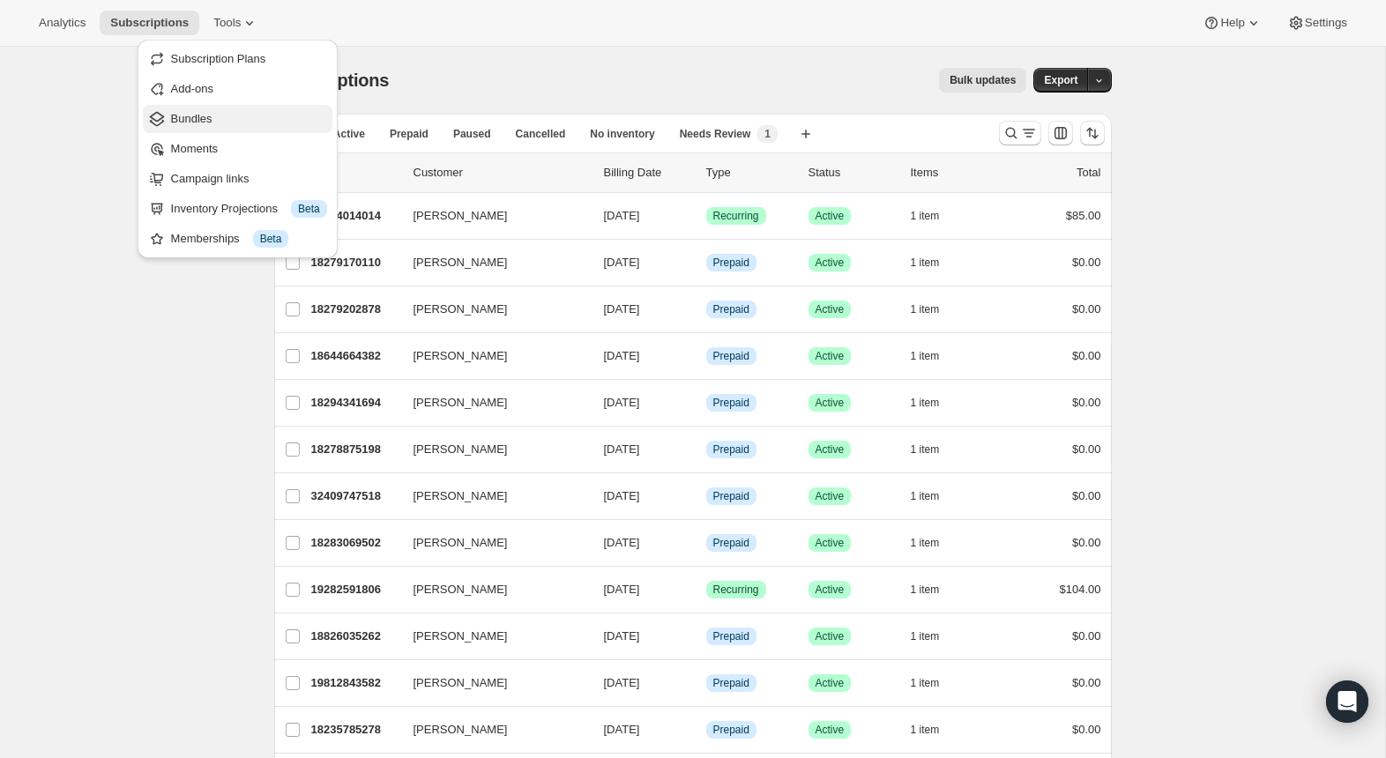
click at [228, 112] on span "Bundles" at bounding box center [249, 119] width 156 height 18
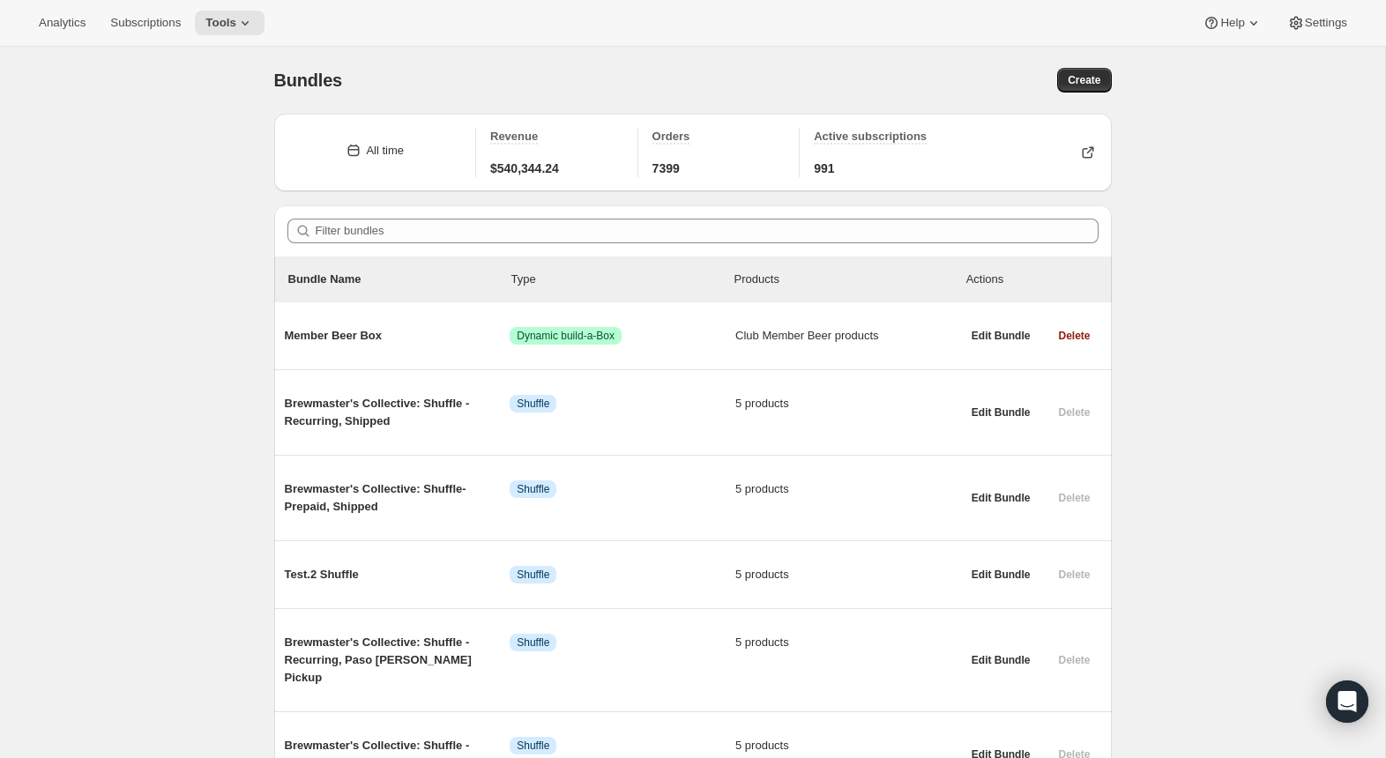
scroll to position [699, 0]
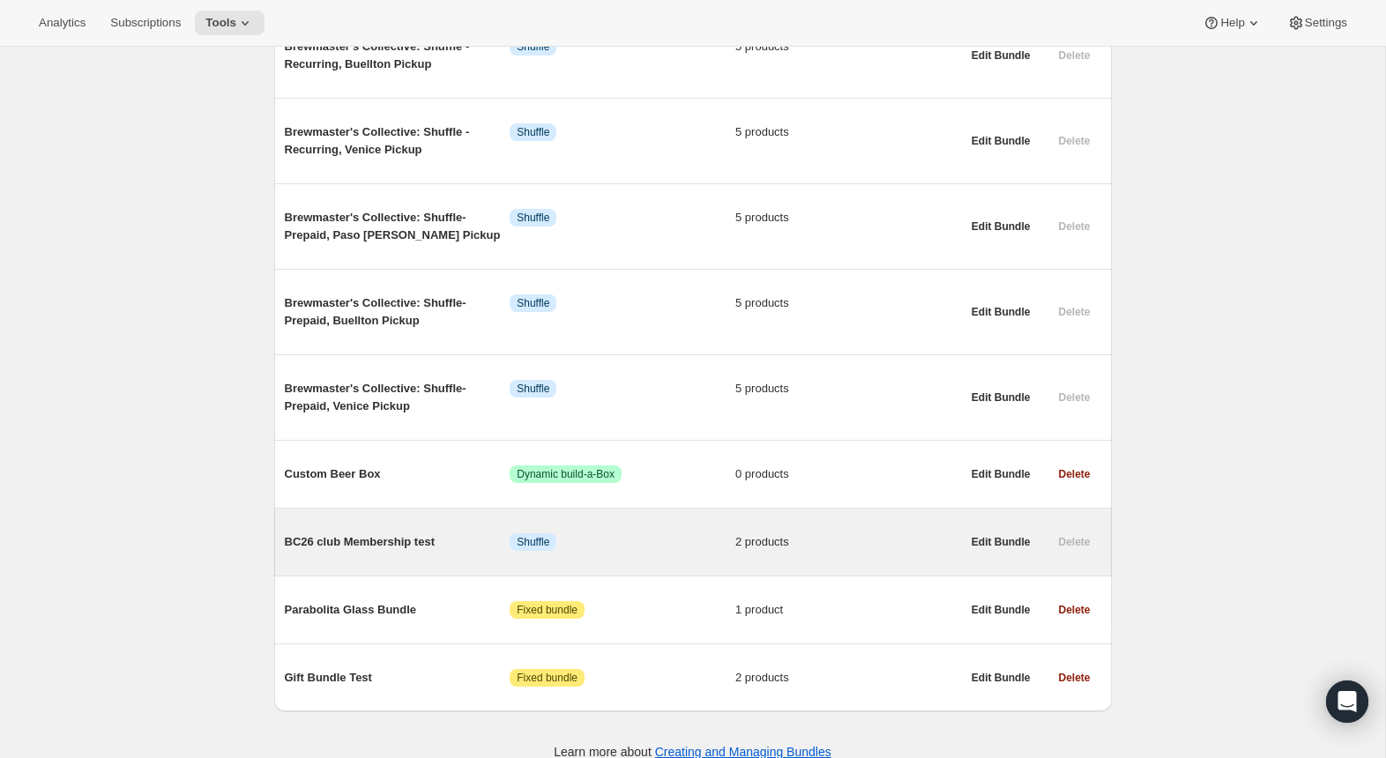
click at [340, 534] on span "BC26 club Membership test" at bounding box center [398, 543] width 226 height 18
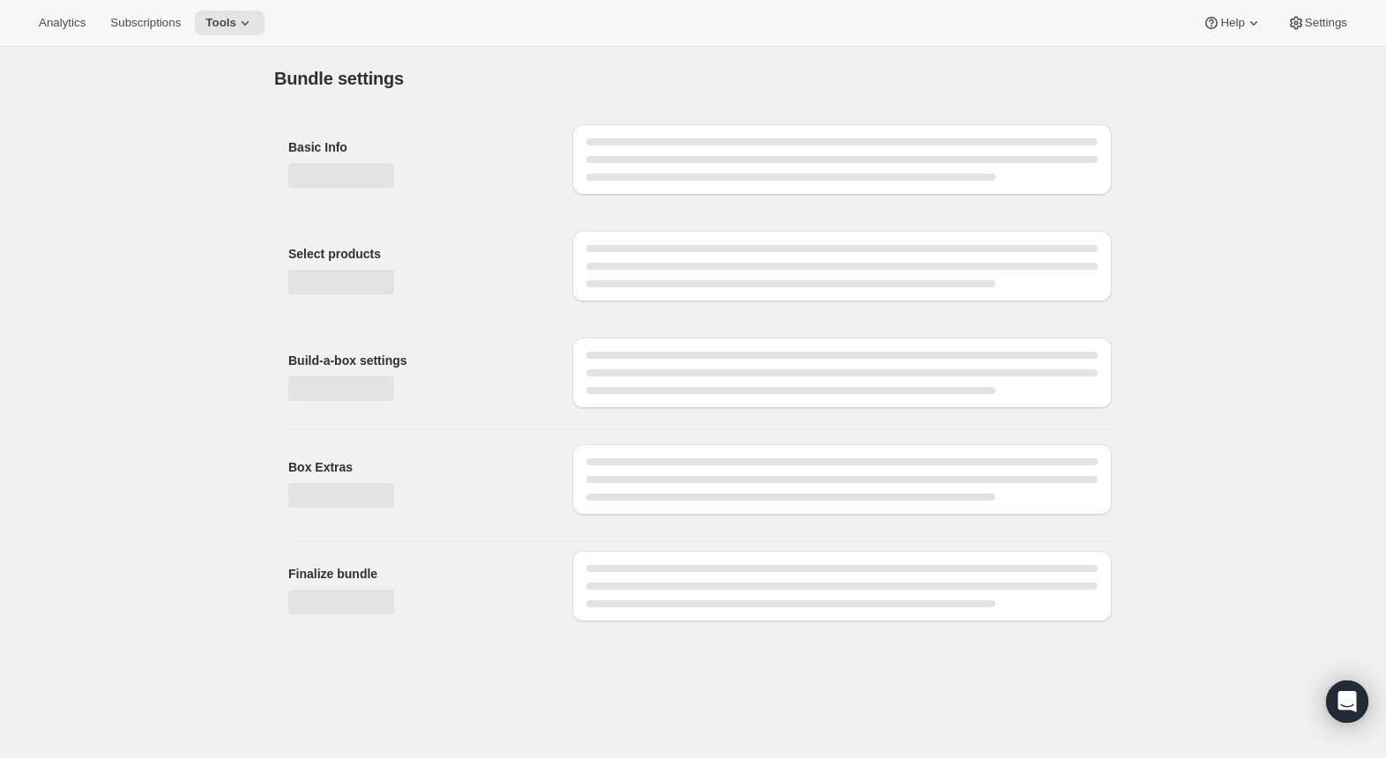
type input "BC26 club Membership test"
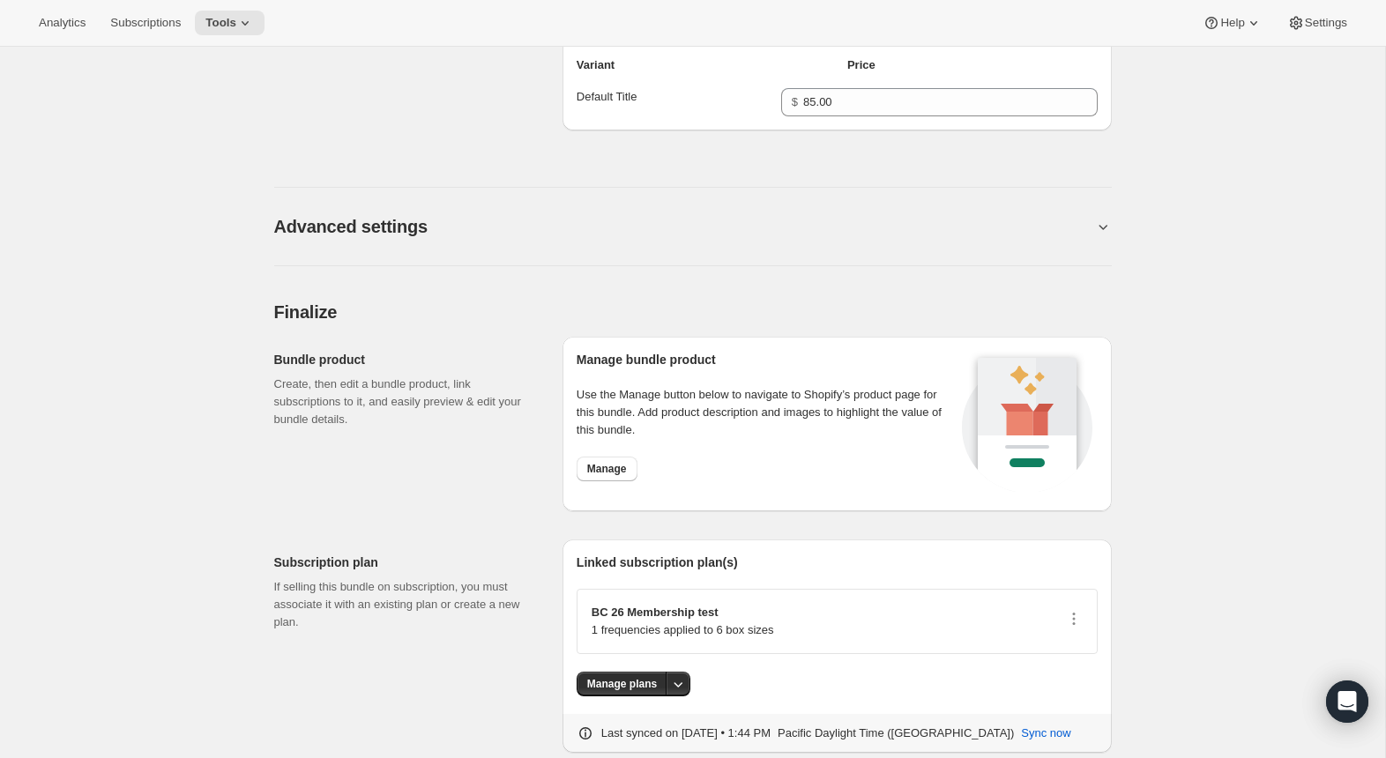
scroll to position [915, 0]
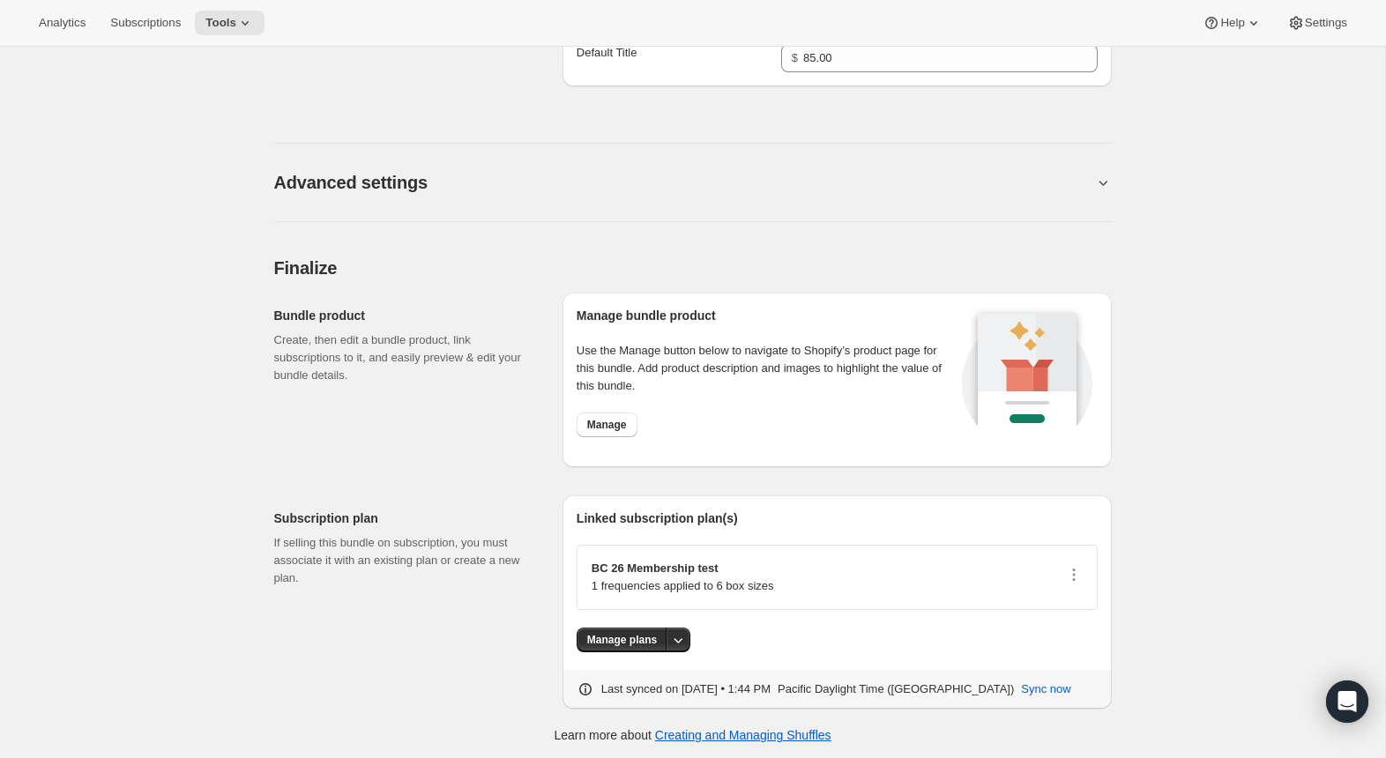
click at [477, 482] on div "Subscription plan If selling this bundle on subscription, you must associate it…" at bounding box center [693, 596] width 838 height 228
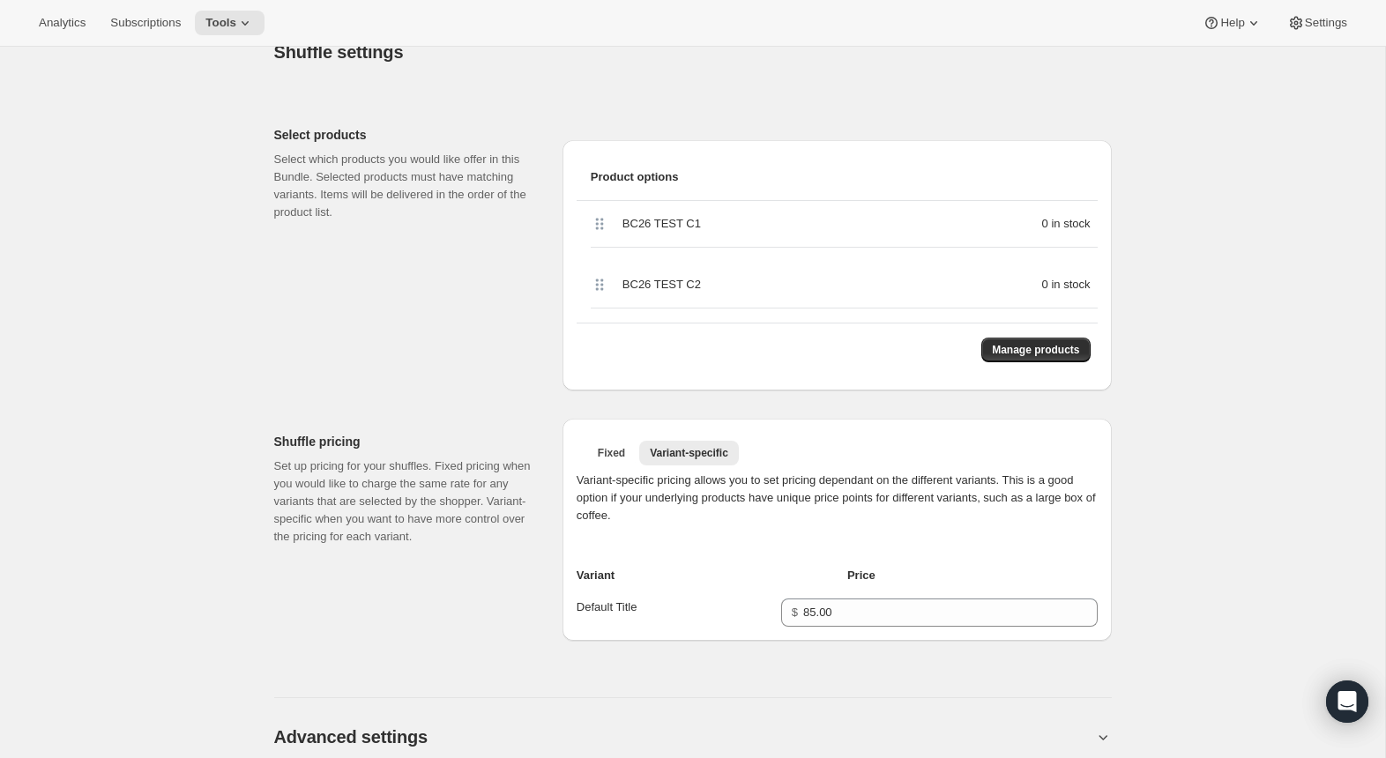
scroll to position [357, 0]
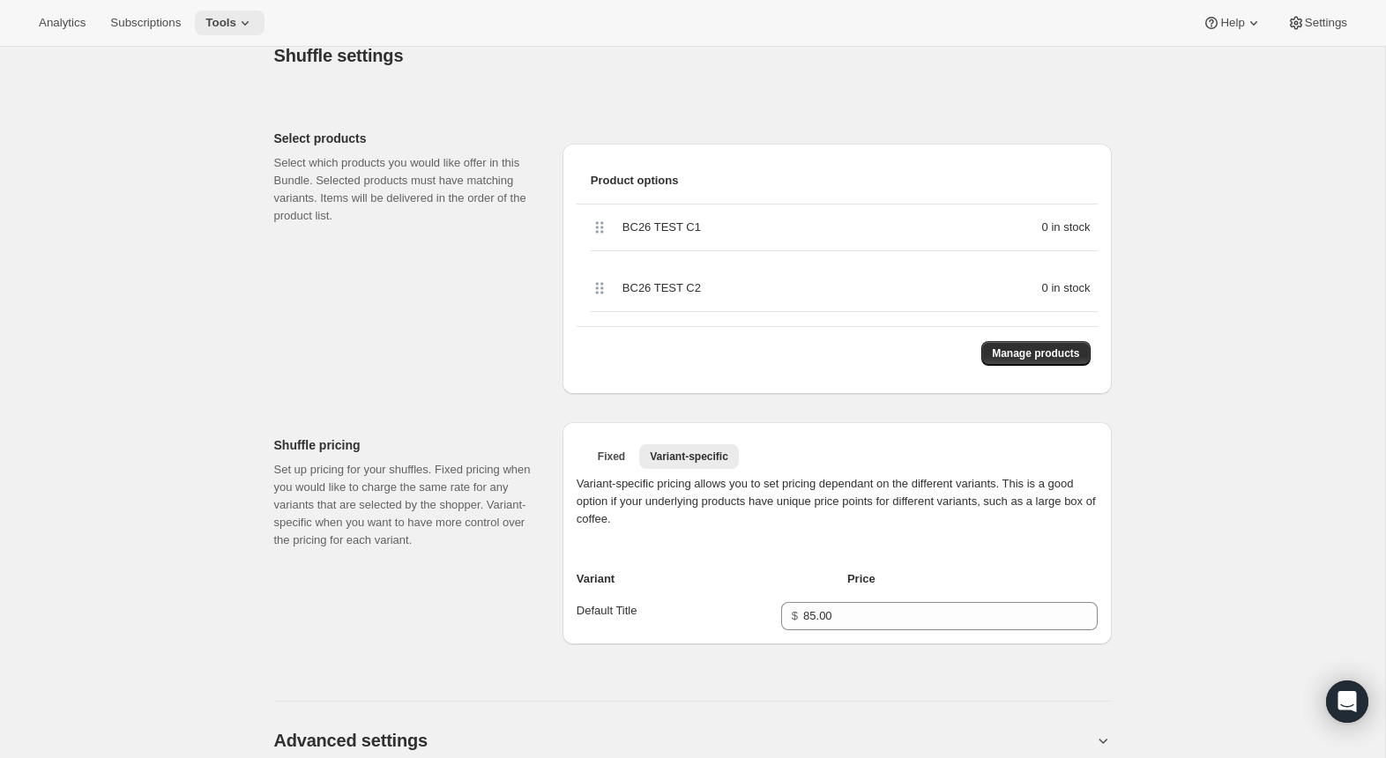
click at [236, 26] on span "Tools" at bounding box center [220, 23] width 31 height 14
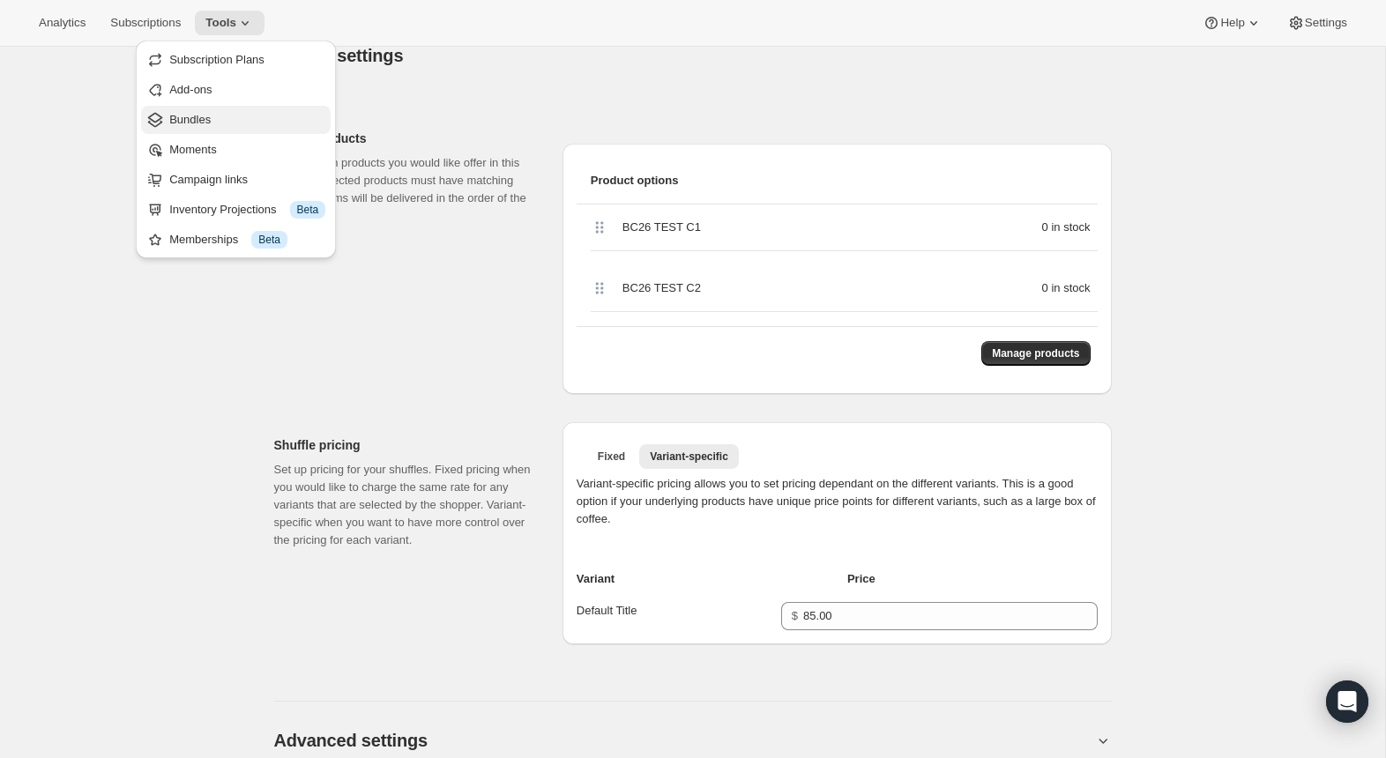
click at [214, 124] on span "Bundles" at bounding box center [247, 120] width 156 height 18
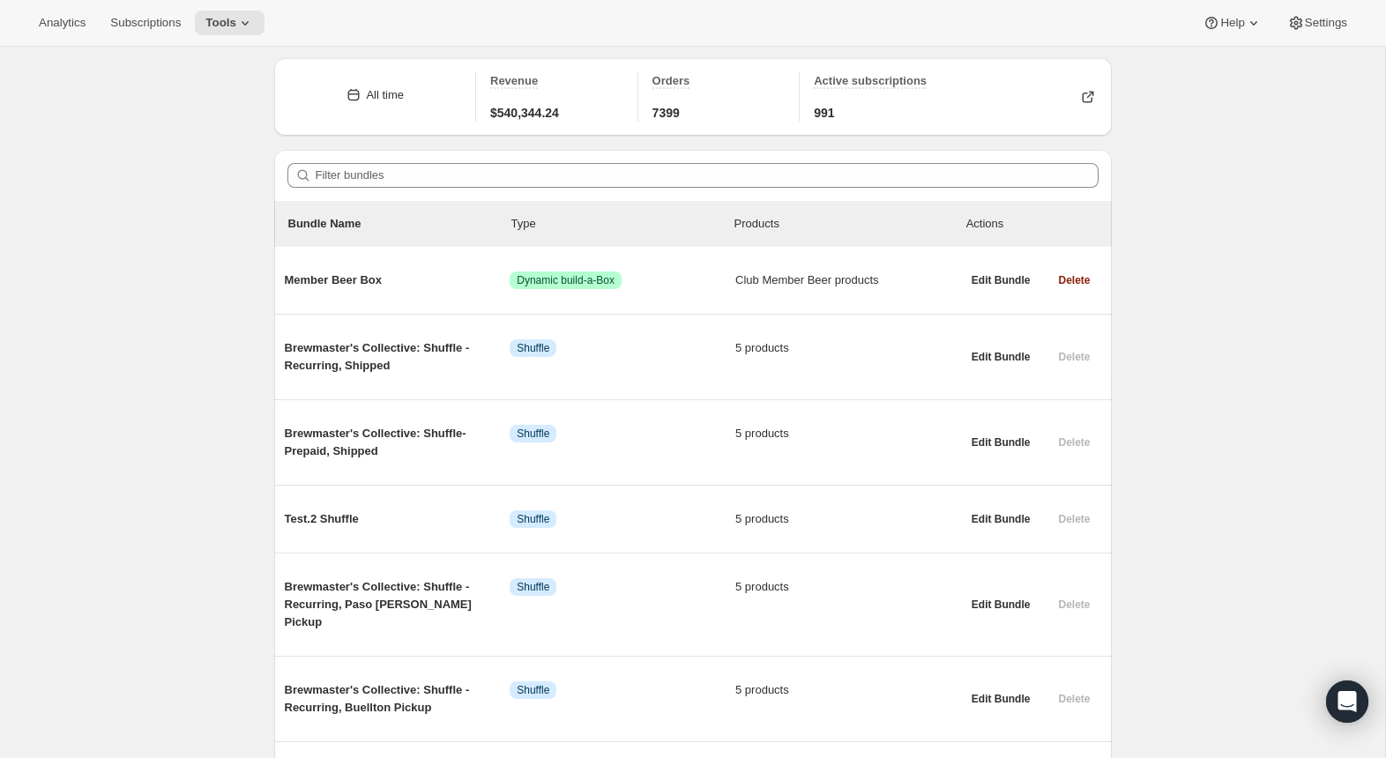
scroll to position [86, 0]
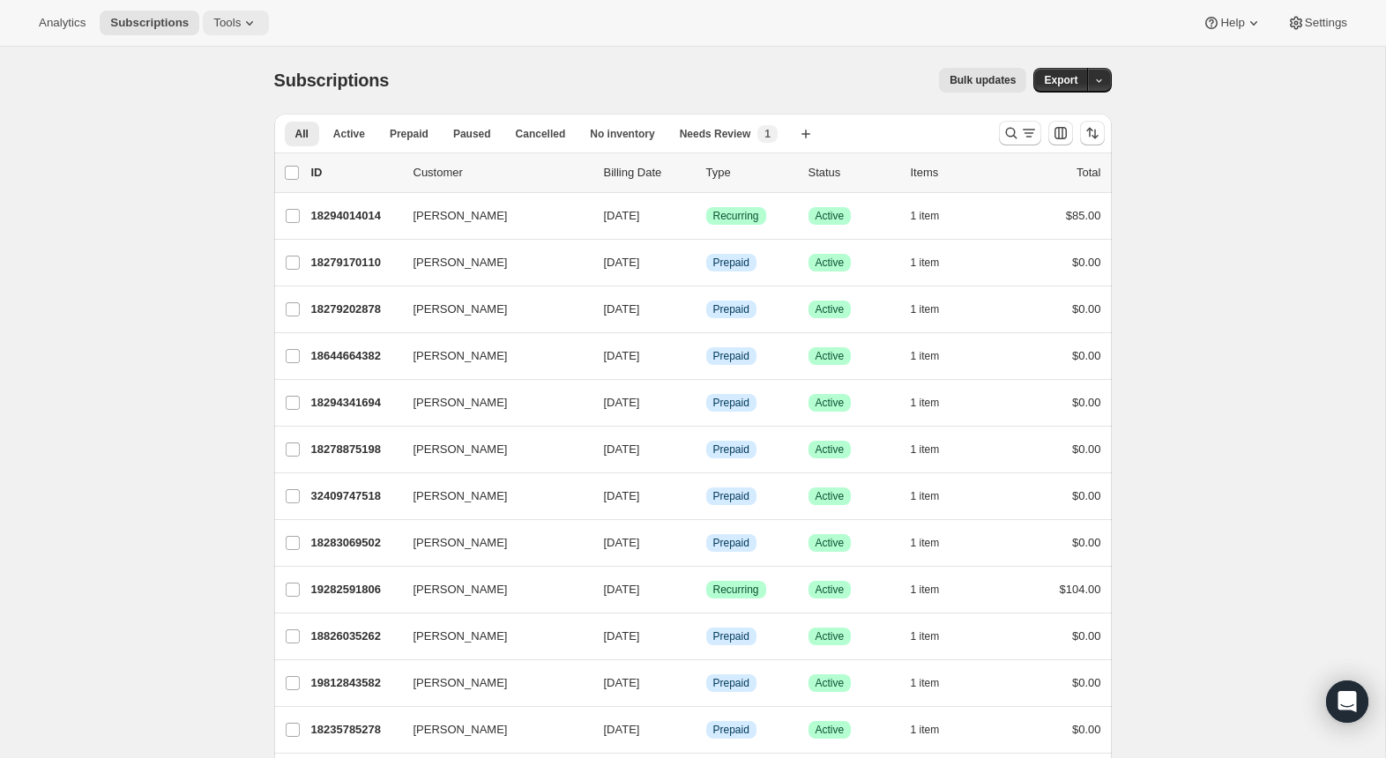
click at [243, 30] on button "Tools" at bounding box center [236, 23] width 66 height 25
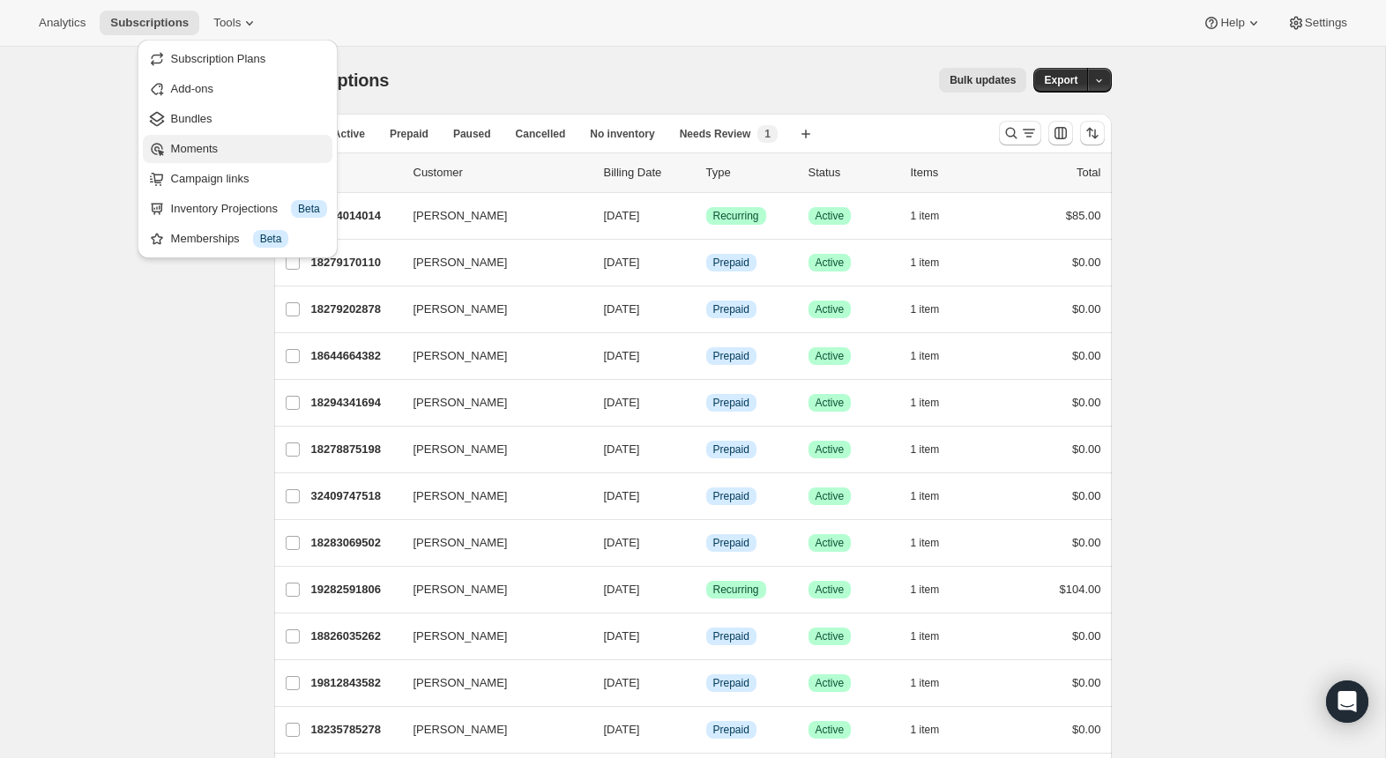
click at [215, 136] on button "Moments" at bounding box center [238, 149] width 190 height 28
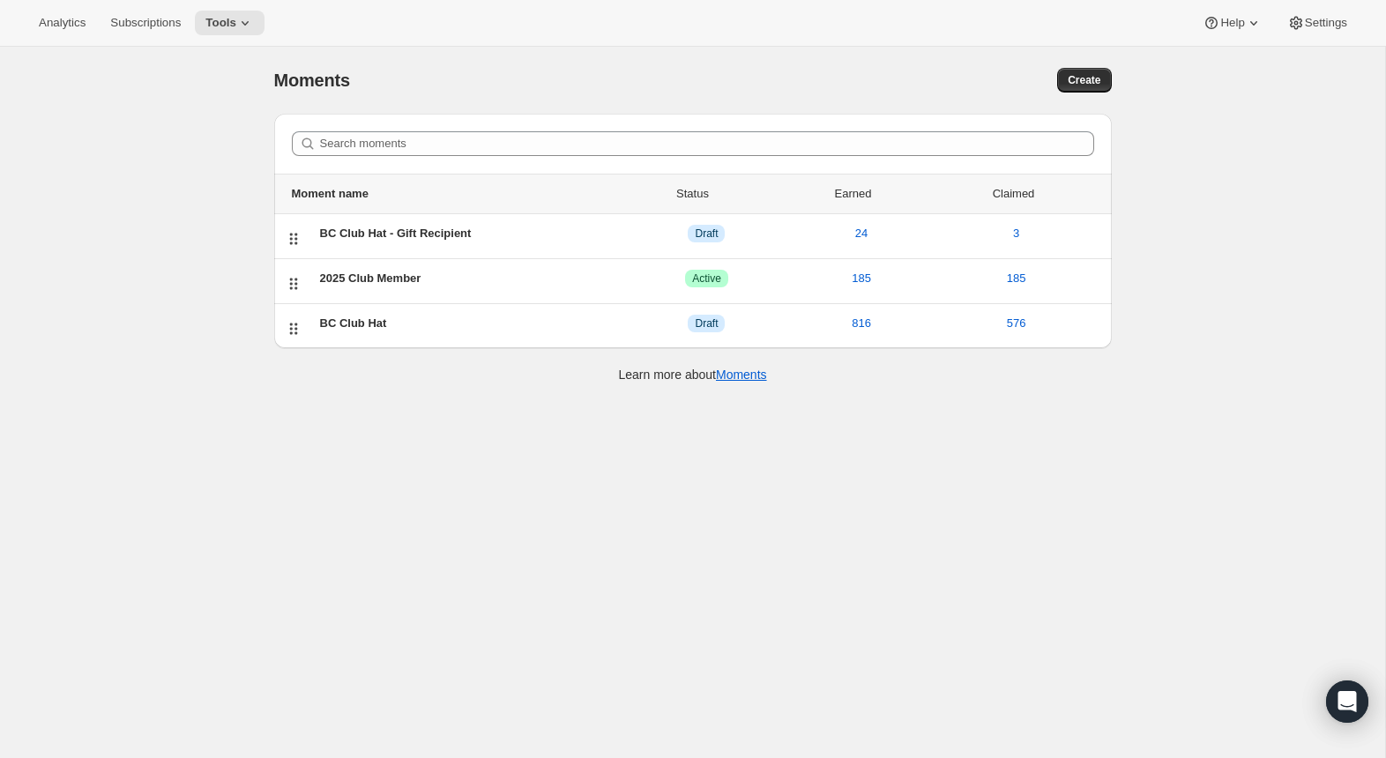
click at [237, 6] on div "Analytics Subscriptions Tools Help Settings" at bounding box center [693, 23] width 1386 height 47
click at [236, 13] on button "Tools" at bounding box center [230, 23] width 70 height 25
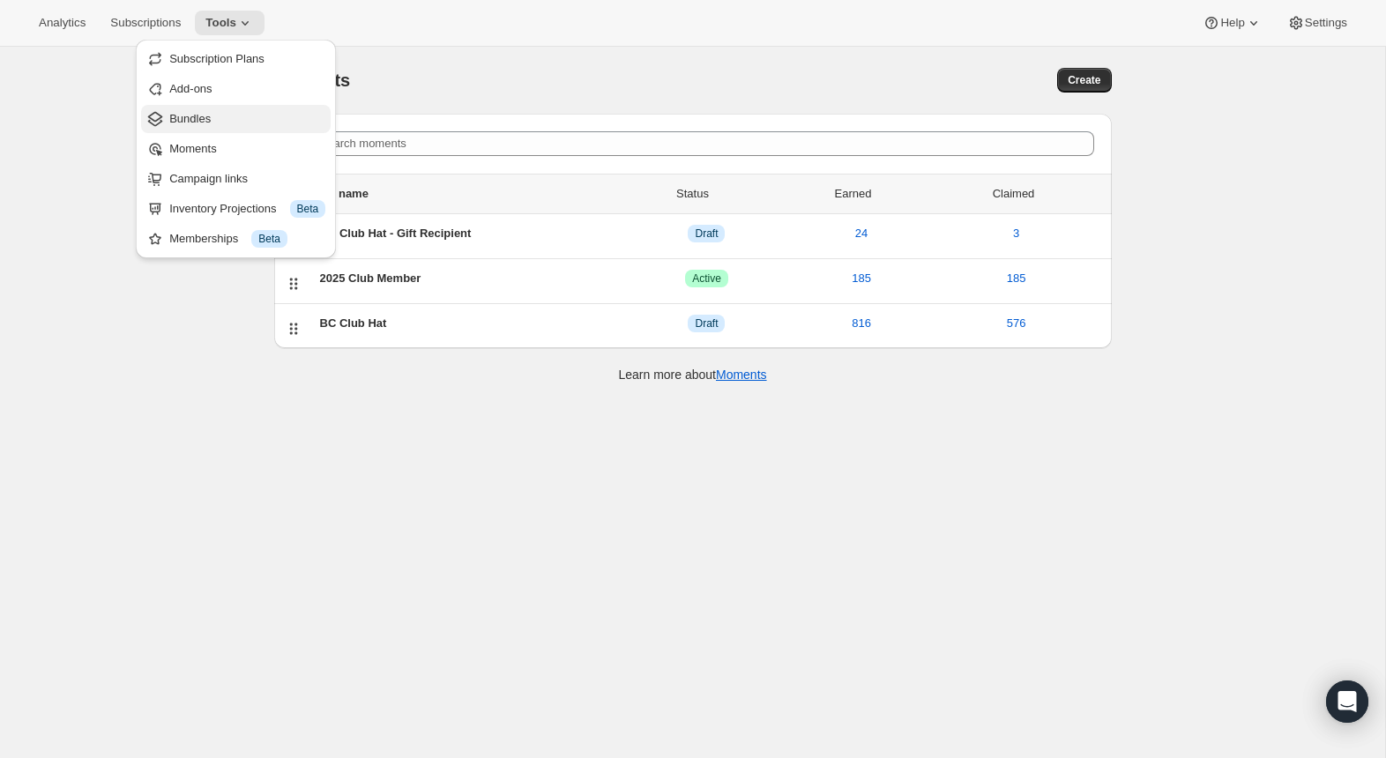
click at [210, 107] on button "Bundles" at bounding box center [236, 119] width 190 height 28
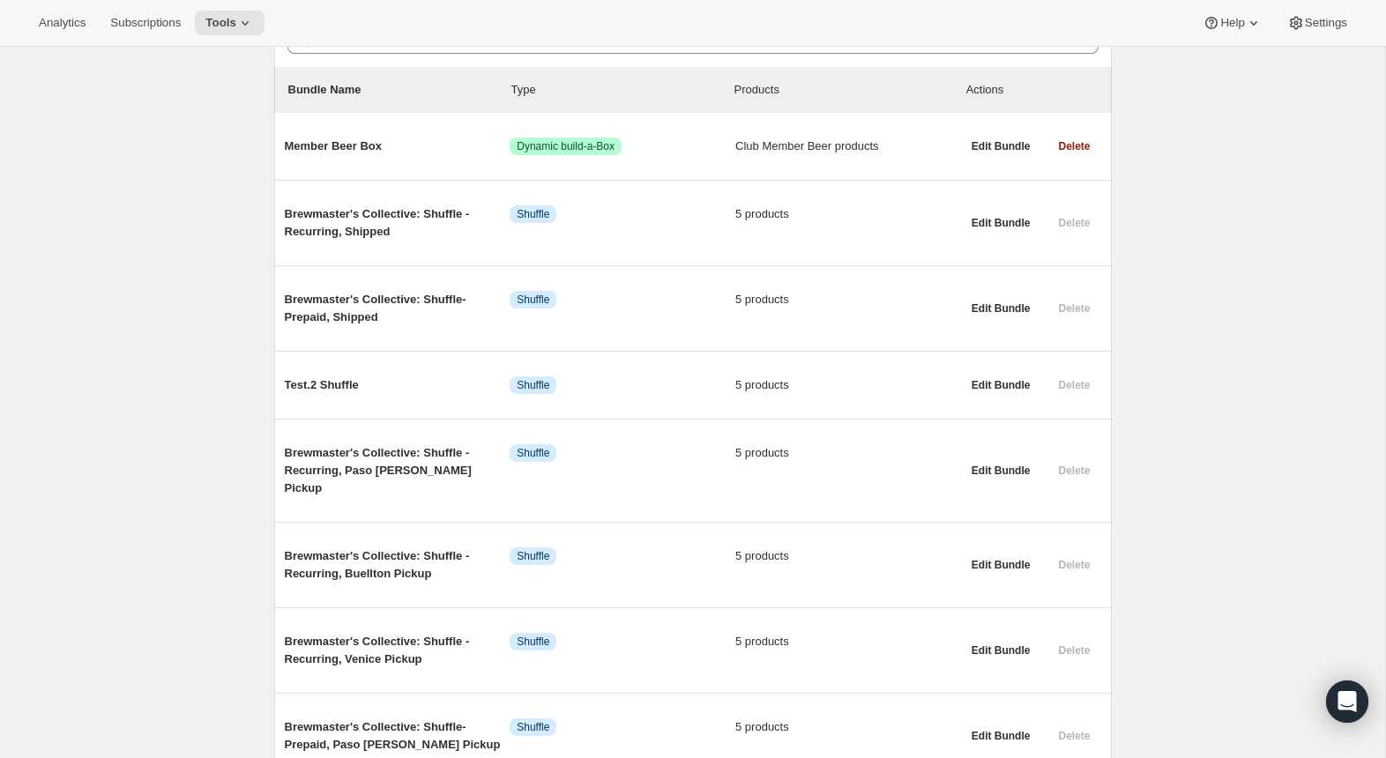
scroll to position [699, 0]
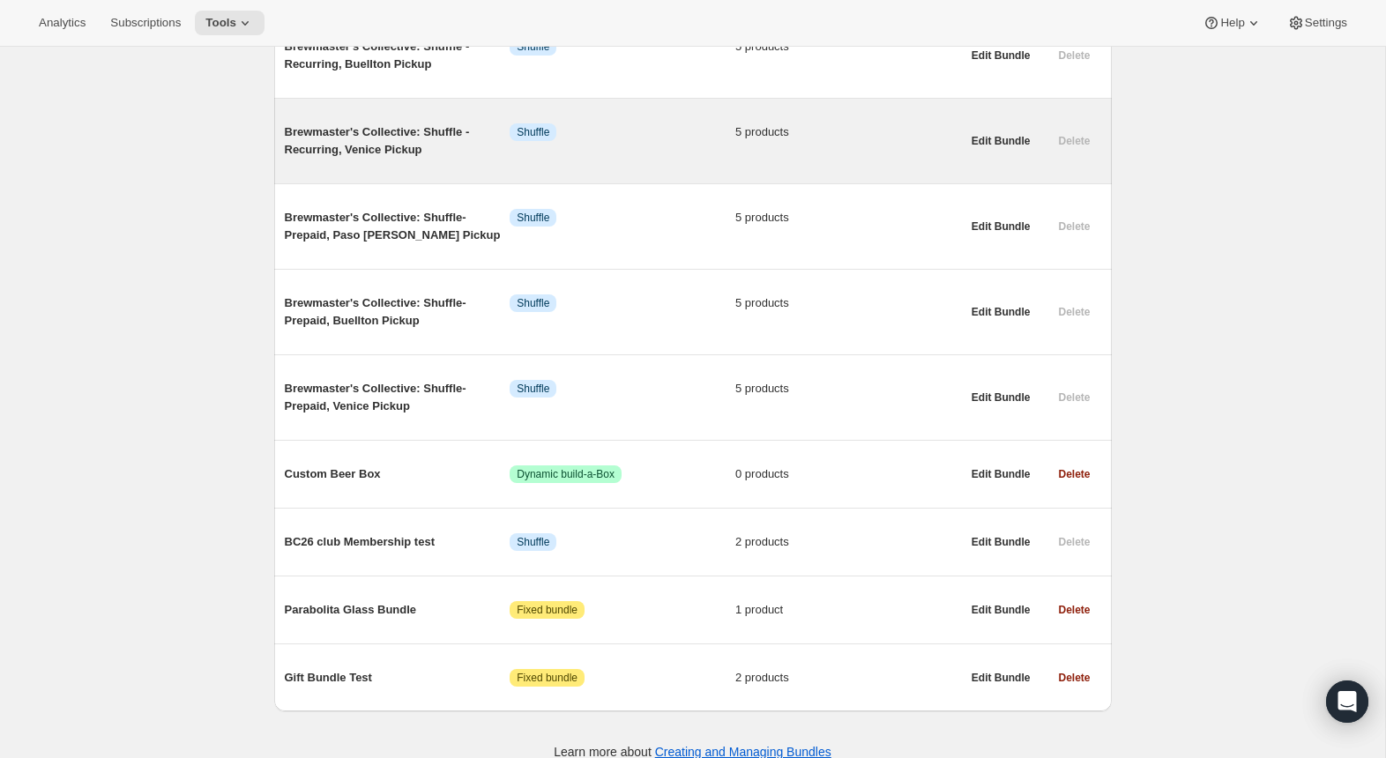
click at [402, 123] on span "Brewmaster's Collective: Shuffle - Recurring, Venice Pickup" at bounding box center [398, 140] width 226 height 35
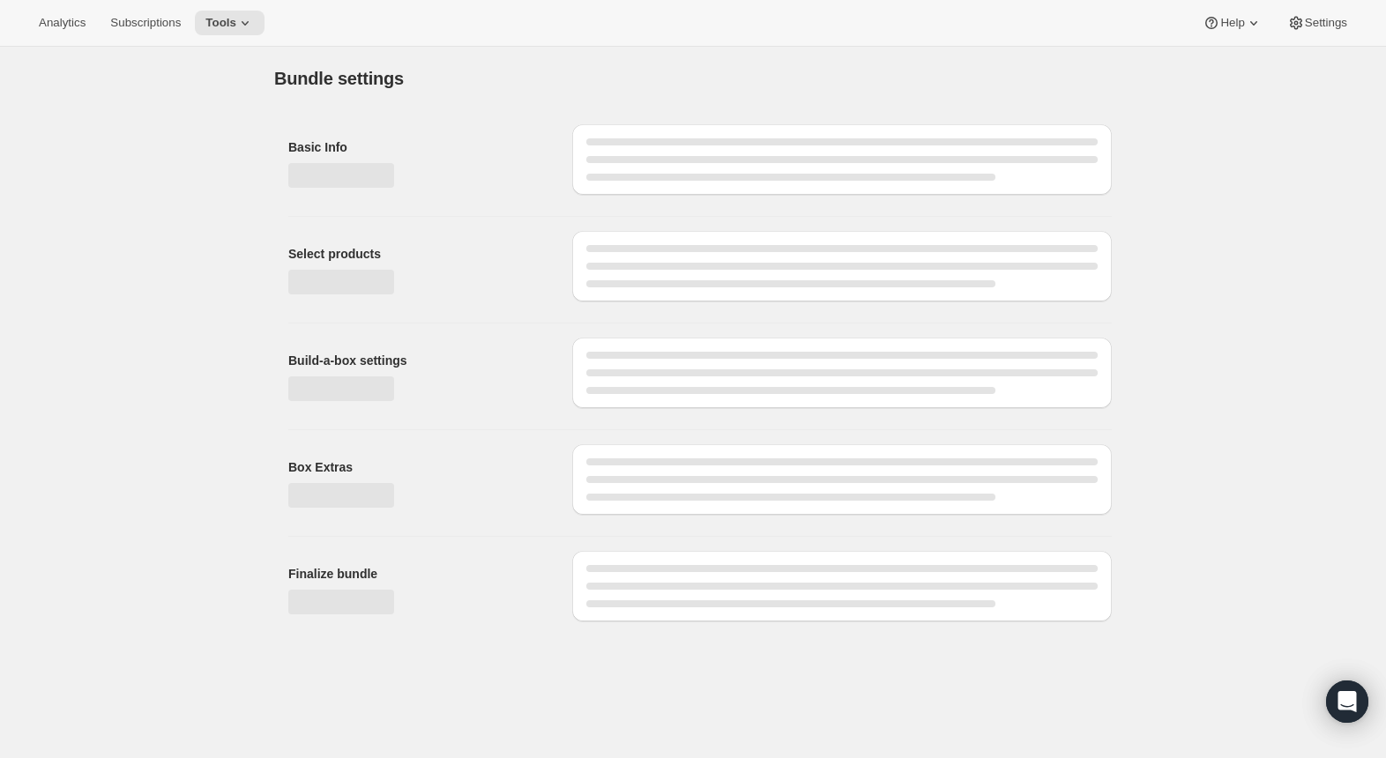
type input "Brewmaster's Collective: Shuffle - Recurring, Venice Pickup"
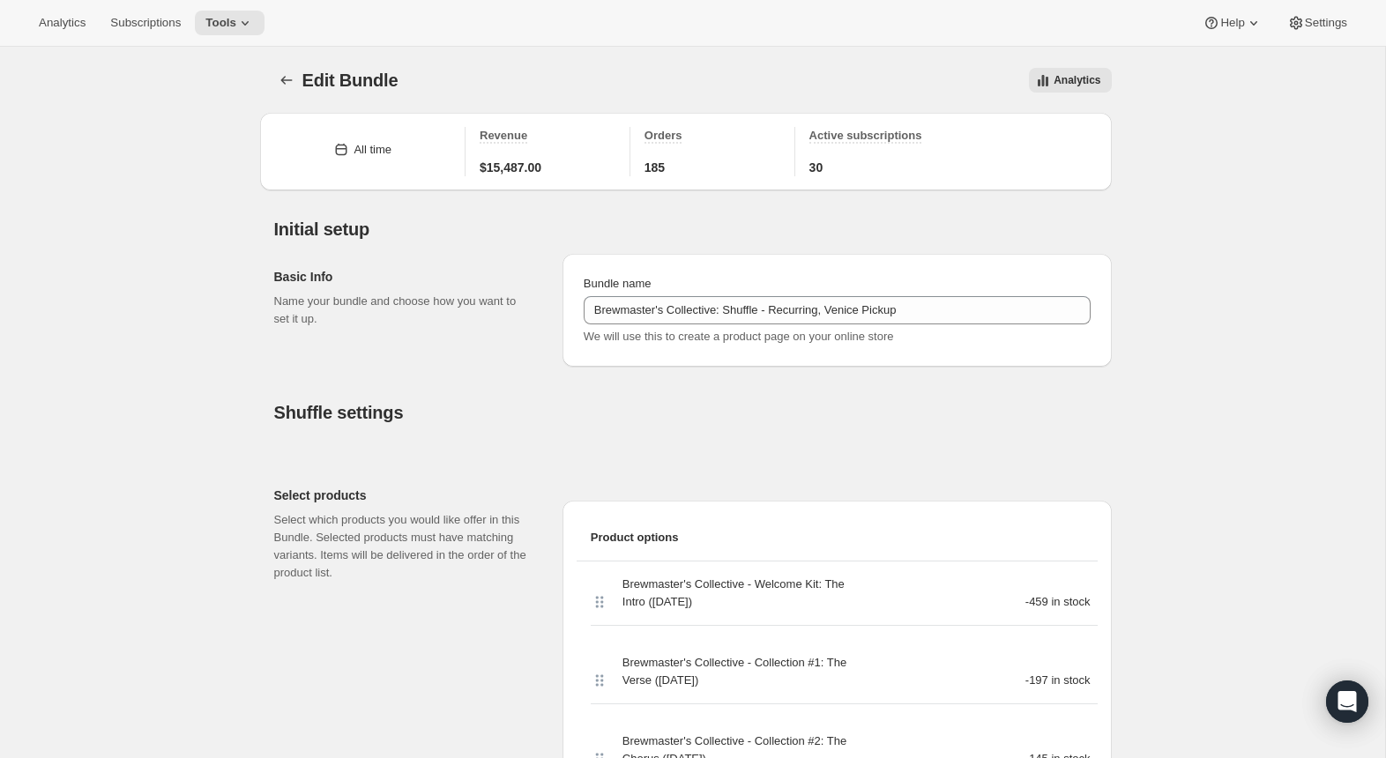
click at [219, 40] on div "Analytics Subscriptions Tools Help Settings" at bounding box center [693, 23] width 1386 height 47
click at [225, 30] on button "Tools" at bounding box center [230, 23] width 70 height 25
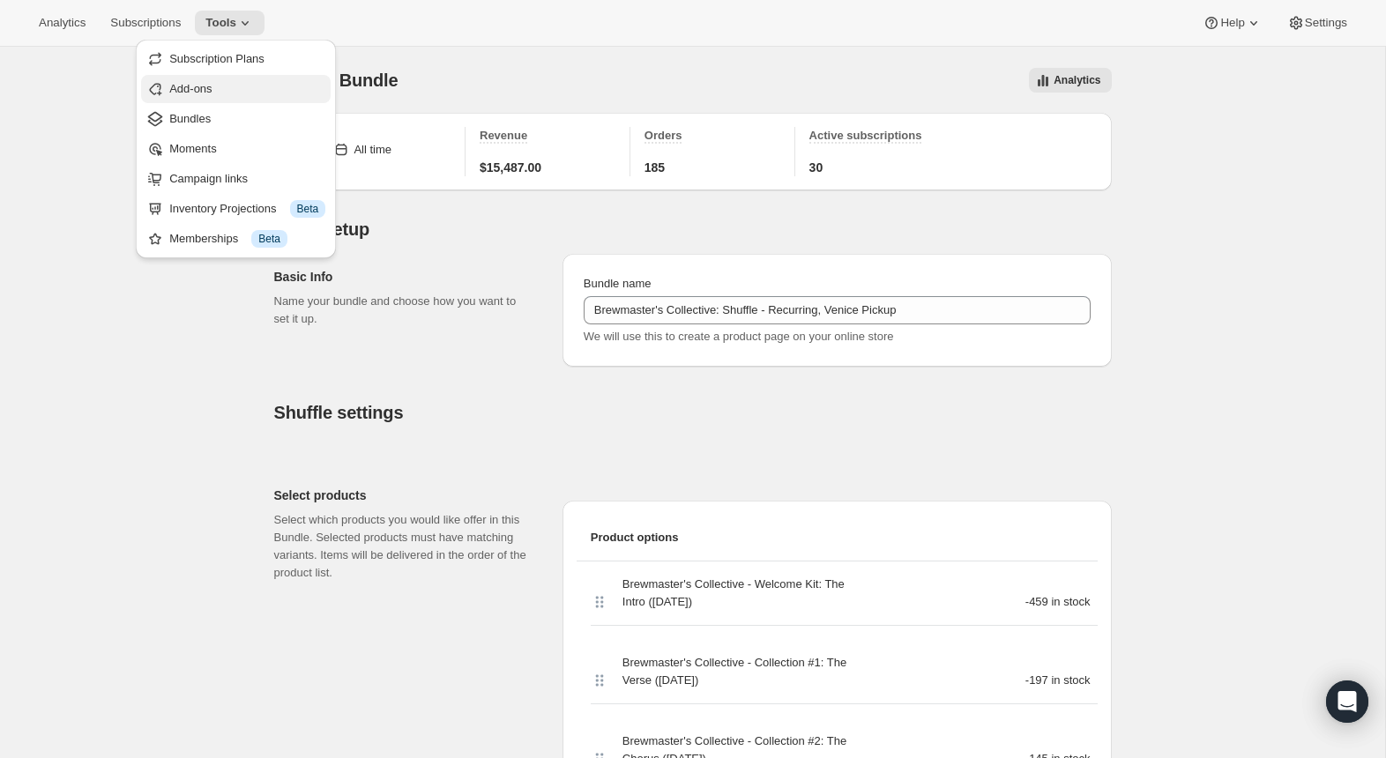
click at [220, 80] on span "Add-ons" at bounding box center [247, 89] width 156 height 18
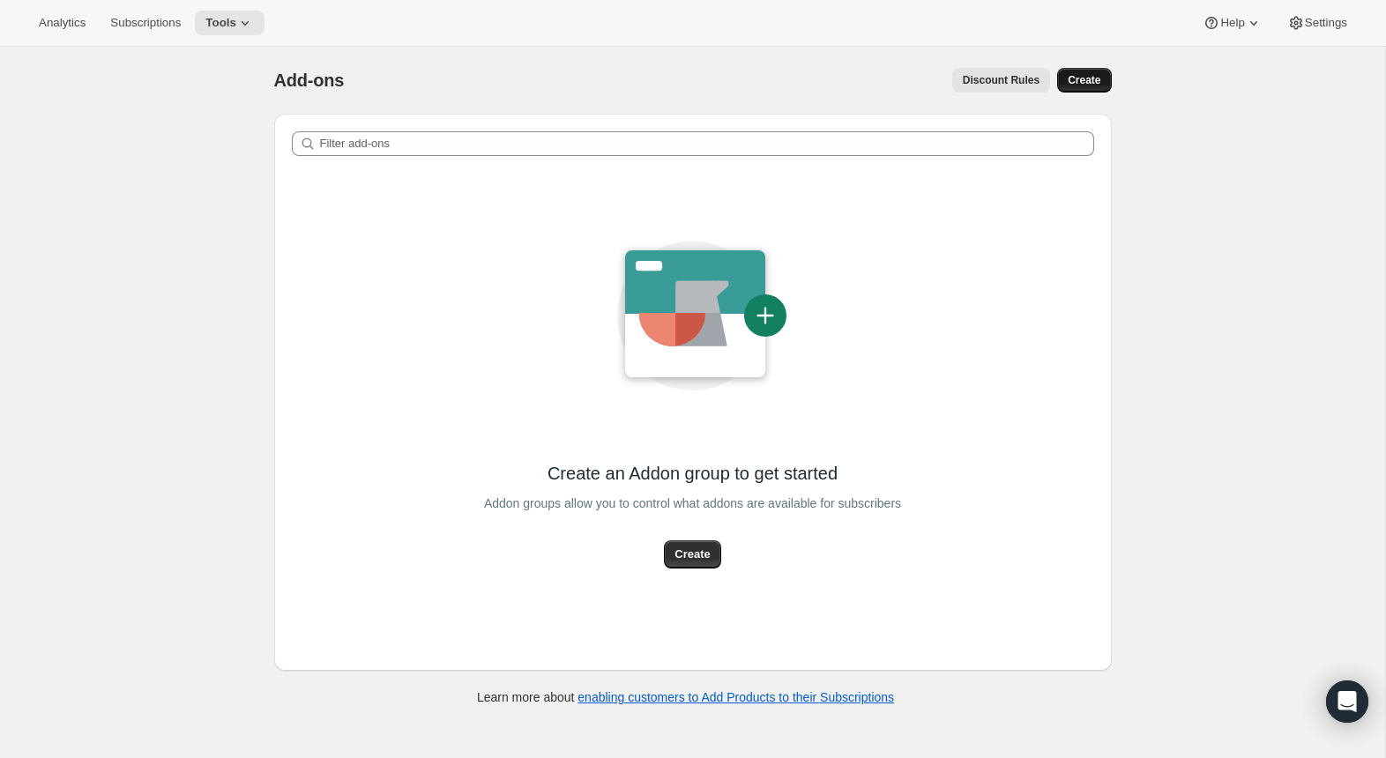
click at [1062, 86] on button "Create" at bounding box center [1084, 80] width 54 height 25
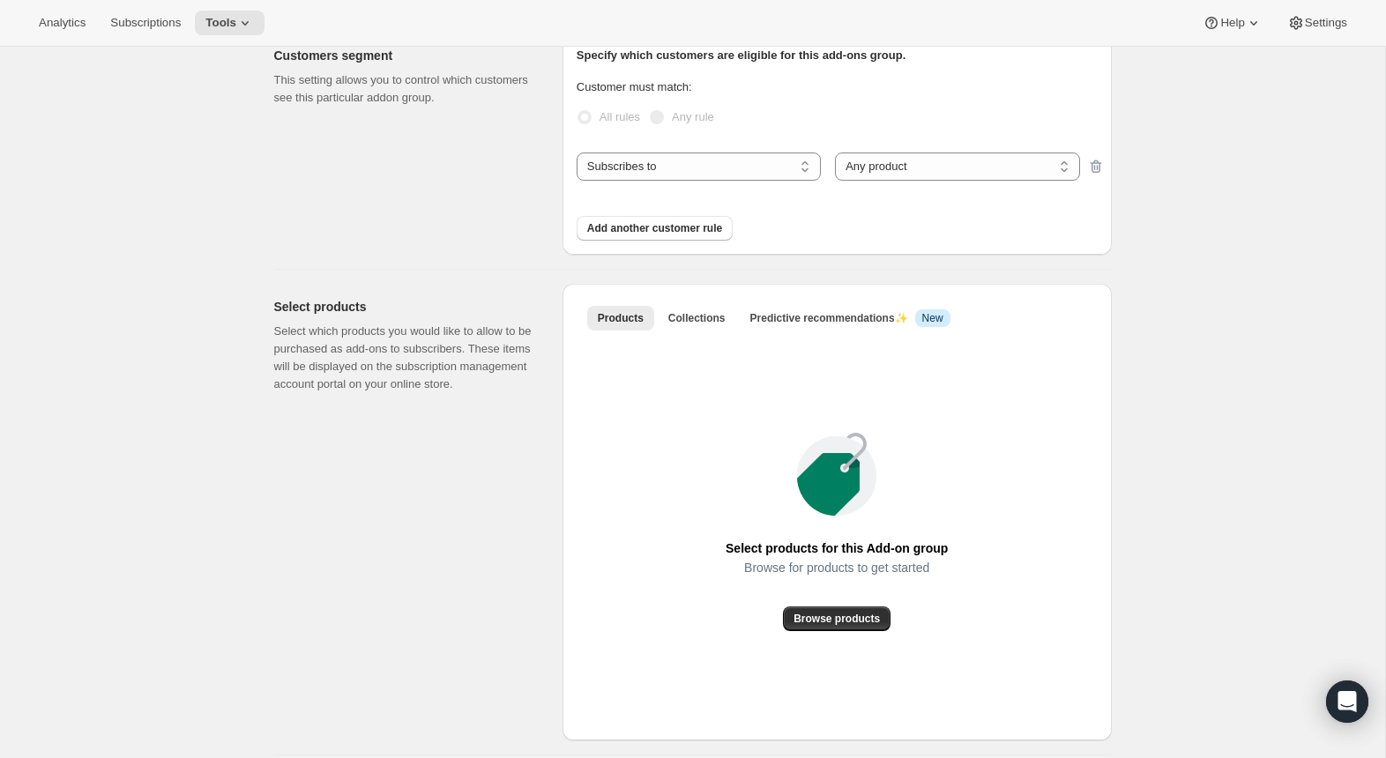
scroll to position [214, 0]
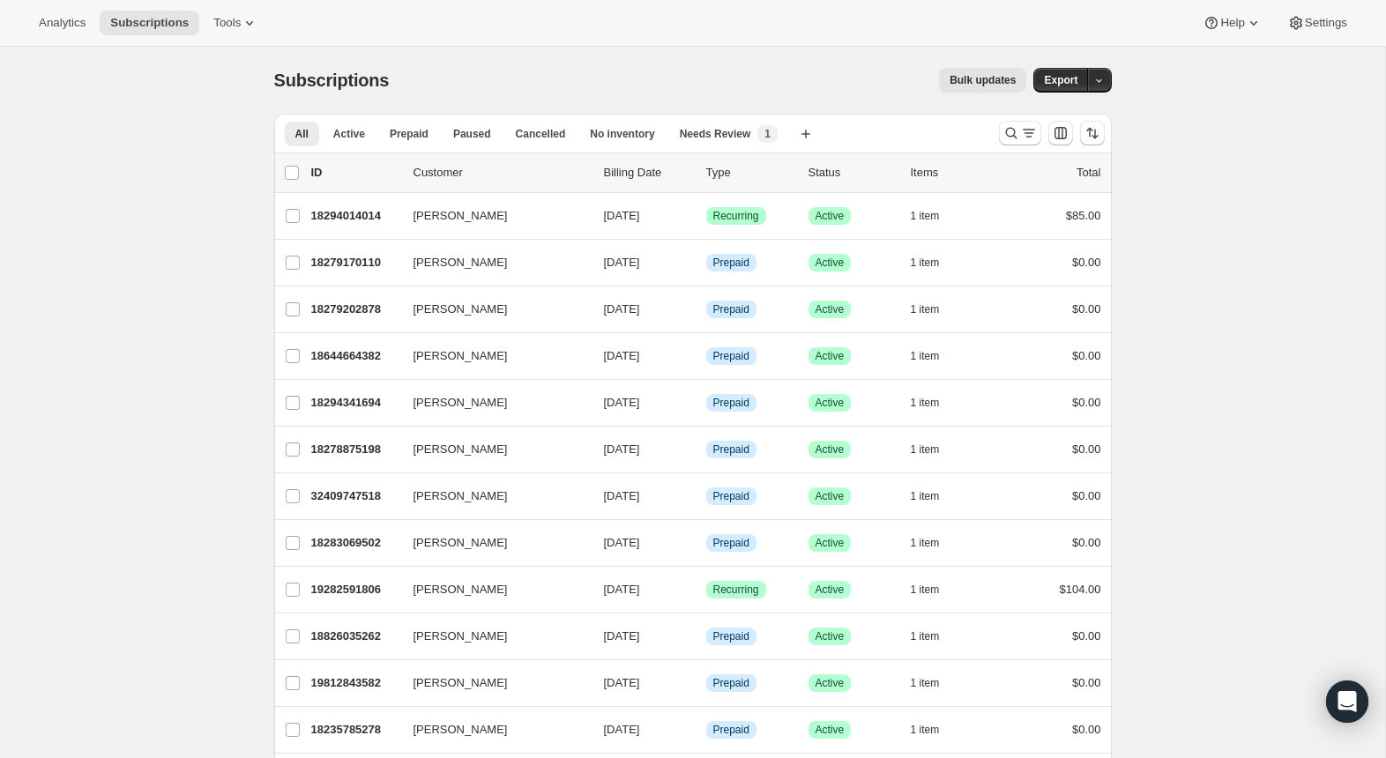
click at [91, 10] on div "Analytics Subscriptions Tools Help Settings" at bounding box center [693, 23] width 1386 height 47
click at [80, 30] on button "Analytics" at bounding box center [62, 23] width 68 height 25
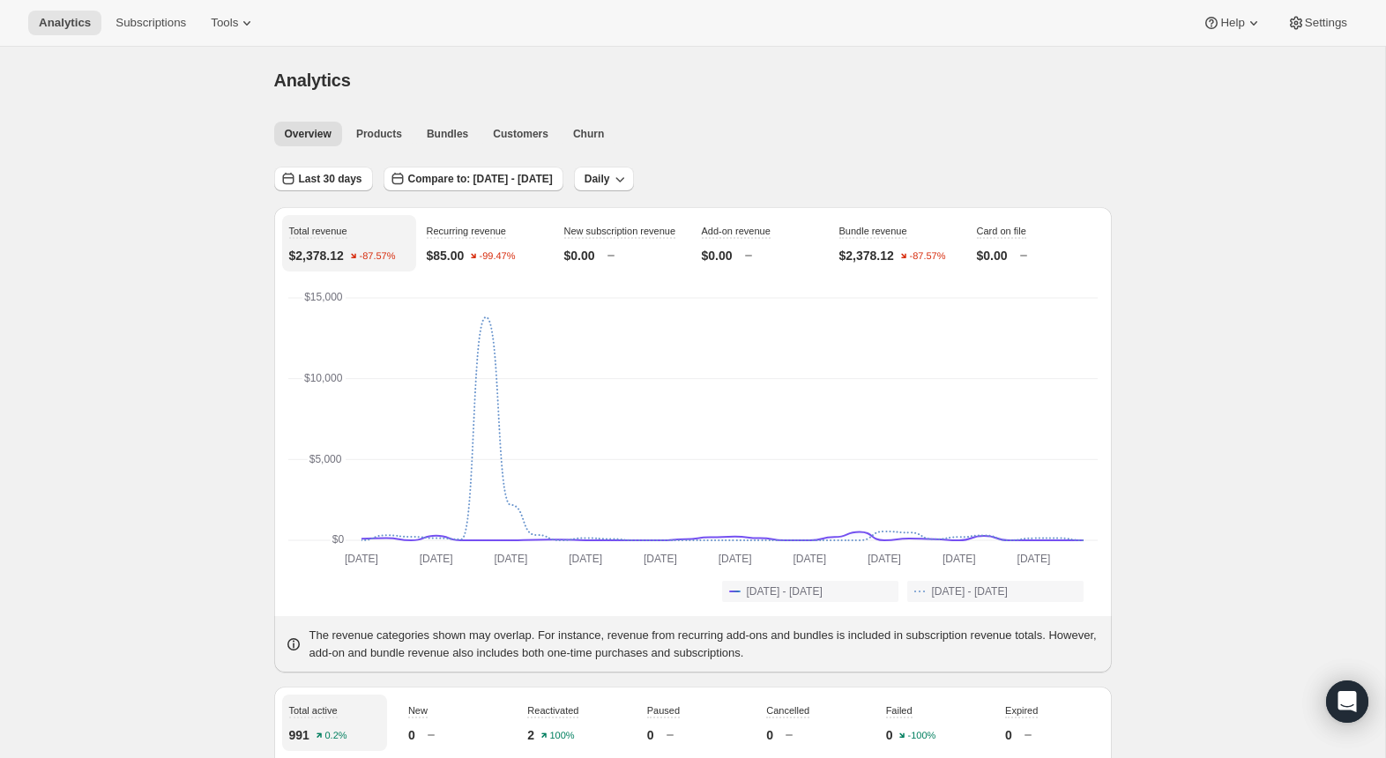
click at [1049, 101] on div "Analytics. This page is ready Analytics" at bounding box center [693, 80] width 838 height 67
drag, startPoint x: 928, startPoint y: 33, endPoint x: 903, endPoint y: 26, distance: 25.5
click at [927, 33] on div "Analytics Subscriptions Tools Help Settings" at bounding box center [693, 23] width 1386 height 47
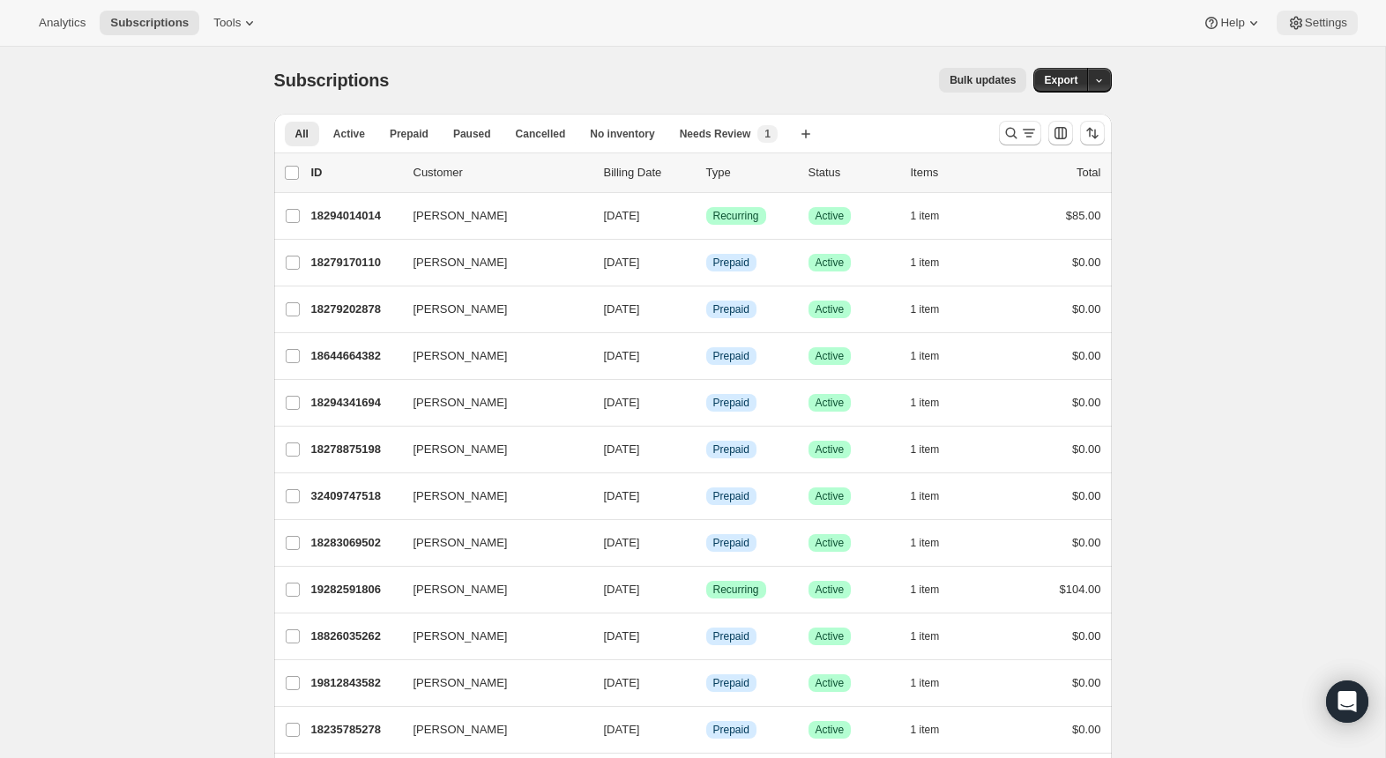
click at [1311, 32] on button "Settings" at bounding box center [1317, 23] width 81 height 25
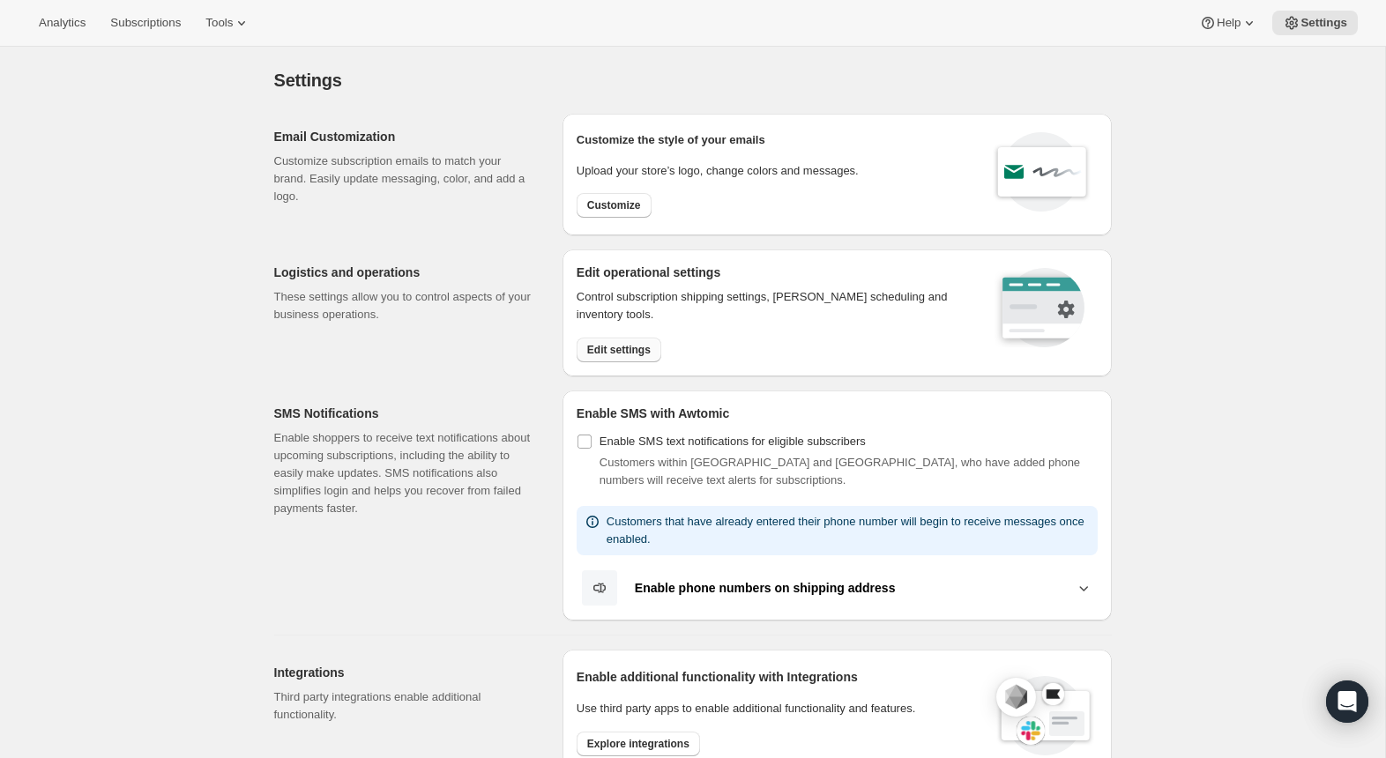
click at [634, 340] on button "Edit settings" at bounding box center [619, 350] width 85 height 25
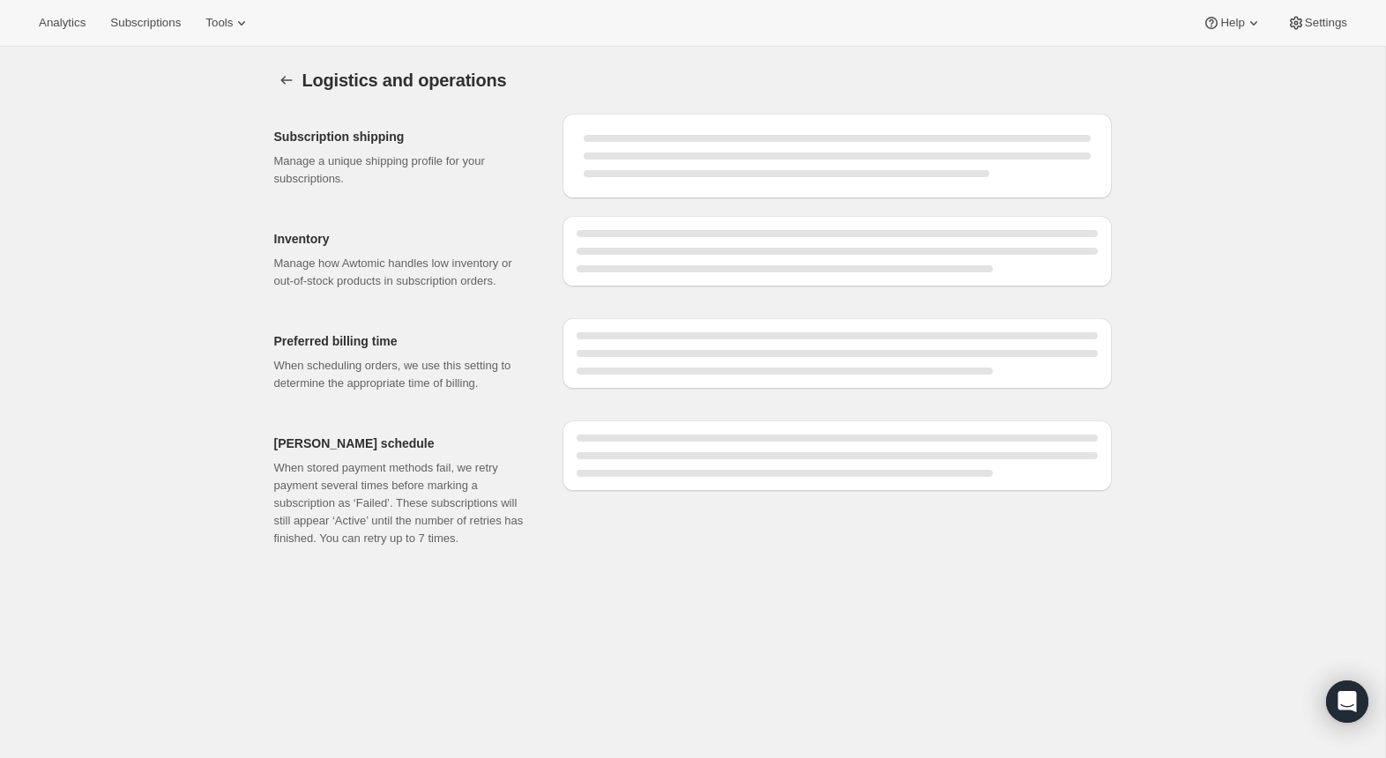
select select "08:00"
select select "DAY"
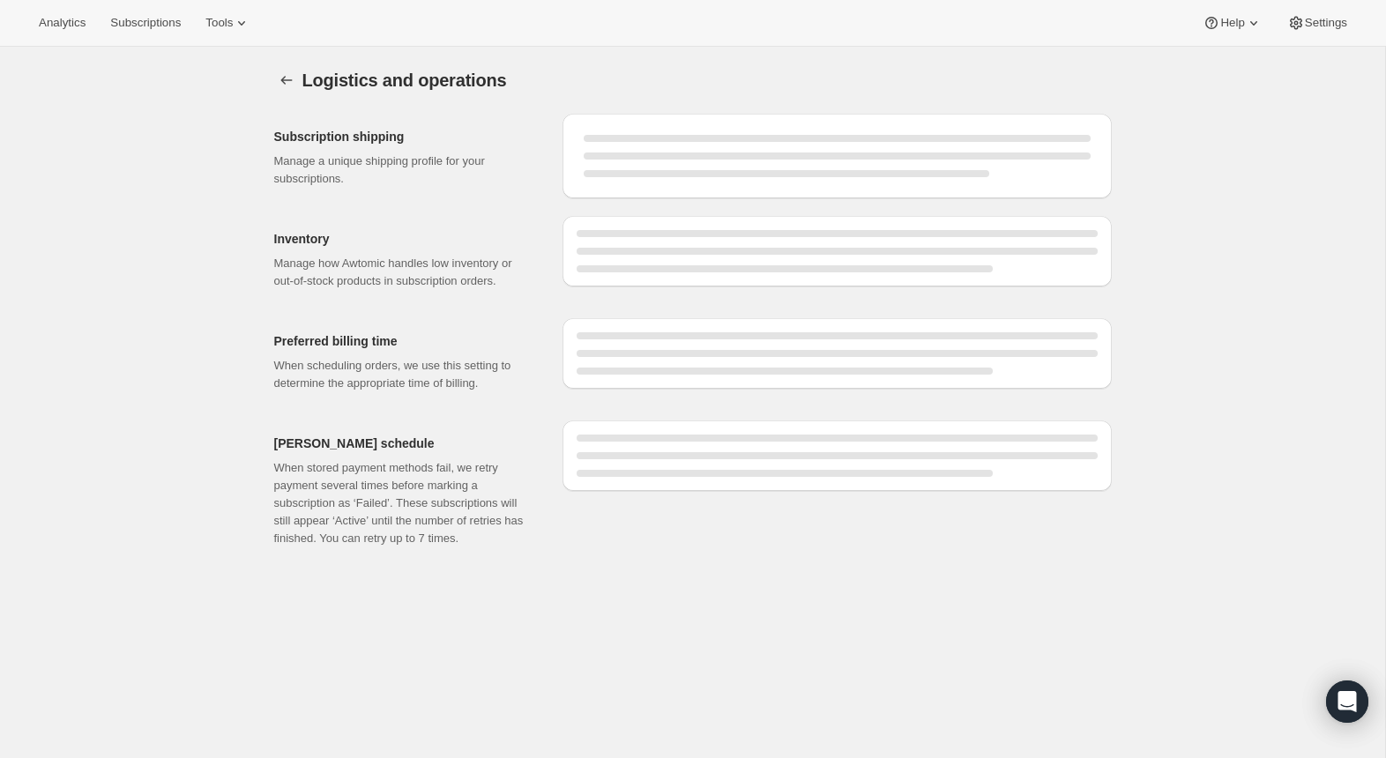
select select "DAY"
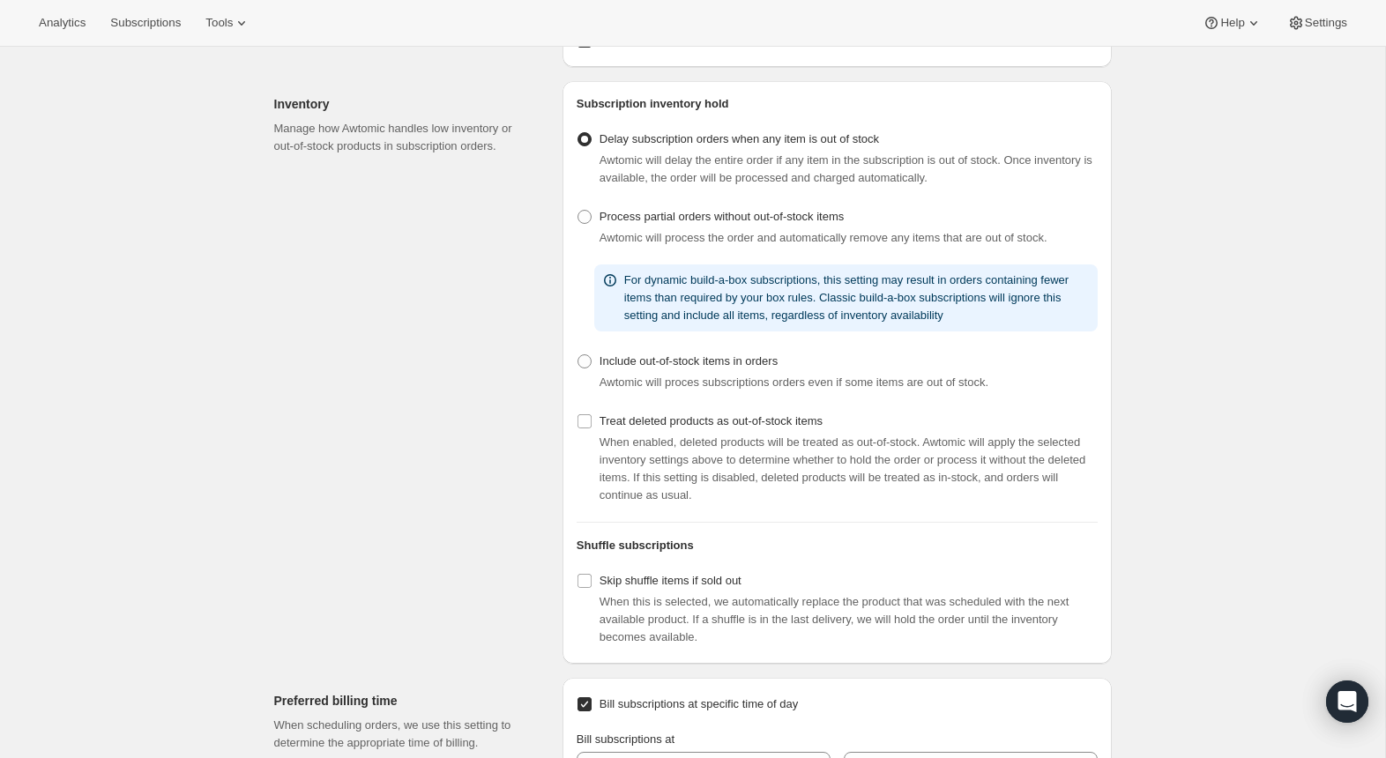
scroll to position [332, 0]
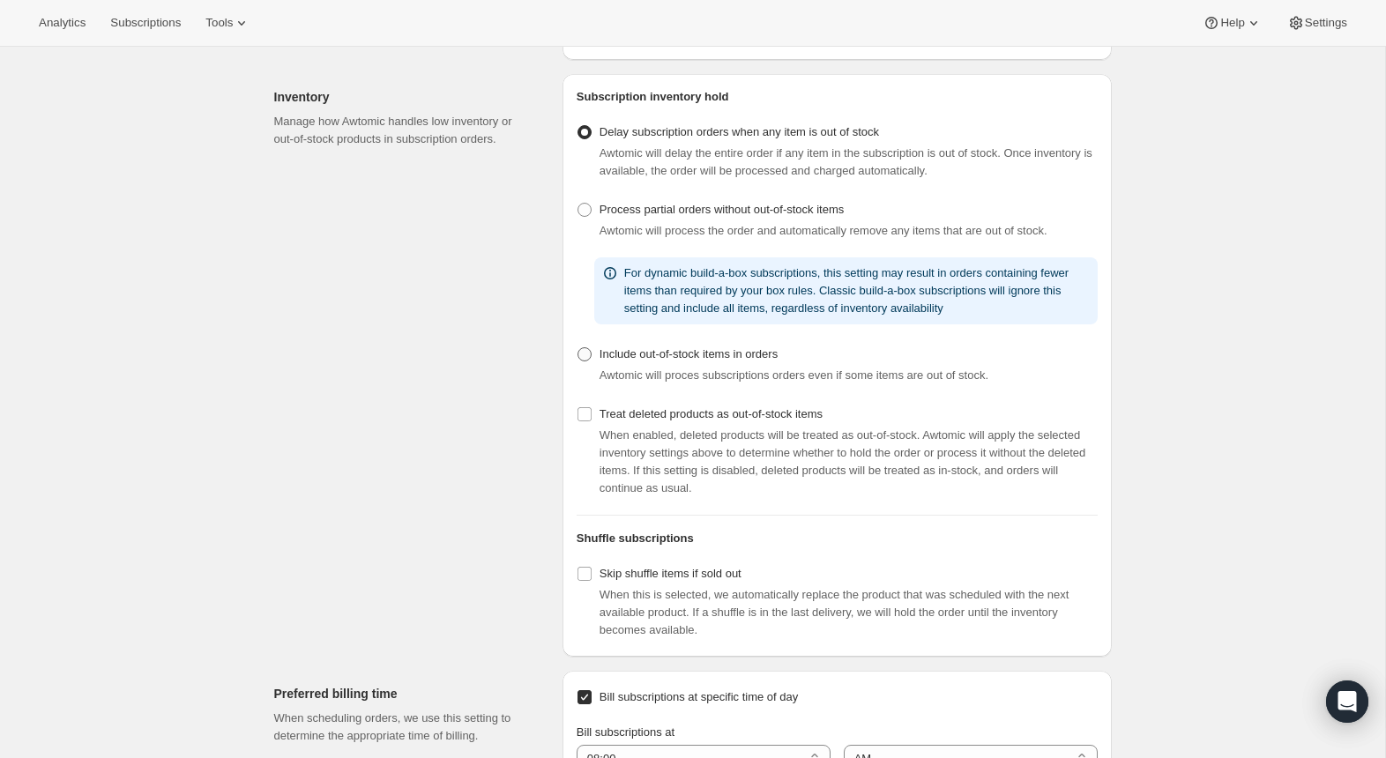
click at [582, 362] on span at bounding box center [585, 354] width 14 height 14
click at [579, 348] on input "Include out-of-stock items in orders" at bounding box center [578, 347] width 1 height 1
radio input "true"
click at [580, 217] on span at bounding box center [585, 210] width 14 height 14
click at [579, 204] on input "Process partial orders without out-of-stock items" at bounding box center [578, 203] width 1 height 1
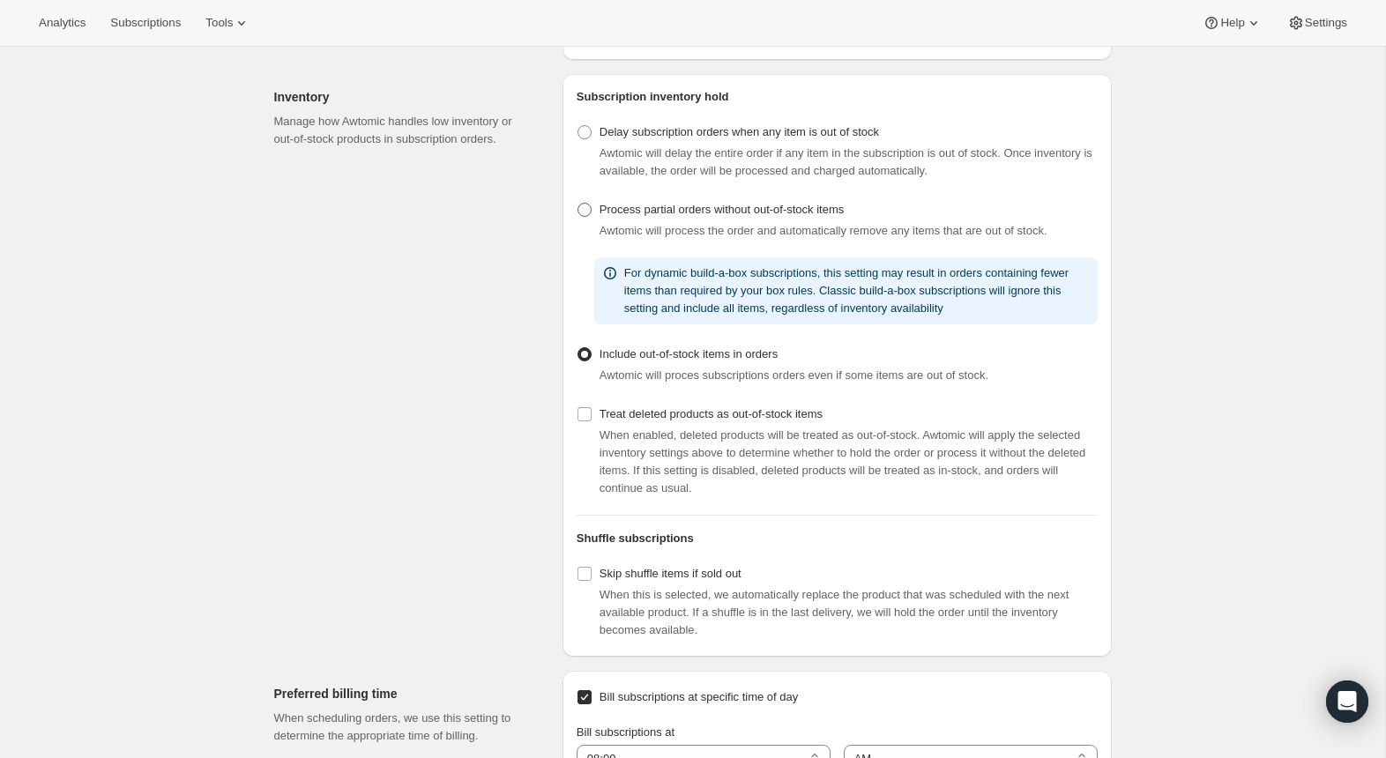
radio input "true"
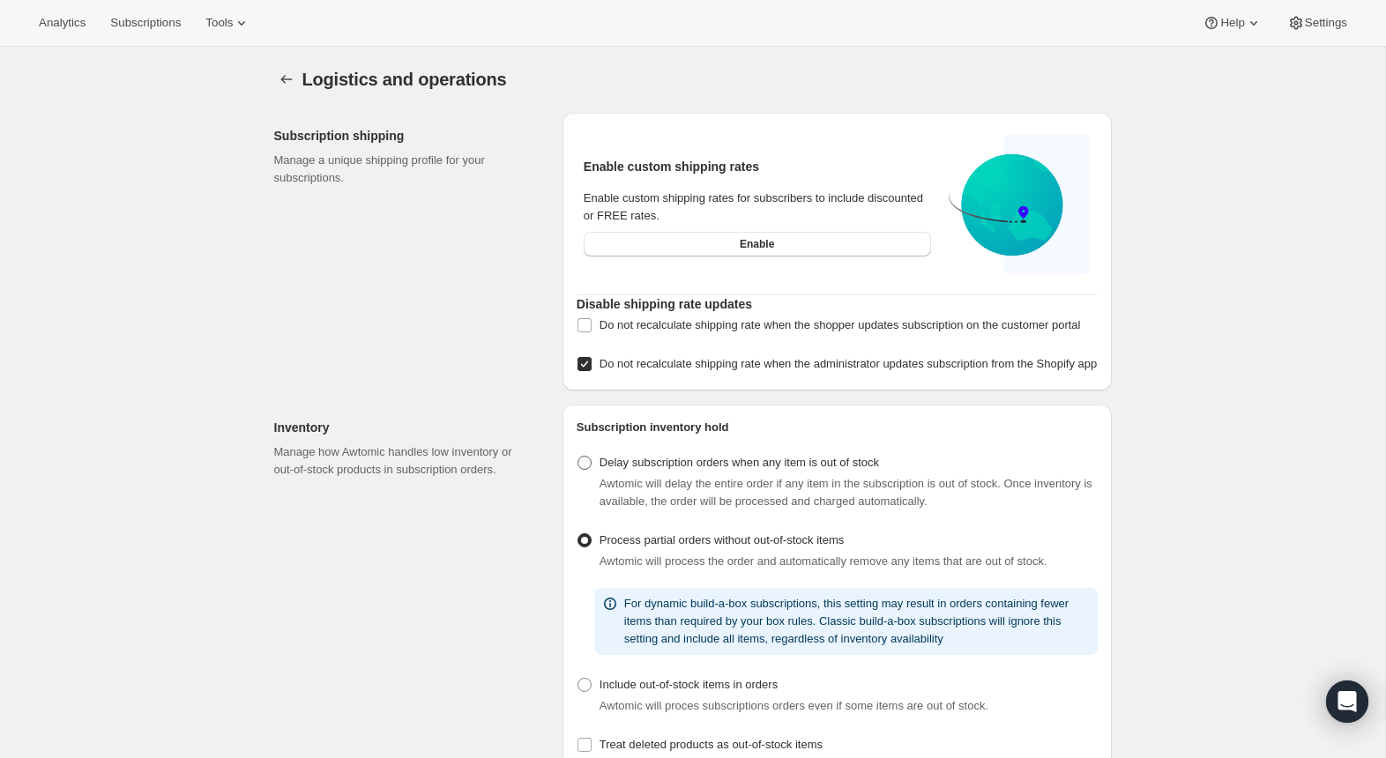
scroll to position [0, 0]
click at [284, 82] on icon "Settings" at bounding box center [287, 80] width 18 height 18
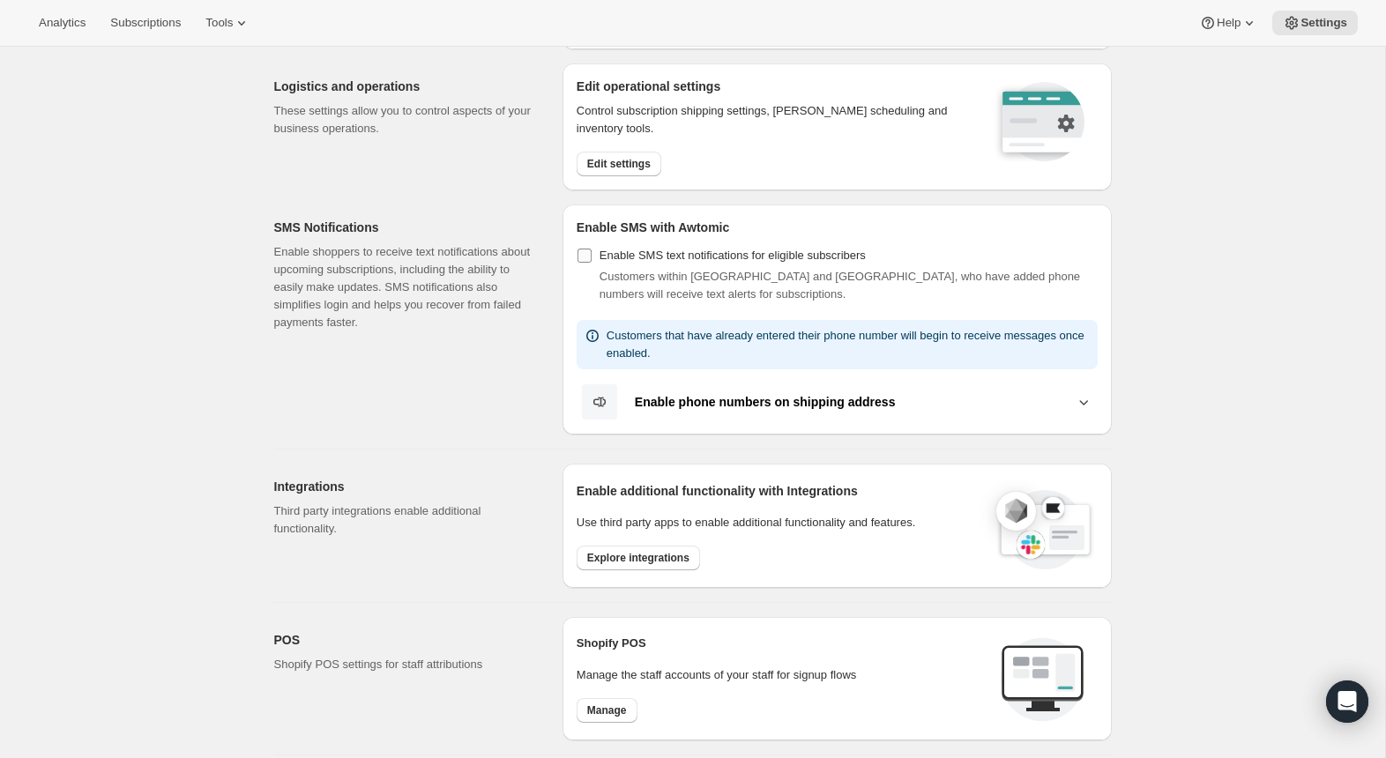
scroll to position [187, 0]
click at [669, 389] on button "Enable phone numbers on shipping address" at bounding box center [837, 401] width 521 height 37
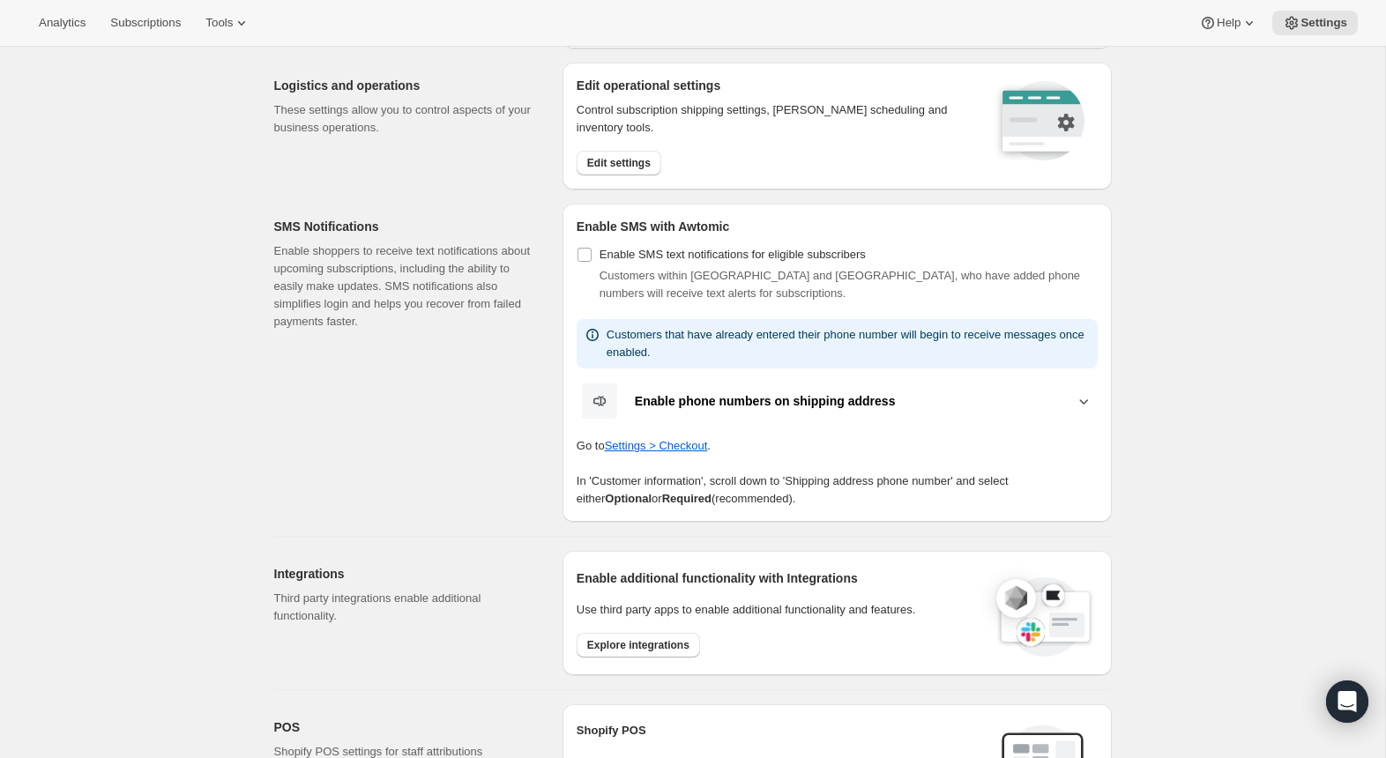
click at [690, 388] on button "Enable phone numbers on shipping address" at bounding box center [837, 401] width 521 height 37
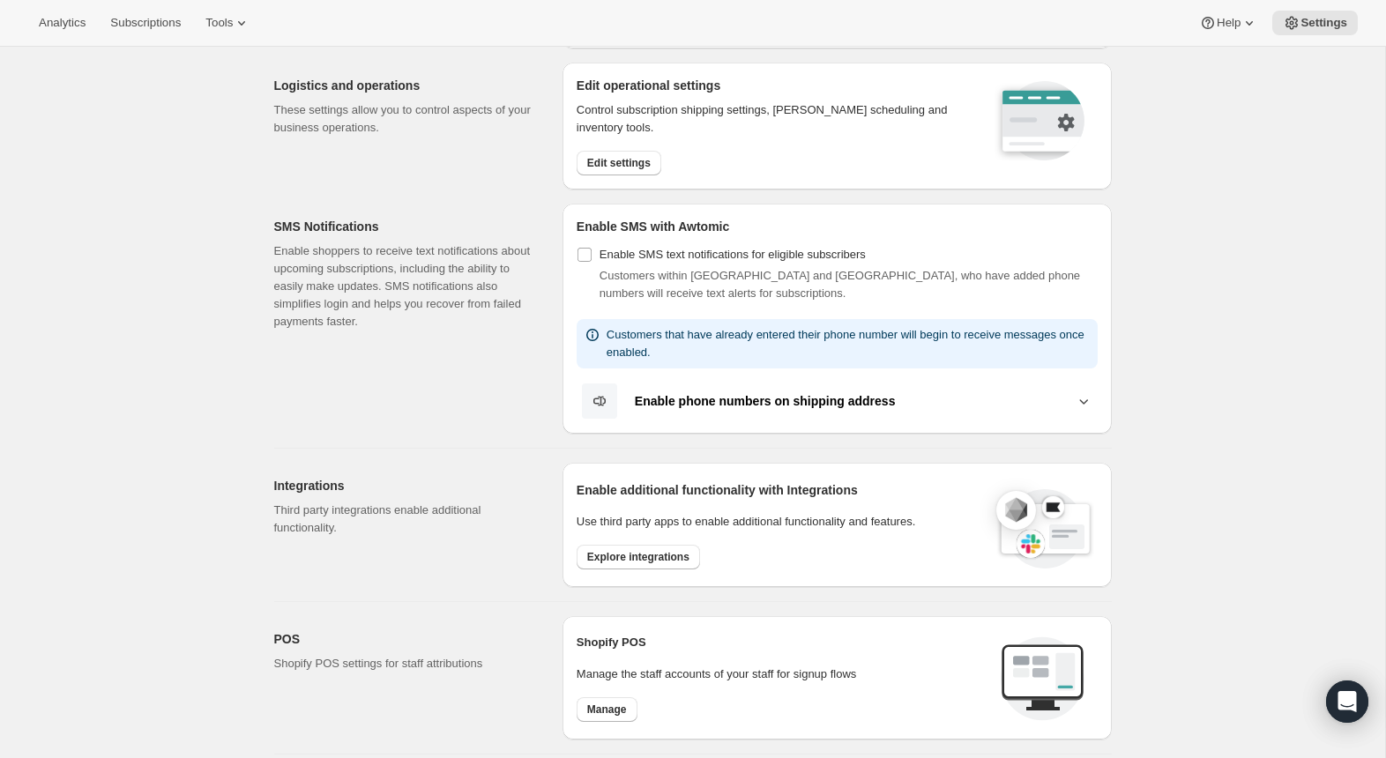
click at [574, 250] on div "Enable SMS with Awtomic Enable SMS text notifications for eligible subscribers …" at bounding box center [837, 319] width 549 height 230
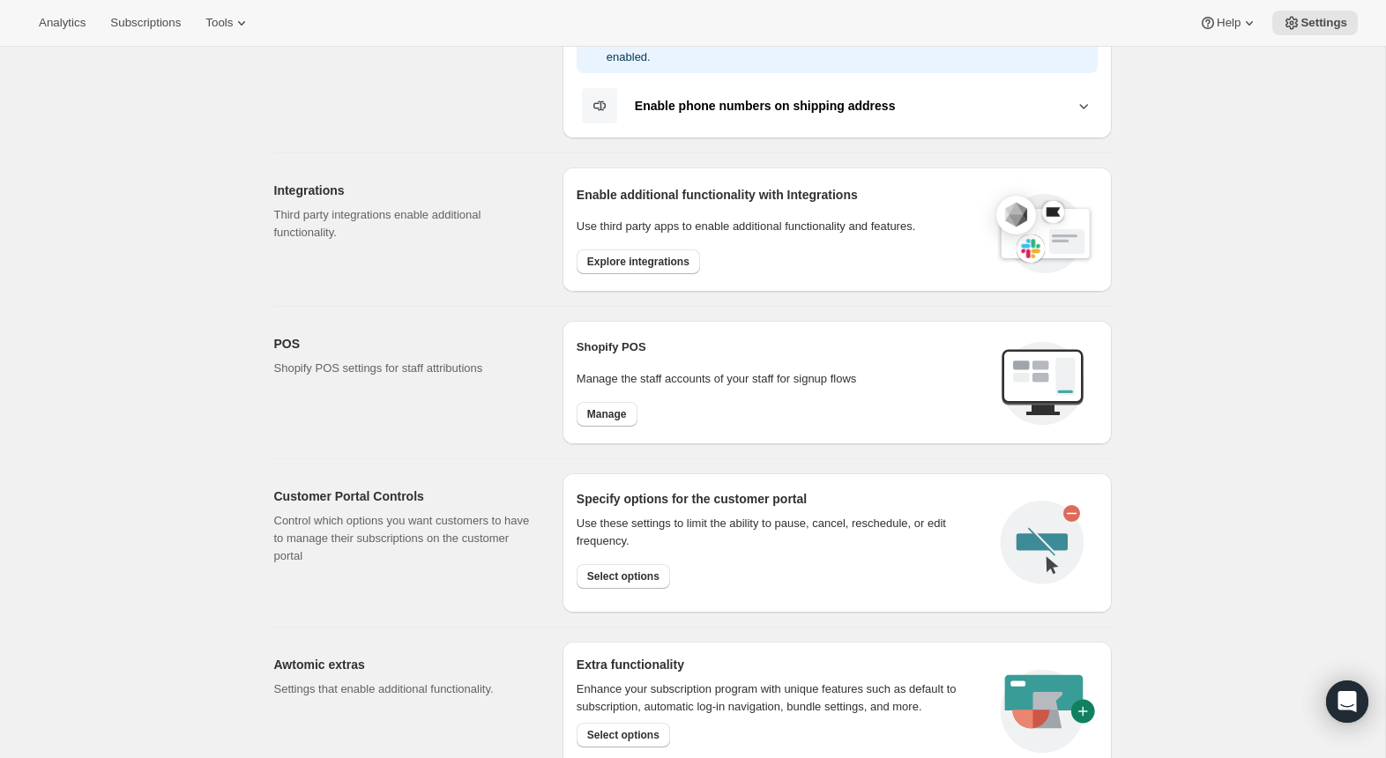
scroll to position [490, 0]
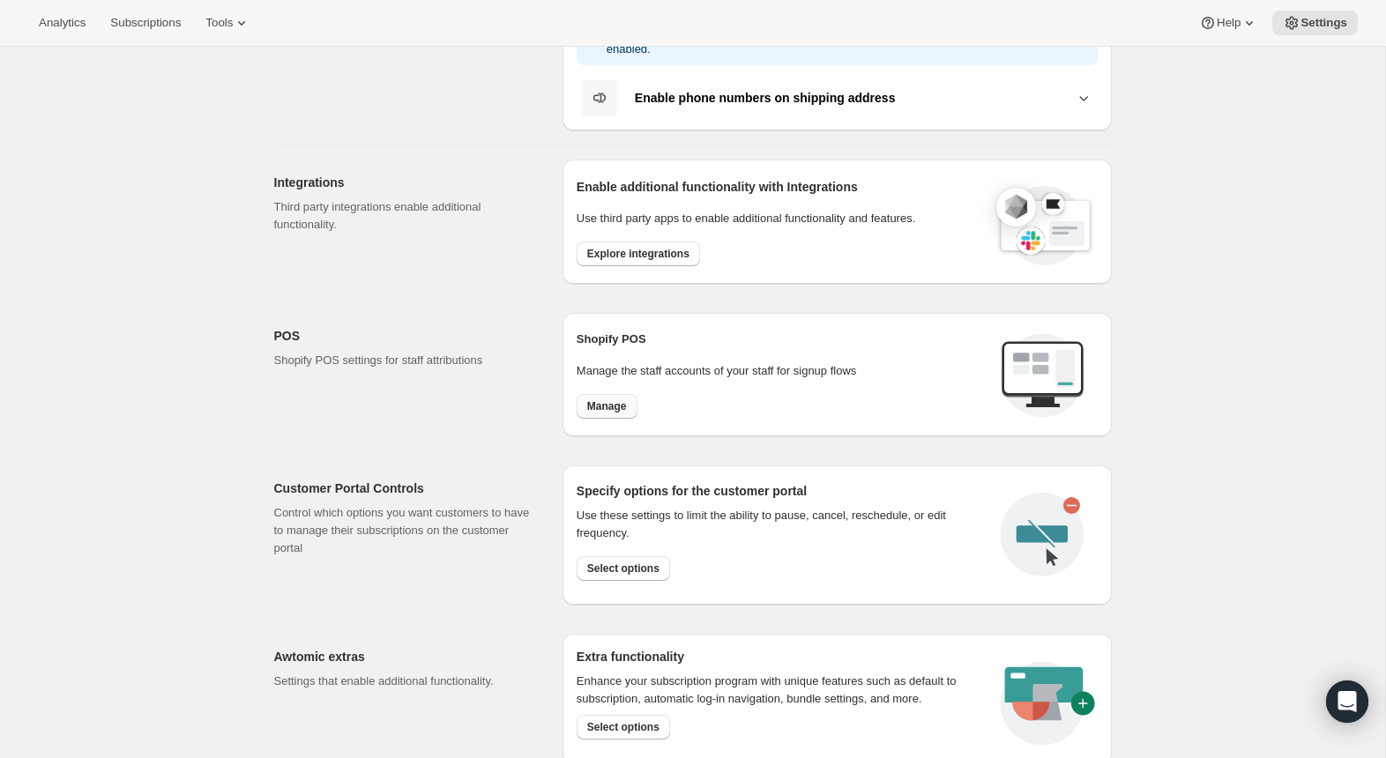
click at [606, 395] on button "Manage" at bounding box center [607, 406] width 61 height 25
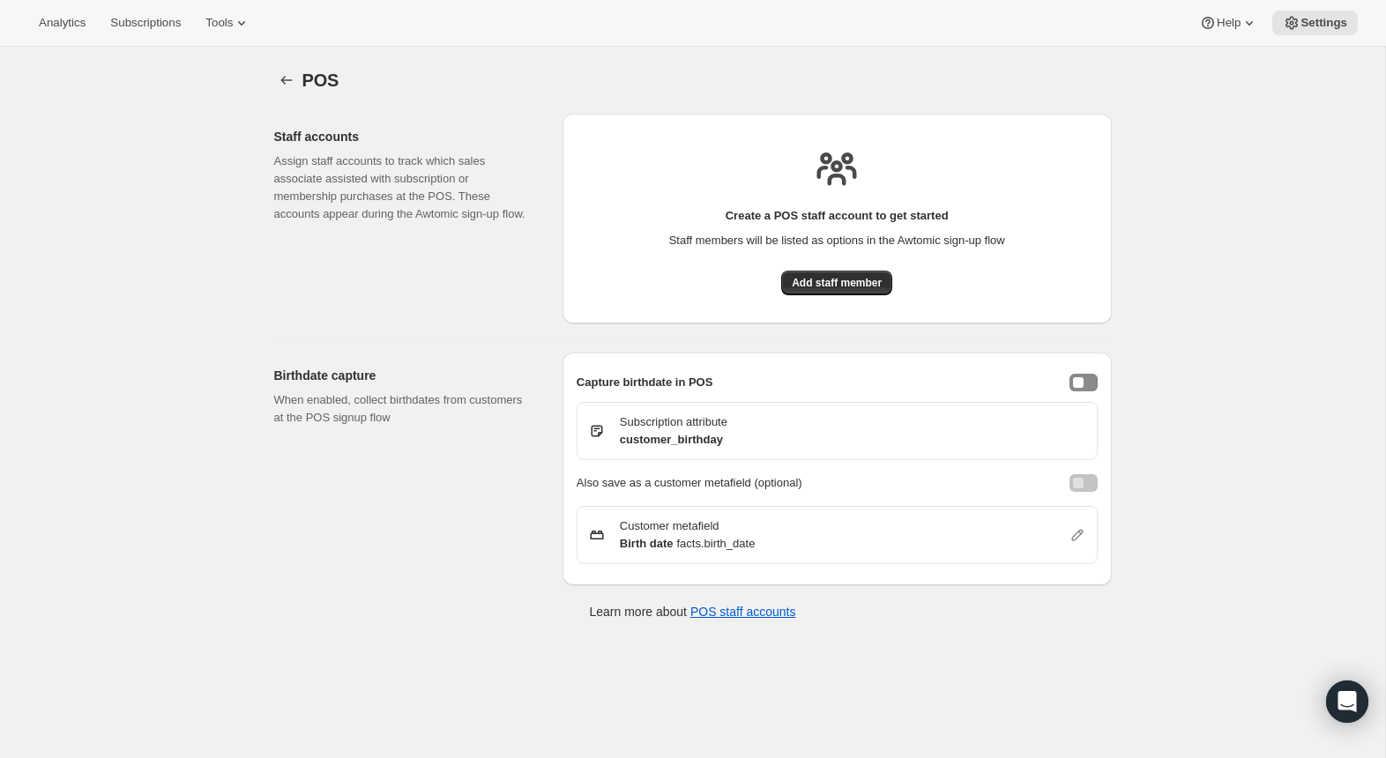
click at [1095, 401] on div "Capture birthdate in POS Subscription attribute customer_birthday Also save as …" at bounding box center [837, 469] width 521 height 205
click at [1095, 389] on div "Capture birthdate in POS" at bounding box center [837, 383] width 521 height 18
click at [1088, 381] on button "enableBirthdayCapture" at bounding box center [1084, 383] width 28 height 18
click at [1088, 381] on div "enableBirthdayCapture" at bounding box center [1089, 382] width 11 height 11
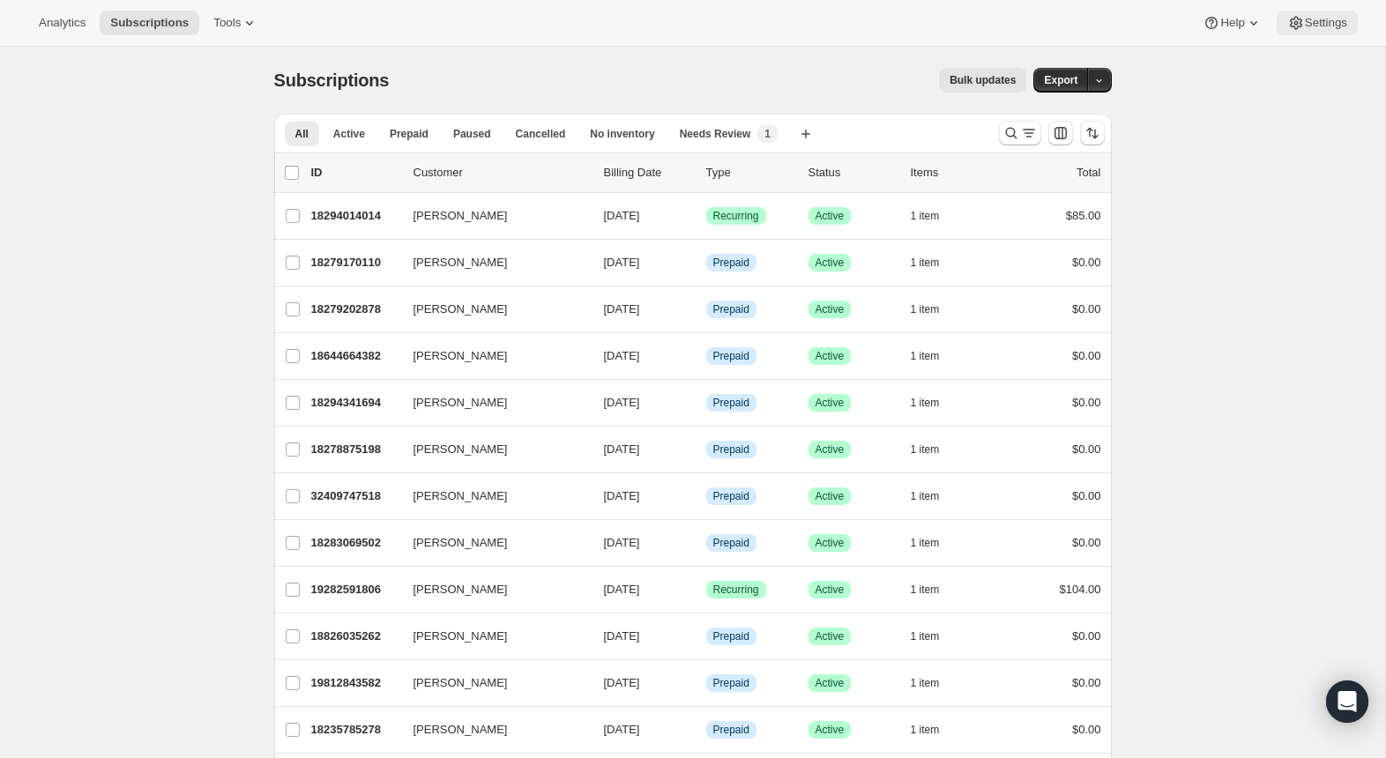
click at [1312, 34] on button "Settings" at bounding box center [1317, 23] width 81 height 25
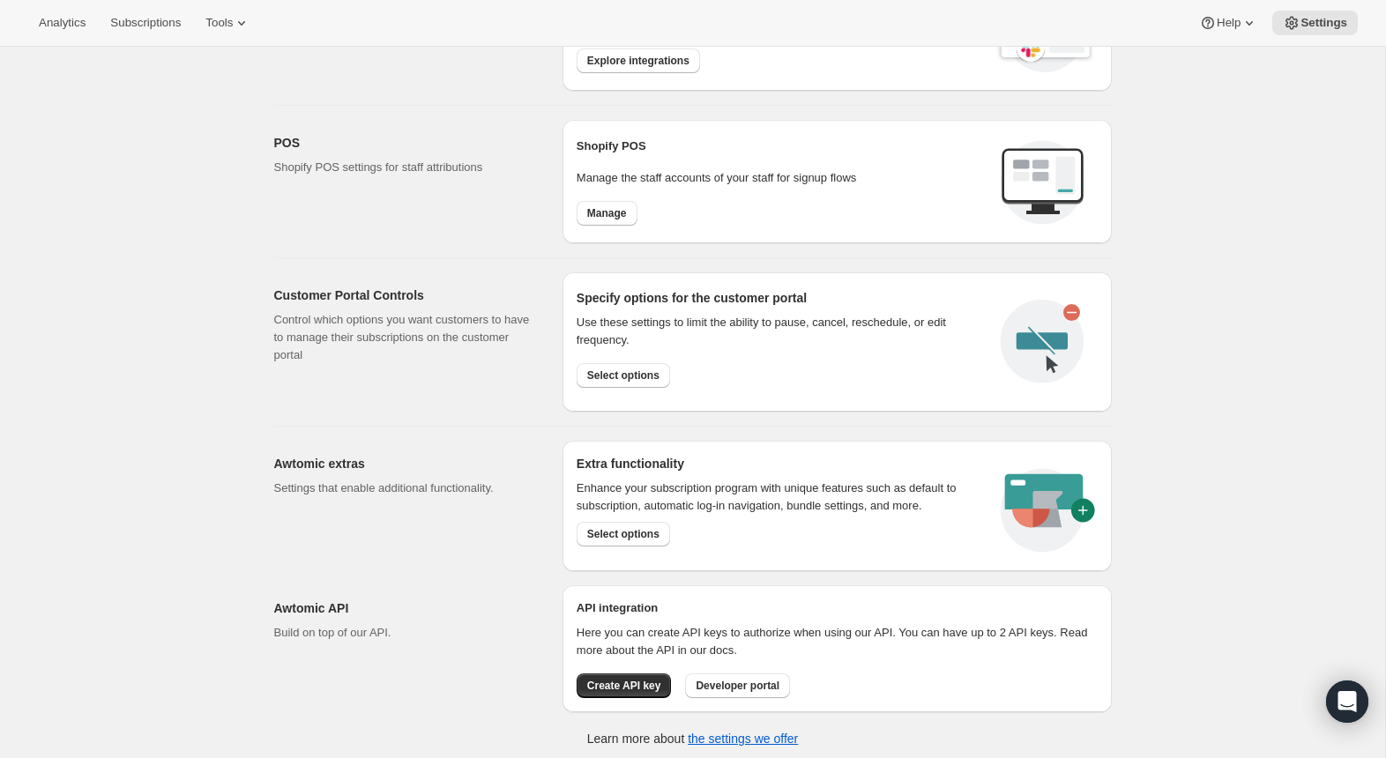
scroll to position [688, 0]
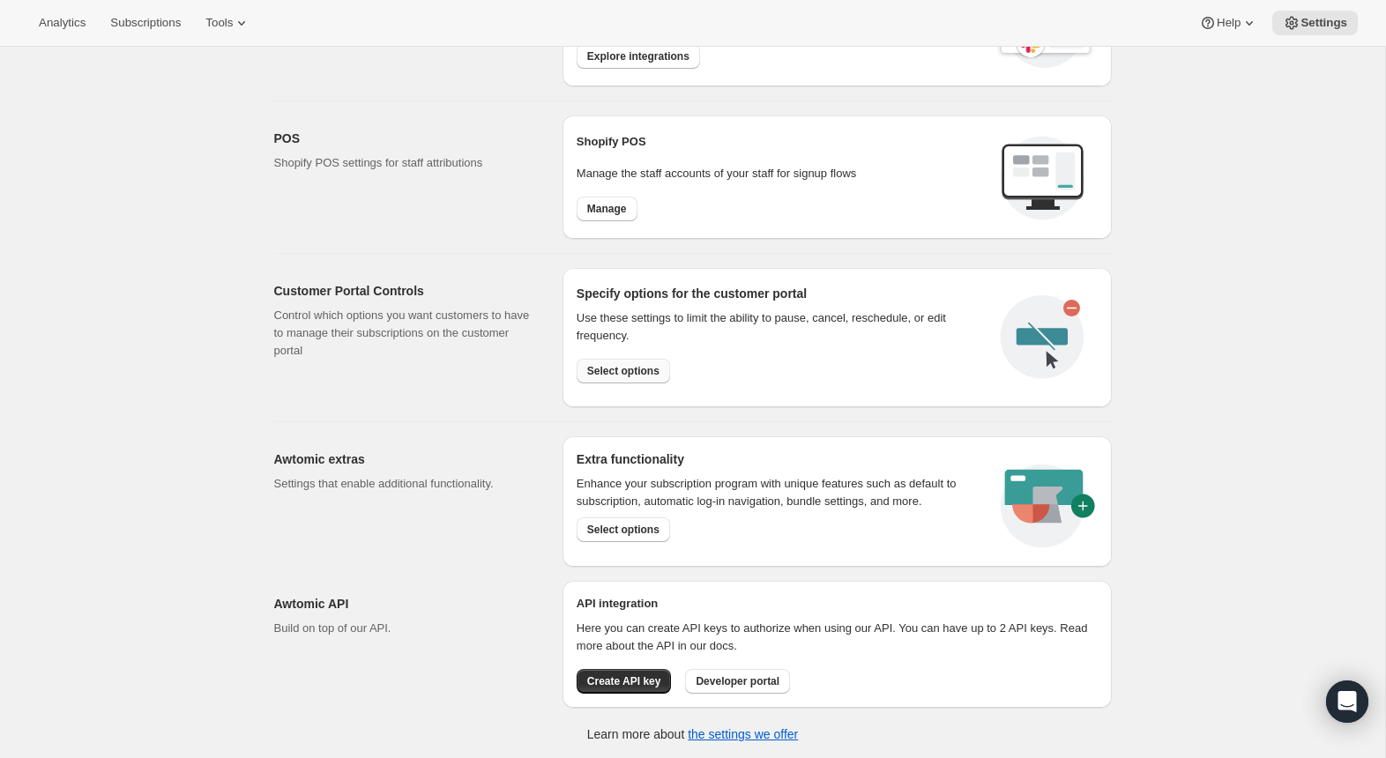
click at [659, 379] on button "Select options" at bounding box center [623, 371] width 93 height 25
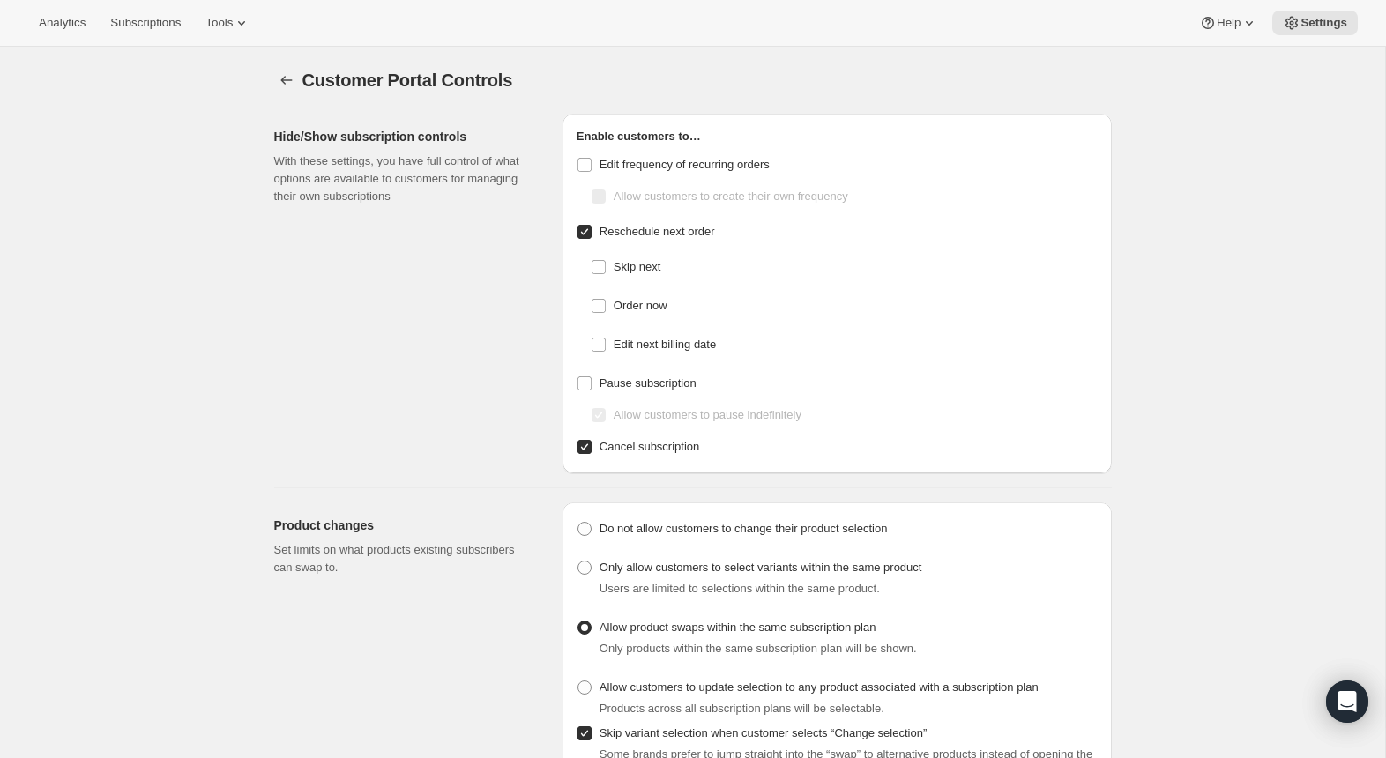
checkbox input "false"
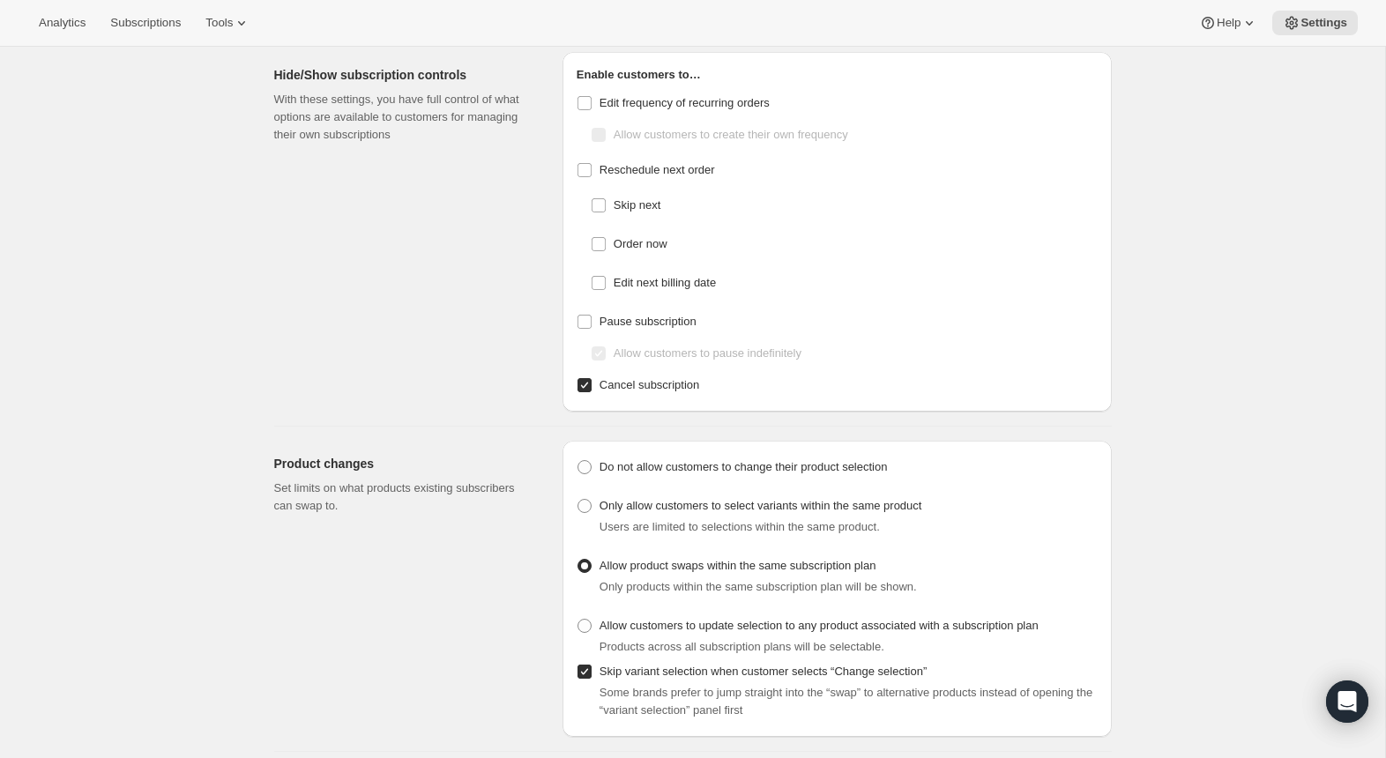
scroll to position [63, 0]
click at [591, 474] on label "Do not allow customers to change their product selection" at bounding box center [732, 466] width 311 height 25
click at [579, 460] on input "Do not allow customers to change their product selection" at bounding box center [578, 460] width 1 height 1
radio input "true"
click at [646, 504] on span "Only allow customers to select variants within the same product" at bounding box center [761, 504] width 323 height 13
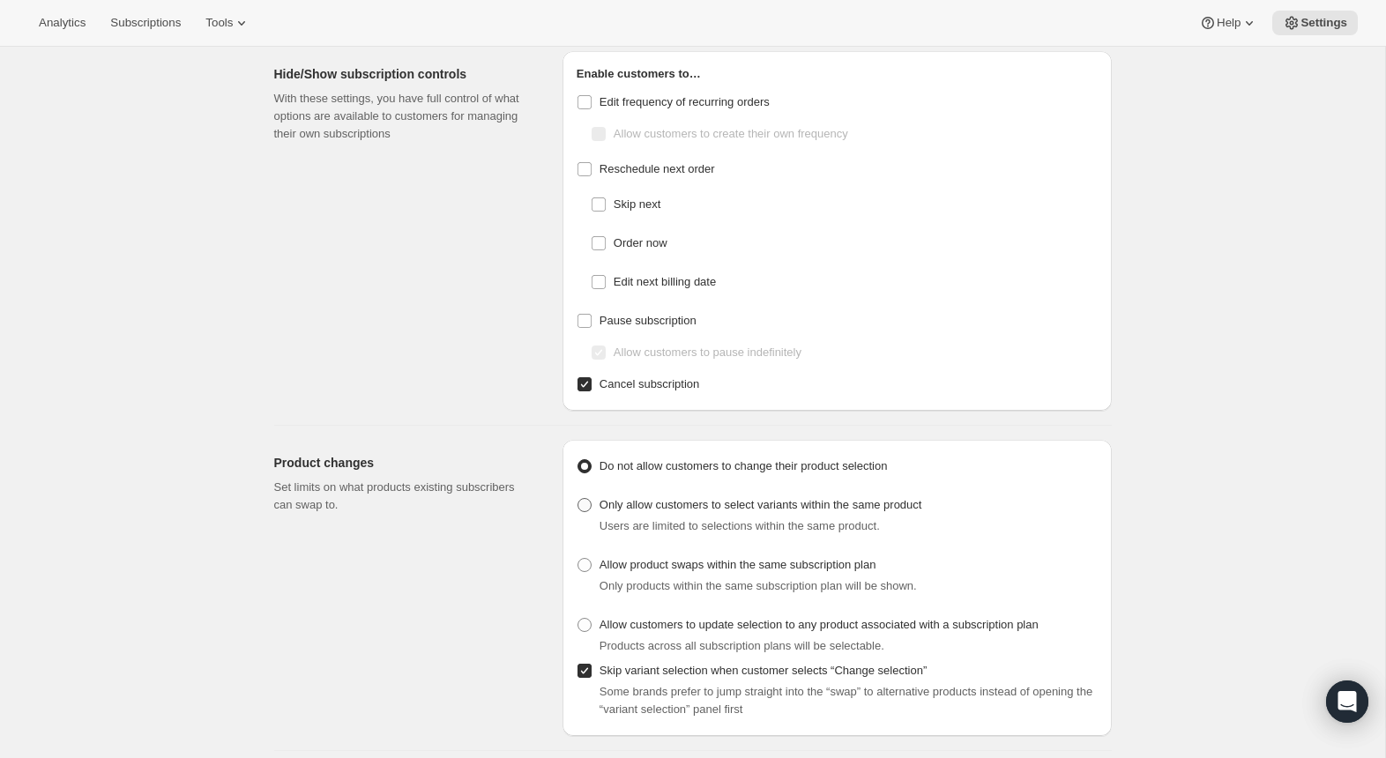
click at [579, 499] on input "Only allow customers to select variants within the same product" at bounding box center [578, 498] width 1 height 1
radio input "true"
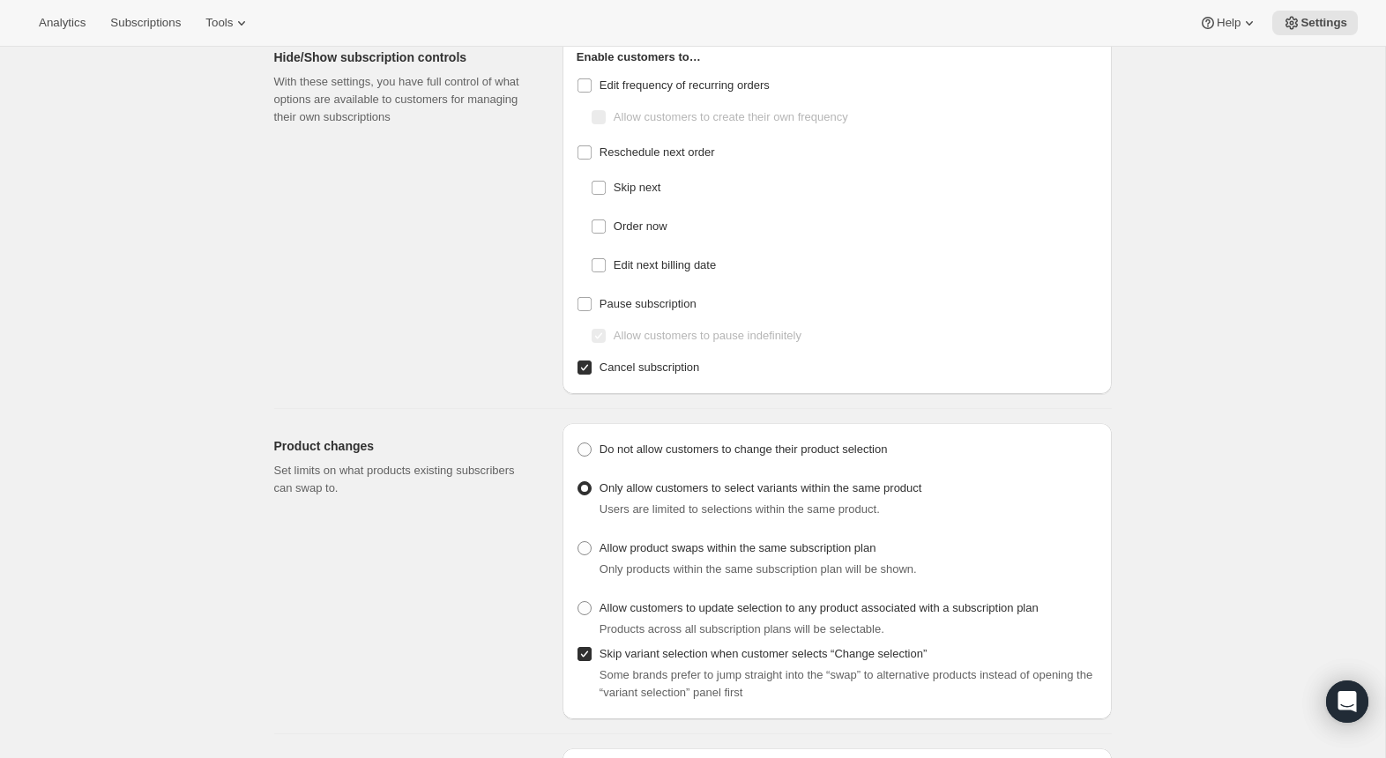
scroll to position [72, 0]
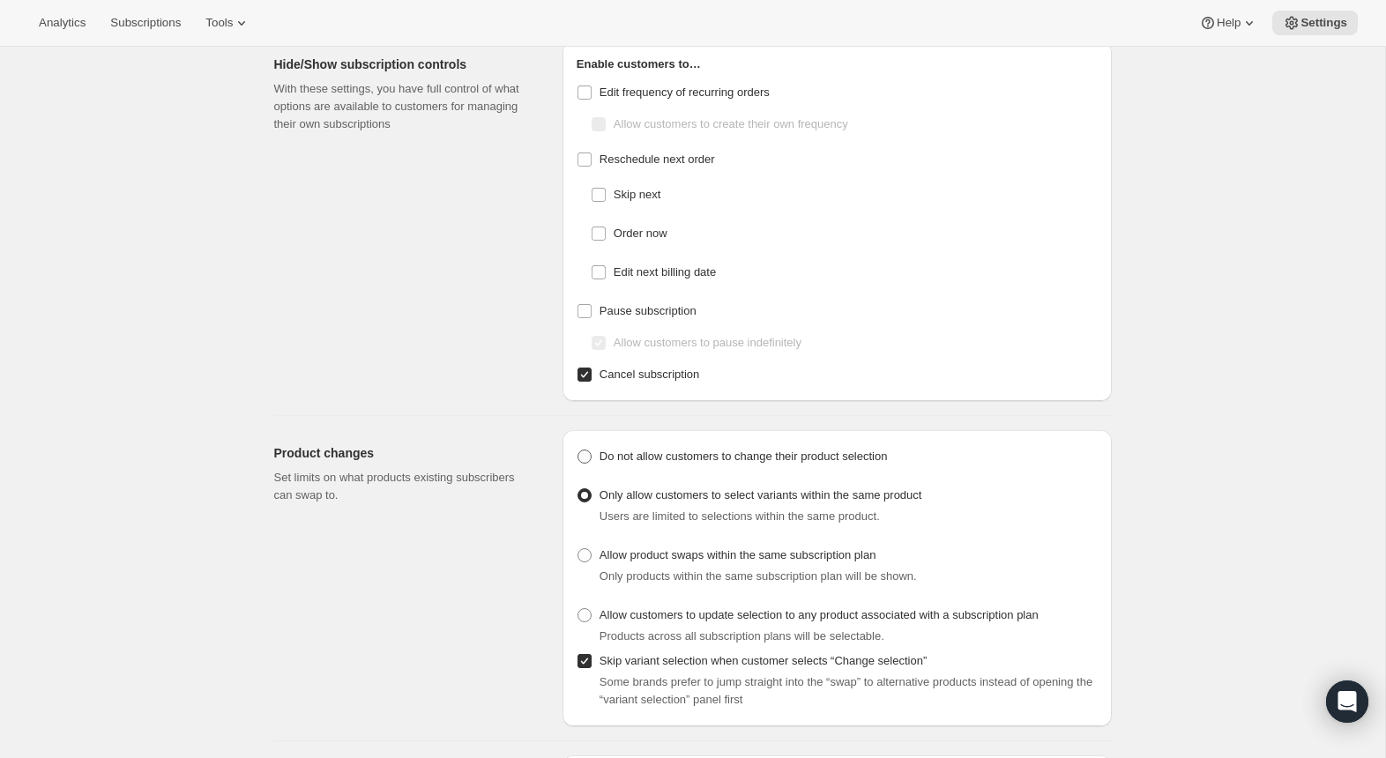
click at [624, 452] on span "Do not allow customers to change their product selection" at bounding box center [744, 456] width 288 height 13
click at [579, 451] on input "Do not allow customers to change their product selection" at bounding box center [578, 450] width 1 height 1
radio input "true"
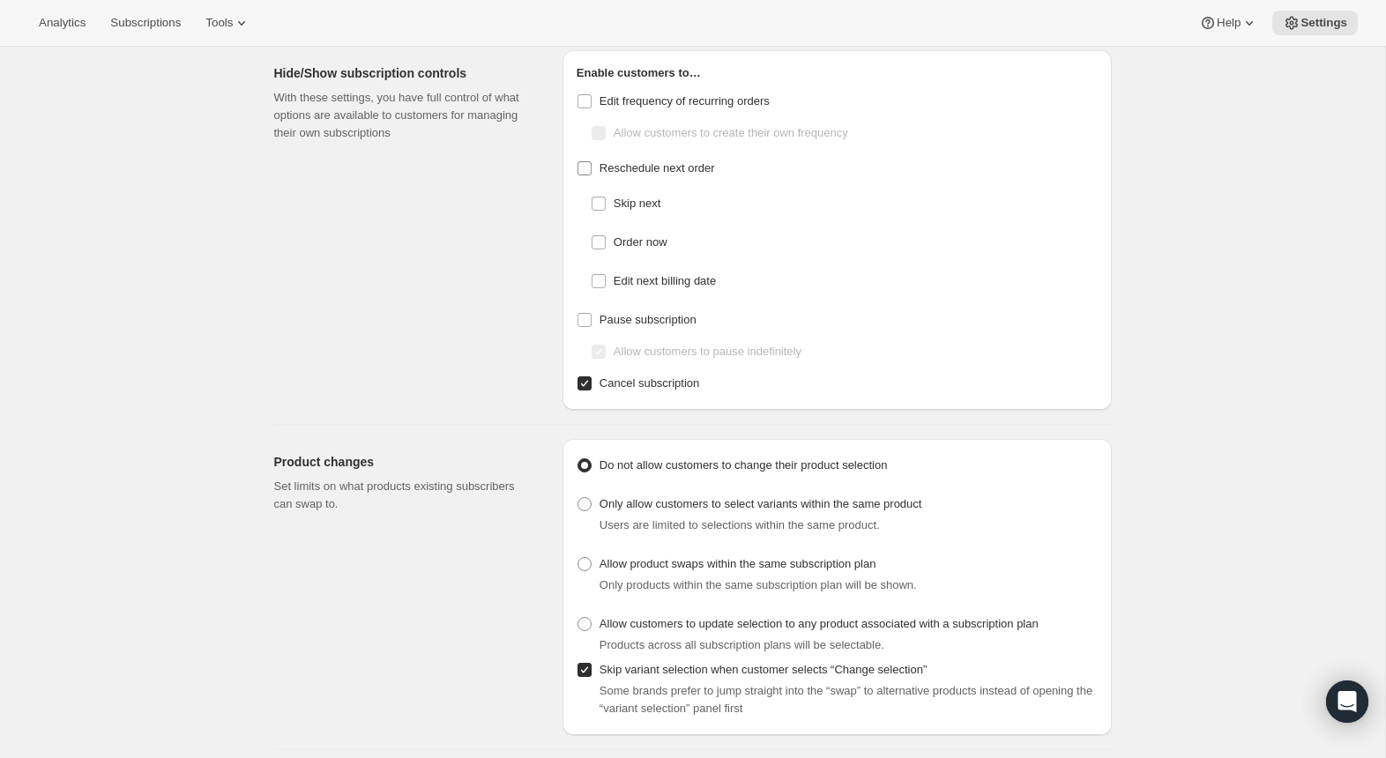
scroll to position [57, 0]
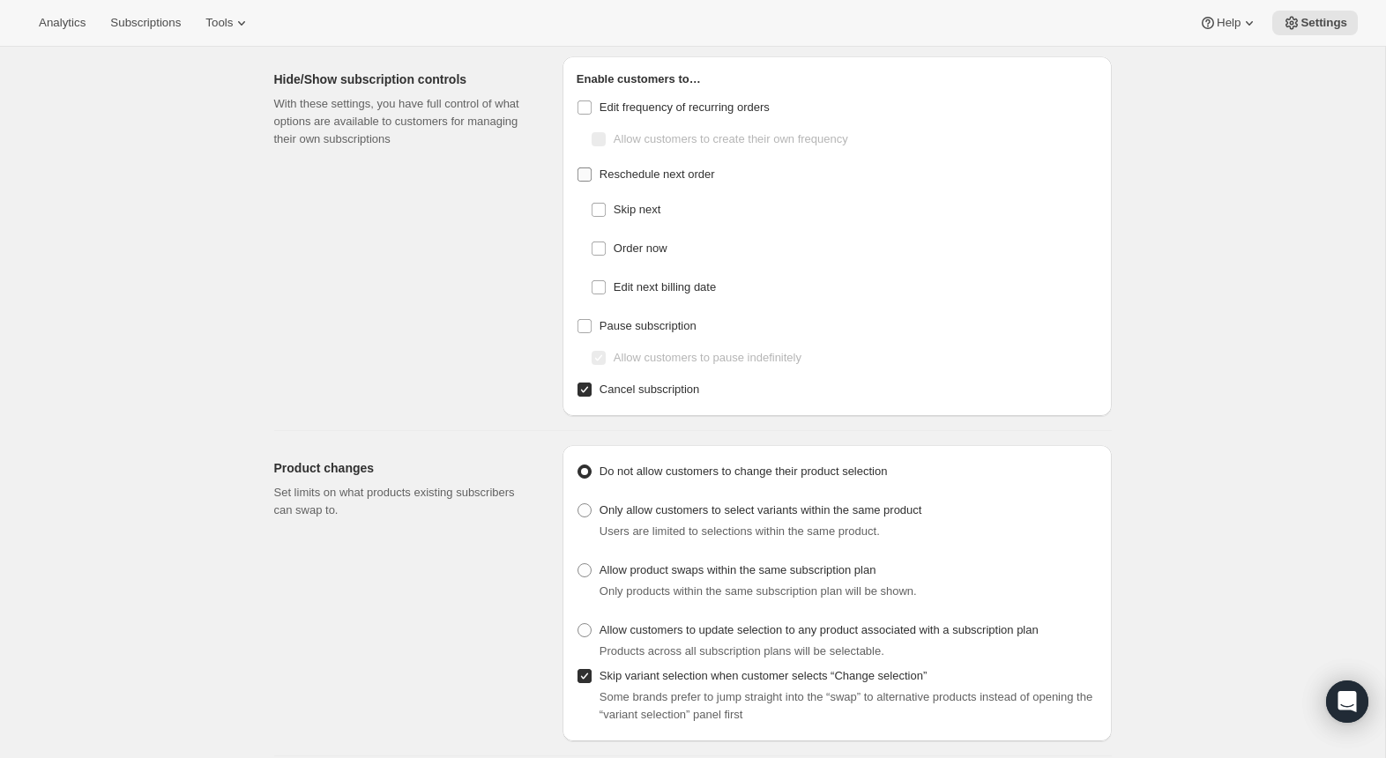
click at [642, 178] on span "Reschedule next order" at bounding box center [658, 174] width 116 height 13
click at [592, 178] on input "Reschedule next order" at bounding box center [585, 175] width 14 height 14
checkbox input "true"
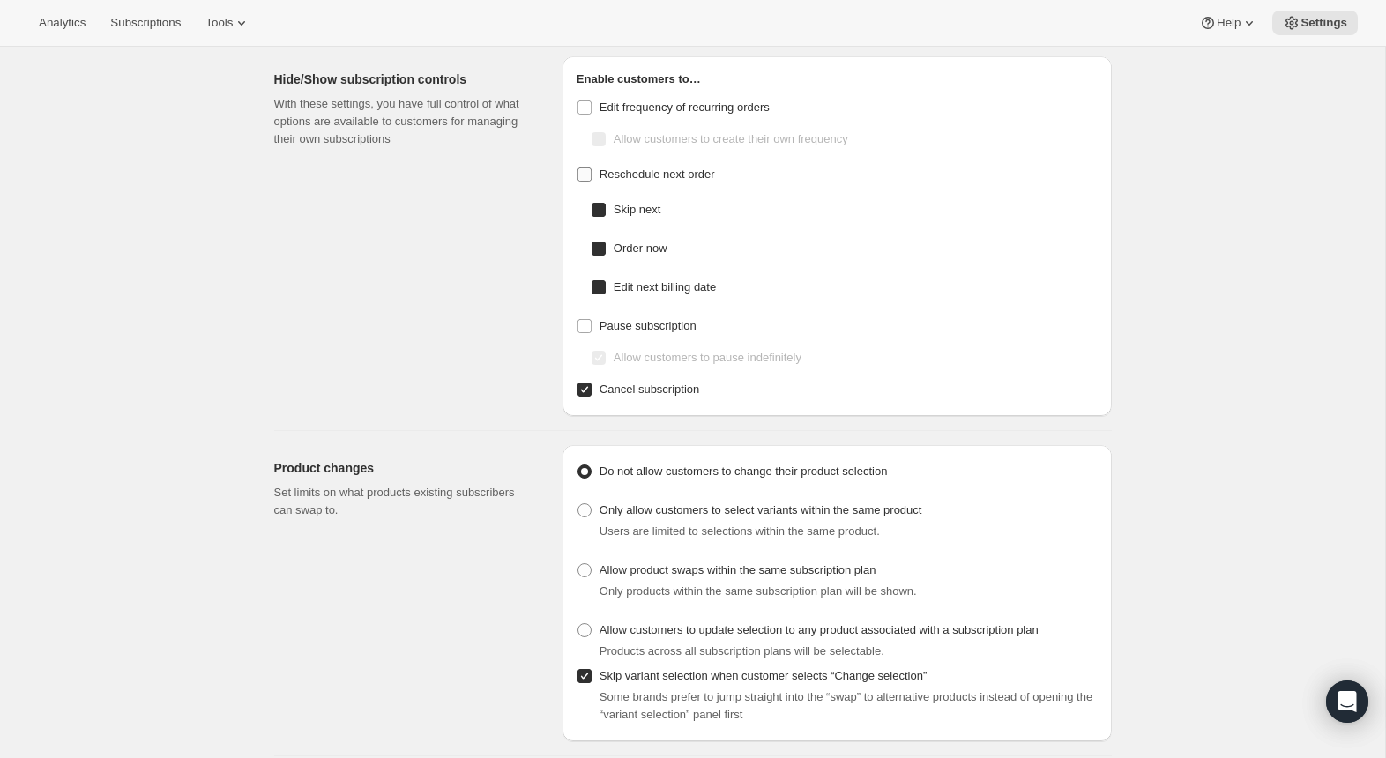
checkbox input "true"
click at [641, 207] on span "Skip next" at bounding box center [637, 209] width 47 height 13
click at [606, 207] on input "Skip next" at bounding box center [599, 210] width 14 height 14
checkbox input "false"
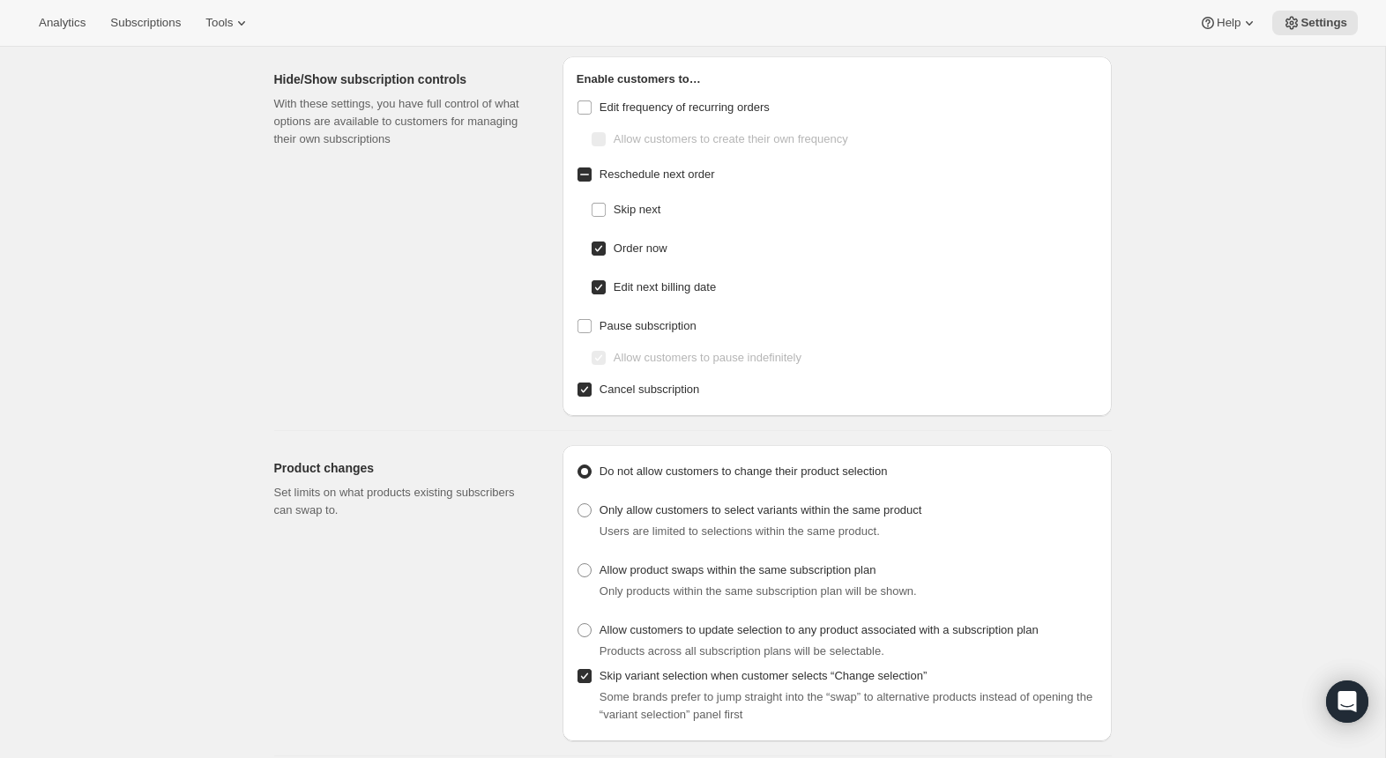
click at [641, 254] on span "Order now" at bounding box center [641, 248] width 54 height 13
click at [606, 254] on input "Order now" at bounding box center [599, 249] width 14 height 14
checkbox input "false"
click at [641, 289] on span "Edit next billing date" at bounding box center [665, 286] width 102 height 13
click at [606, 289] on input "Edit next billing date" at bounding box center [599, 287] width 14 height 14
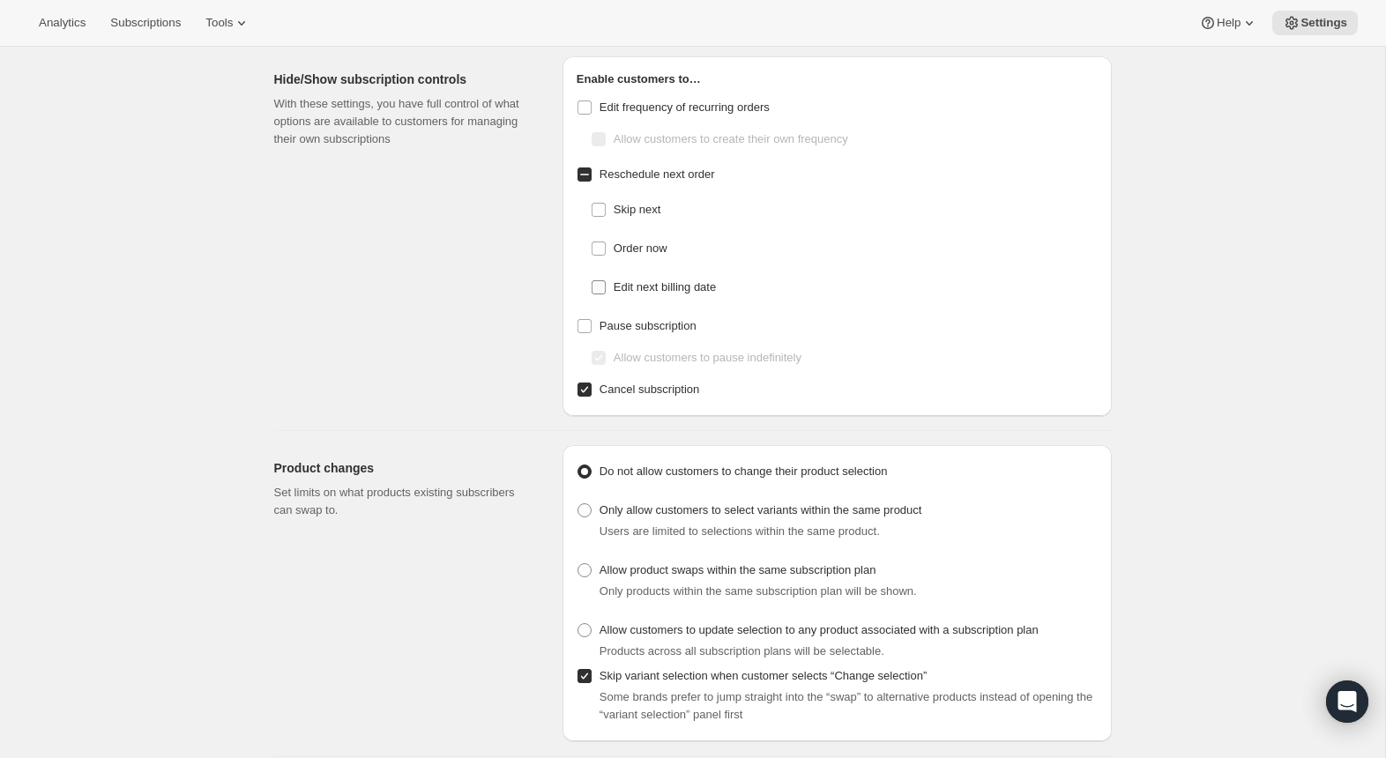
checkbox input "false"
click at [1012, 101] on label "Edit frequency of recurring orders" at bounding box center [837, 107] width 521 height 25
click at [592, 101] on input "Edit frequency of recurring orders" at bounding box center [585, 108] width 14 height 14
click at [1012, 102] on label "Edit frequency of recurring orders" at bounding box center [837, 107] width 521 height 25
click at [592, 102] on input "Edit frequency of recurring orders" at bounding box center [585, 108] width 14 height 14
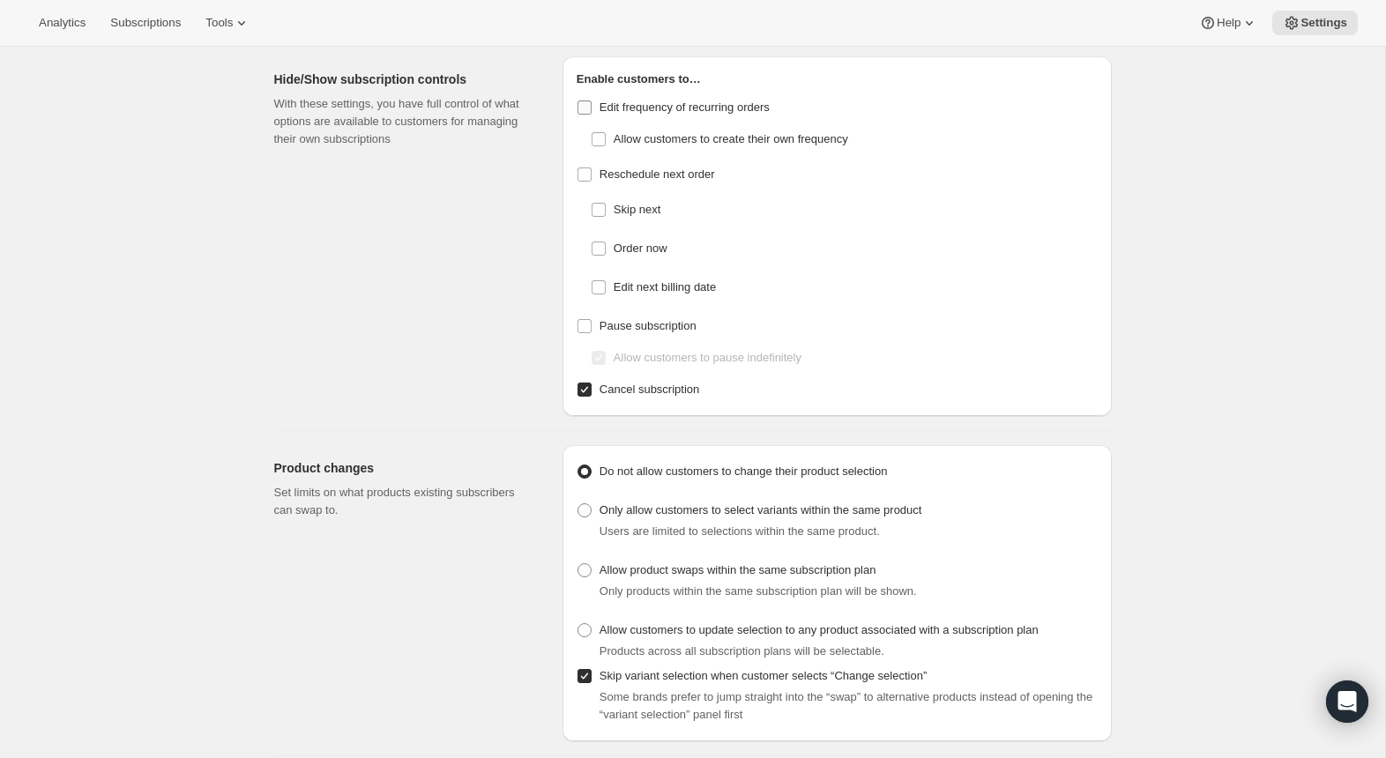
checkbox input "false"
click at [428, 474] on h2 "Product changes" at bounding box center [404, 469] width 260 height 18
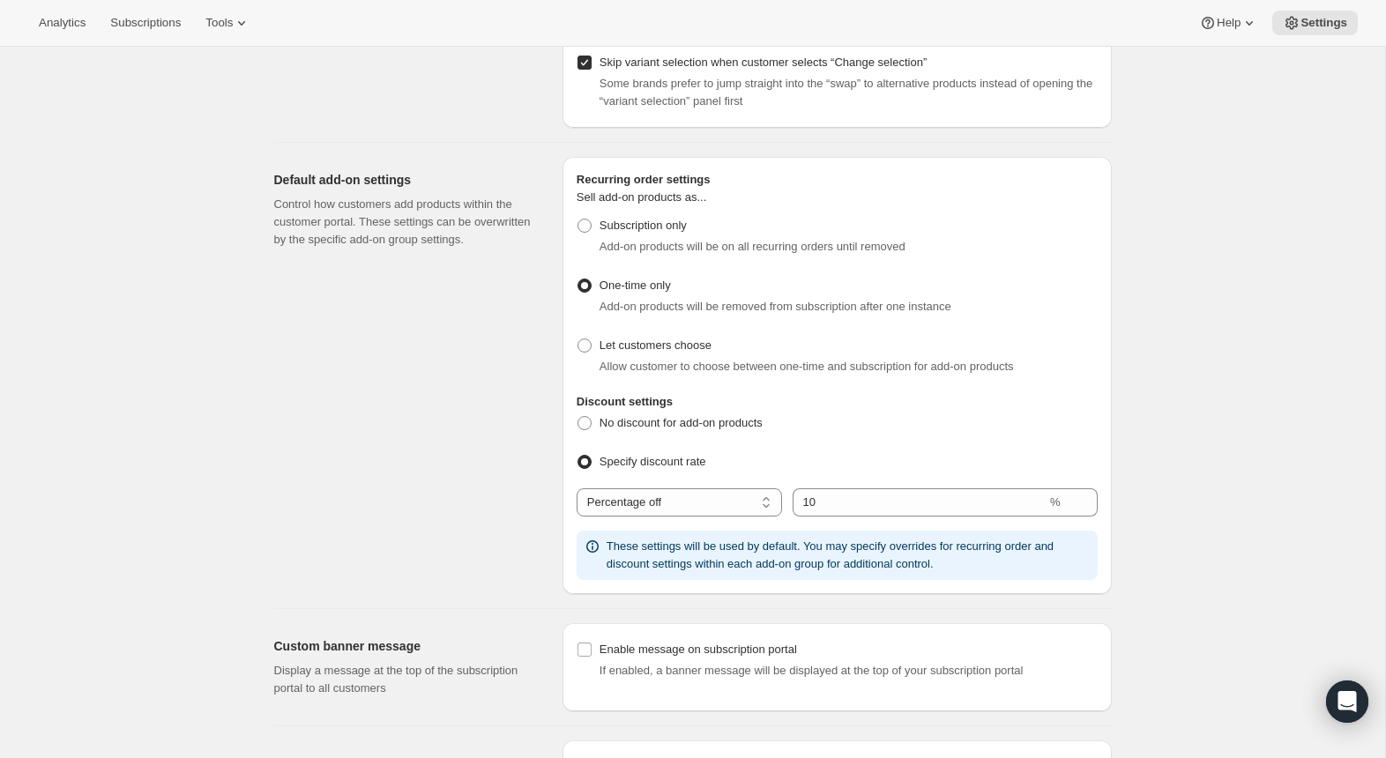
scroll to position [0, 0]
